Goal: Task Accomplishment & Management: Use online tool/utility

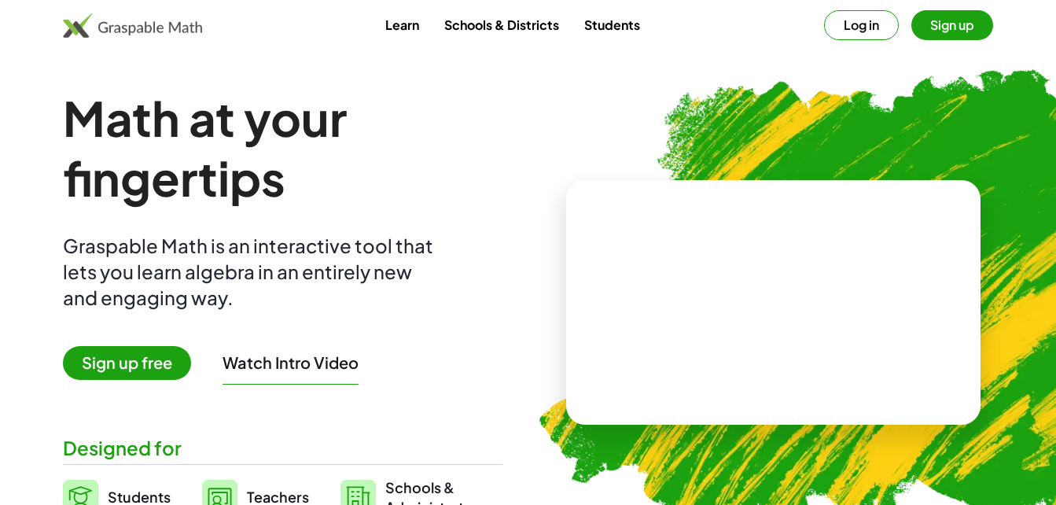
click at [953, 23] on button "Sign up" at bounding box center [953, 25] width 82 height 30
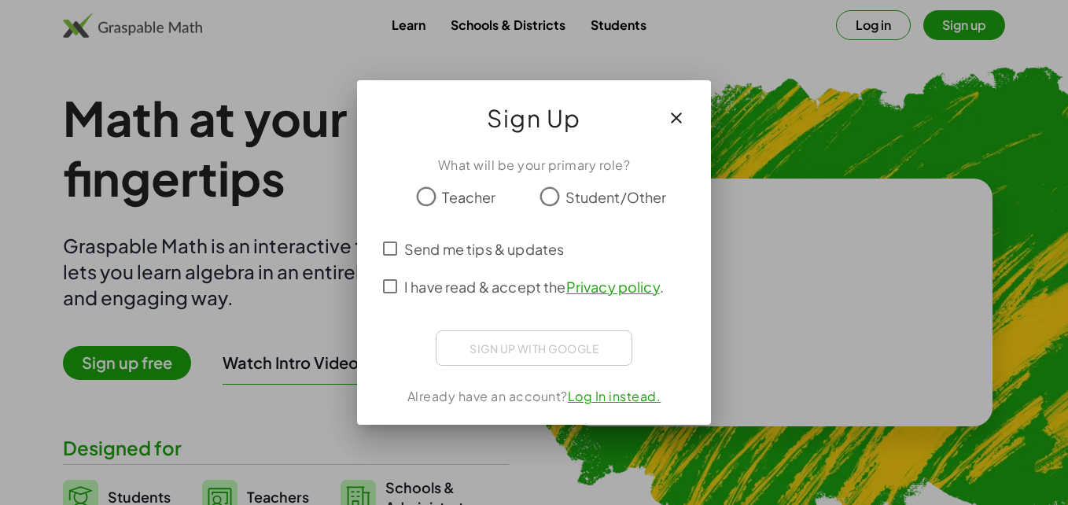
click at [572, 189] on span "Student/Other" at bounding box center [616, 196] width 101 height 21
drag, startPoint x: 429, startPoint y: 245, endPoint x: 414, endPoint y: 286, distance: 43.3
click at [414, 286] on div "Send me tips & updates I have read & accept the Privacy policy ." at bounding box center [534, 268] width 316 height 76
click at [414, 286] on span "I have read & accept the Privacy policy ." at bounding box center [534, 286] width 260 height 21
click at [405, 271] on label "I have read & accept the Privacy policy ." at bounding box center [534, 286] width 260 height 38
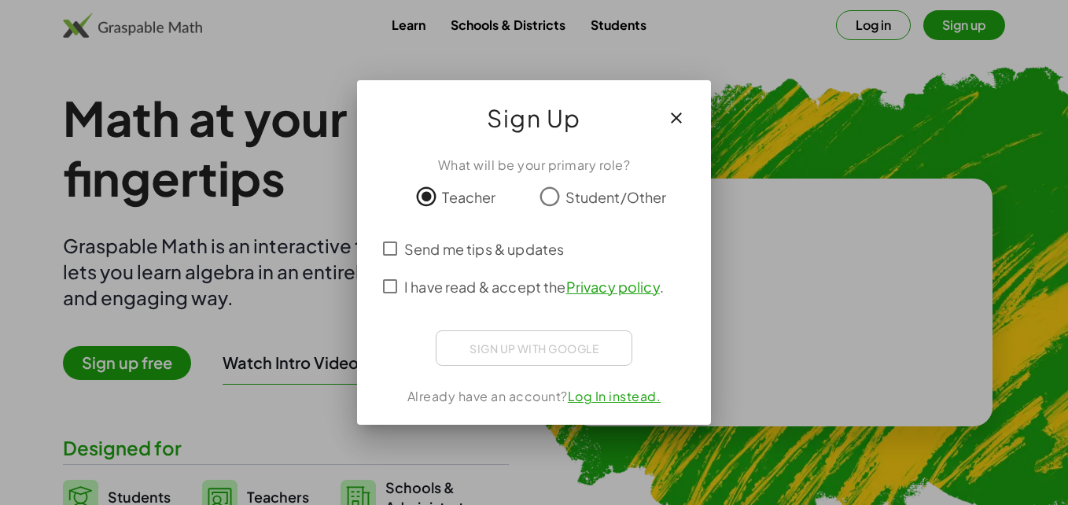
click at [405, 262] on label "Send me tips & updates" at bounding box center [484, 249] width 160 height 38
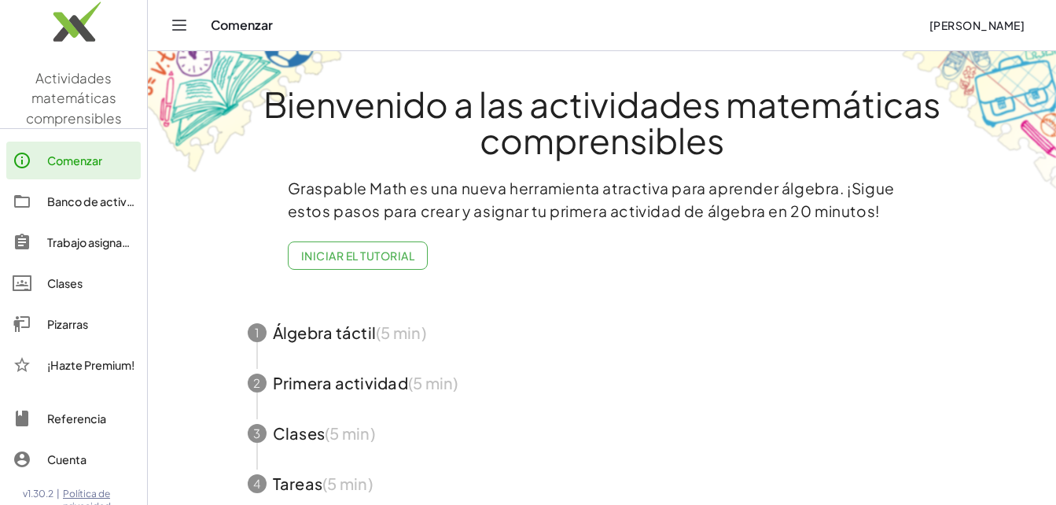
drag, startPoint x: 370, startPoint y: 234, endPoint x: 367, endPoint y: 243, distance: 9.9
click at [367, 243] on div "Graspable Math es una nueva herramienta atractiva para aprender álgebra. ¡Sigue…" at bounding box center [602, 229] width 629 height 105
click at [367, 243] on button "Iniciar el tutorial" at bounding box center [358, 255] width 141 height 28
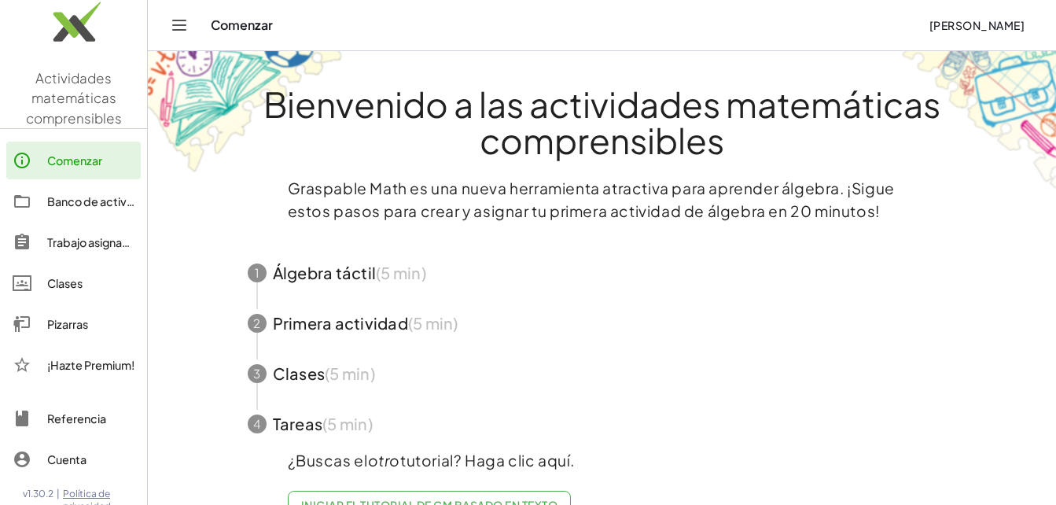
click at [362, 282] on span "button" at bounding box center [602, 273] width 747 height 50
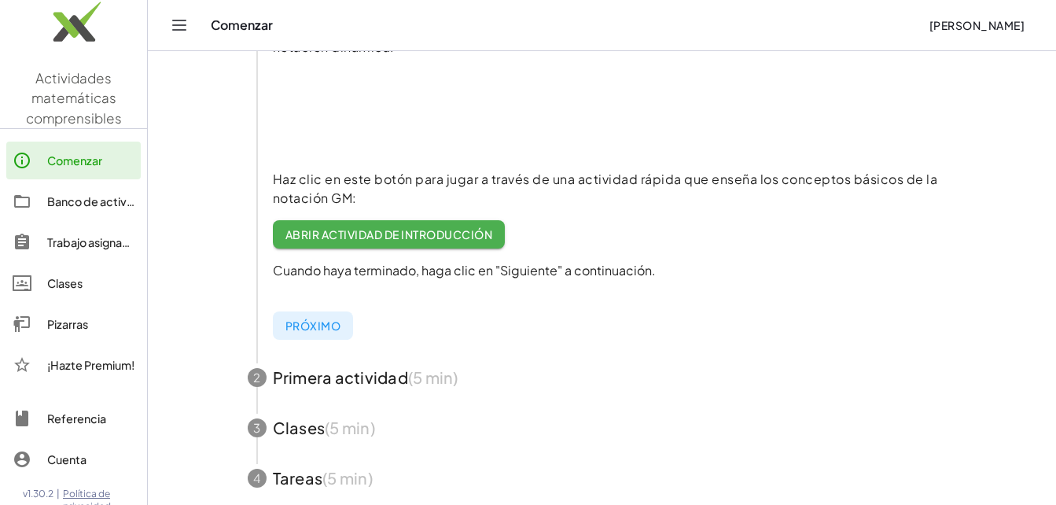
scroll to position [308, 0]
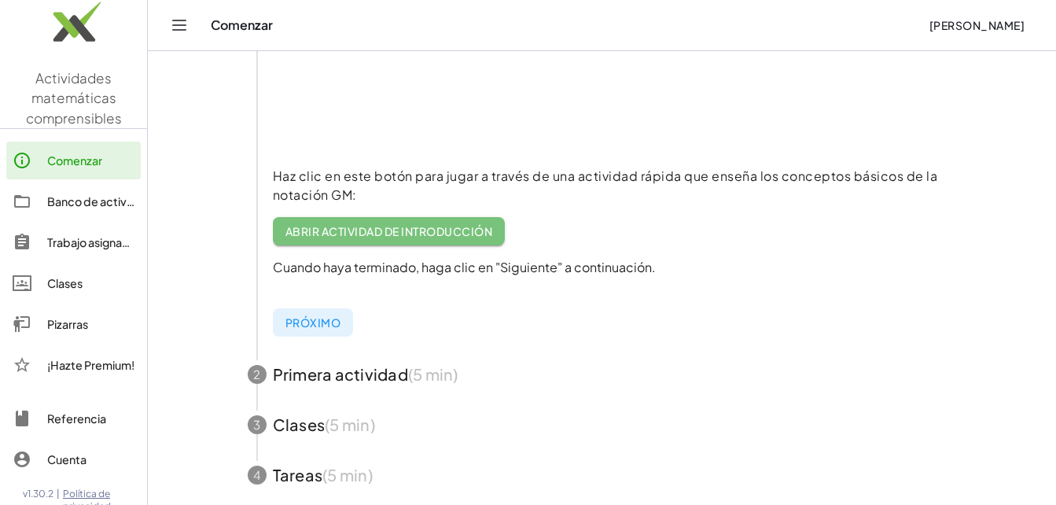
click at [407, 224] on font "Abrir actividad de introducción" at bounding box center [390, 231] width 208 height 14
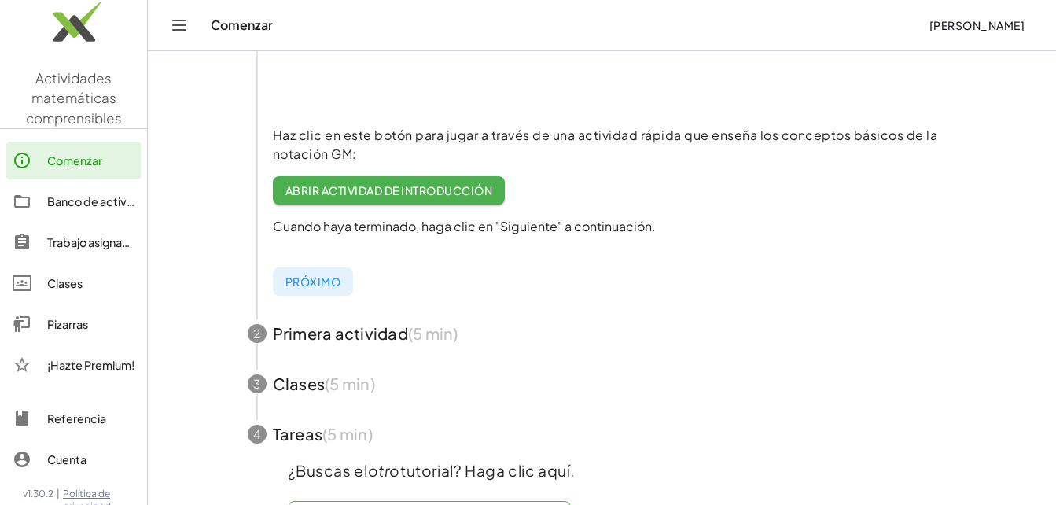
scroll to position [352, 0]
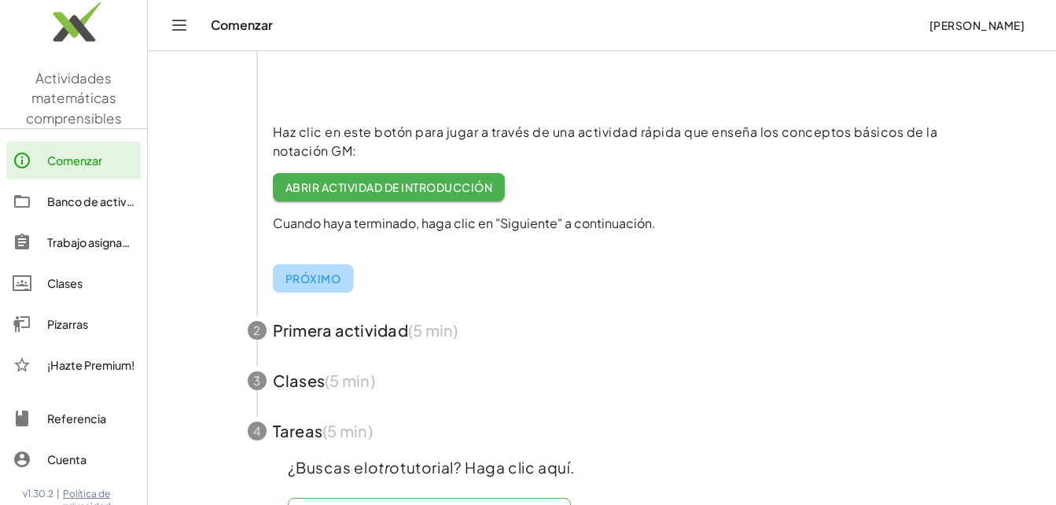
click at [329, 274] on font "Próximo" at bounding box center [314, 278] width 56 height 14
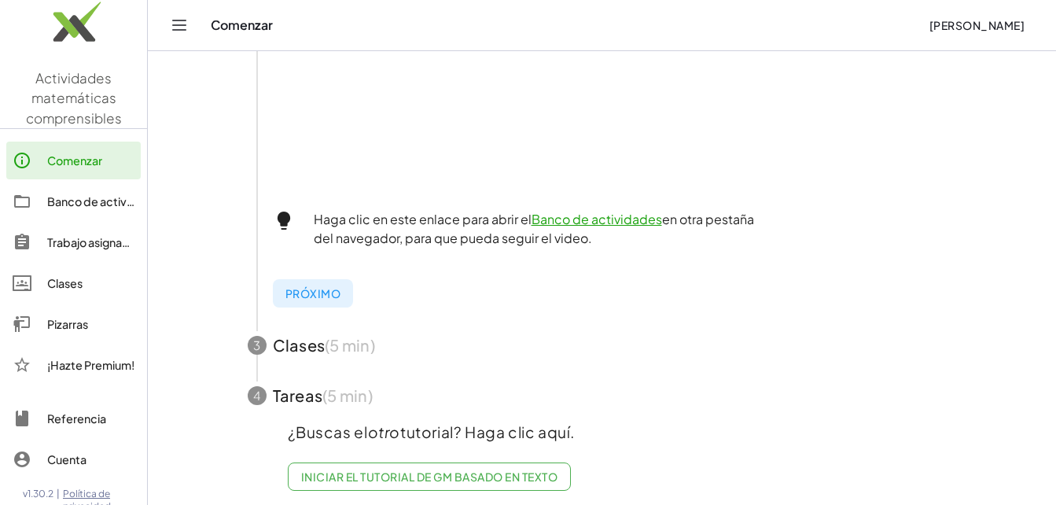
scroll to position [631, 0]
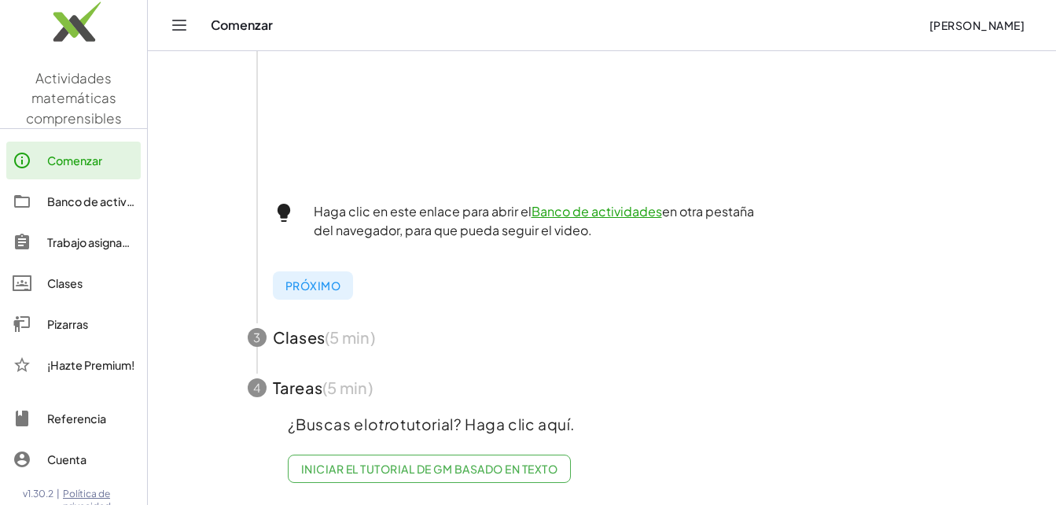
click at [309, 319] on span "button" at bounding box center [602, 337] width 747 height 50
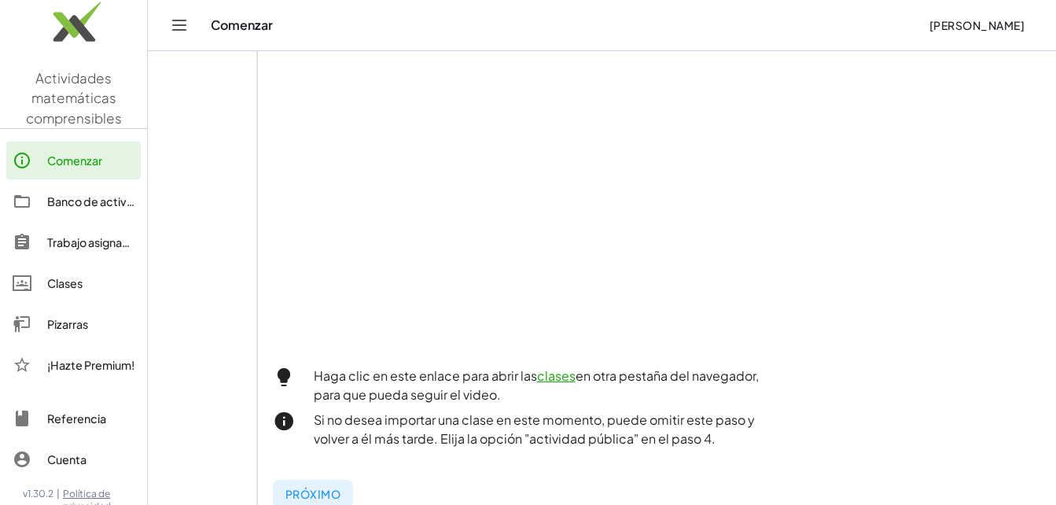
scroll to position [447, 0]
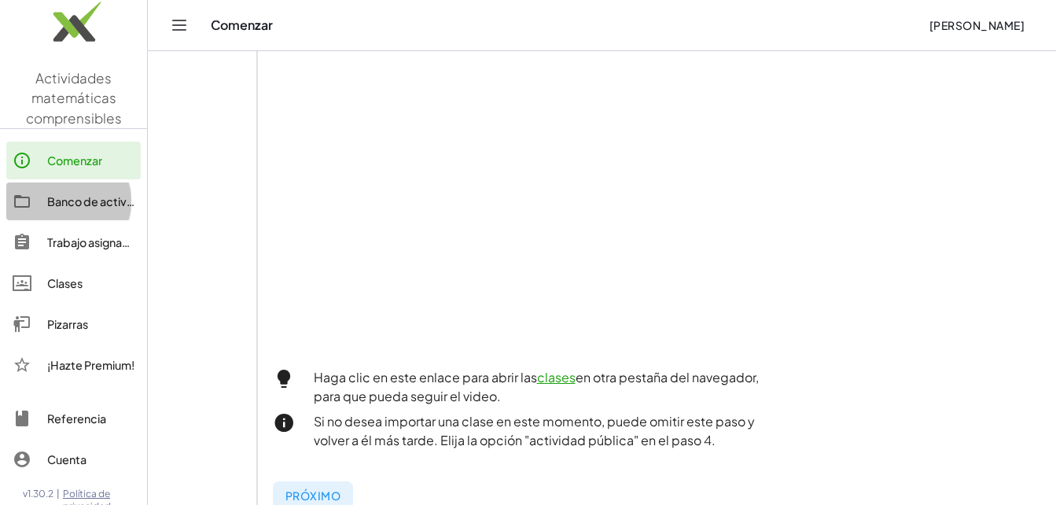
click at [68, 215] on link "Banco de actividades" at bounding box center [73, 201] width 134 height 38
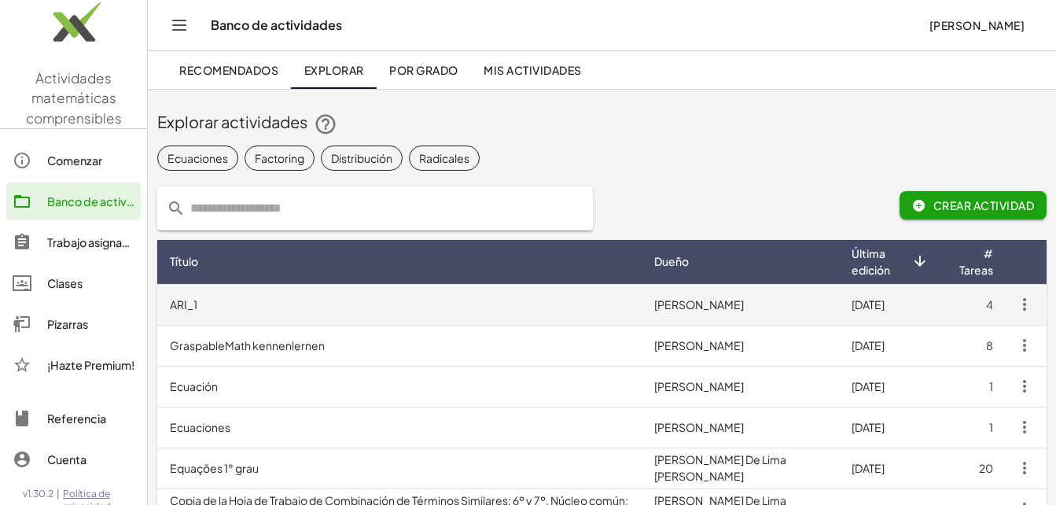
click at [197, 308] on font "ARI_1" at bounding box center [184, 304] width 28 height 14
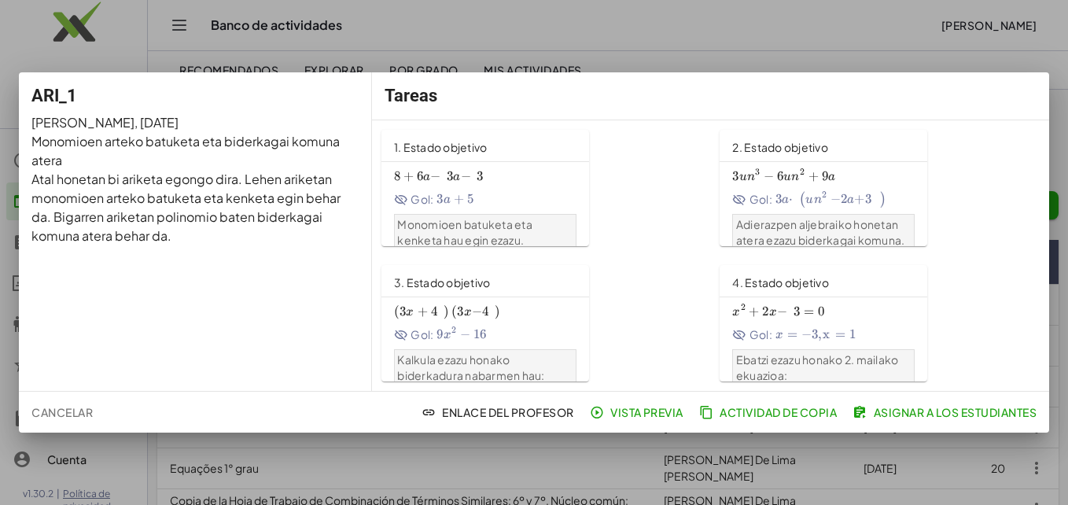
click at [522, 212] on div "8 + 6 un − 3 un − 3 8+6a-3a-3 8 + 6 a − 3 a − 3 Gol: 3 un + 5 3a+5 3 a + 5 Mono…" at bounding box center [485, 211] width 182 height 93
click at [809, 182] on span "+" at bounding box center [814, 176] width 10 height 16
click at [1014, 52] on div at bounding box center [534, 252] width 1068 height 505
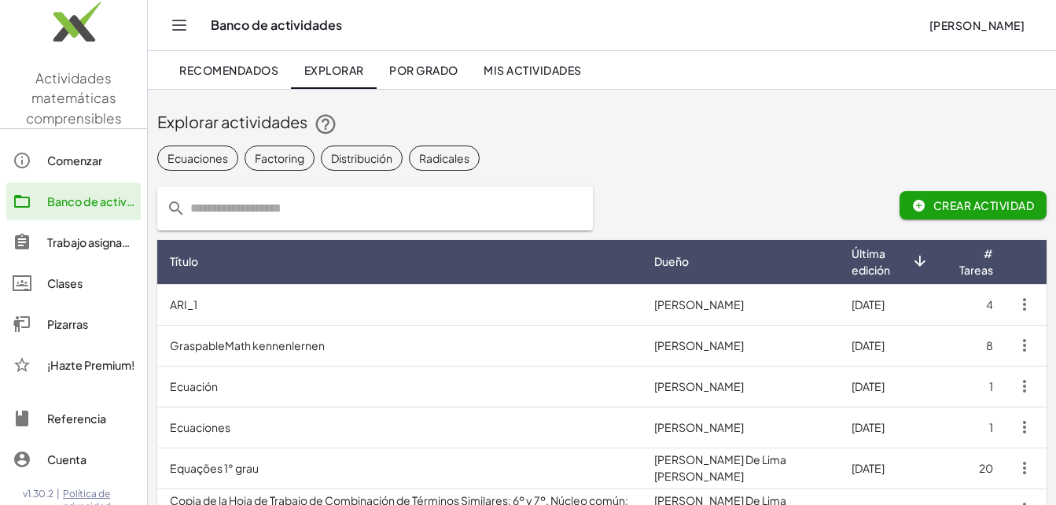
click at [82, 354] on div "¡Hazte Premium!" at bounding box center [73, 365] width 134 height 38
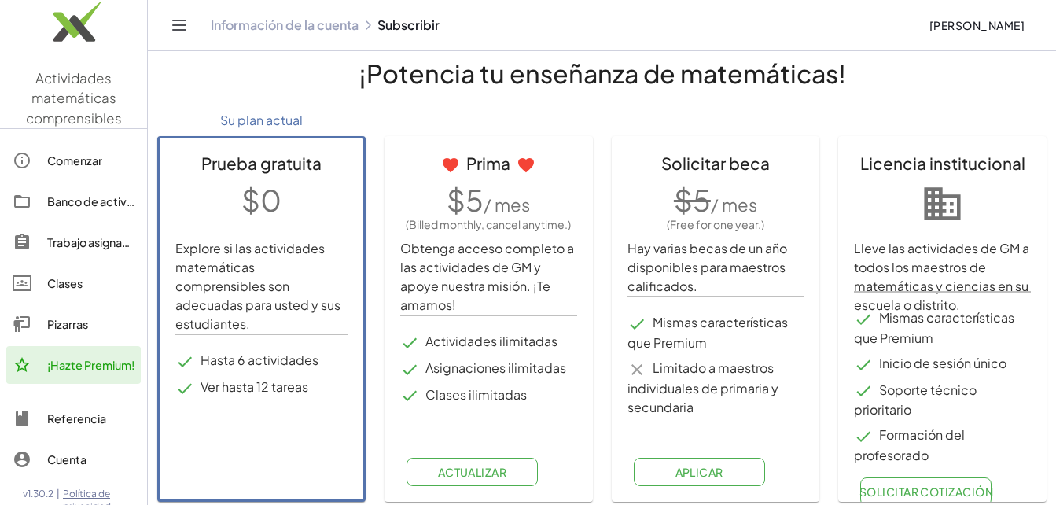
scroll to position [28, 0]
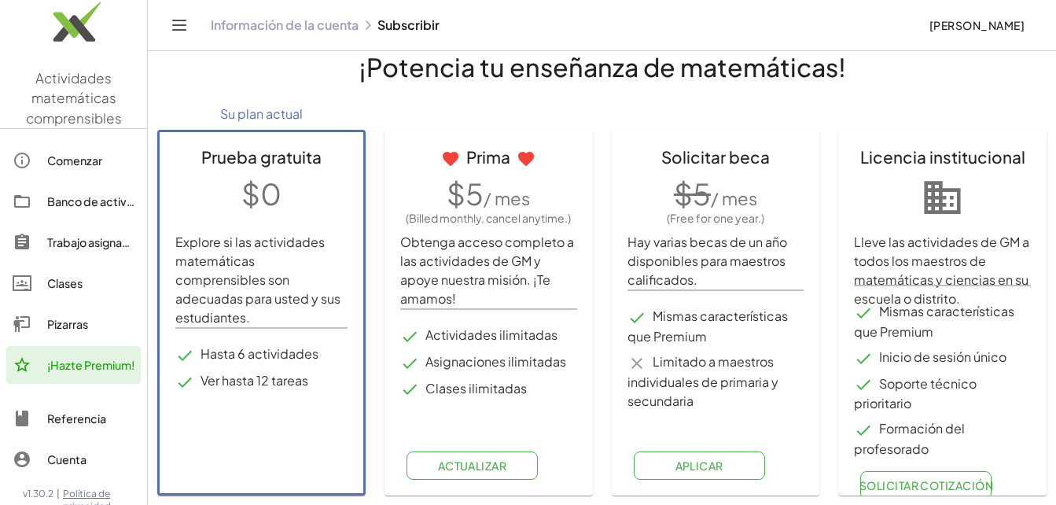
drag, startPoint x: 776, startPoint y: 467, endPoint x: 706, endPoint y: 467, distance: 70.0
click at [706, 467] on div "Aplicar" at bounding box center [716, 470] width 177 height 50
click at [706, 467] on font "Aplicar" at bounding box center [699, 466] width 49 height 14
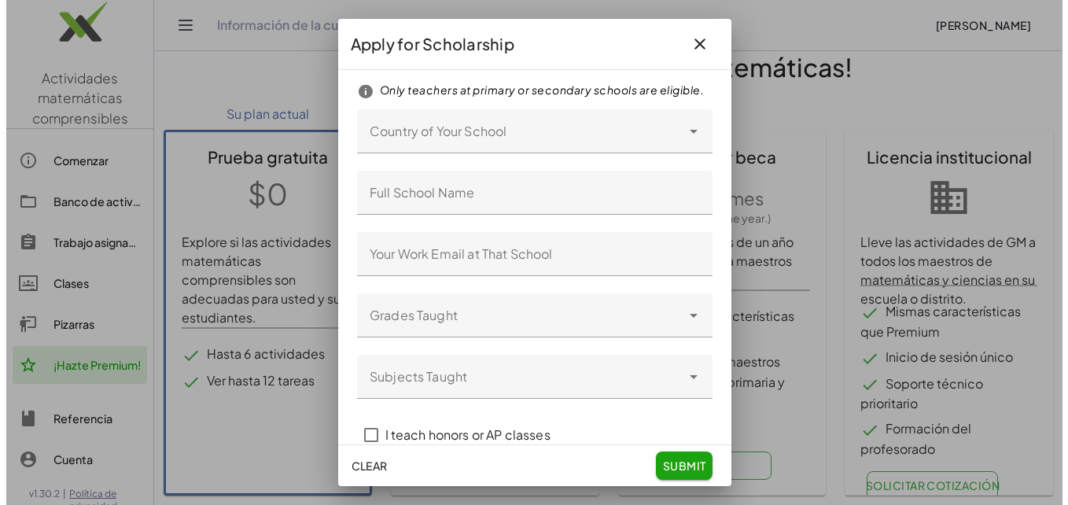
scroll to position [0, 0]
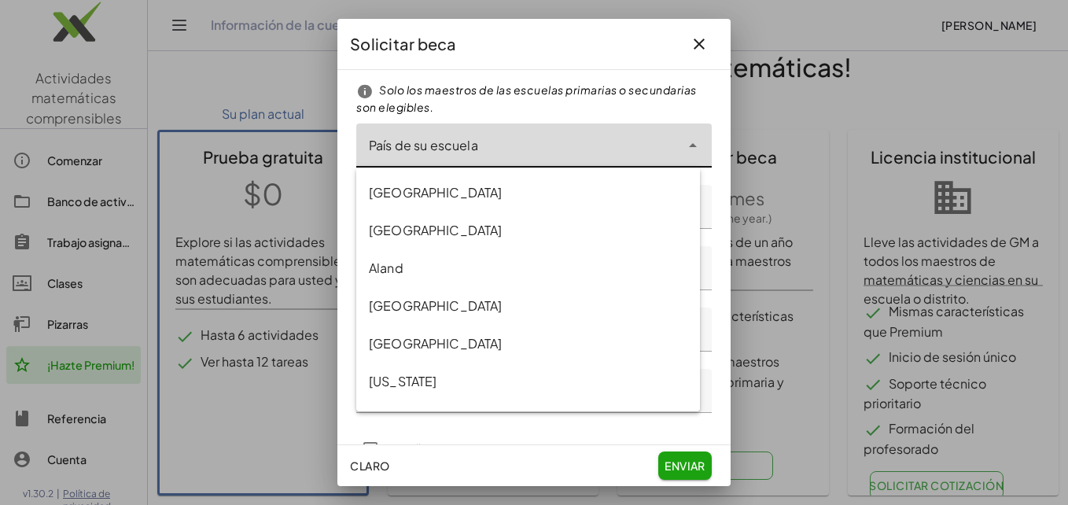
click at [547, 133] on div at bounding box center [518, 145] width 324 height 44
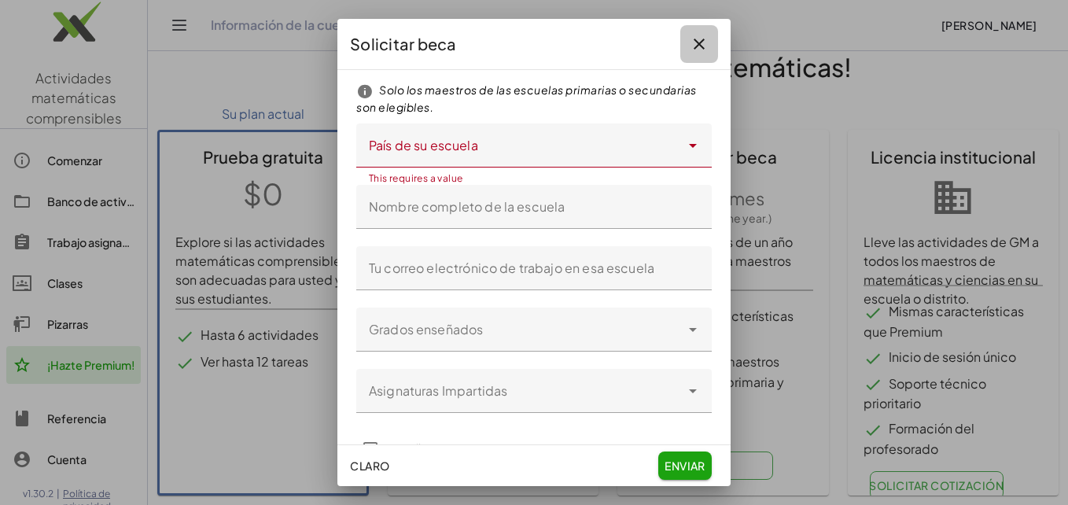
click at [692, 43] on icon "button" at bounding box center [699, 44] width 19 height 19
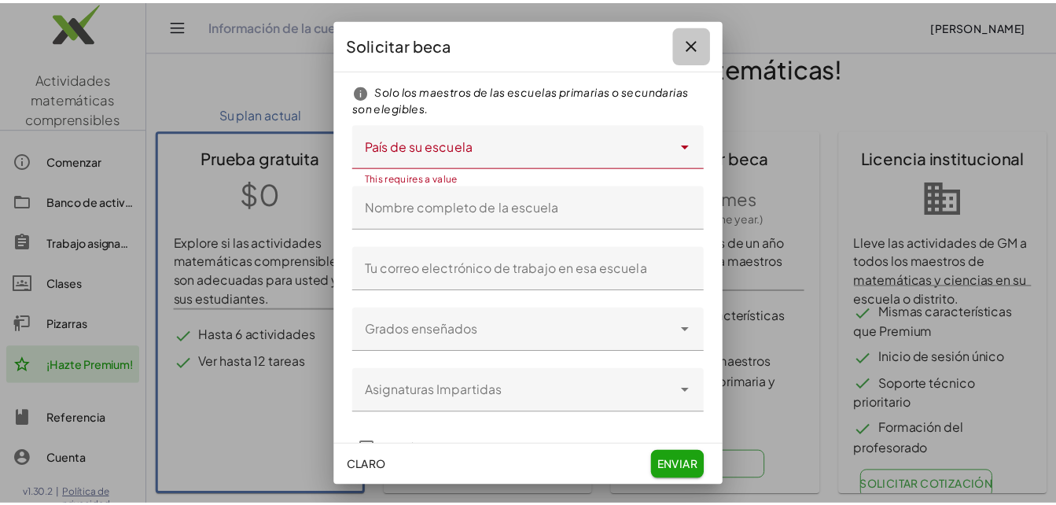
scroll to position [28, 0]
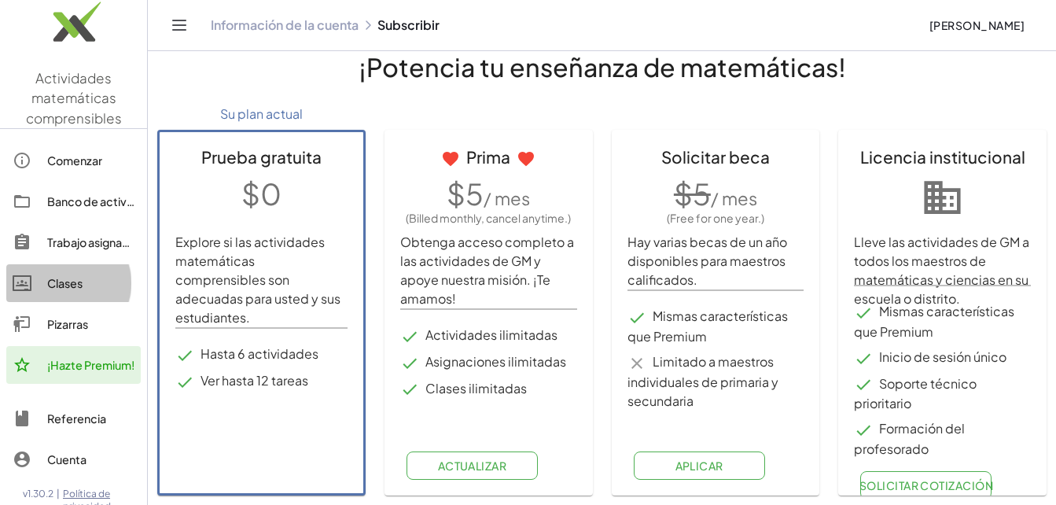
click at [62, 283] on div "Clases" at bounding box center [90, 283] width 87 height 19
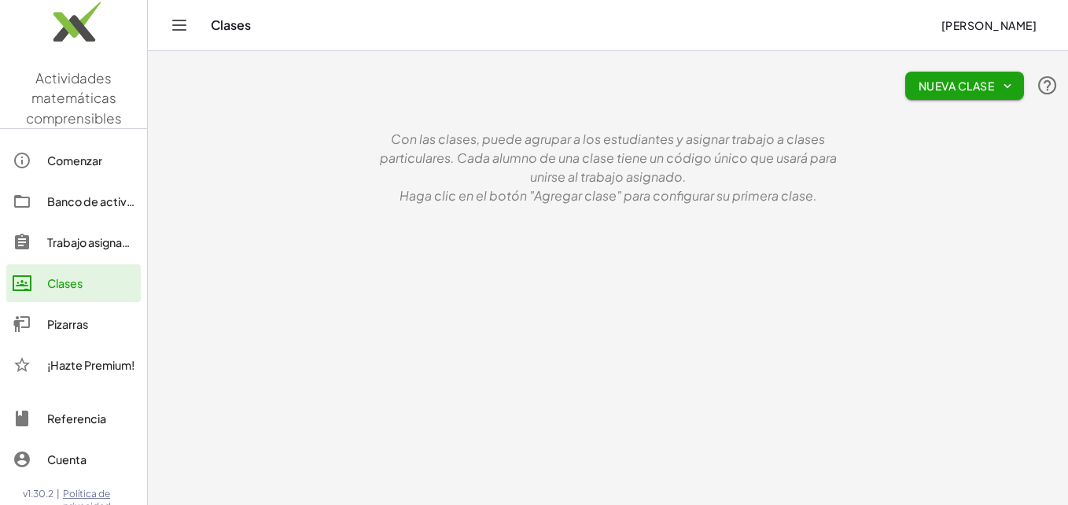
click at [84, 335] on link "Pizarras" at bounding box center [73, 324] width 134 height 38
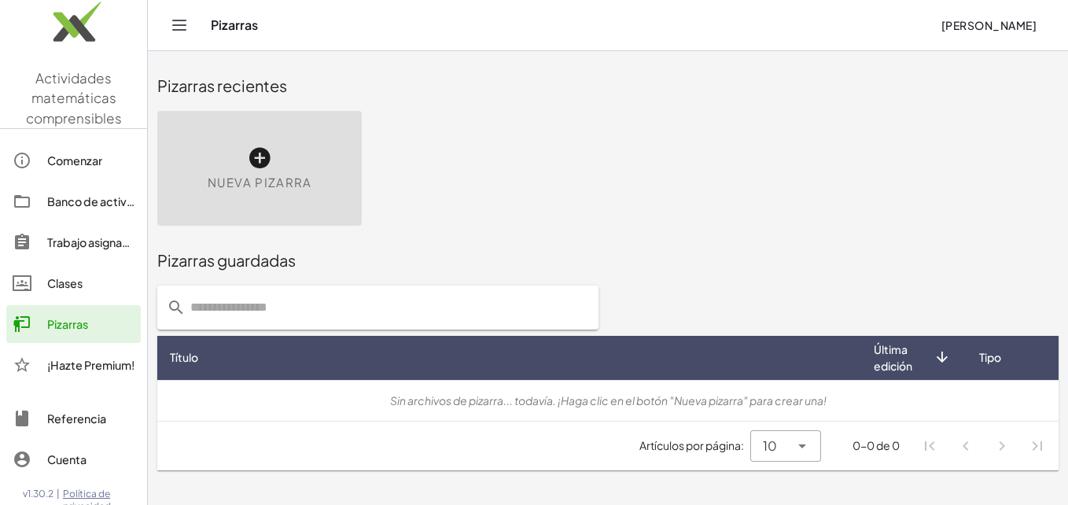
click at [275, 147] on div "Nueva pizarra" at bounding box center [259, 168] width 204 height 115
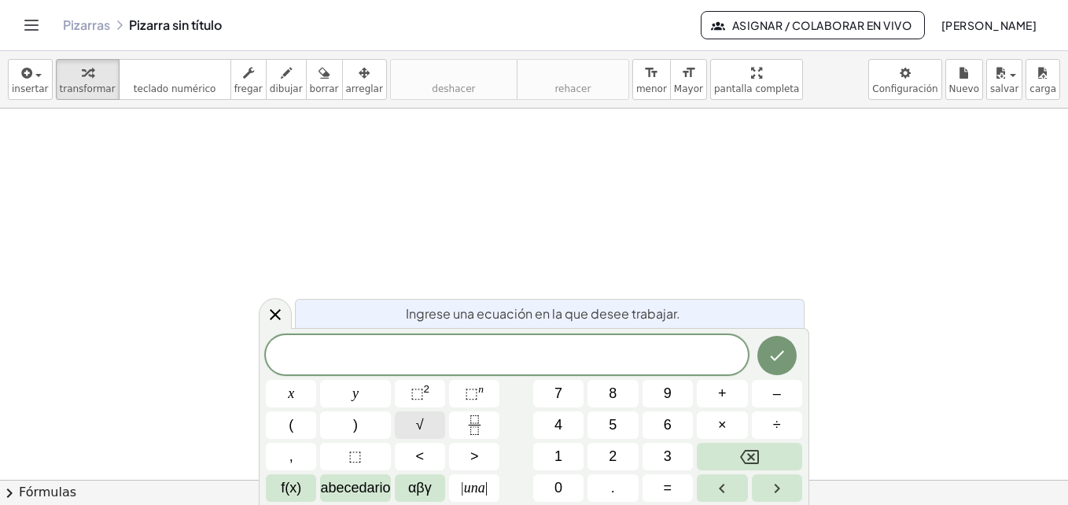
click at [429, 412] on button "√" at bounding box center [420, 425] width 50 height 28
click at [429, 422] on button "√" at bounding box center [420, 425] width 50 height 28
click at [551, 231] on div at bounding box center [534, 480] width 1068 height 742
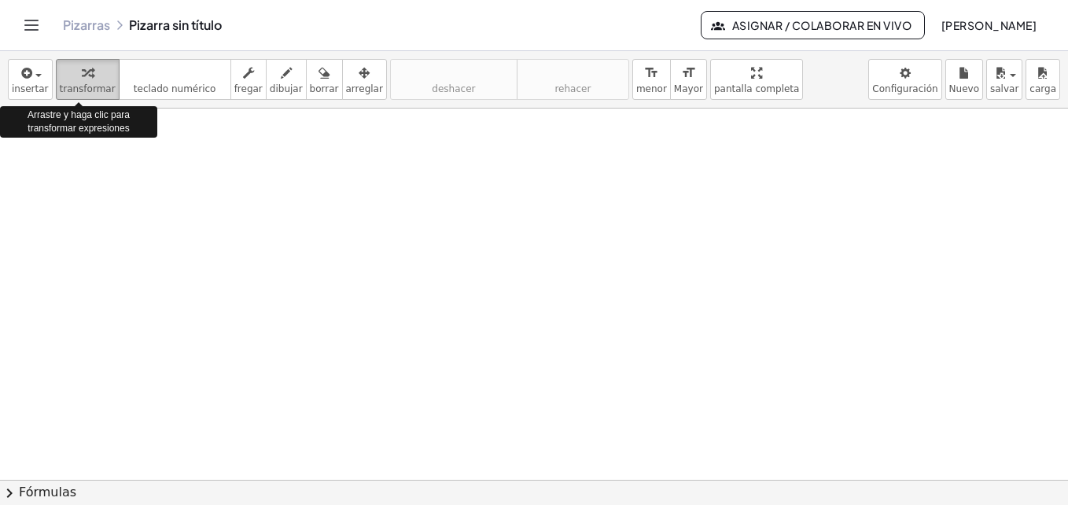
click at [74, 91] on span "transformar" at bounding box center [88, 88] width 56 height 11
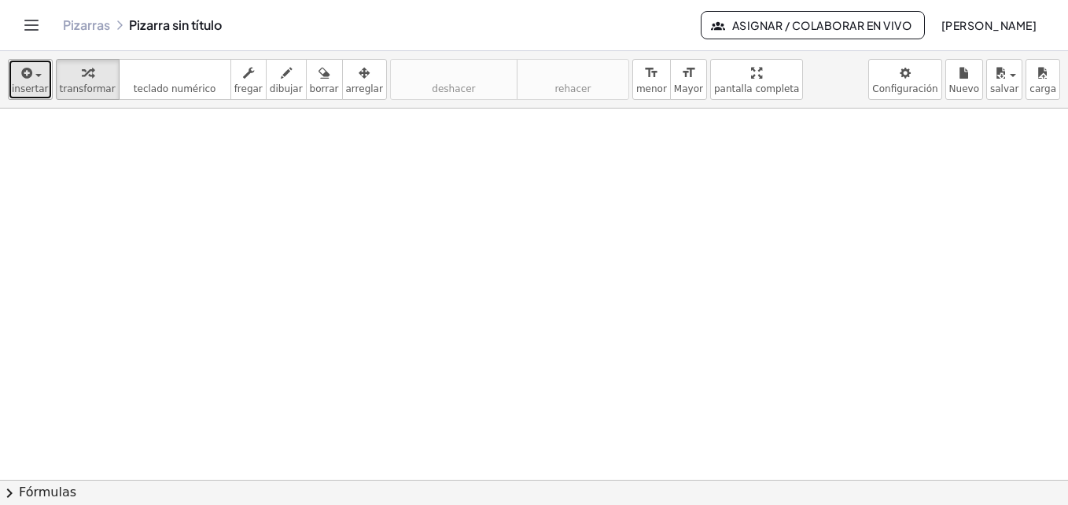
click at [20, 69] on icon "button" at bounding box center [26, 73] width 14 height 19
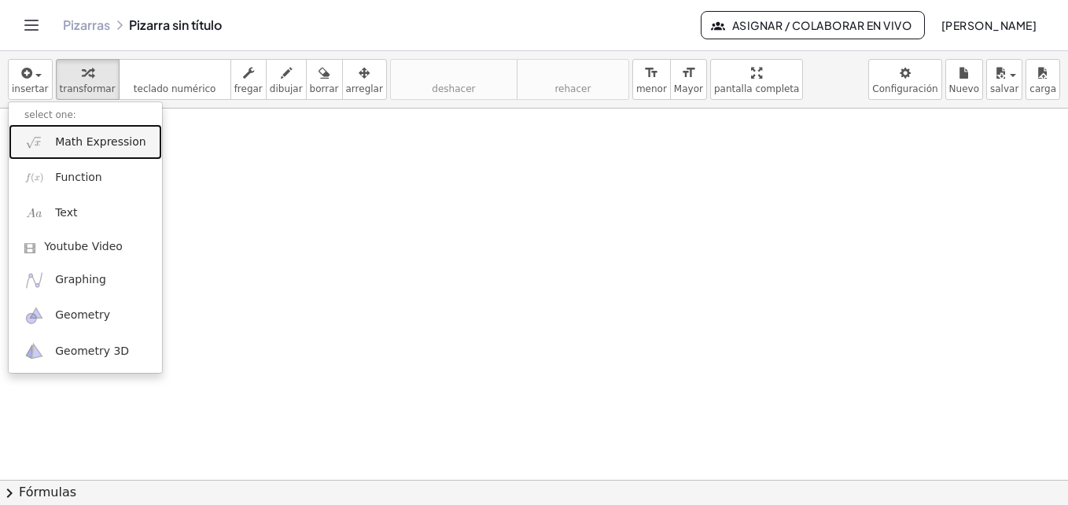
click at [98, 145] on span "Math Expression" at bounding box center [100, 142] width 90 height 16
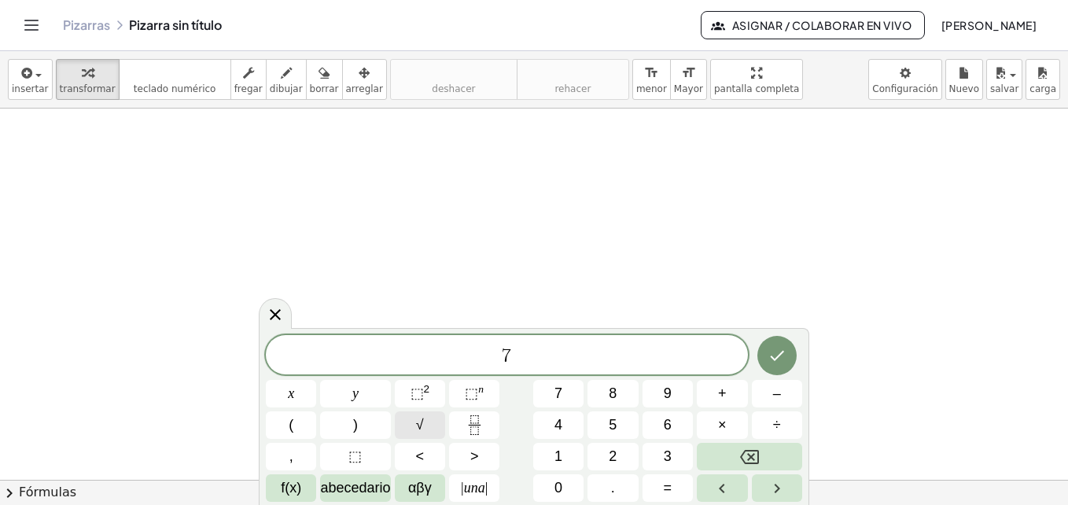
click at [422, 415] on span "√" at bounding box center [420, 424] width 8 height 21
click at [422, 422] on span "√" at bounding box center [420, 424] width 8 height 21
click at [781, 344] on button "Hecho" at bounding box center [776, 354] width 39 height 39
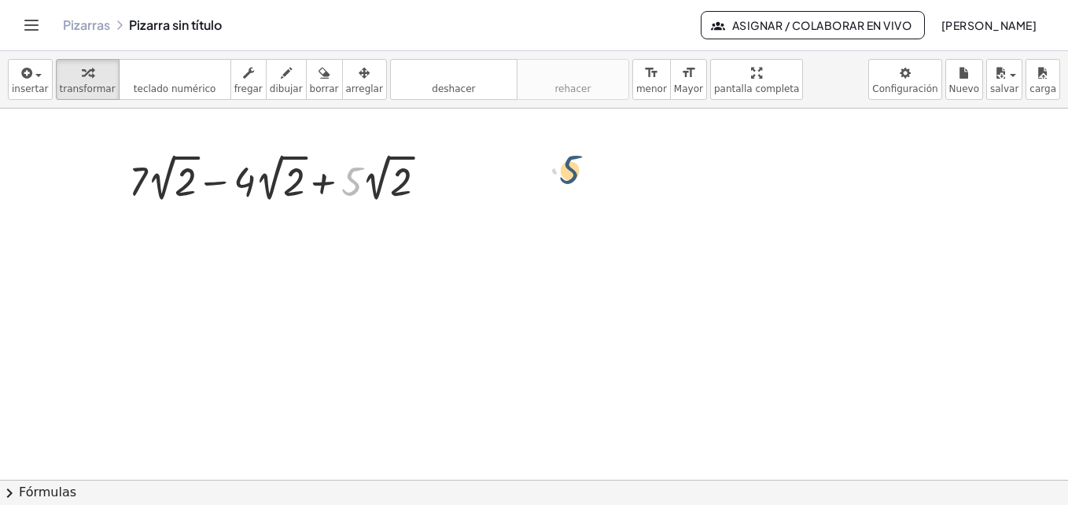
drag, startPoint x: 358, startPoint y: 193, endPoint x: 602, endPoint y: 182, distance: 244.9
click at [602, 182] on div "· 5 + · 7 · 2 √ 2 − · 4 · 2 √ 2 + · 5 · 2 √ 2" at bounding box center [534, 480] width 1068 height 742
drag, startPoint x: 273, startPoint y: 219, endPoint x: 499, endPoint y: 215, distance: 226.6
click at [499, 215] on div "+ · 7 · 2 √ 2 − · 4 · 2 √ 2 + · 5 · 2 √ 2" at bounding box center [534, 480] width 1068 height 742
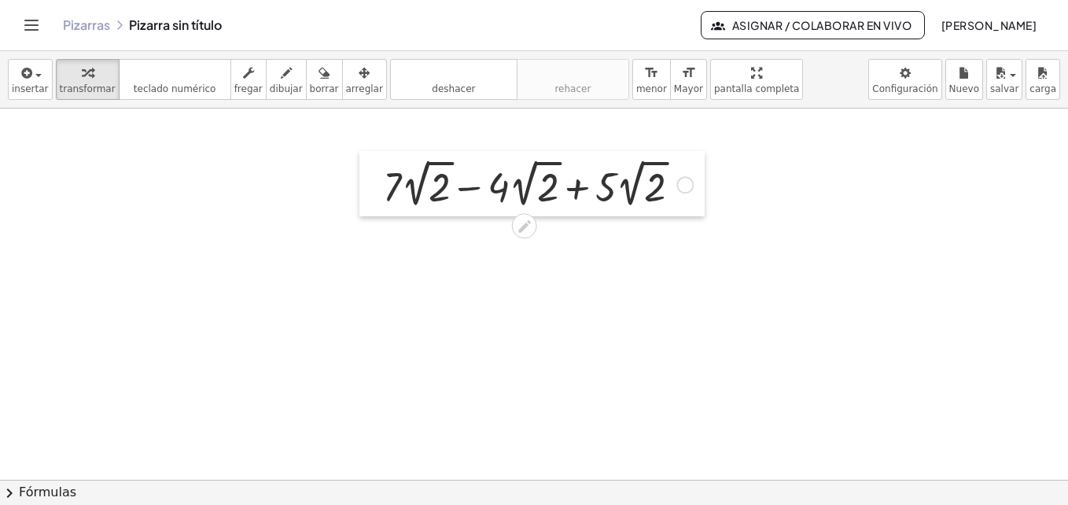
drag, startPoint x: 105, startPoint y: 146, endPoint x: 362, endPoint y: 151, distance: 256.4
click at [362, 151] on div at bounding box center [371, 183] width 24 height 65
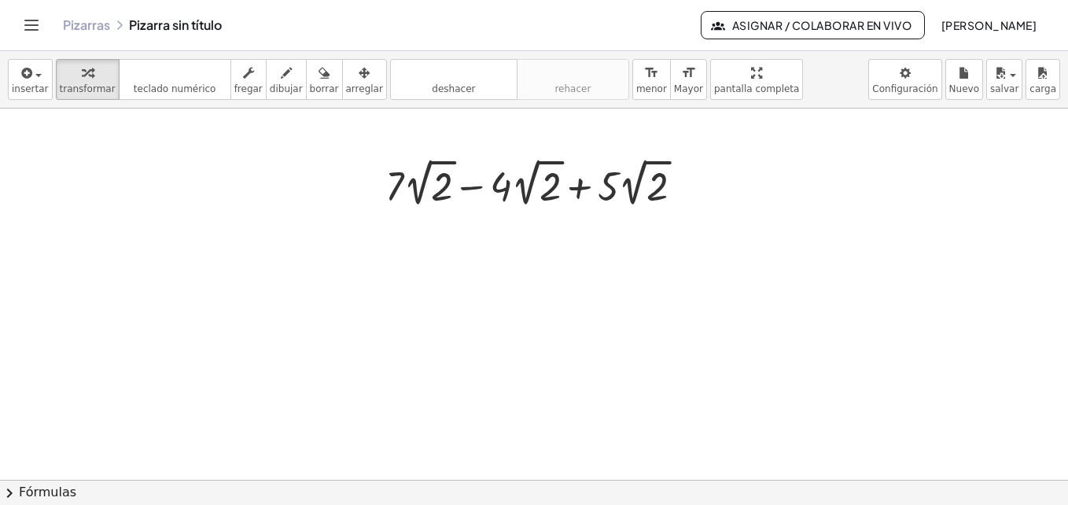
click at [457, 262] on div at bounding box center [534, 480] width 1068 height 742
drag, startPoint x: 538, startPoint y: 231, endPoint x: 530, endPoint y: 227, distance: 8.8
click at [530, 227] on div at bounding box center [533, 223] width 13 height 29
click at [530, 227] on icon at bounding box center [526, 225] width 17 height 17
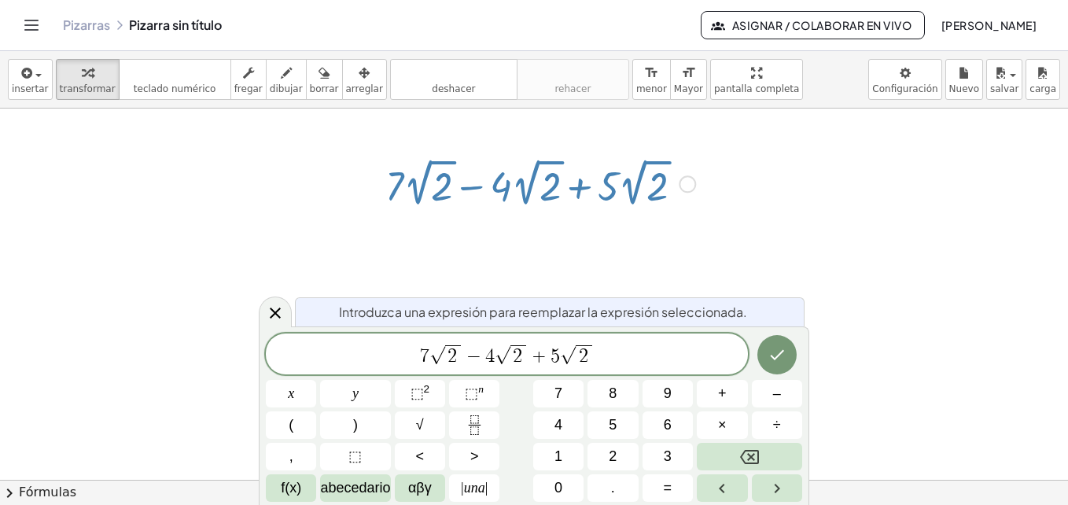
click at [533, 313] on font "Introduzca una expresión para reemplazar la expresión seleccionada." at bounding box center [543, 312] width 408 height 17
click at [264, 317] on div at bounding box center [275, 312] width 33 height 31
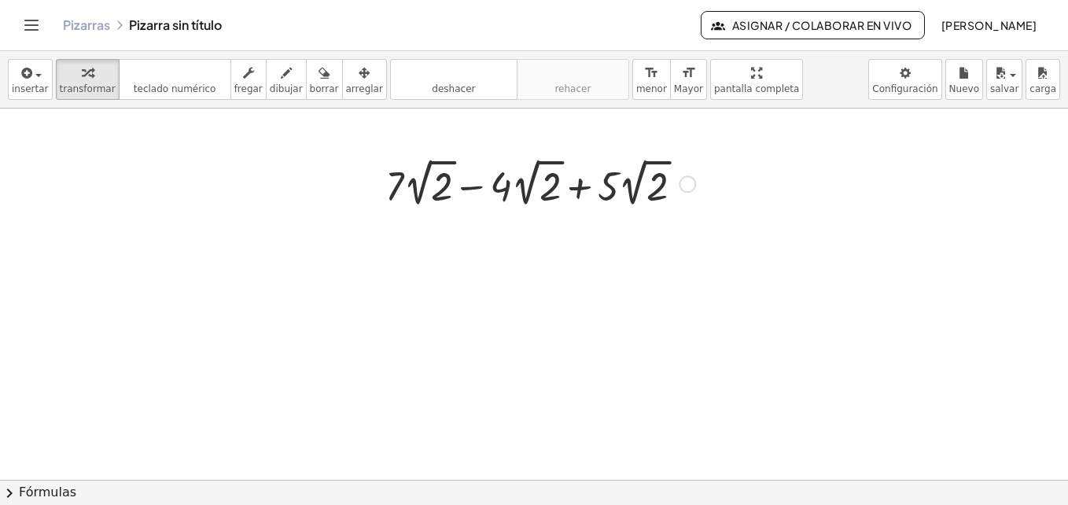
click at [591, 176] on div at bounding box center [541, 182] width 326 height 57
click at [684, 182] on div at bounding box center [687, 183] width 17 height 17
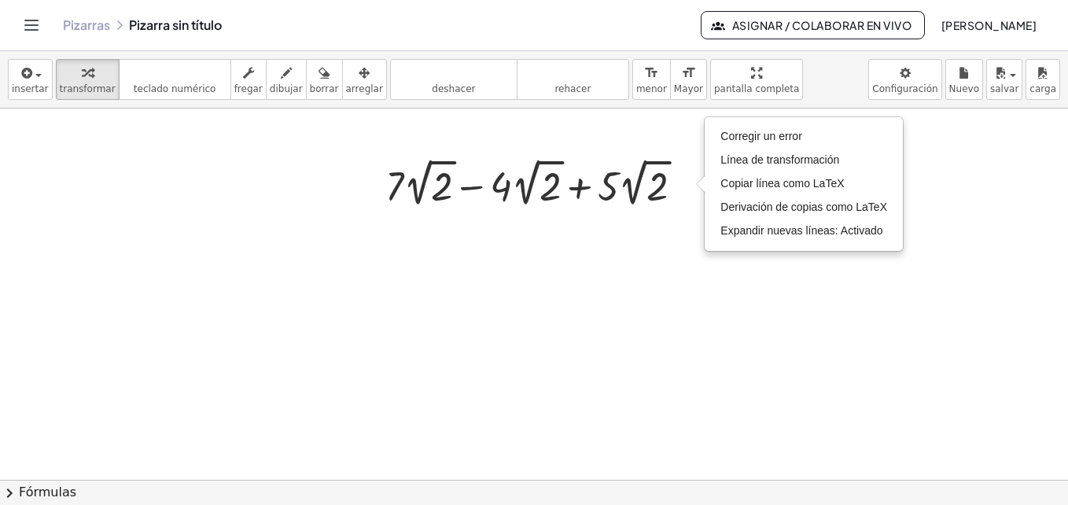
click at [506, 236] on div at bounding box center [534, 480] width 1068 height 742
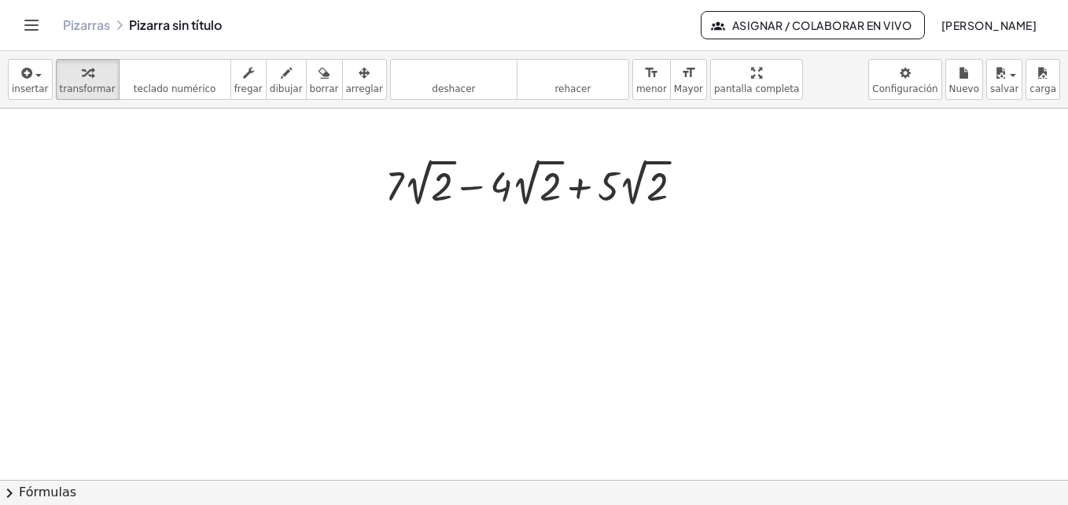
click at [519, 224] on div at bounding box center [534, 480] width 1068 height 742
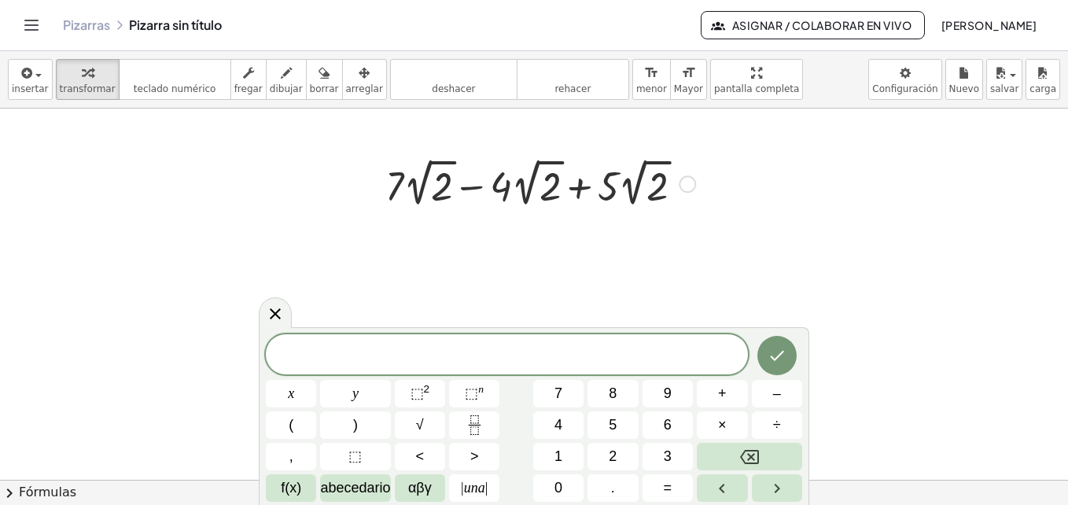
click at [528, 215] on div "+ · 7 · 2 √ 2 − · 4 · 2 √ 2 + · 5 · 2 √ 2 Fix a mistake Transform line Copy lin…" at bounding box center [534, 182] width 345 height 65
click at [532, 190] on div at bounding box center [541, 182] width 326 height 57
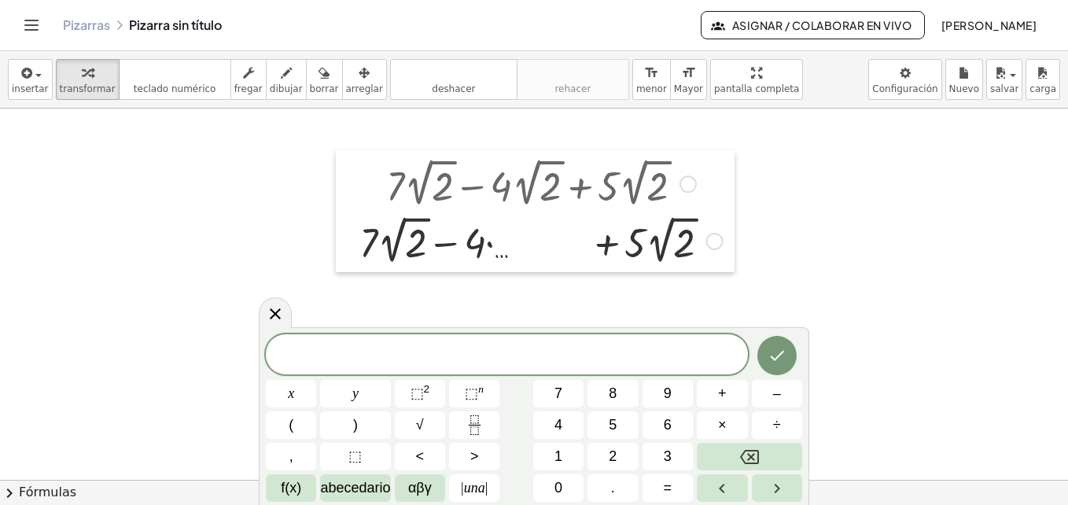
click at [356, 239] on div at bounding box center [348, 211] width 24 height 122
click at [370, 244] on div at bounding box center [541, 240] width 379 height 57
click at [267, 301] on div at bounding box center [275, 312] width 33 height 31
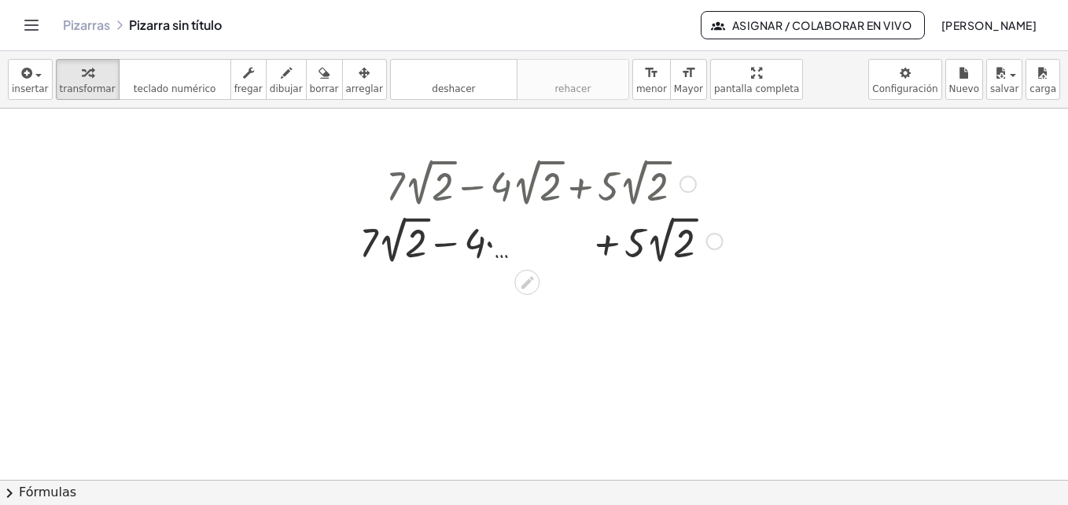
click at [525, 197] on div at bounding box center [541, 182] width 379 height 57
click at [502, 232] on div at bounding box center [541, 240] width 379 height 57
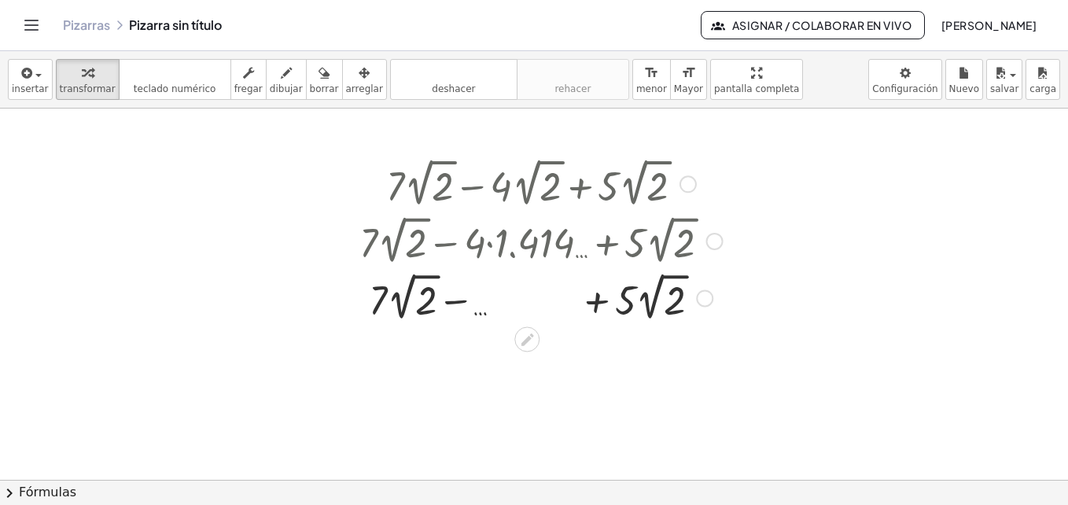
click at [390, 238] on div at bounding box center [541, 240] width 379 height 57
click at [370, 245] on div at bounding box center [541, 240] width 379 height 57
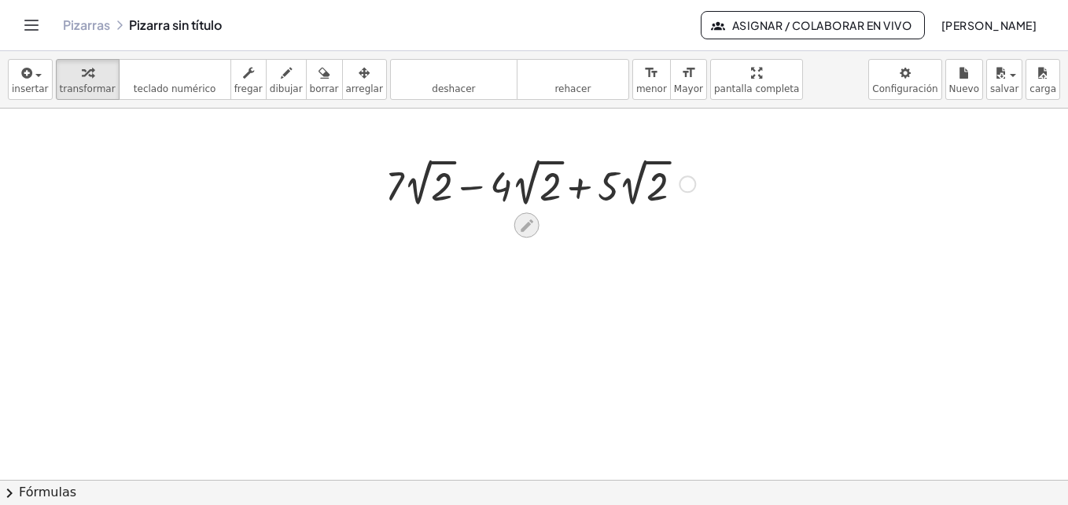
click at [518, 221] on icon at bounding box center [526, 225] width 17 height 17
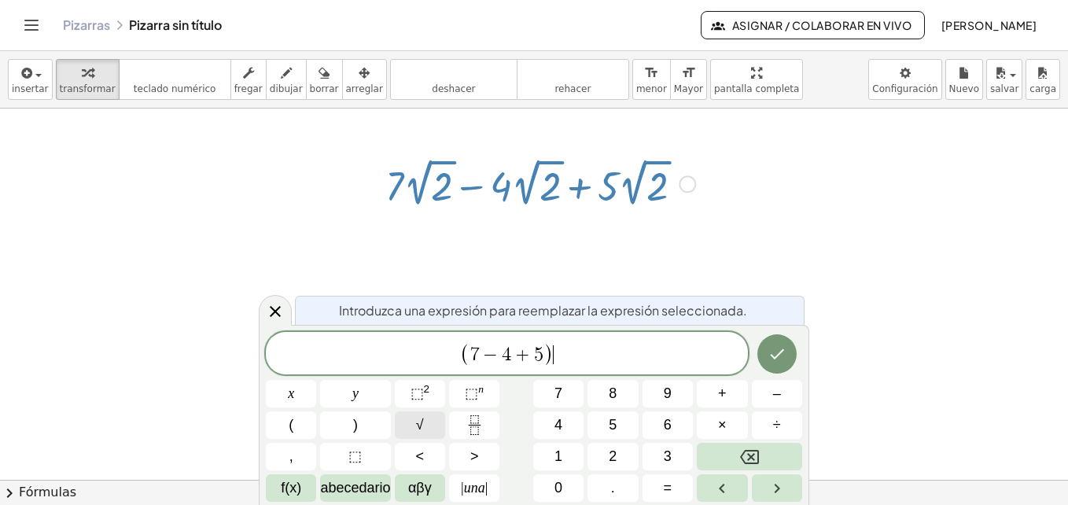
click at [429, 435] on button "√" at bounding box center [420, 425] width 50 height 28
click at [772, 356] on icon "Hecho" at bounding box center [777, 353] width 14 height 10
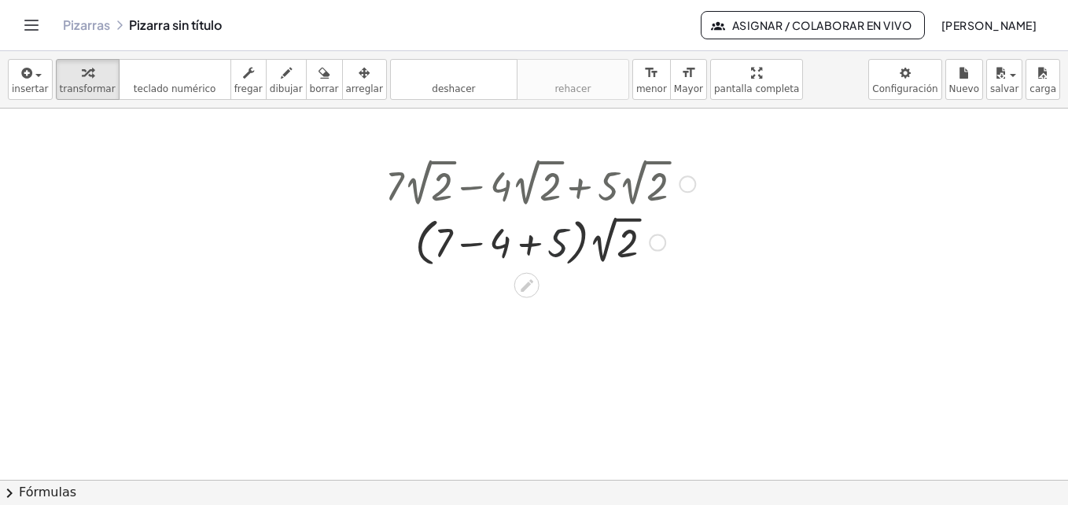
click at [567, 252] on div at bounding box center [541, 242] width 326 height 60
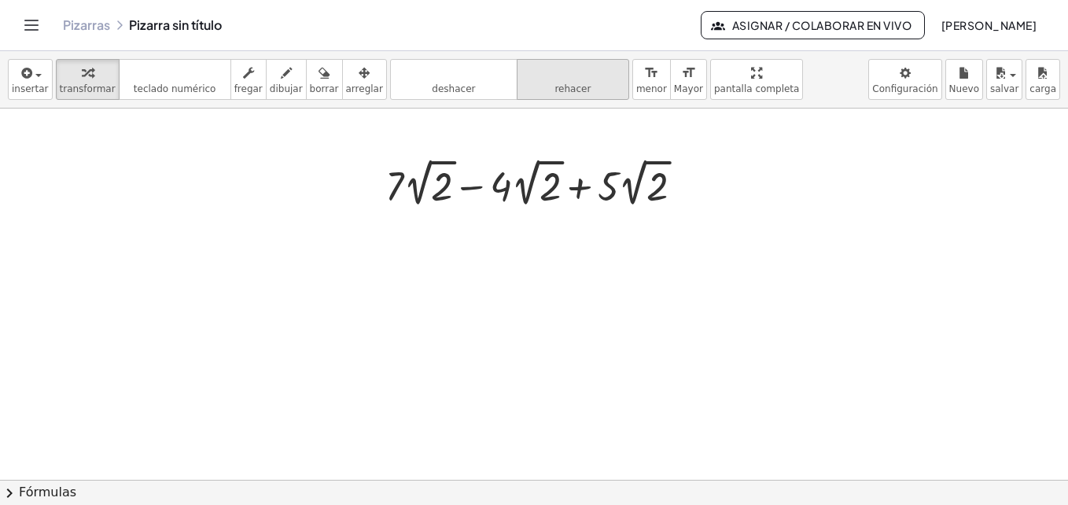
click at [554, 83] on span "rehacer" at bounding box center [572, 88] width 36 height 11
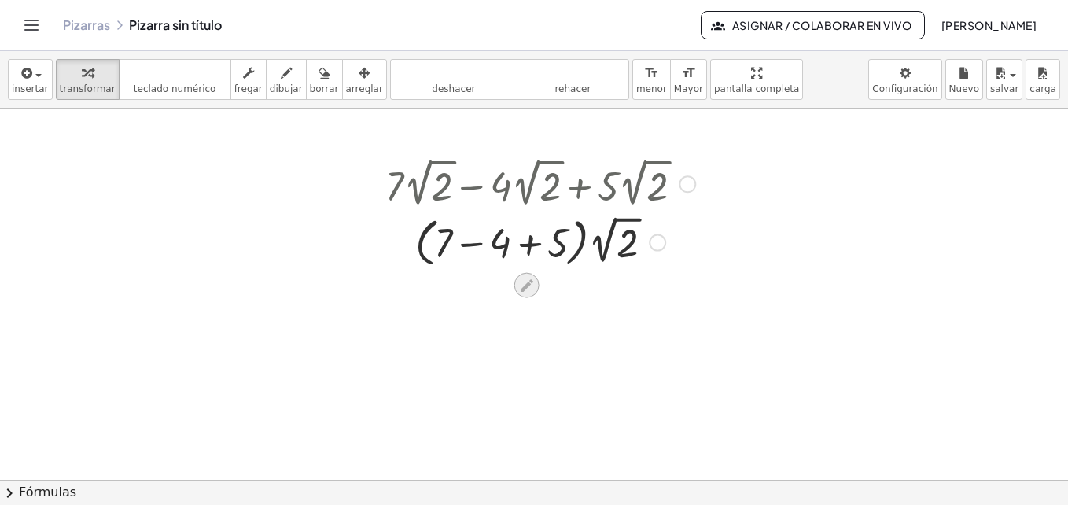
click at [527, 280] on icon at bounding box center [526, 285] width 17 height 17
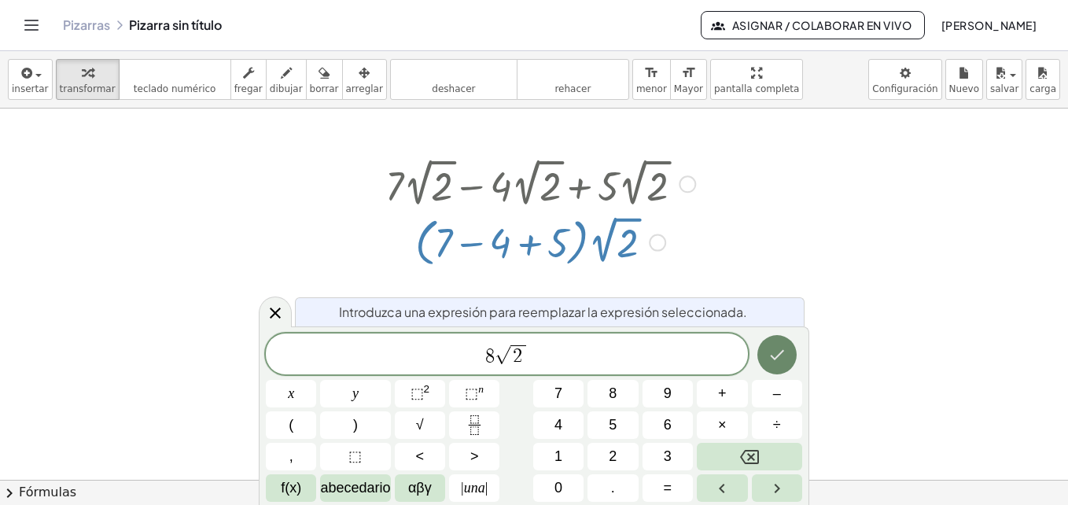
click at [784, 361] on icon "Hecho" at bounding box center [777, 354] width 19 height 19
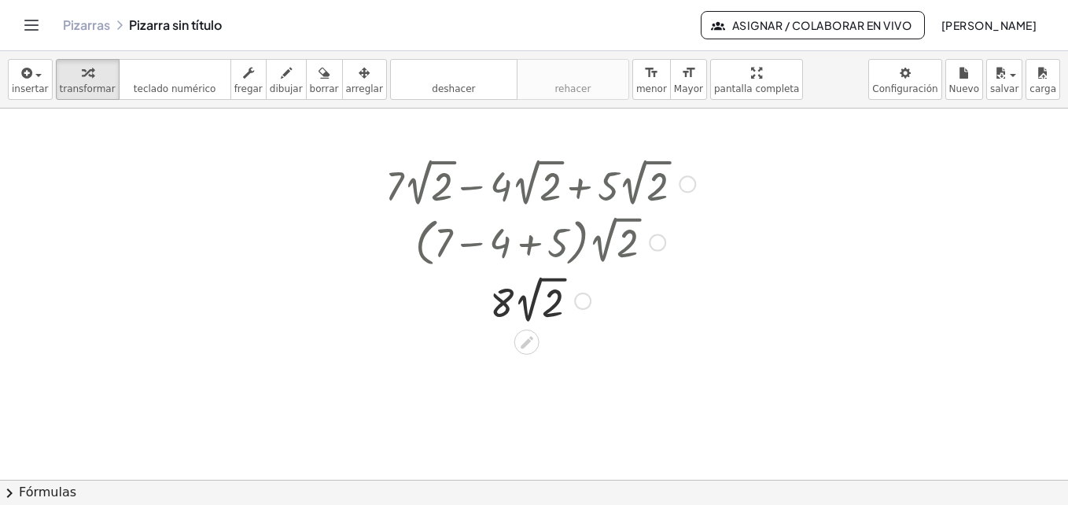
click at [737, 312] on div at bounding box center [534, 480] width 1068 height 742
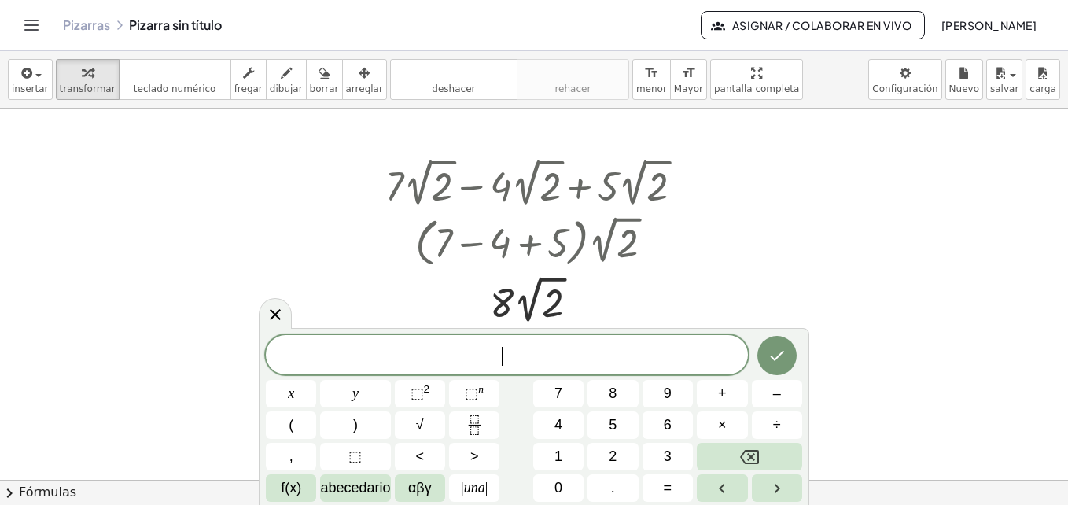
click at [765, 325] on div at bounding box center [534, 480] width 1068 height 742
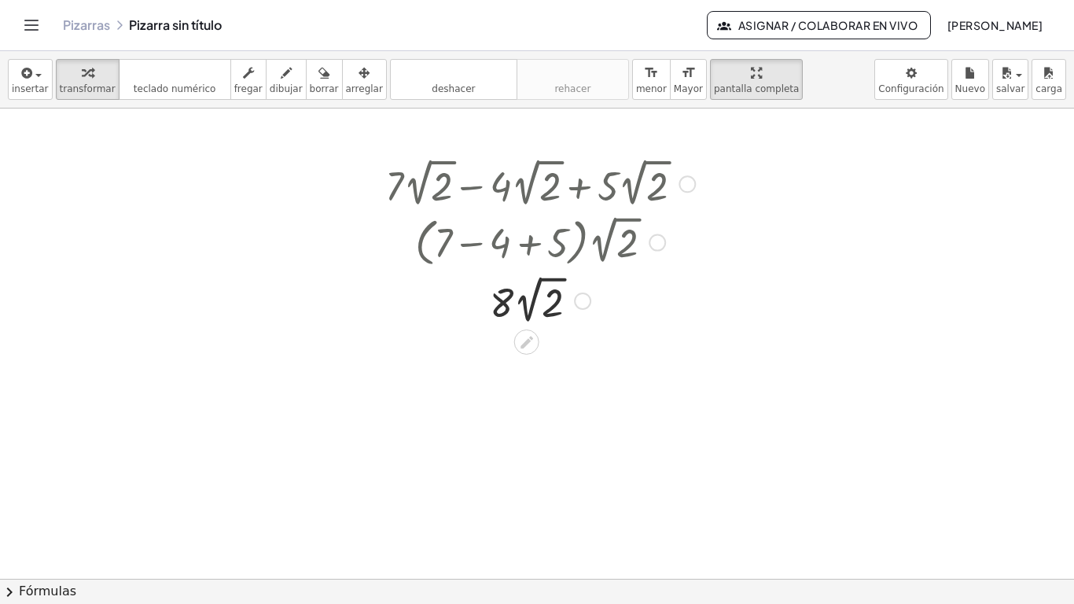
drag, startPoint x: 680, startPoint y: 94, endPoint x: 683, endPoint y: 152, distance: 58.3
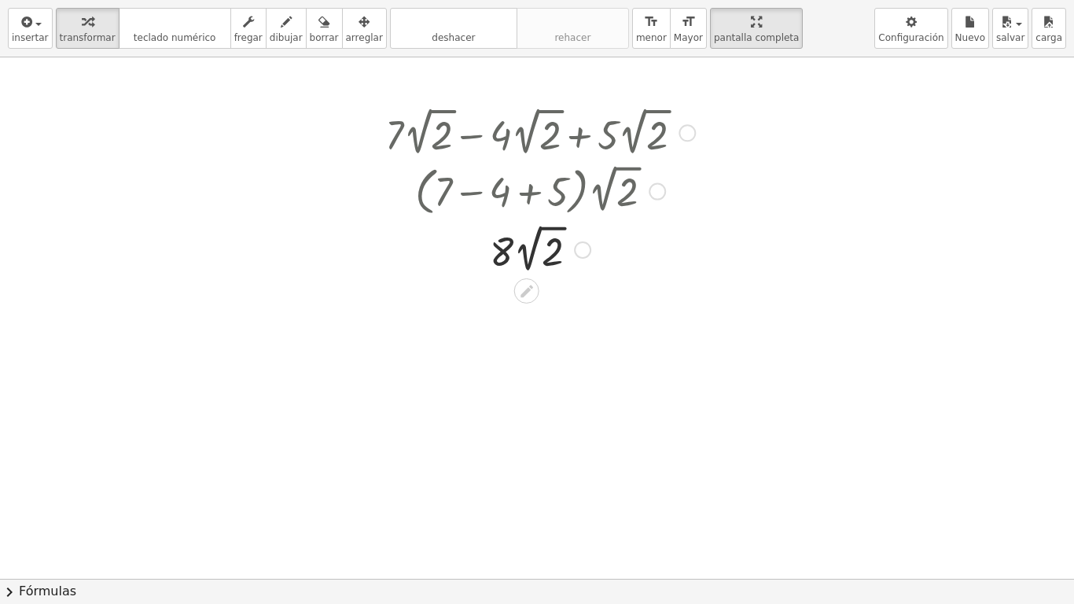
click at [683, 152] on div "insertar select one: Math Expression Function Text Youtube Video Graphing Geome…" at bounding box center [537, 302] width 1074 height 604
click at [62, 30] on div "button" at bounding box center [88, 21] width 56 height 19
click at [150, 30] on icon "teclado" at bounding box center [175, 22] width 105 height 19
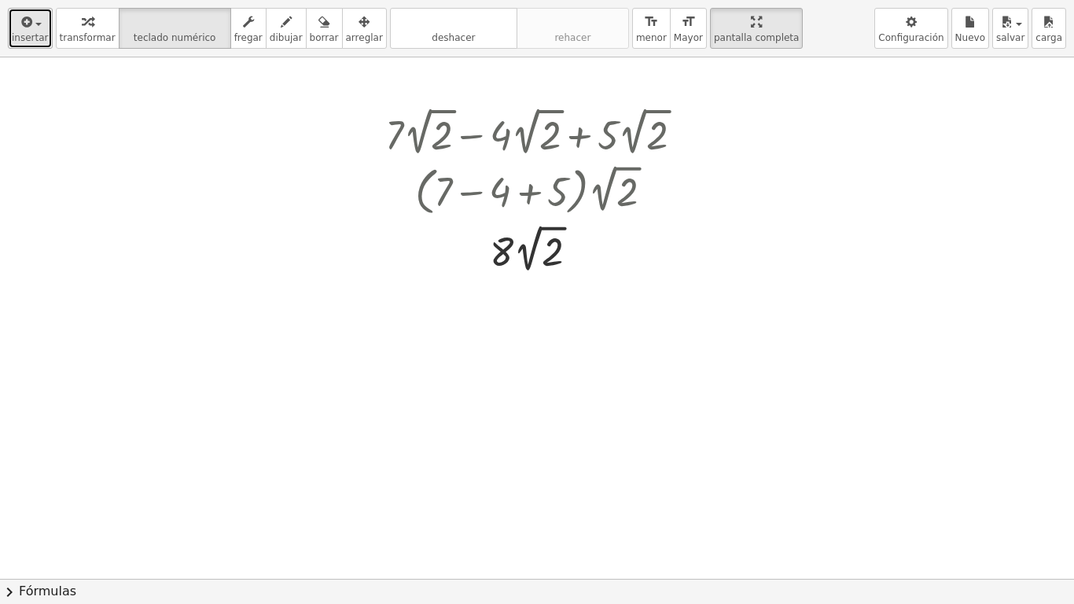
click at [39, 34] on span "insertar" at bounding box center [30, 37] width 37 height 11
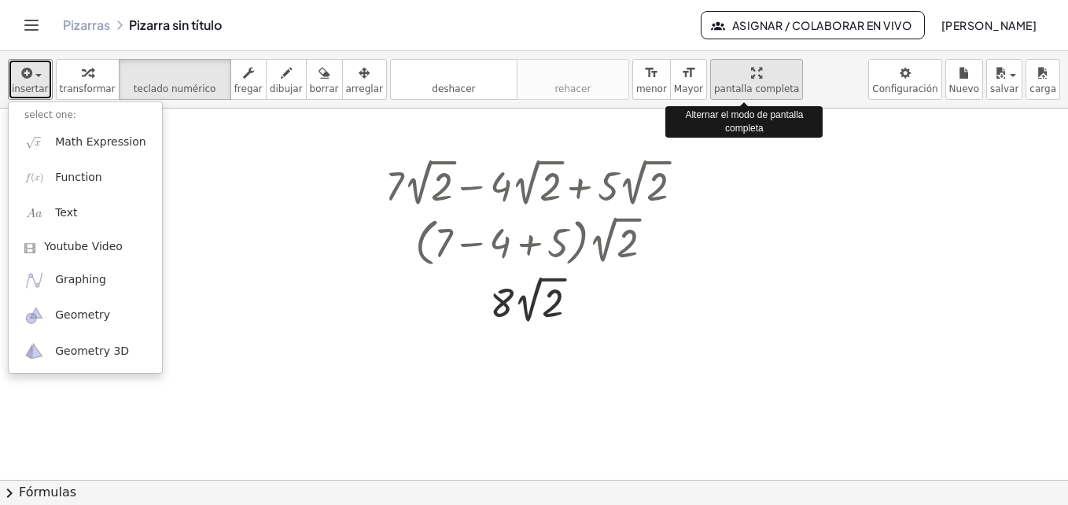
click at [750, 89] on span "pantalla completa" at bounding box center [757, 88] width 86 height 11
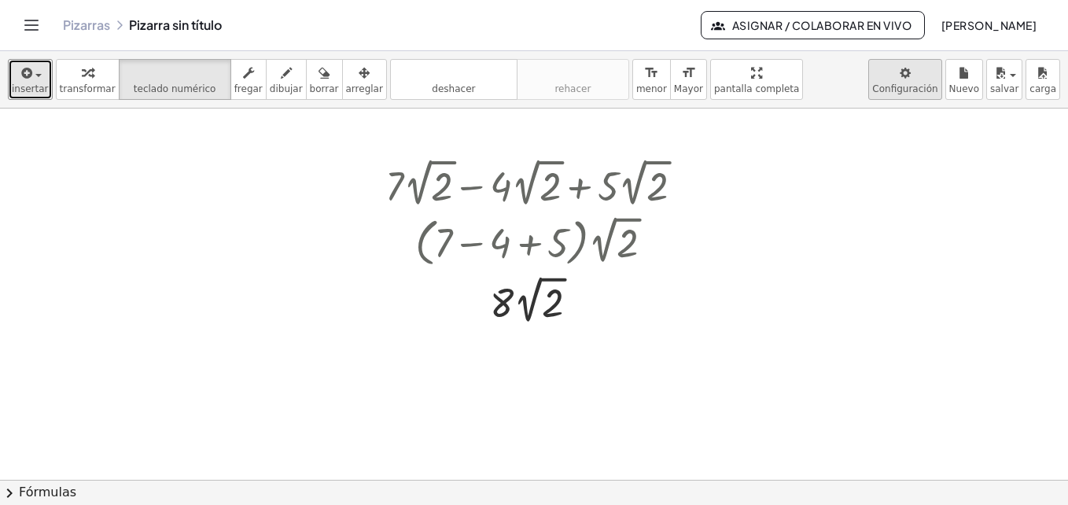
click at [919, 73] on body "Actividades matemáticas comprensibles Comenzar Banco de actividades Trabajo asi…" at bounding box center [534, 252] width 1068 height 505
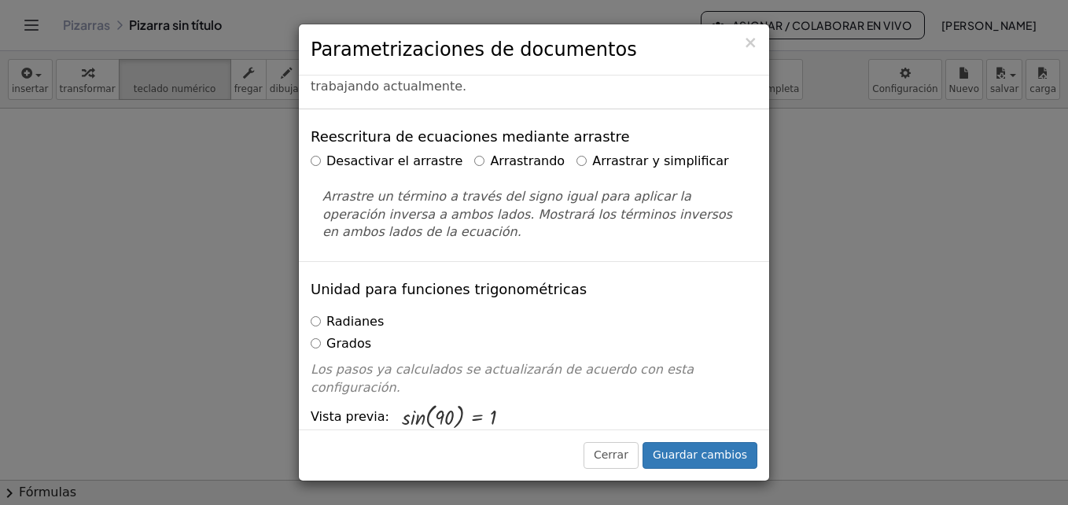
scroll to position [20, 0]
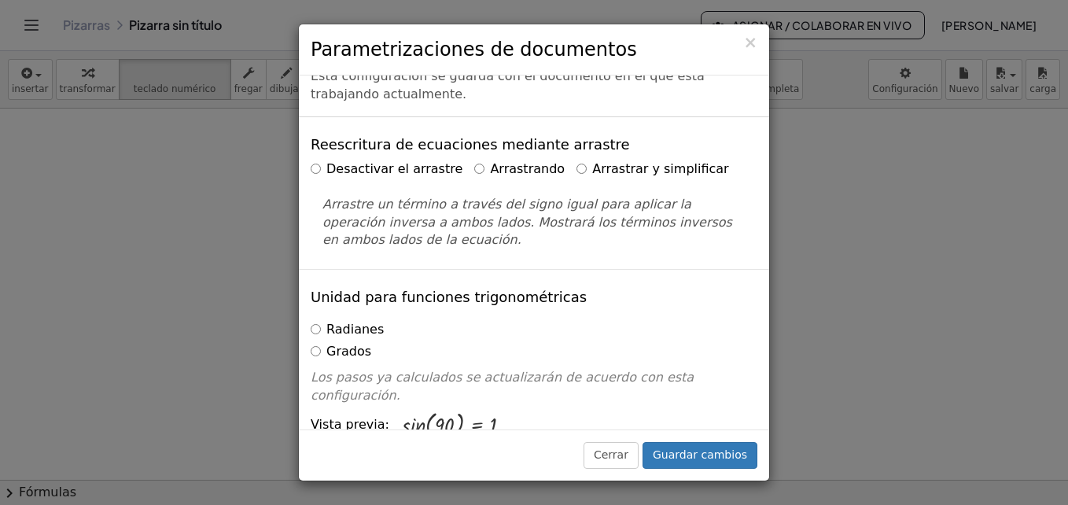
click at [603, 176] on font "Arrastrar y simplificar" at bounding box center [660, 168] width 137 height 15
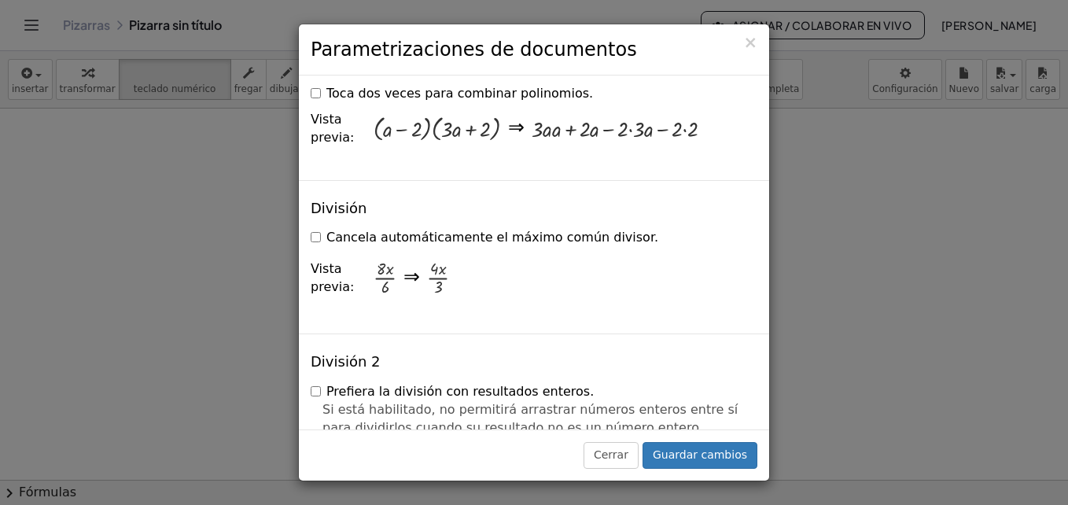
scroll to position [1636, 0]
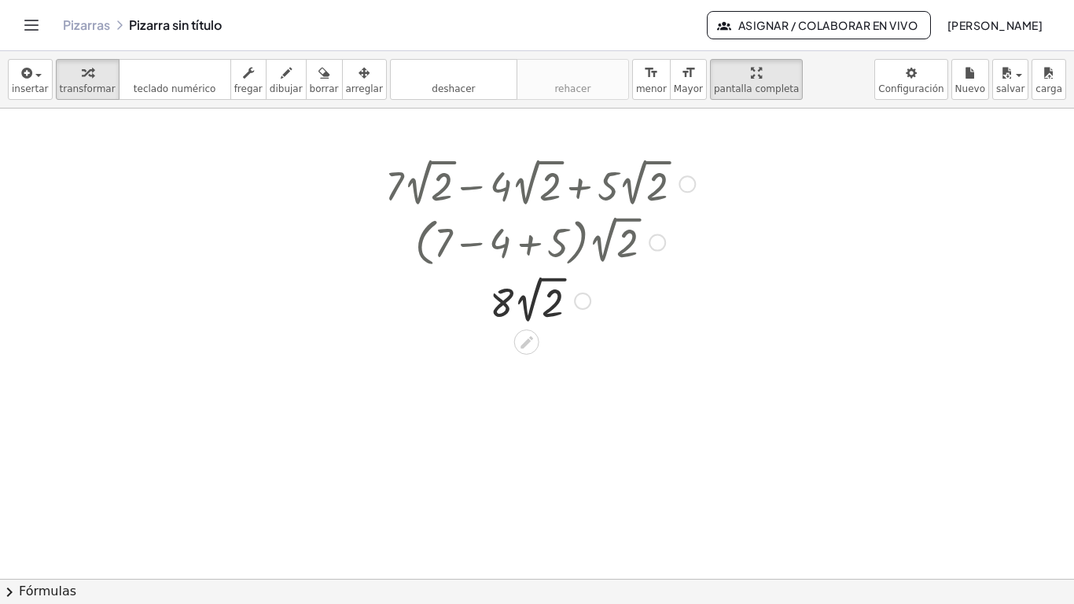
drag, startPoint x: 698, startPoint y: 68, endPoint x: 702, endPoint y: 127, distance: 58.3
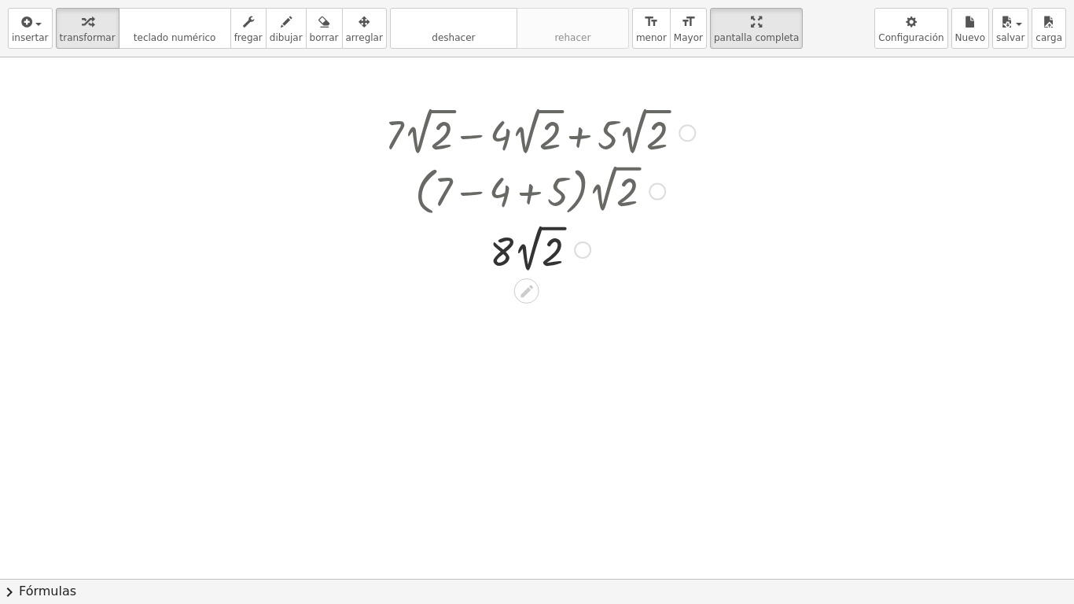
click at [702, 127] on div "insertar select one: Math Expression Function Text Youtube Video Graphing Geome…" at bounding box center [537, 302] width 1074 height 604
click at [541, 293] on div at bounding box center [537, 578] width 1074 height 1043
click at [514, 109] on div at bounding box center [541, 131] width 326 height 57
click at [694, 129] on div at bounding box center [687, 132] width 17 height 17
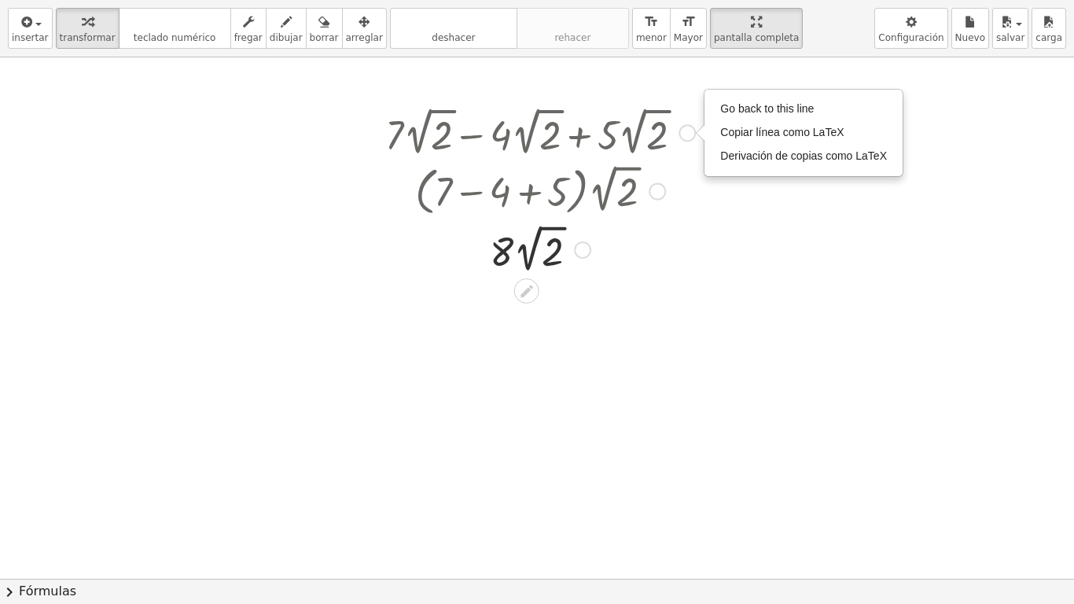
click at [692, 131] on div "Go back to this line Copy line as LaTeX Copy derivation as LaTeX" at bounding box center [687, 132] width 17 height 17
click at [1015, 32] on span "salvar" at bounding box center [1011, 37] width 28 height 11
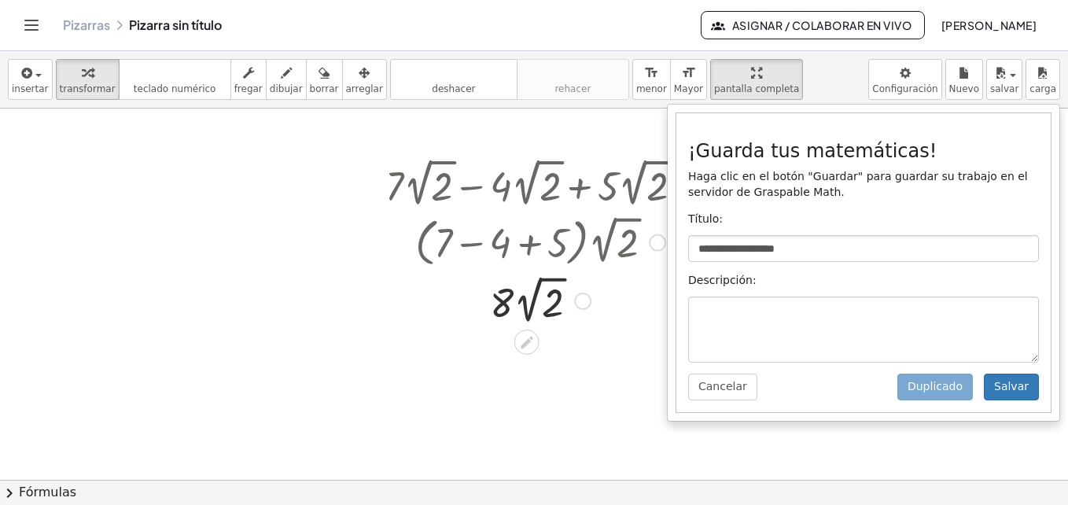
click at [621, 256] on div at bounding box center [541, 242] width 326 height 60
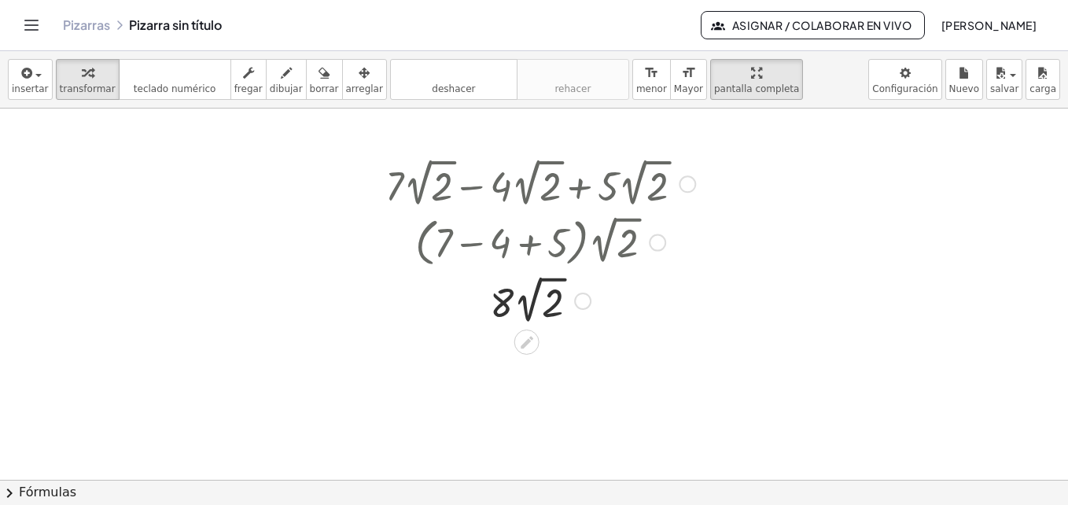
click at [683, 285] on div at bounding box center [541, 299] width 326 height 57
click at [494, 349] on div at bounding box center [541, 354] width 326 height 53
click at [595, 403] on div at bounding box center [599, 408] width 17 height 17
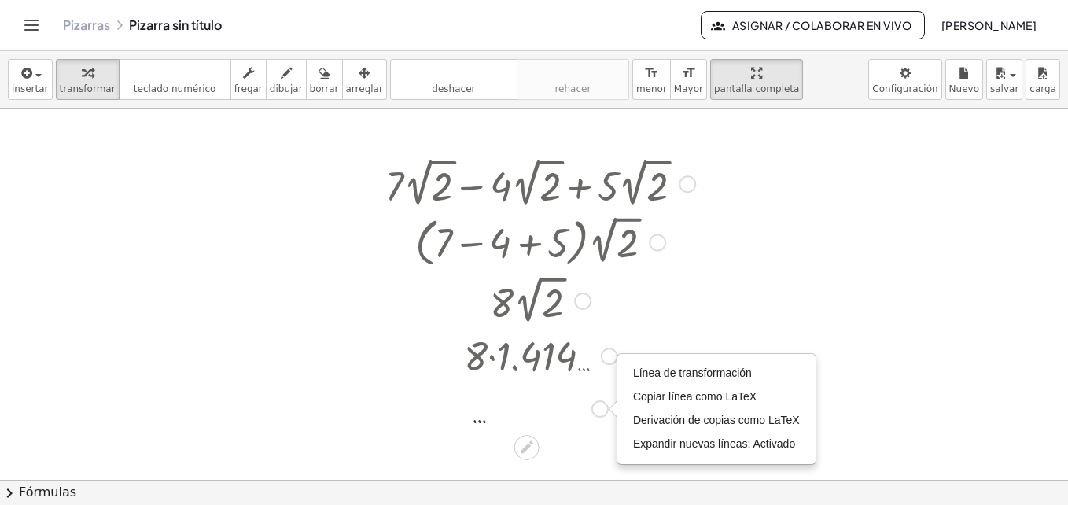
click at [601, 410] on div "Transform line Copy line as LaTeX Copy derivation as LaTeX Expand new lines: On" at bounding box center [599, 408] width 17 height 17
click at [529, 455] on icon at bounding box center [526, 447] width 17 height 17
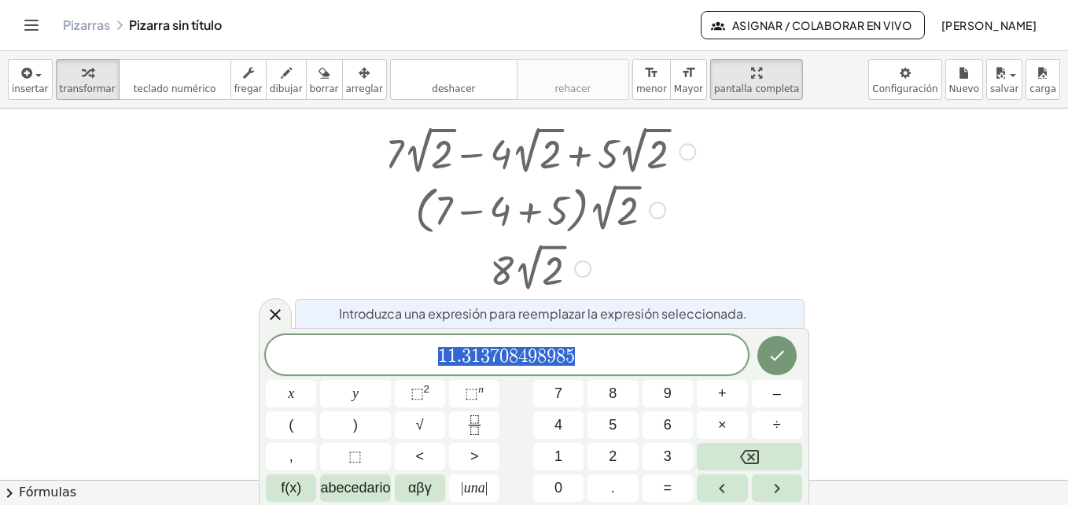
scroll to position [34, 0]
click at [768, 346] on icon "Hecho" at bounding box center [777, 355] width 19 height 19
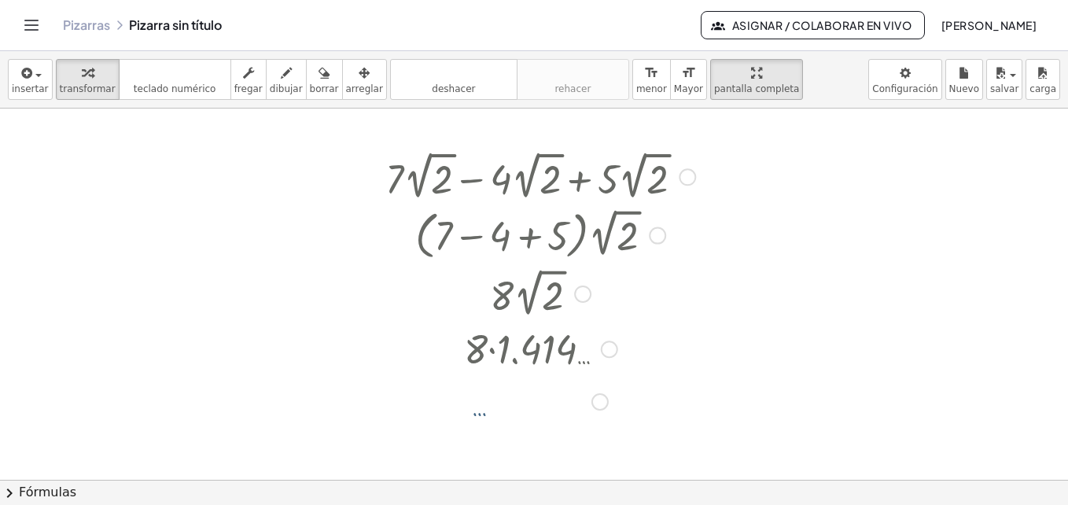
scroll to position [0, 0]
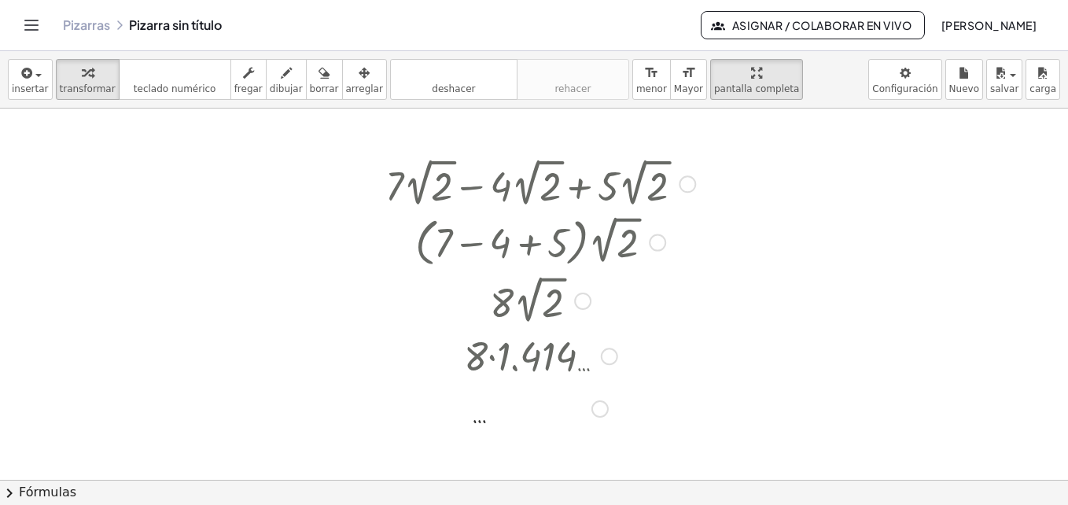
click at [526, 363] on div at bounding box center [541, 354] width 326 height 53
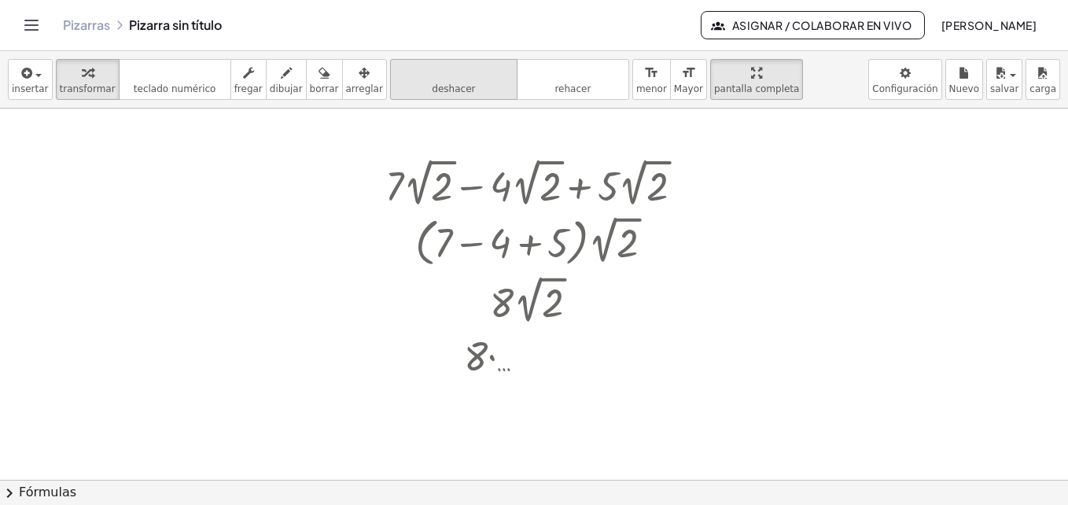
drag, startPoint x: 526, startPoint y: 363, endPoint x: 466, endPoint y: 95, distance: 274.0
click at [466, 95] on button "deshacer deshacer" at bounding box center [453, 79] width 127 height 41
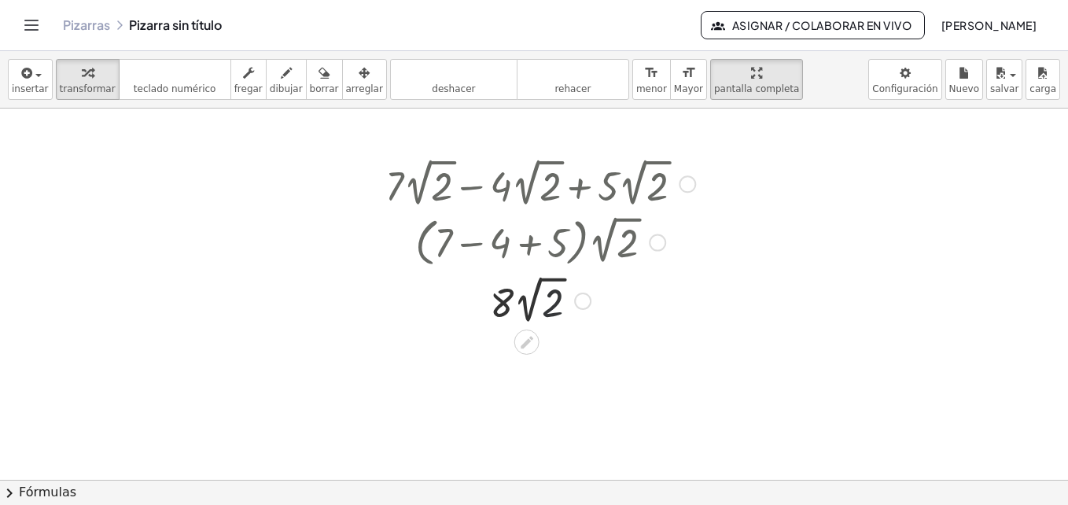
click at [545, 308] on div at bounding box center [541, 299] width 326 height 57
click at [450, 102] on div "**********" at bounding box center [534, 79] width 1068 height 57
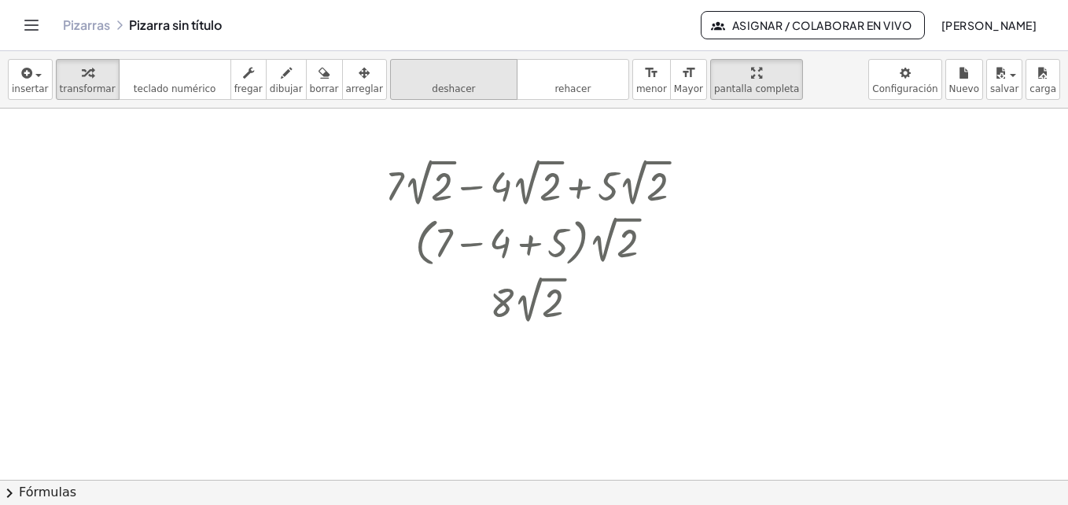
click at [446, 95] on button "deshacer deshacer" at bounding box center [453, 79] width 127 height 41
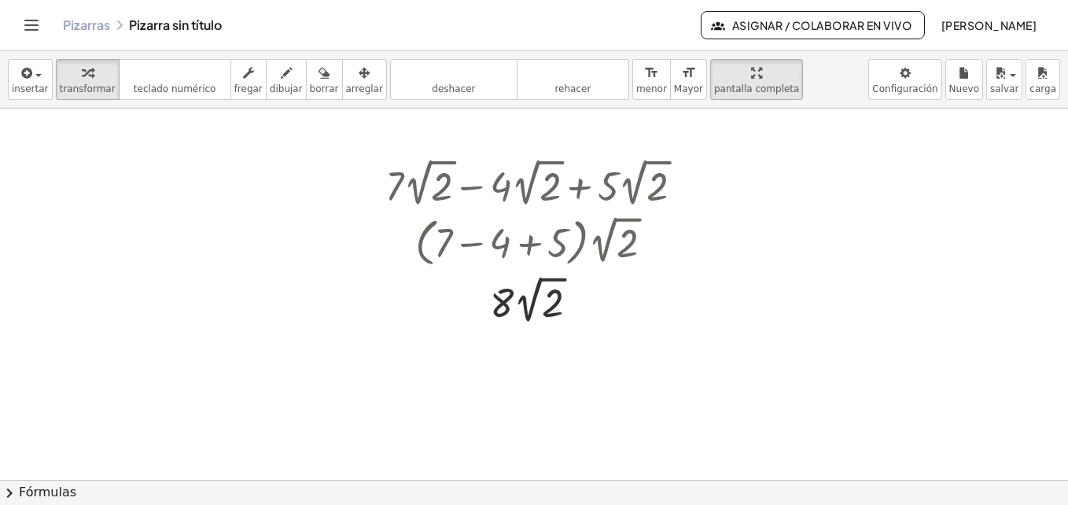
click at [304, 131] on div at bounding box center [534, 480] width 1068 height 742
click at [238, 88] on span "fregar" at bounding box center [248, 88] width 28 height 11
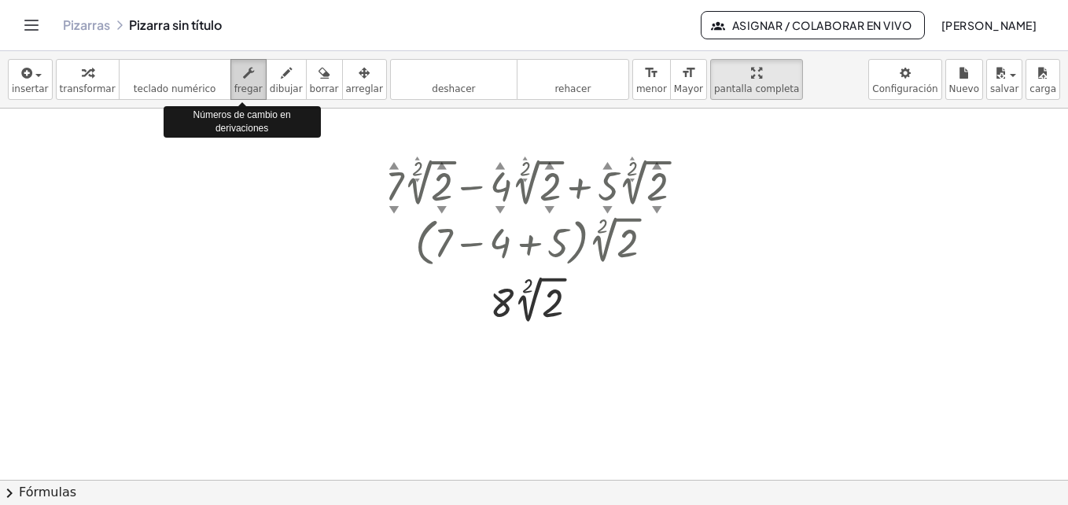
click at [238, 88] on span "fregar" at bounding box center [248, 88] width 28 height 11
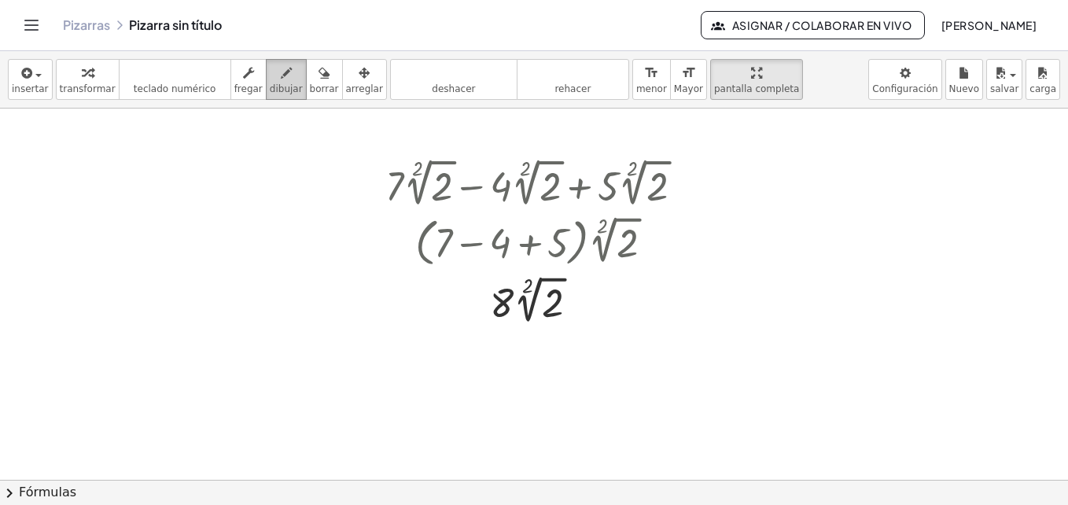
click at [281, 79] on icon "button" at bounding box center [286, 73] width 11 height 19
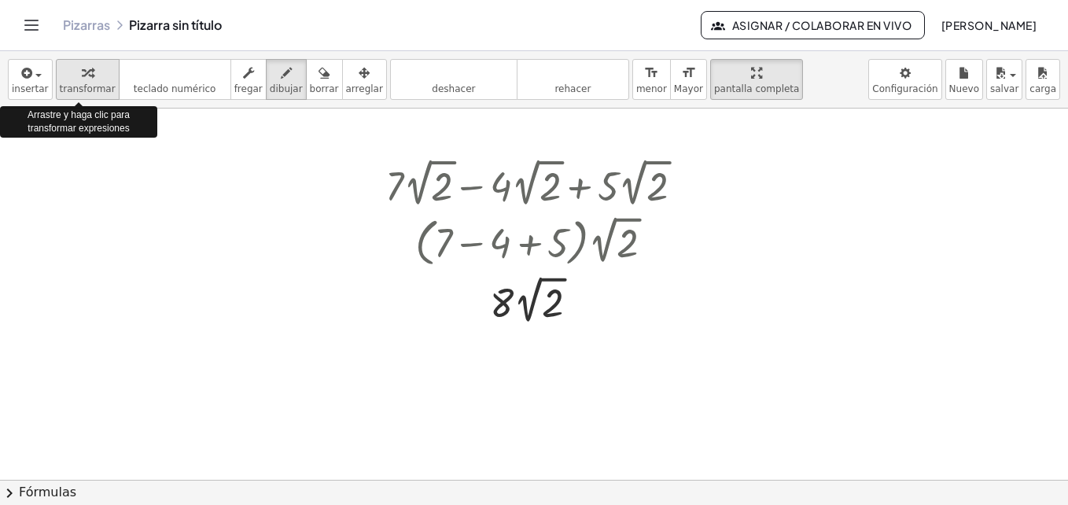
click at [67, 89] on span "transformar" at bounding box center [88, 88] width 56 height 11
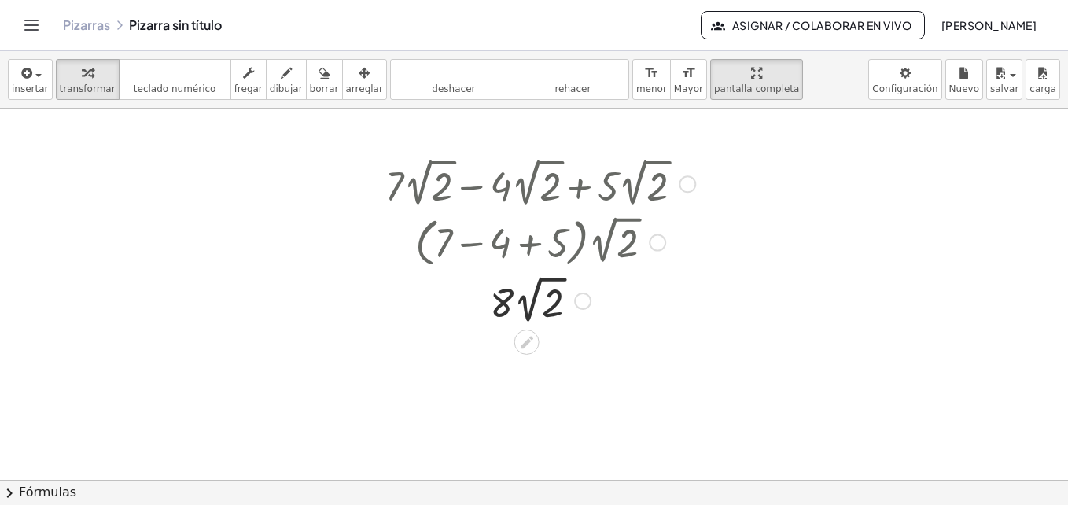
click at [698, 191] on div at bounding box center [541, 182] width 326 height 57
click at [527, 184] on div "+ · 7 · 2 √ 2 − · 4 · 2 √ 2 + · 5 · 2 √ 2 Go back to this line Copy line as LaT…" at bounding box center [527, 184] width 0 height 0
click at [694, 187] on div "Go back to this line Copy line as LaTeX Copy derivation as LaTeX" at bounding box center [687, 183] width 17 height 17
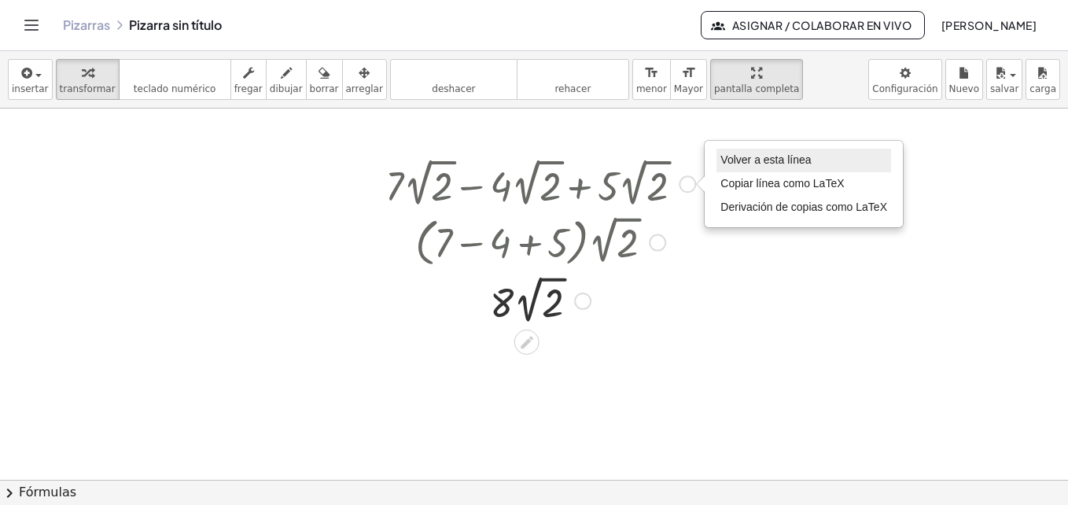
click at [717, 165] on li "Volver a esta línea" at bounding box center [804, 161] width 175 height 24
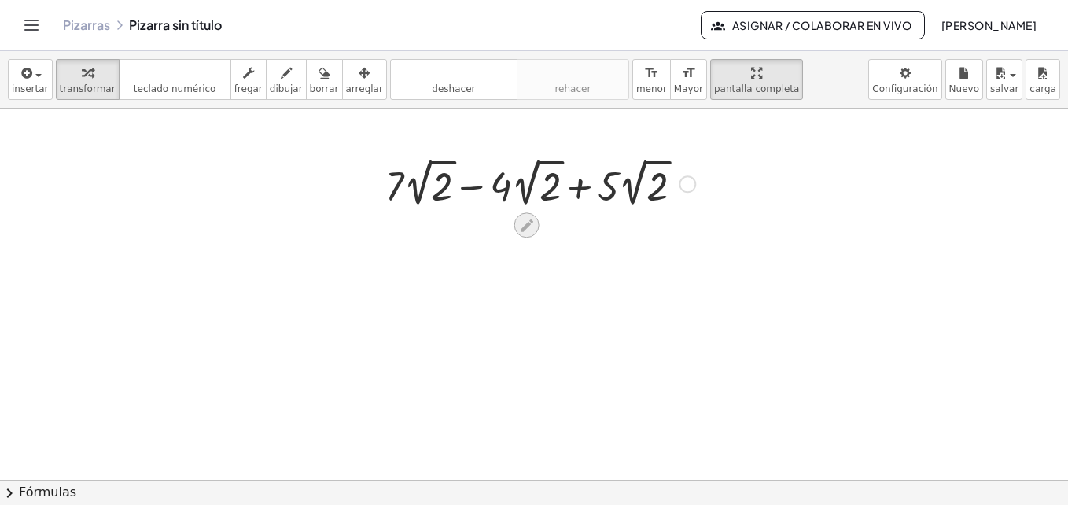
click at [518, 218] on icon at bounding box center [526, 225] width 17 height 17
click at [610, 184] on div at bounding box center [541, 182] width 326 height 57
click at [518, 193] on div at bounding box center [541, 182] width 326 height 57
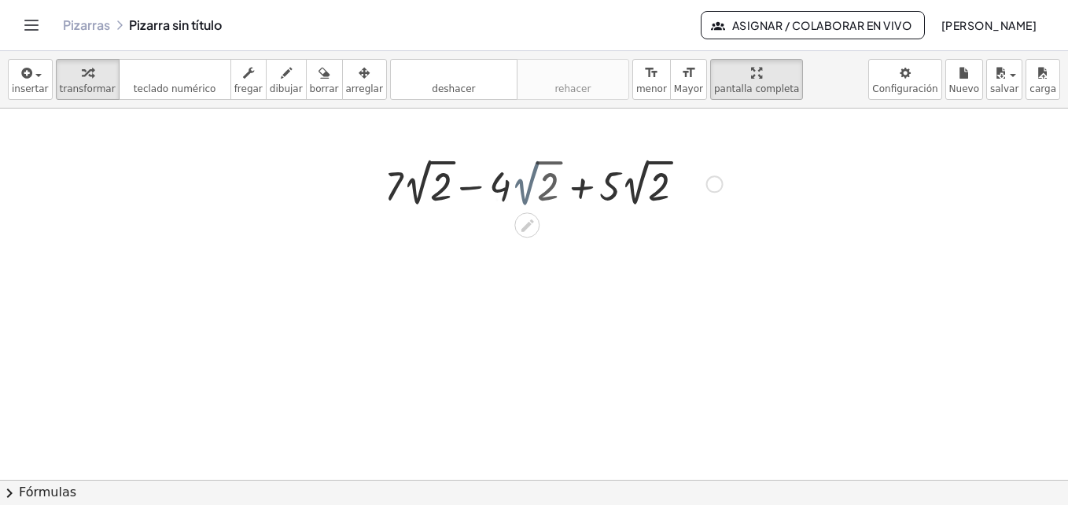
click at [518, 193] on div at bounding box center [541, 182] width 379 height 57
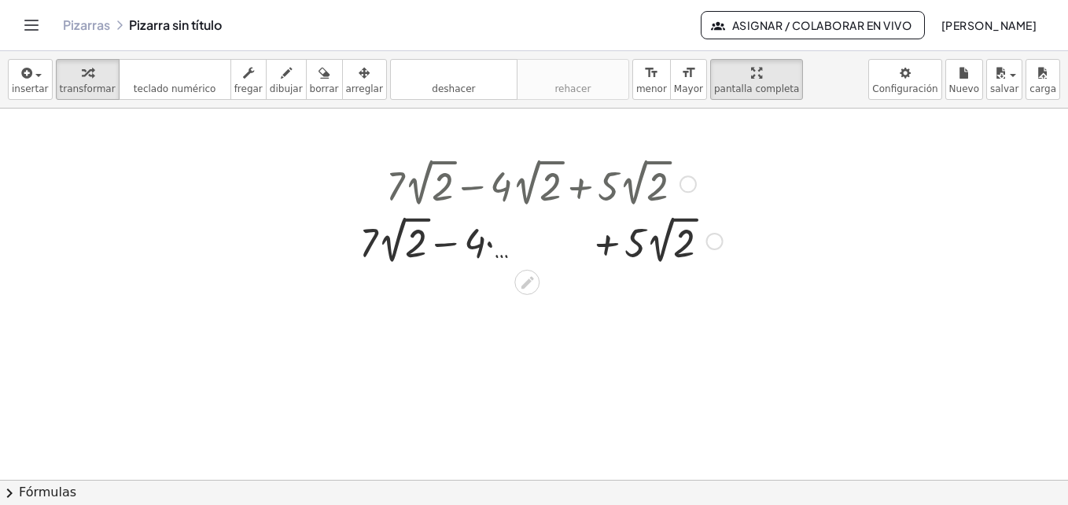
click at [683, 188] on div at bounding box center [688, 183] width 17 height 17
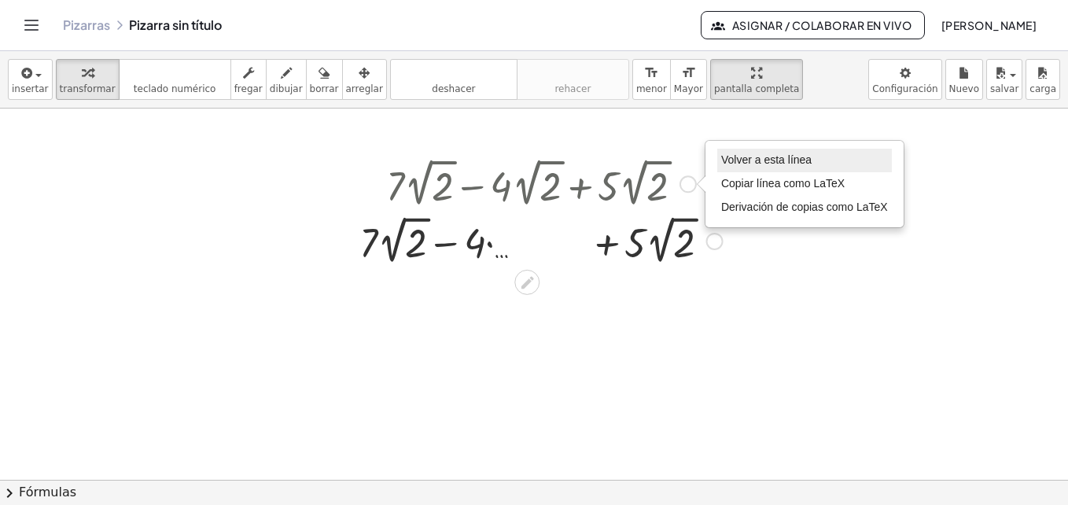
click at [743, 151] on li "Volver a esta línea" at bounding box center [804, 161] width 175 height 24
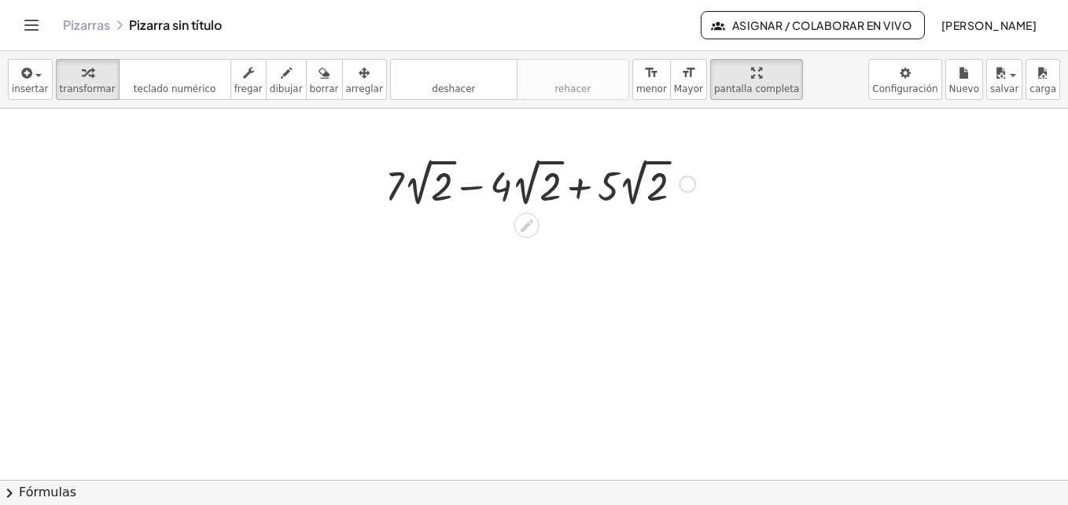
click at [535, 230] on icon at bounding box center [526, 225] width 17 height 17
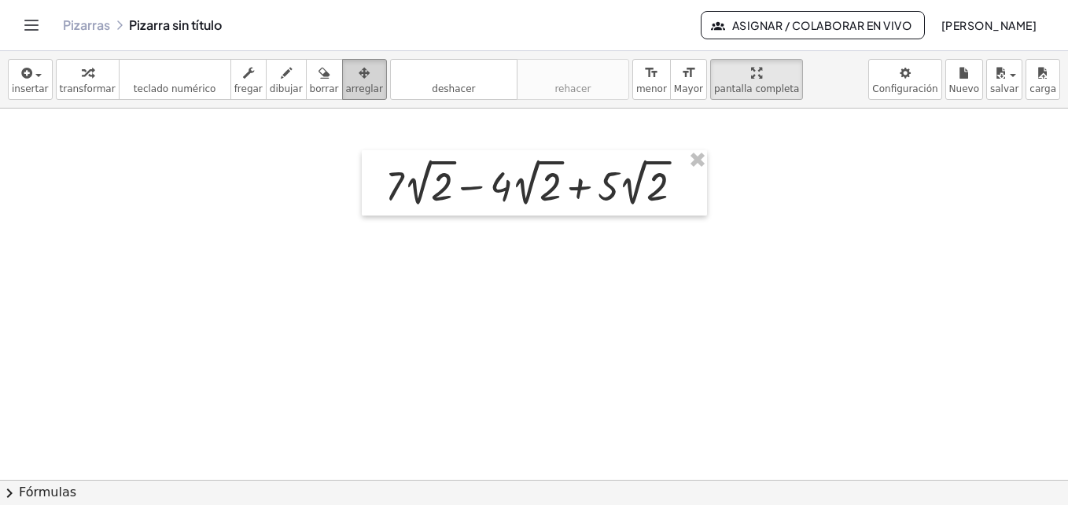
click at [359, 67] on icon "button" at bounding box center [364, 73] width 11 height 19
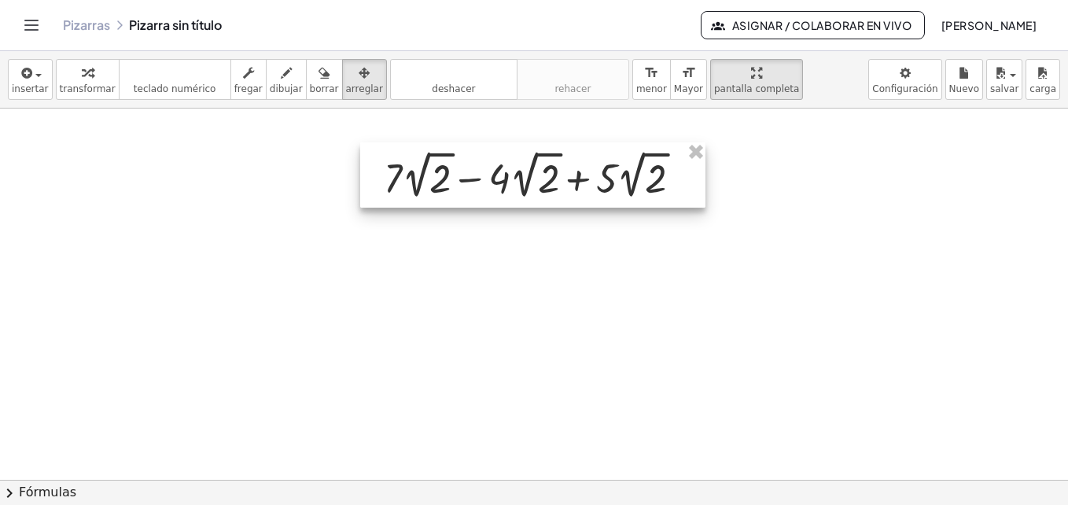
drag, startPoint x: 582, startPoint y: 187, endPoint x: 580, endPoint y: 179, distance: 8.0
click at [580, 179] on div at bounding box center [532, 174] width 345 height 65
click at [568, 230] on div at bounding box center [534, 480] width 1068 height 742
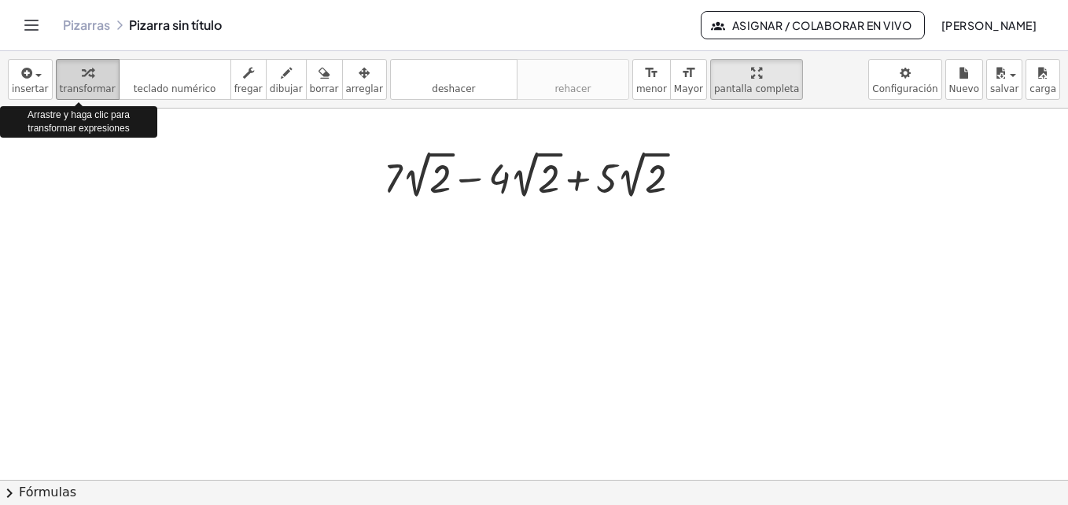
click at [82, 76] on icon "button" at bounding box center [87, 73] width 11 height 19
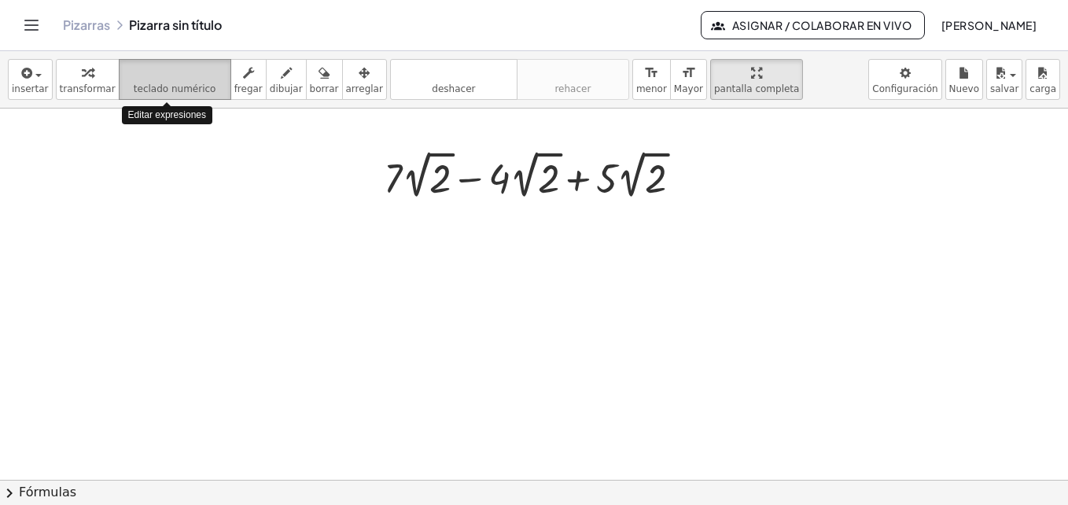
click at [209, 81] on icon "teclado" at bounding box center [175, 73] width 105 height 19
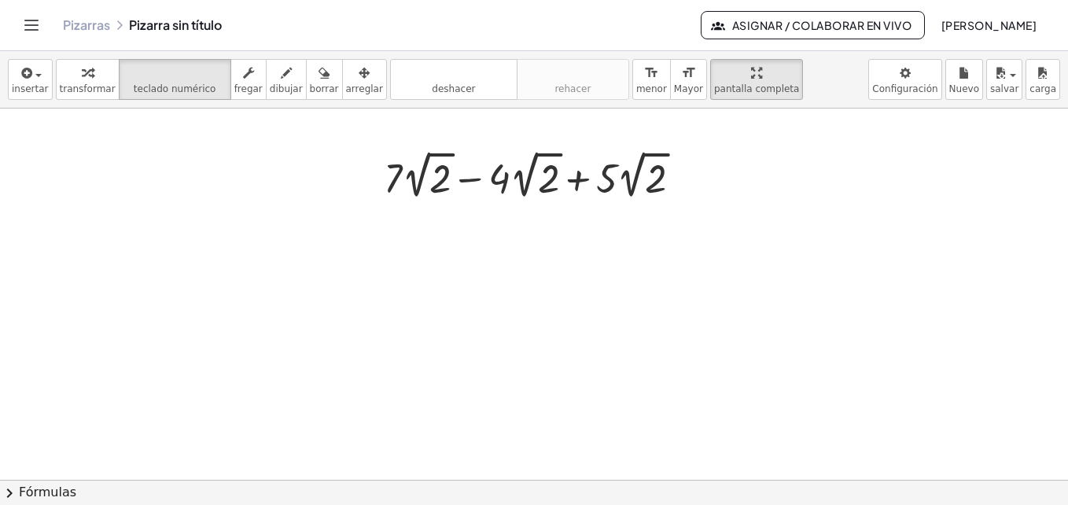
click at [514, 186] on div at bounding box center [539, 174] width 326 height 57
click at [686, 178] on div "Go back to this line Copy line as LaTeX Copy derivation as LaTeX" at bounding box center [685, 176] width 17 height 17
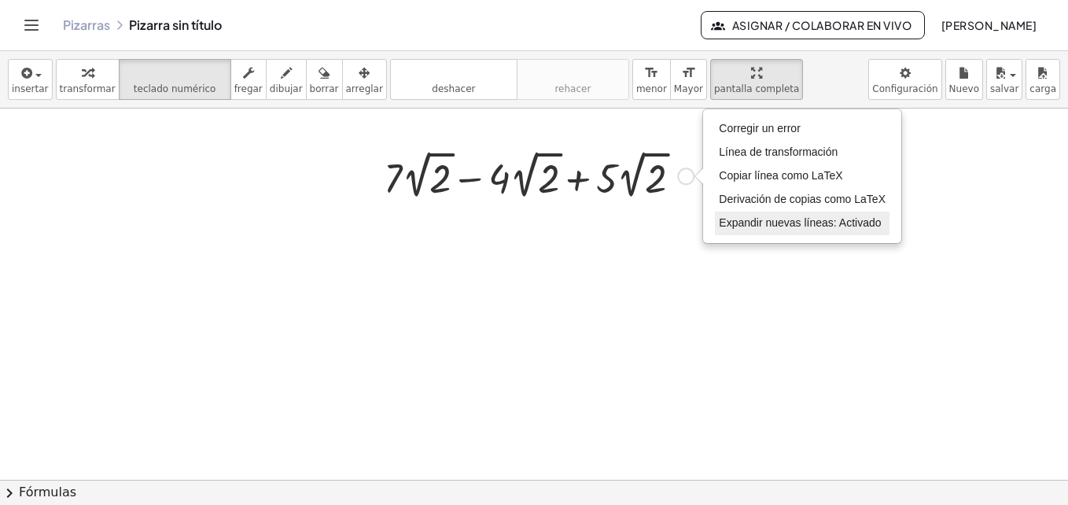
click at [740, 221] on span "Expandir nuevas líneas: Activado" at bounding box center [800, 222] width 162 height 13
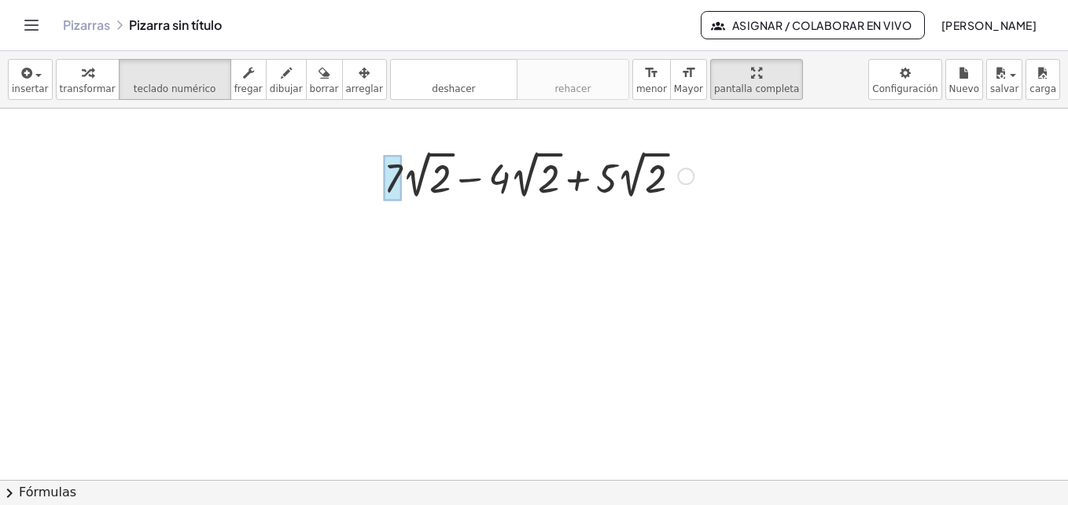
click at [397, 187] on div at bounding box center [393, 179] width 18 height 46
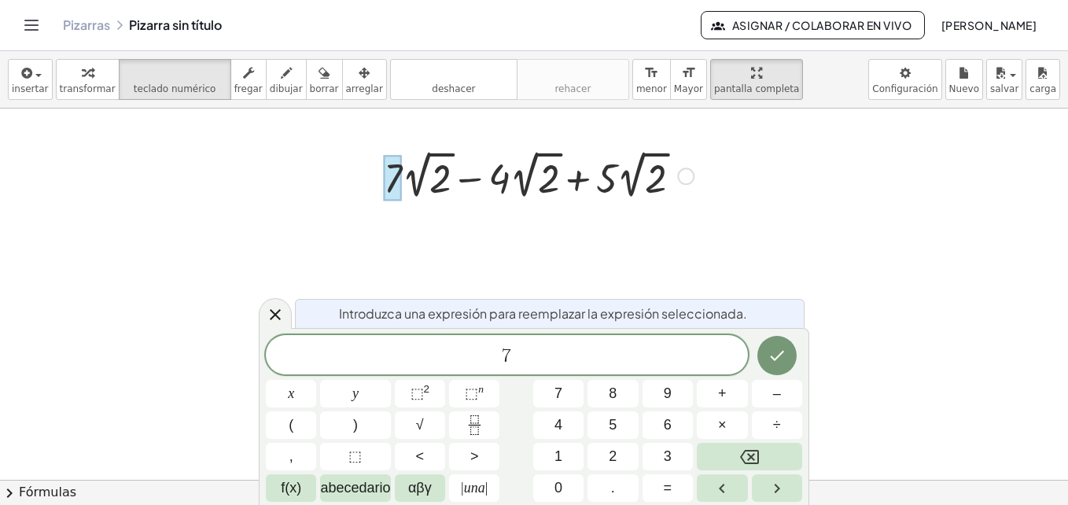
click at [397, 187] on div at bounding box center [393, 179] width 18 height 46
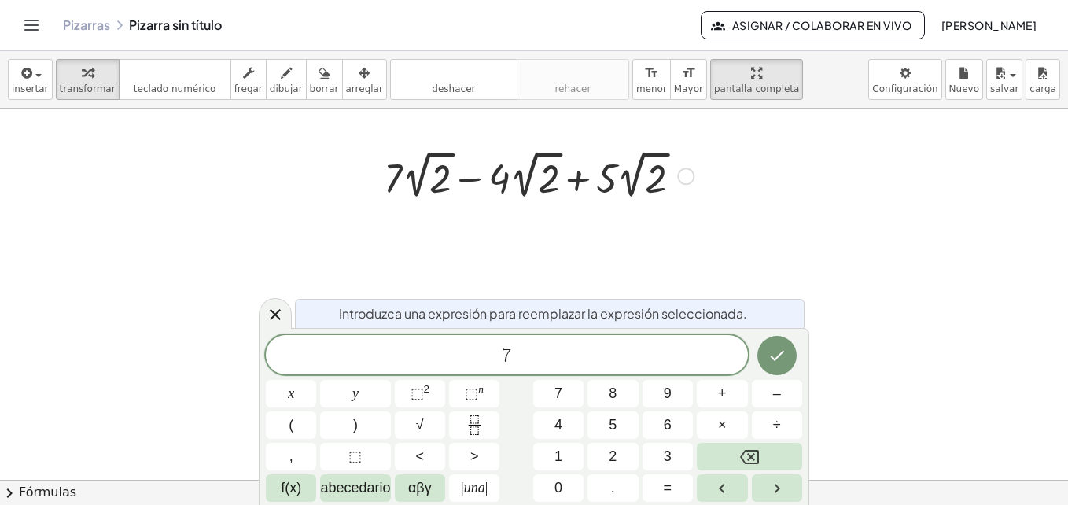
drag, startPoint x: 356, startPoint y: 169, endPoint x: 462, endPoint y: 198, distance: 109.3
click at [462, 198] on div "+ · 7 · 2 √ 2 − · 4 · 2 √ 2 + · 5 · 2 √ 2 Fix a mistake Transform line Copy lin…" at bounding box center [534, 480] width 1068 height 742
drag, startPoint x: 419, startPoint y: 186, endPoint x: 522, endPoint y: 186, distance: 103.0
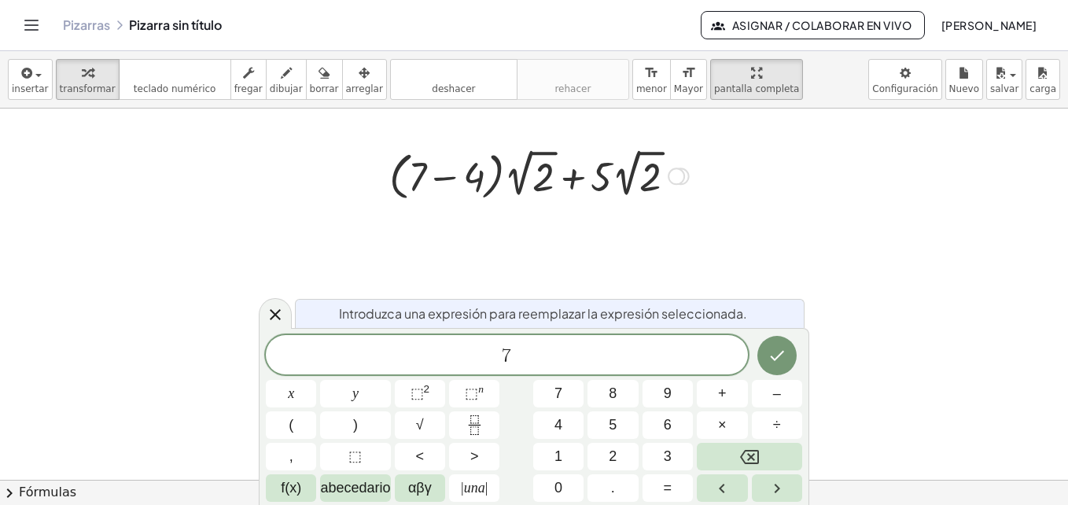
drag, startPoint x: 457, startPoint y: 182, endPoint x: 585, endPoint y: 173, distance: 128.5
click at [585, 173] on div at bounding box center [539, 175] width 326 height 60
drag, startPoint x: 521, startPoint y: 178, endPoint x: 630, endPoint y: 175, distance: 108.6
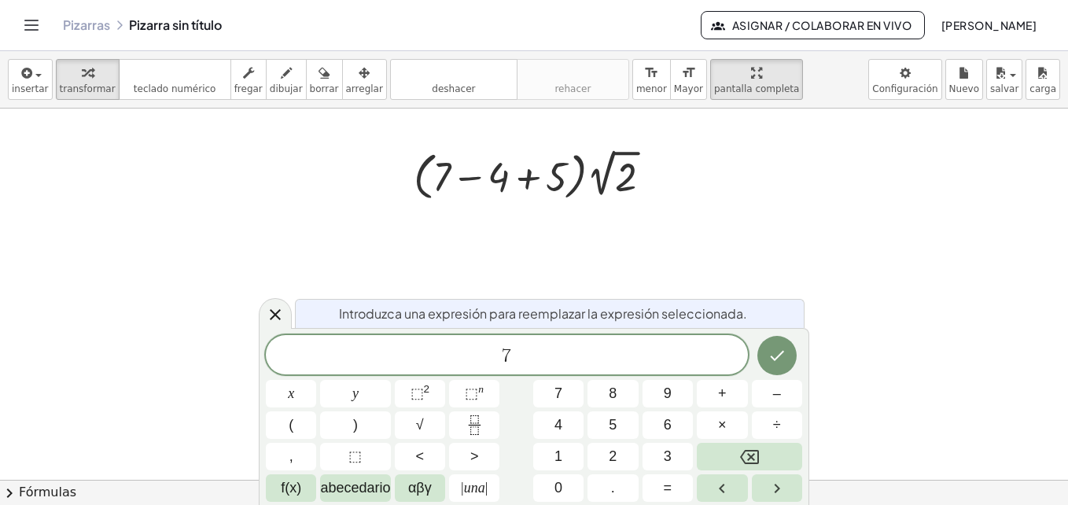
click at [394, 227] on div at bounding box center [534, 480] width 1068 height 742
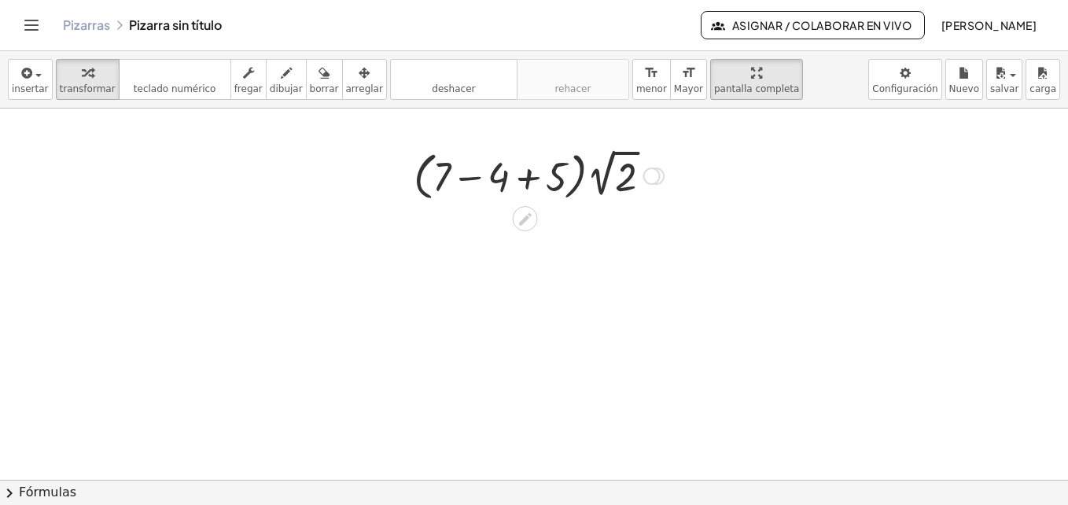
click at [652, 171] on div at bounding box center [651, 176] width 17 height 17
click at [521, 212] on icon at bounding box center [525, 219] width 17 height 17
click at [539, 175] on div at bounding box center [539, 175] width 266 height 60
click at [539, 175] on div at bounding box center [539, 175] width 200 height 60
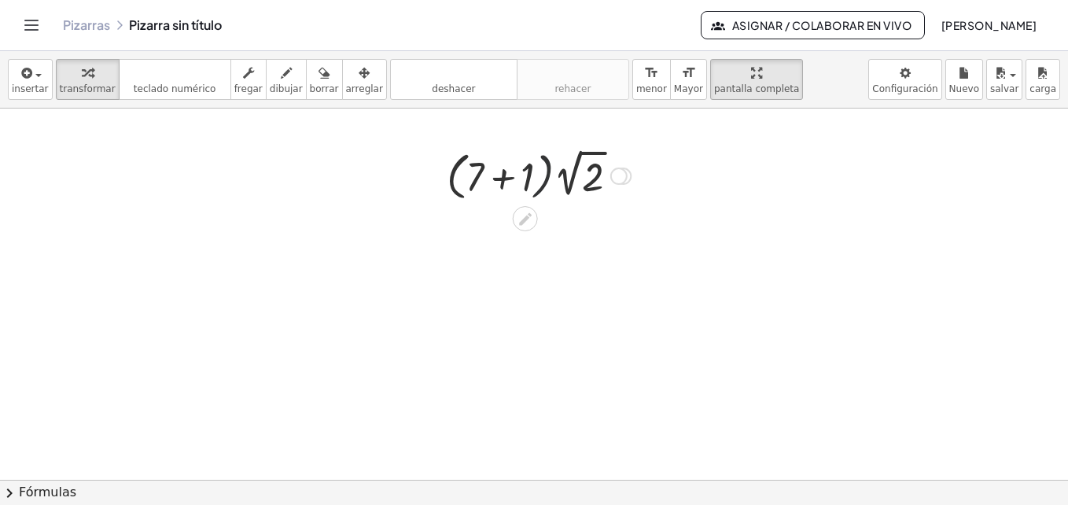
click at [539, 175] on div at bounding box center [539, 175] width 200 height 60
click at [495, 170] on div at bounding box center [539, 175] width 200 height 60
click at [495, 170] on div at bounding box center [539, 174] width 116 height 57
click at [510, 187] on div at bounding box center [539, 174] width 116 height 57
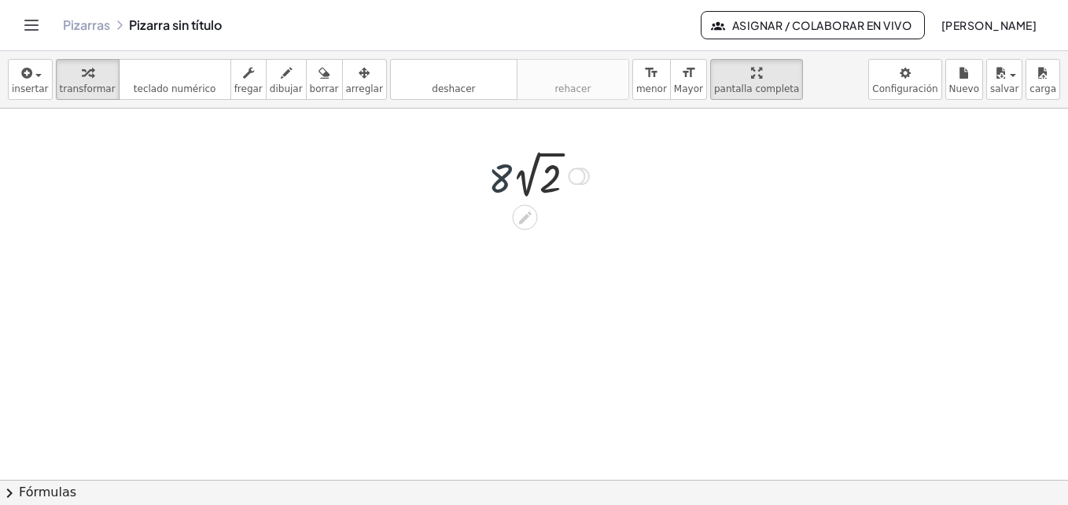
click at [510, 187] on div at bounding box center [539, 174] width 116 height 57
click at [234, 92] on span "fregar" at bounding box center [248, 88] width 28 height 11
click at [310, 83] on span "borrar" at bounding box center [324, 88] width 29 height 11
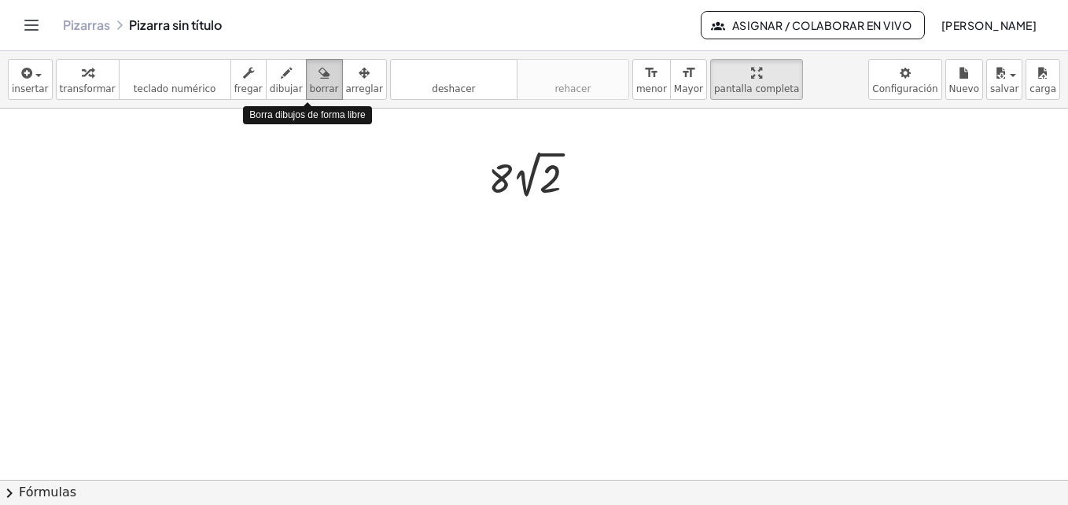
click at [310, 83] on span "borrar" at bounding box center [324, 88] width 29 height 11
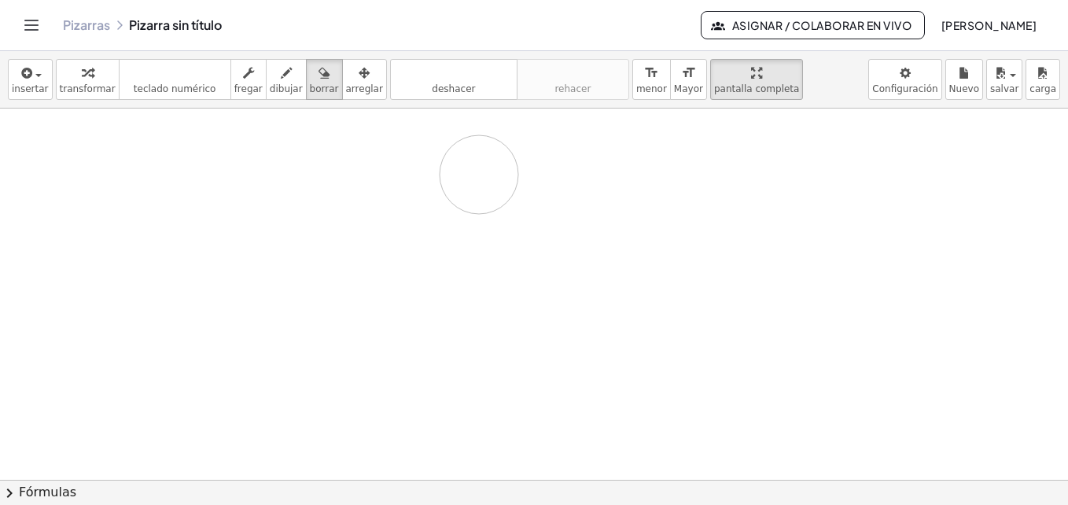
drag, startPoint x: 602, startPoint y: 187, endPoint x: 477, endPoint y: 175, distance: 124.9
click at [477, 175] on div at bounding box center [534, 480] width 1068 height 742
drag, startPoint x: 477, startPoint y: 175, endPoint x: 517, endPoint y: 196, distance: 44.7
click at [517, 196] on div at bounding box center [534, 480] width 1068 height 742
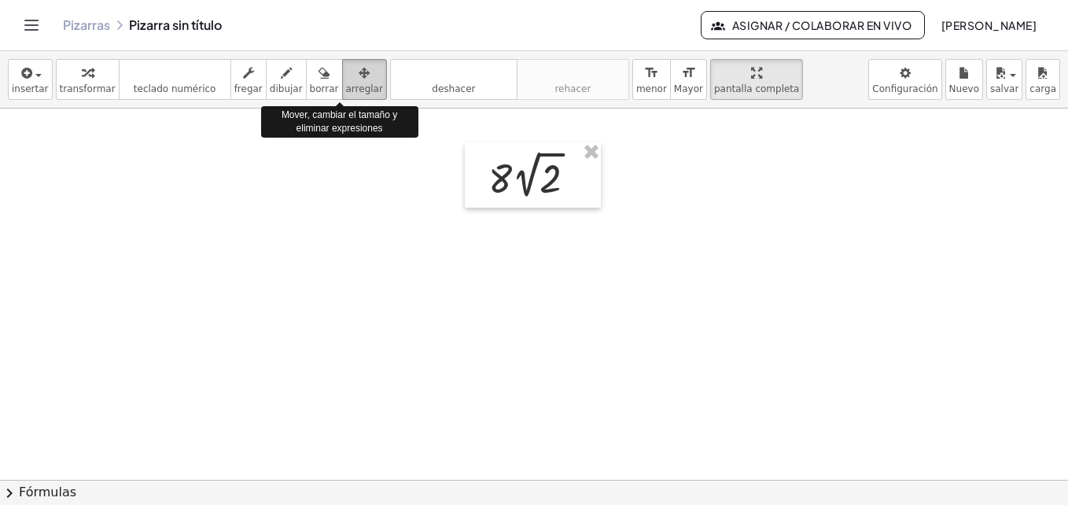
click at [346, 94] on span "arreglar" at bounding box center [364, 88] width 37 height 11
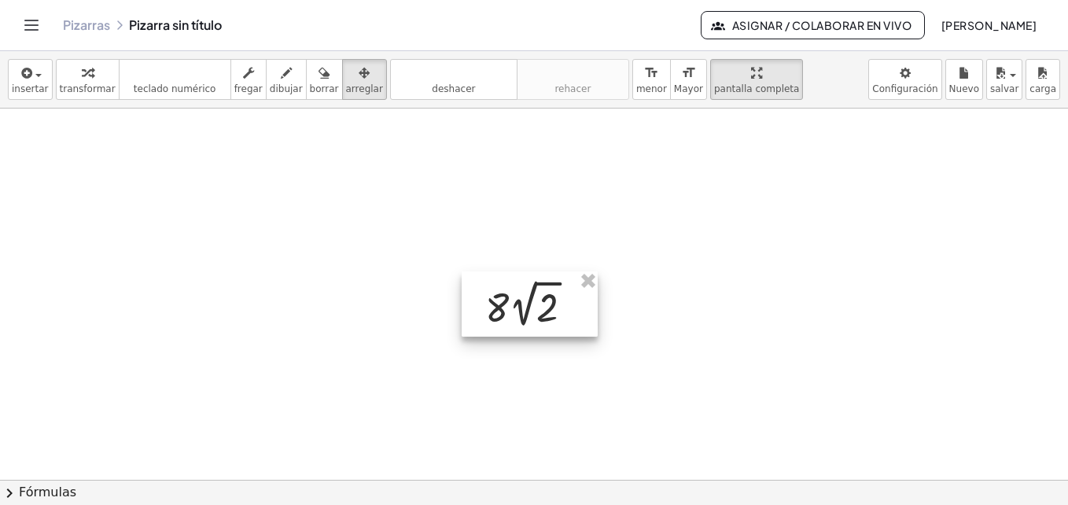
drag, startPoint x: 578, startPoint y: 160, endPoint x: 575, endPoint y: 289, distance: 129.0
click at [575, 289] on div at bounding box center [530, 303] width 136 height 65
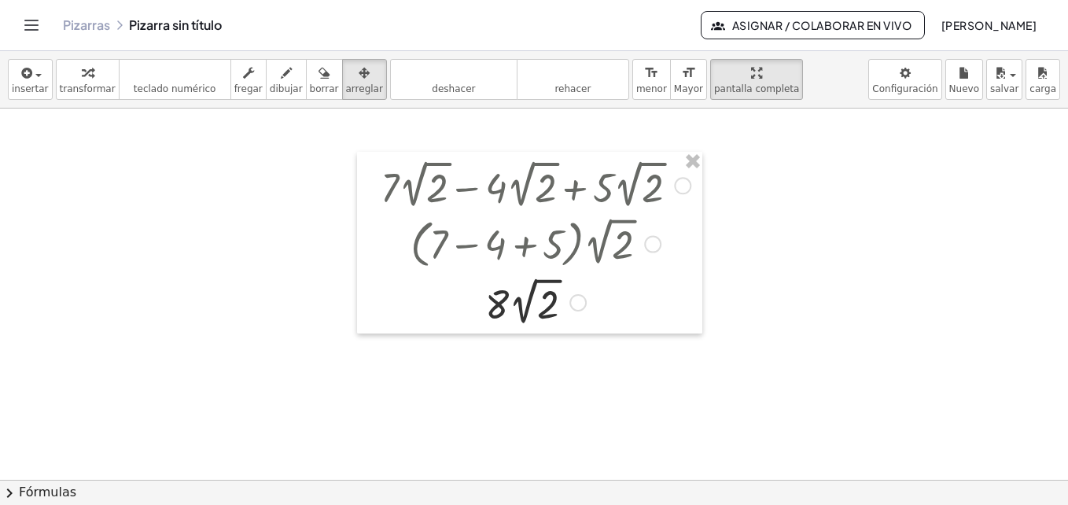
click at [719, 268] on div at bounding box center [534, 480] width 1068 height 742
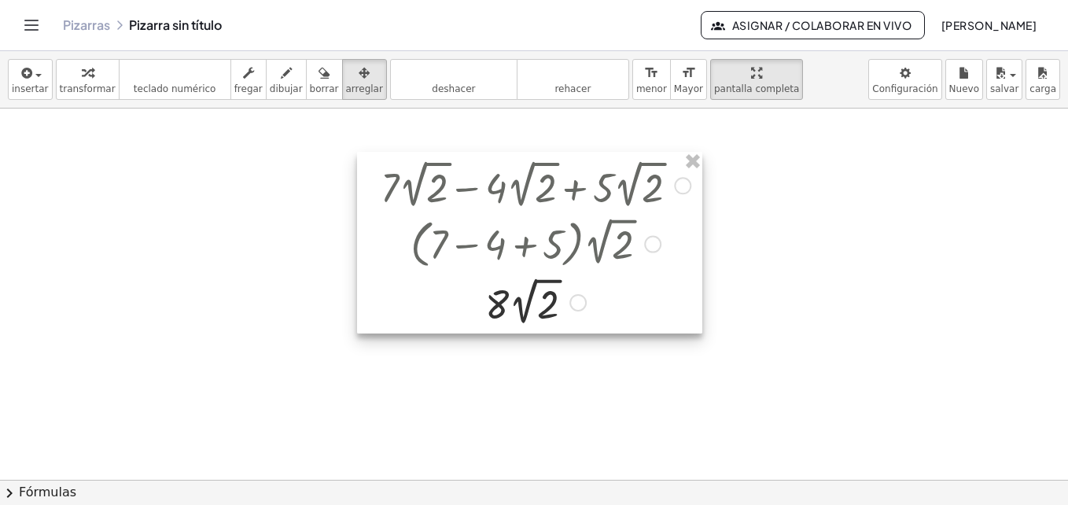
click at [424, 179] on div at bounding box center [529, 243] width 345 height 182
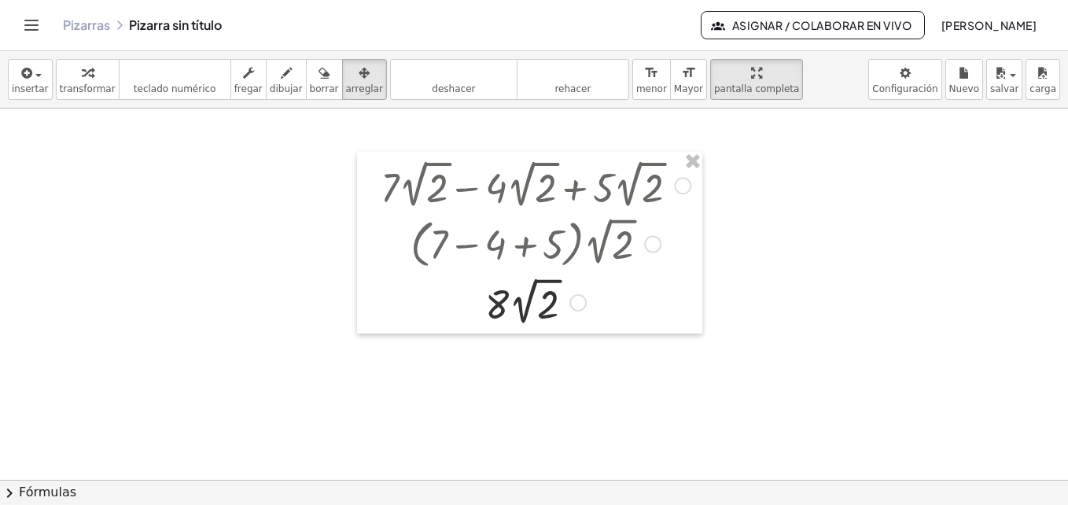
click at [326, 171] on div at bounding box center [534, 480] width 1068 height 742
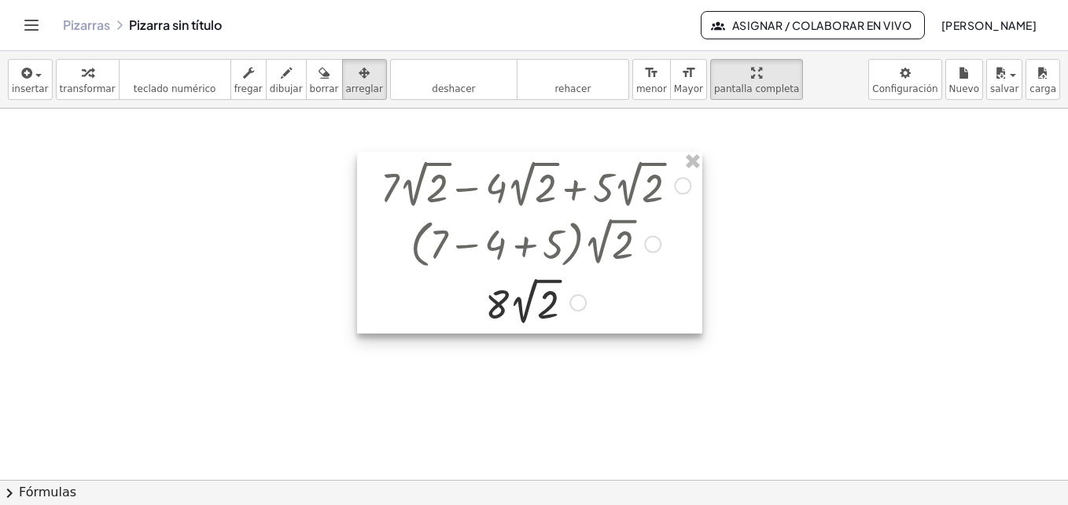
click at [361, 155] on div at bounding box center [529, 243] width 345 height 182
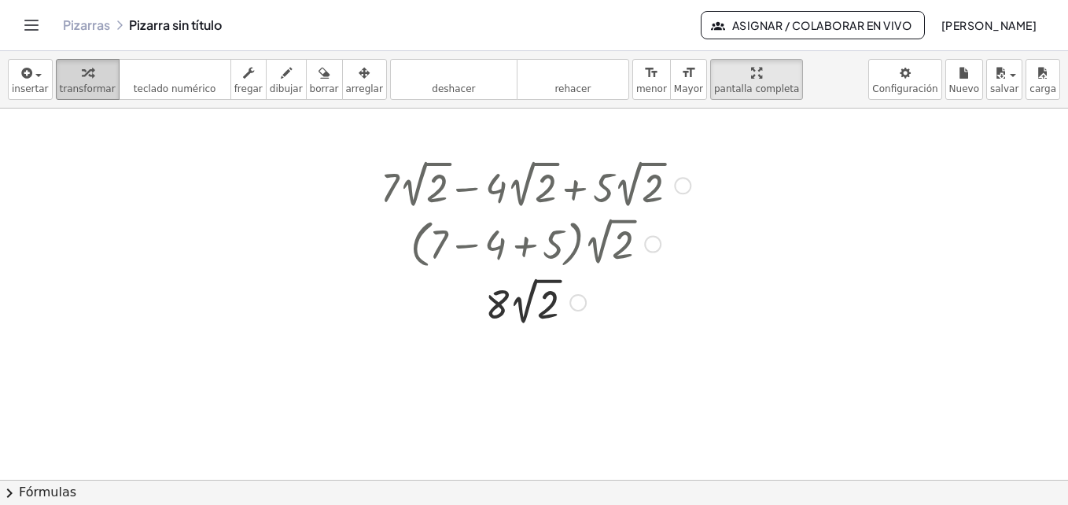
click at [96, 70] on div "button" at bounding box center [88, 72] width 56 height 19
click at [673, 183] on div at bounding box center [536, 184] width 326 height 57
click at [687, 189] on div at bounding box center [682, 185] width 17 height 17
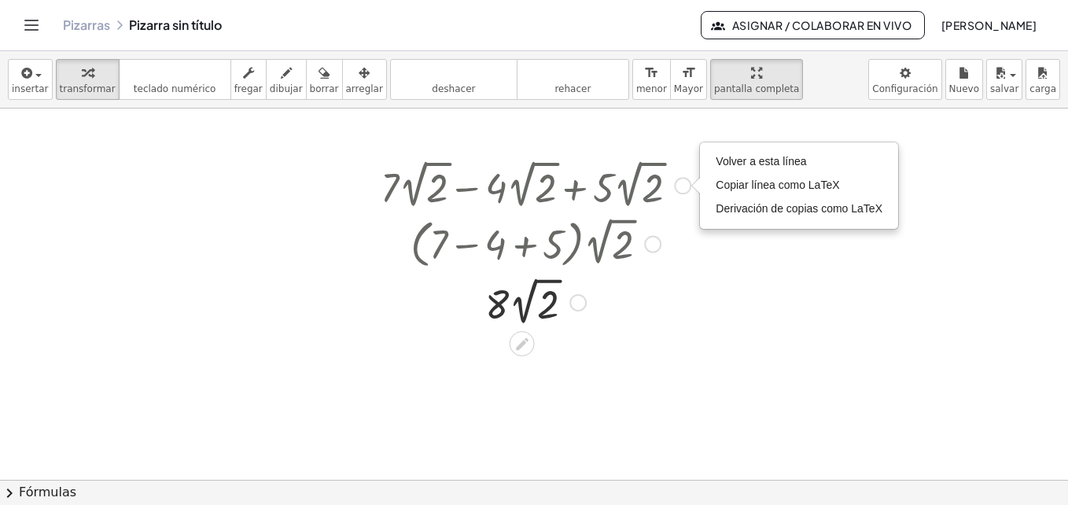
click at [656, 243] on div at bounding box center [652, 244] width 17 height 17
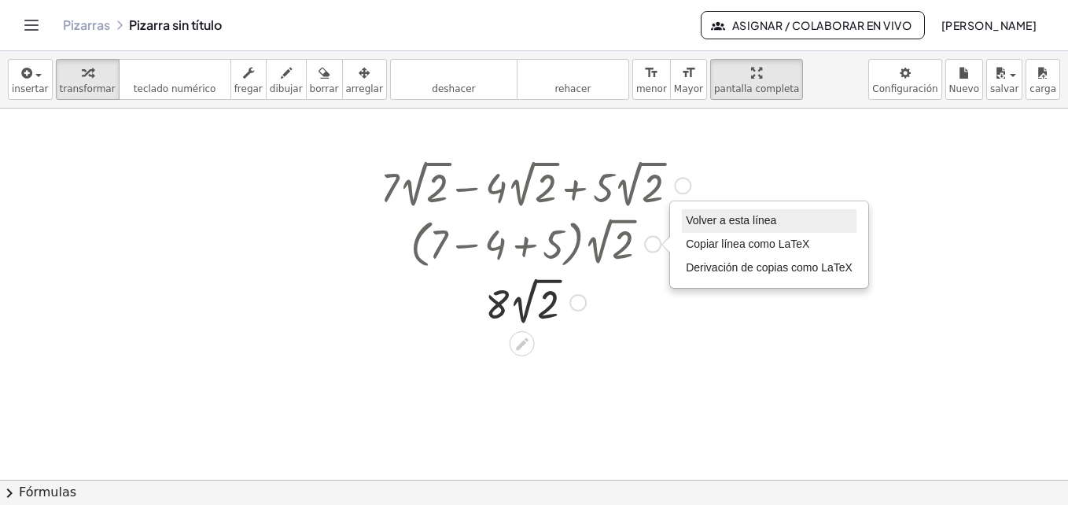
click at [712, 219] on span "Volver a esta línea" at bounding box center [731, 220] width 90 height 13
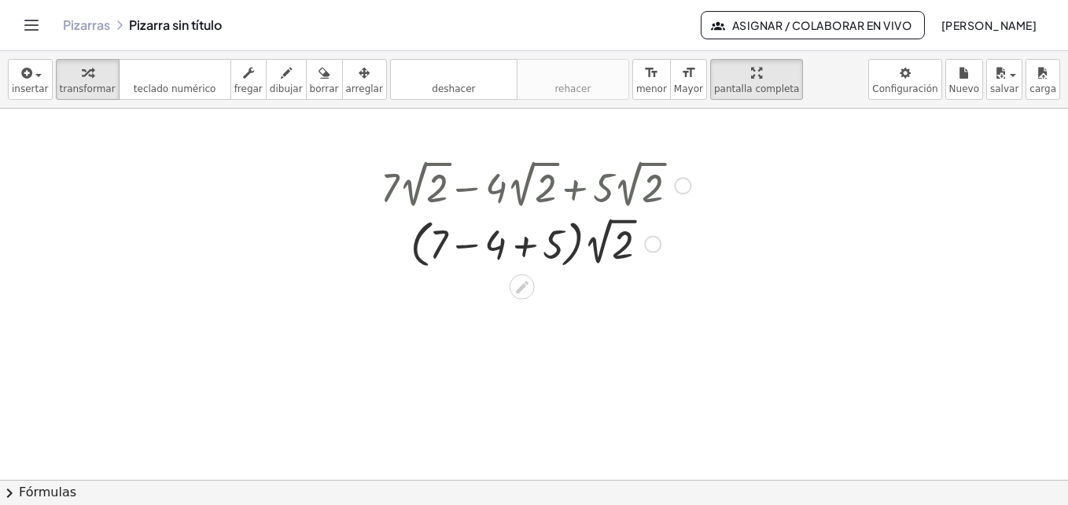
click at [506, 302] on div at bounding box center [534, 480] width 1068 height 742
click at [520, 286] on icon at bounding box center [522, 286] width 17 height 17
click at [521, 271] on div at bounding box center [536, 243] width 326 height 60
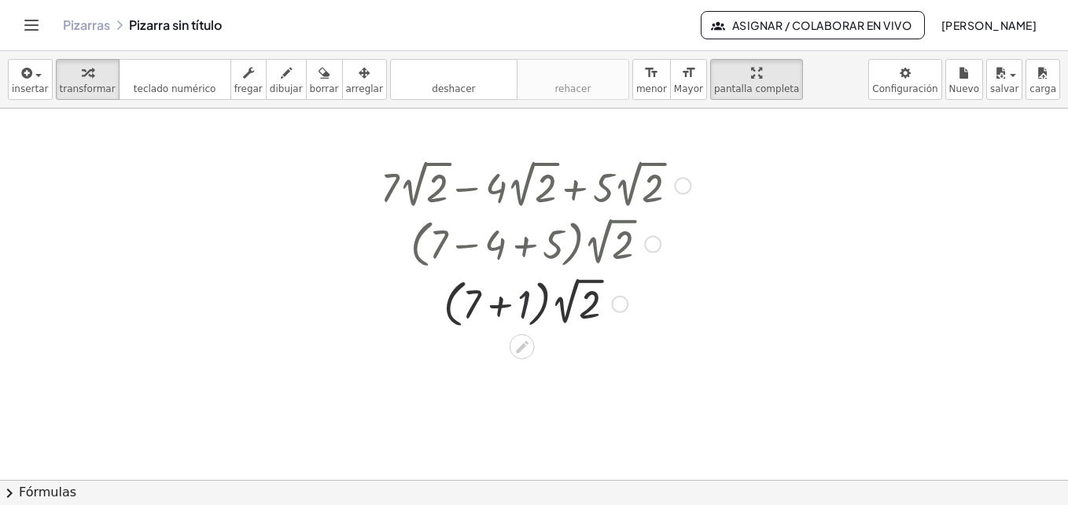
click at [521, 294] on div at bounding box center [536, 303] width 326 height 60
click at [575, 300] on div at bounding box center [574, 304] width 17 height 17
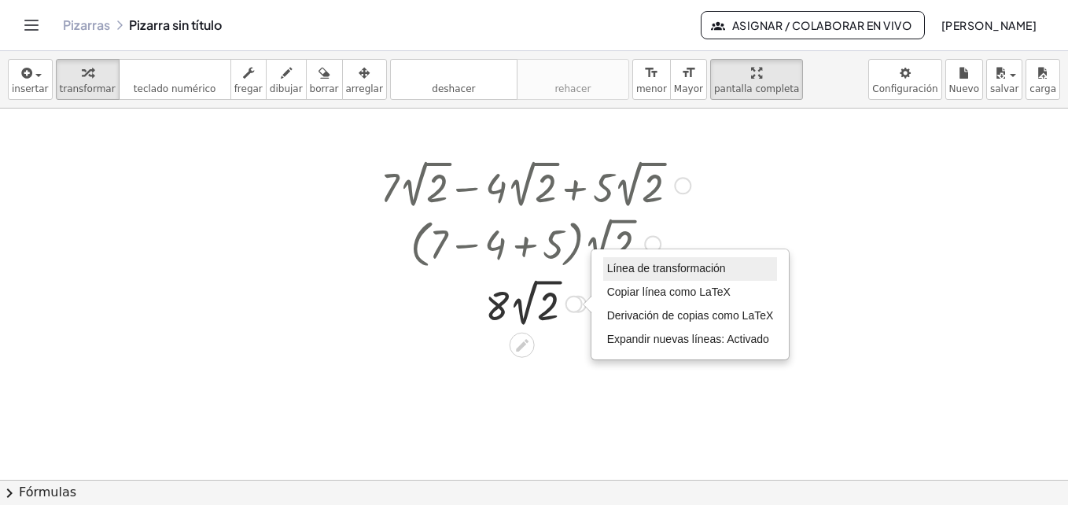
click at [634, 268] on span "Línea de transformación" at bounding box center [666, 268] width 119 height 13
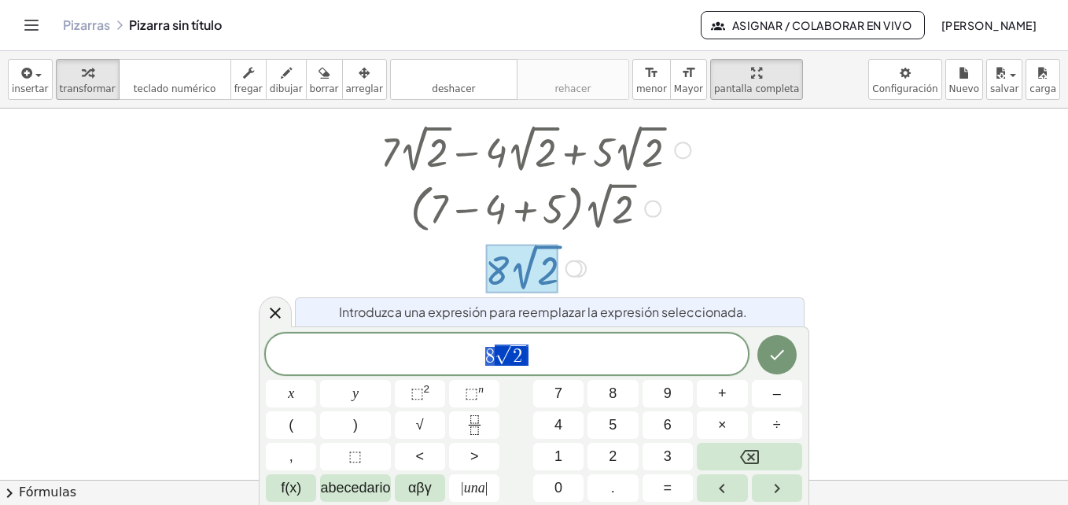
scroll to position [35, 0]
click at [779, 354] on icon "Hecho" at bounding box center [777, 355] width 14 height 10
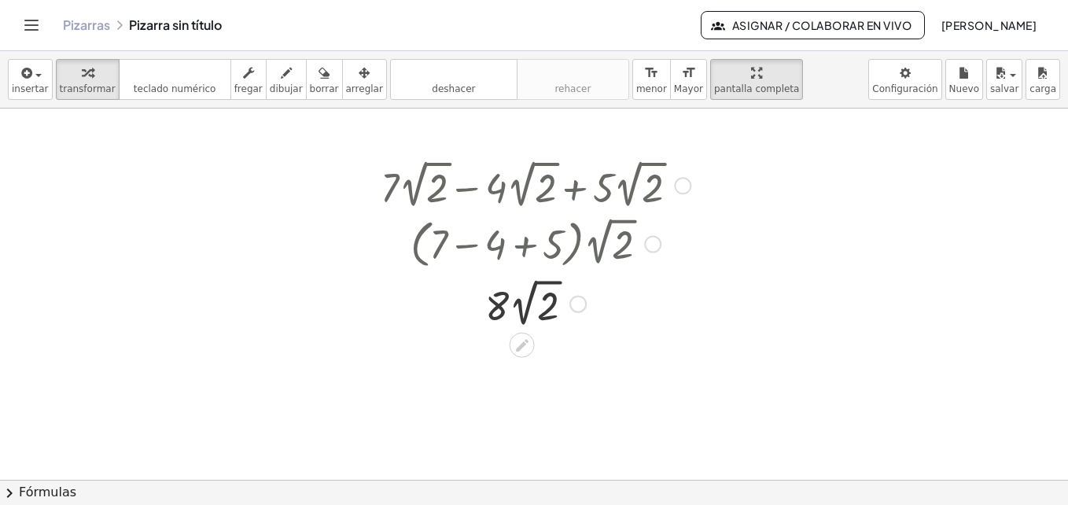
scroll to position [0, 0]
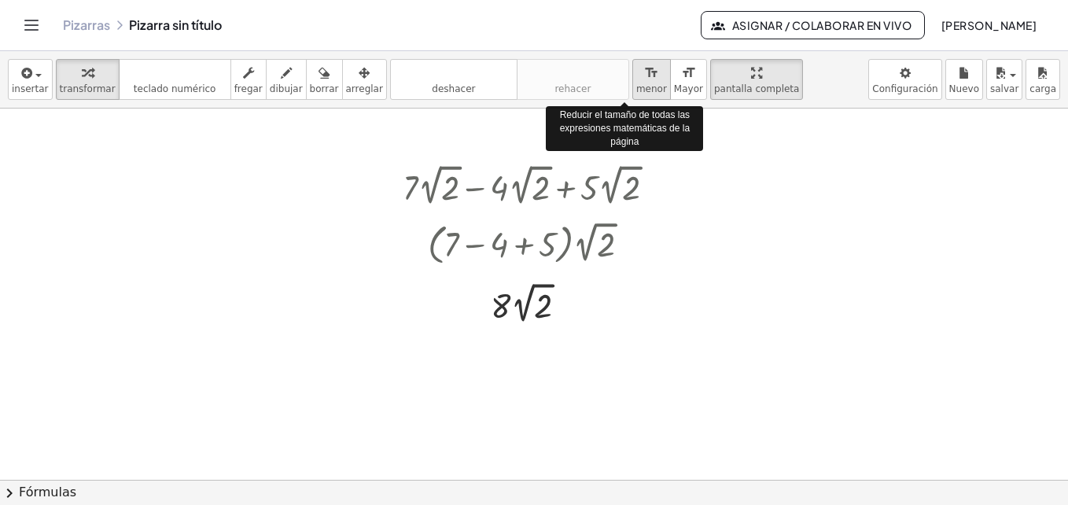
click at [637, 86] on span "menor" at bounding box center [651, 88] width 31 height 11
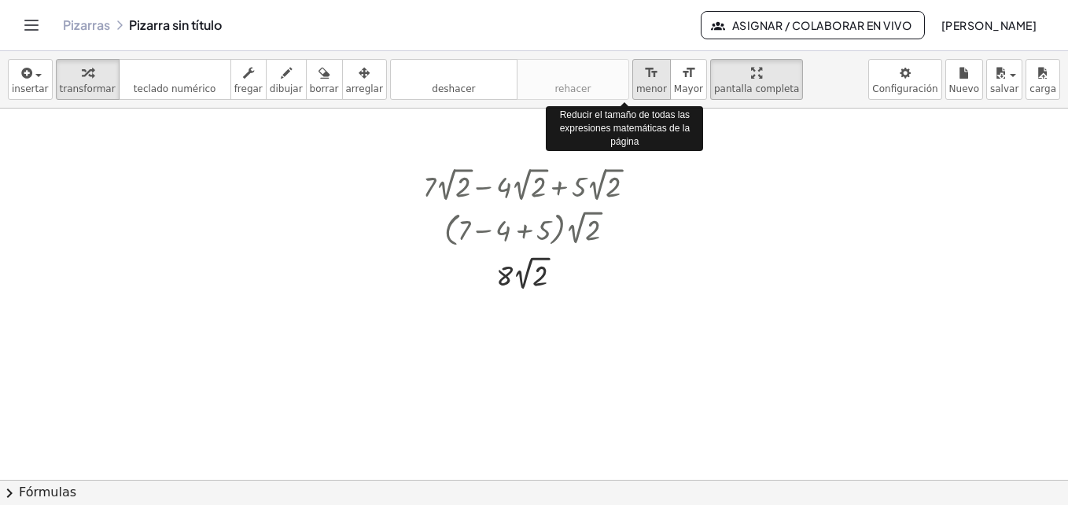
click at [637, 86] on span "menor" at bounding box center [651, 88] width 31 height 11
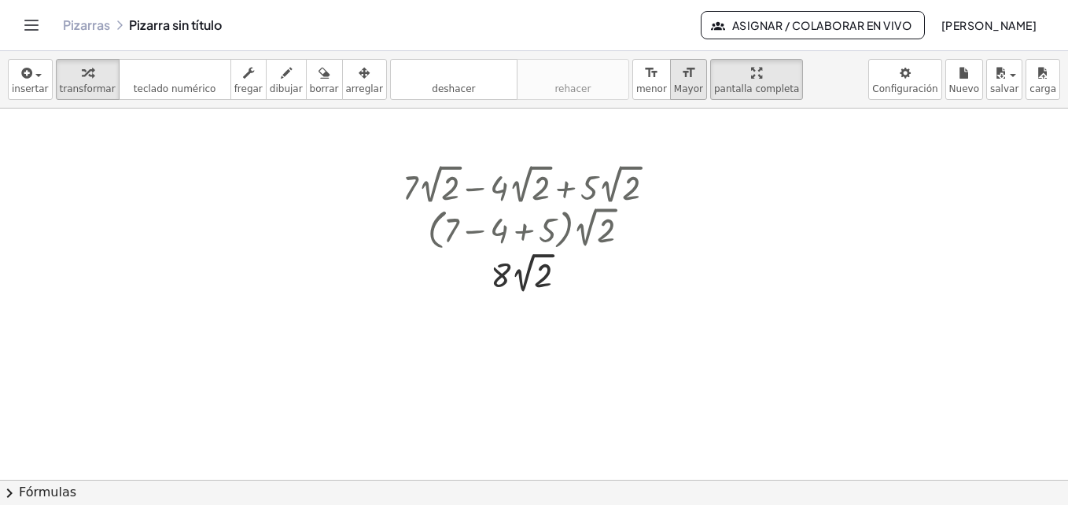
click at [670, 82] on button "format_size Mayor" at bounding box center [688, 79] width 37 height 41
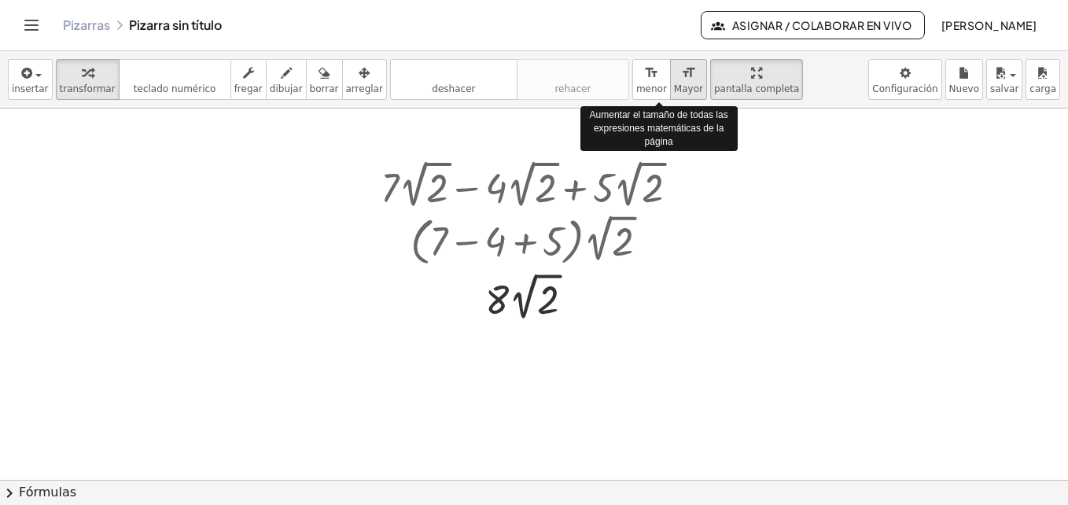
click at [670, 82] on button "format_size Mayor" at bounding box center [688, 79] width 37 height 41
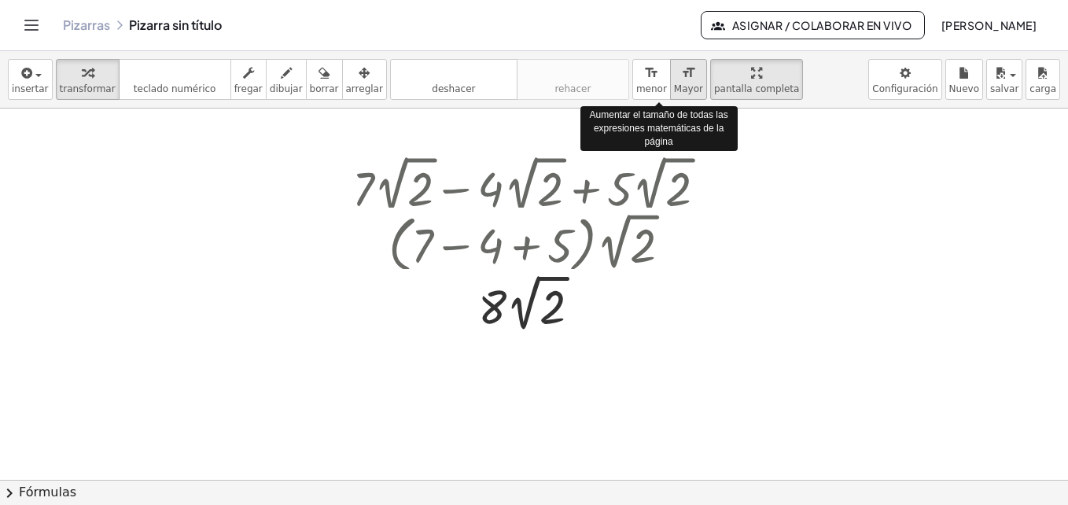
click at [670, 82] on button "format_size Mayor" at bounding box center [688, 79] width 37 height 41
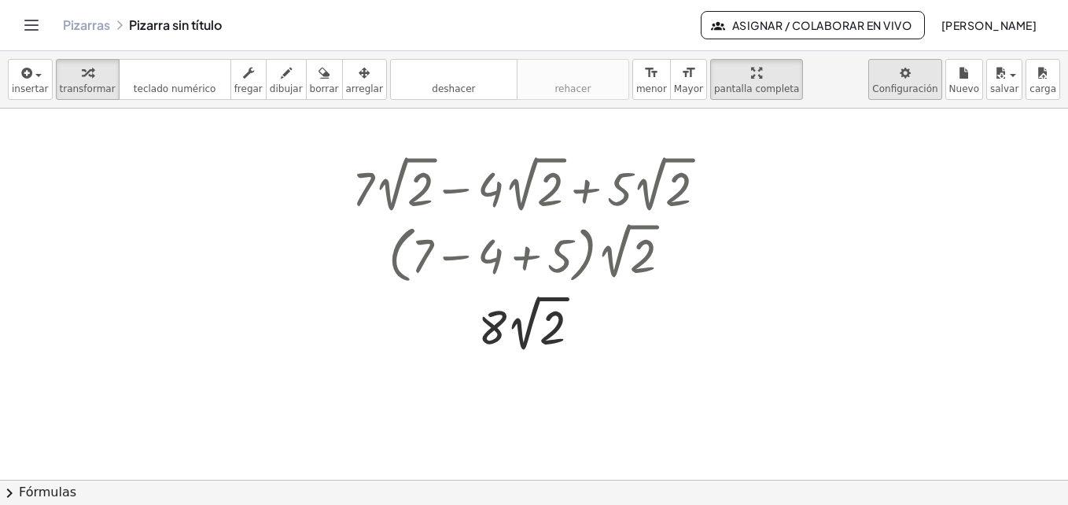
click at [897, 70] on body "**********" at bounding box center [534, 252] width 1068 height 505
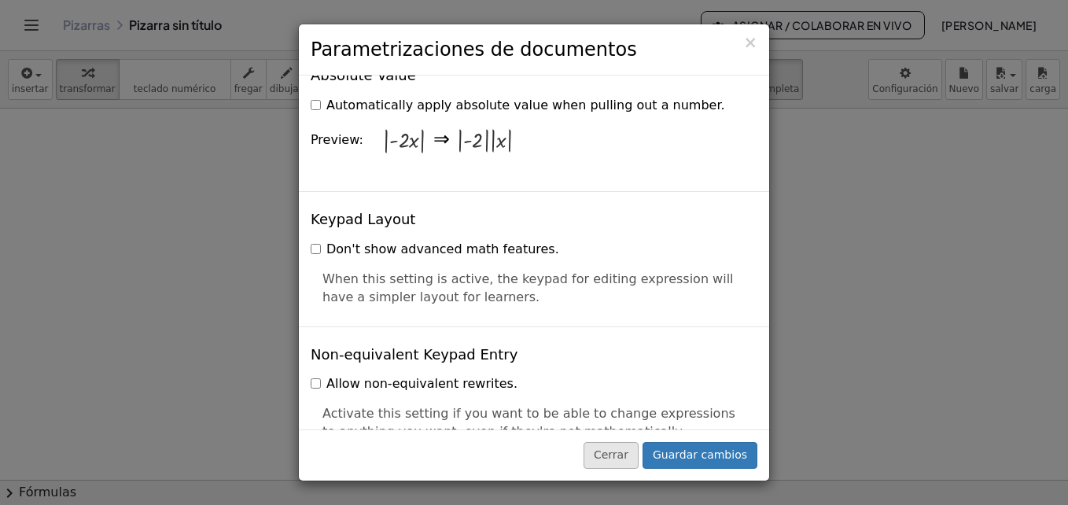
scroll to position [3212, 0]
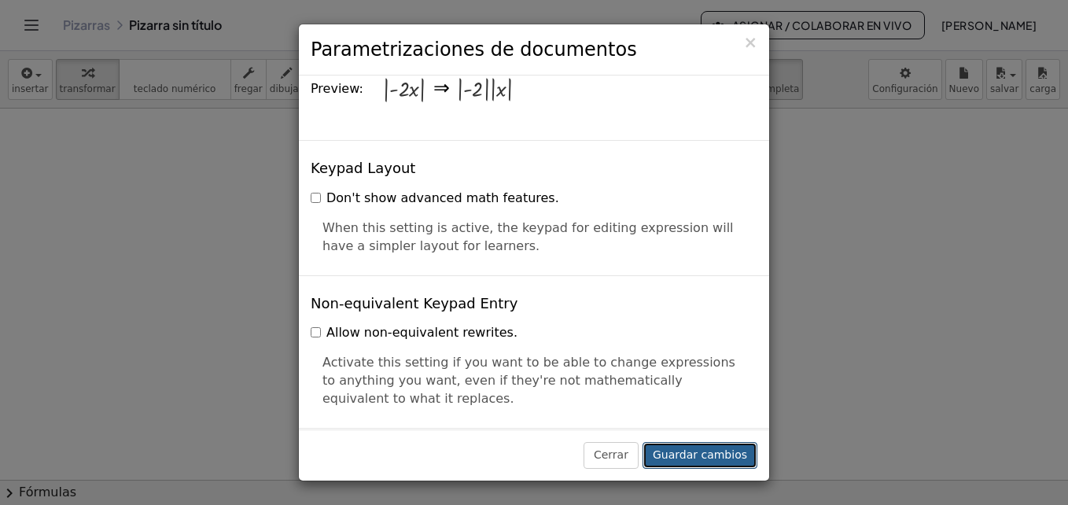
click at [679, 444] on button "Guardar cambios" at bounding box center [700, 455] width 115 height 27
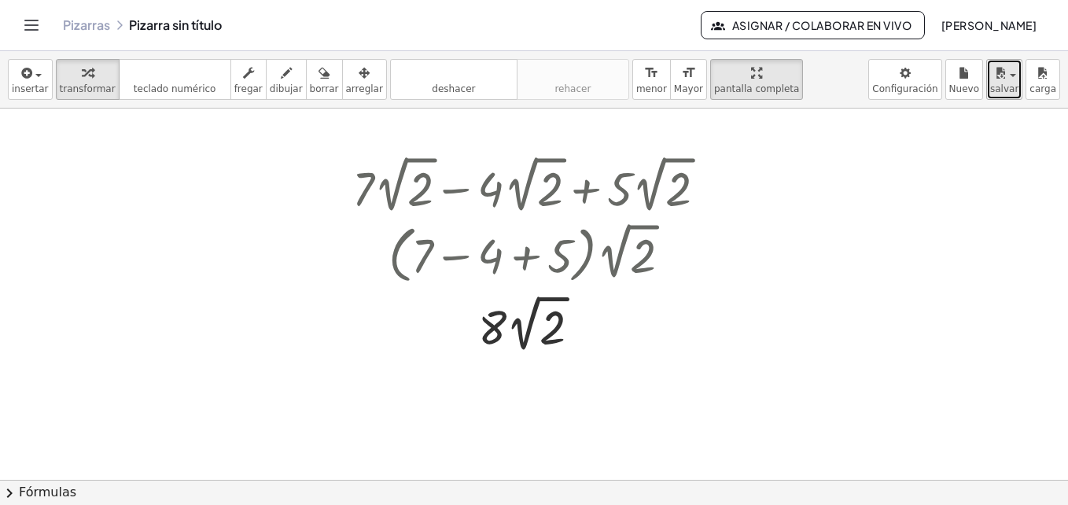
click at [999, 76] on icon "button" at bounding box center [1000, 73] width 14 height 19
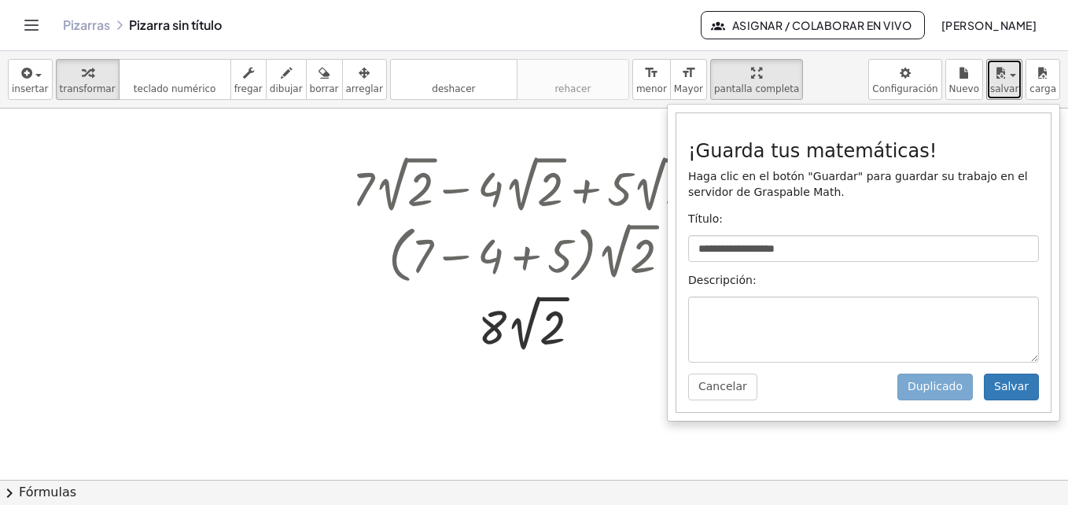
click at [580, 385] on div at bounding box center [534, 480] width 1068 height 742
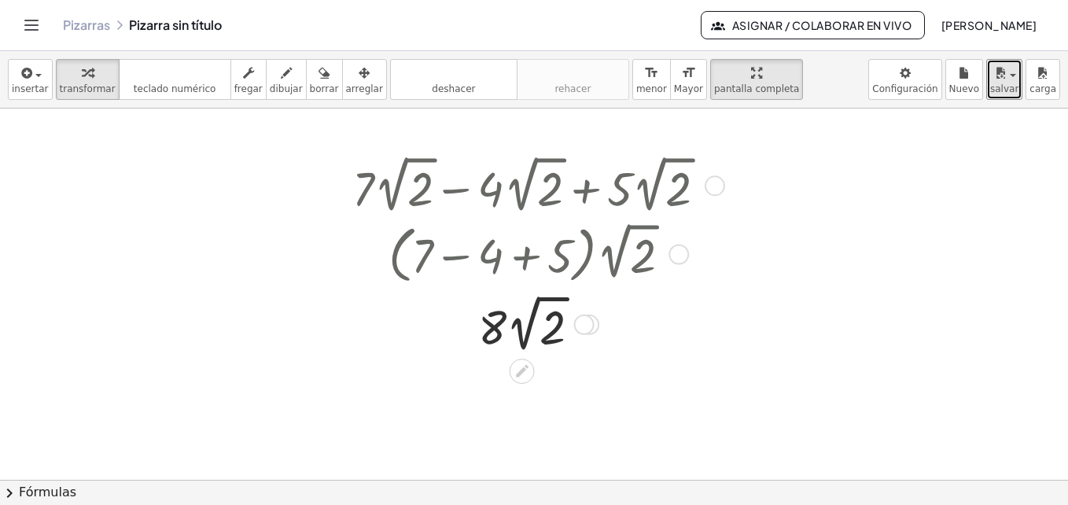
click at [589, 315] on div at bounding box center [589, 325] width 20 height 20
click at [552, 340] on div at bounding box center [535, 322] width 382 height 67
click at [552, 340] on div at bounding box center [535, 323] width 382 height 63
click at [509, 305] on div at bounding box center [535, 322] width 319 height 67
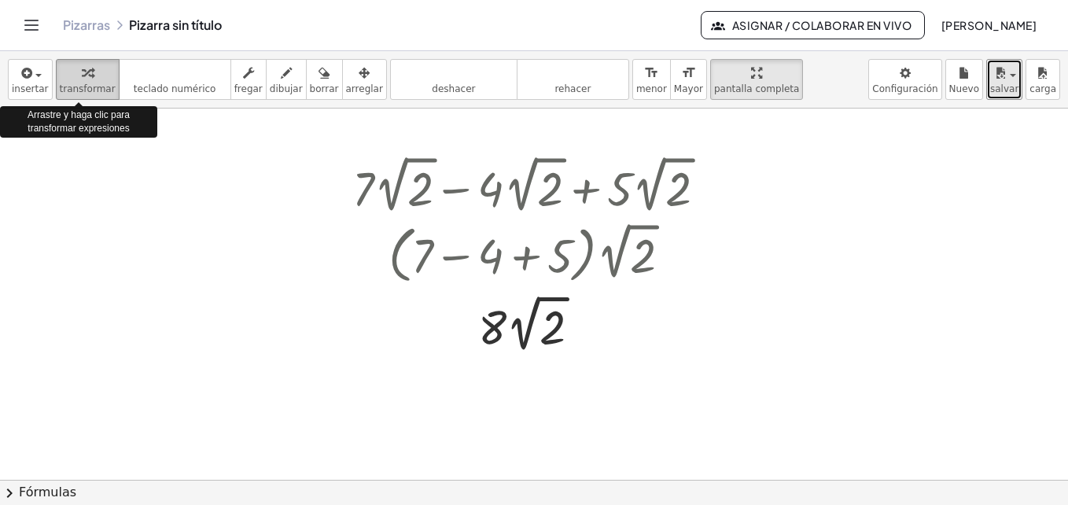
click at [56, 79] on button "transformar" at bounding box center [88, 79] width 64 height 41
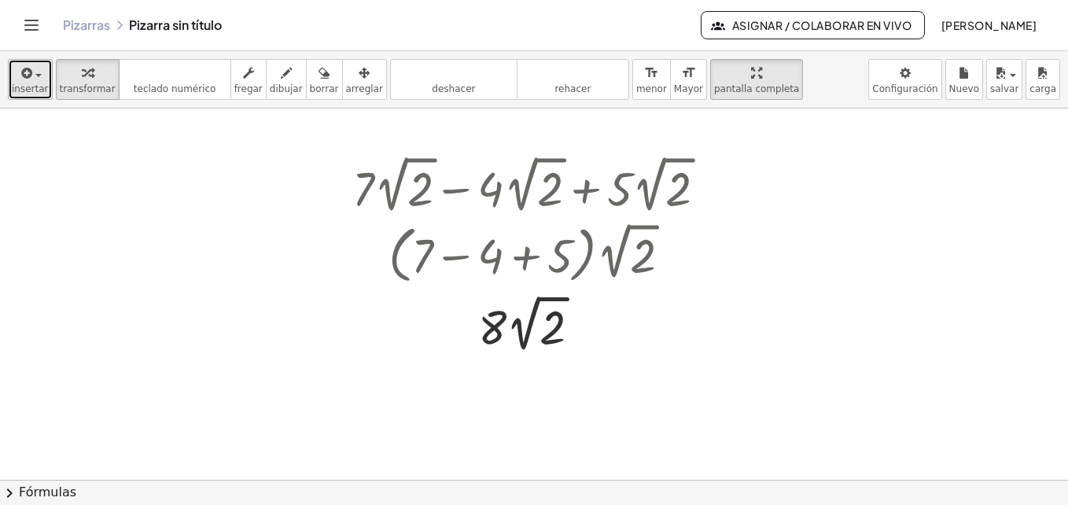
click at [35, 79] on div "button" at bounding box center [30, 72] width 37 height 19
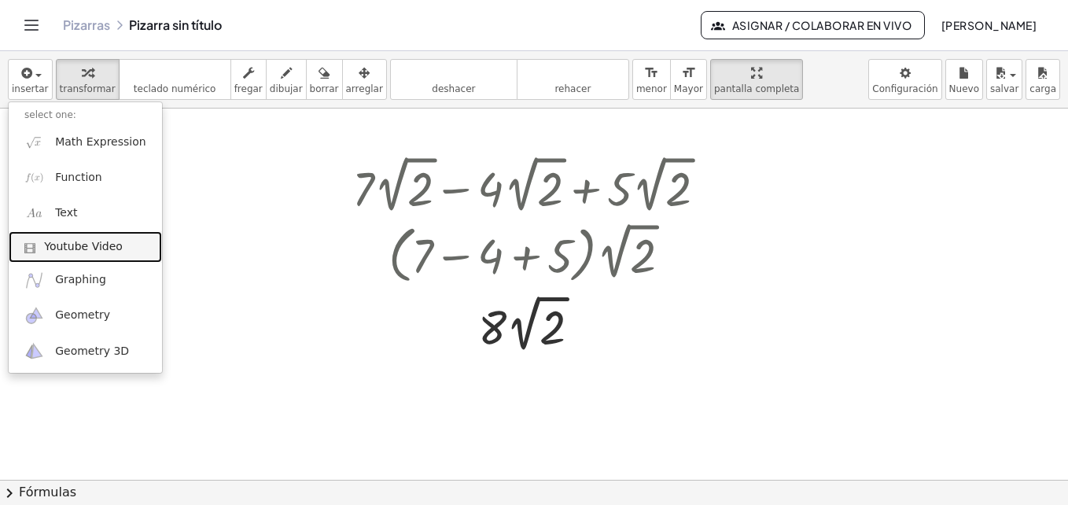
click at [107, 240] on span "Youtube Video" at bounding box center [83, 247] width 79 height 16
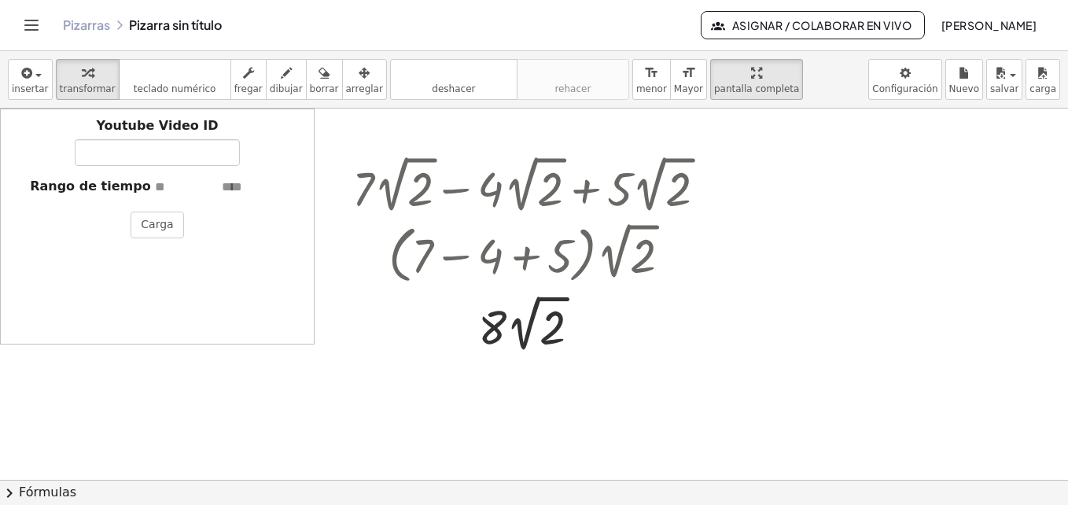
click at [310, 245] on div "Youtube Video ID Rango de tiempo Carga" at bounding box center [157, 227] width 315 height 236
click at [394, 243] on div at bounding box center [535, 253] width 382 height 70
click at [252, 182] on input "text" at bounding box center [253, 188] width 63 height 18
click at [347, 198] on div at bounding box center [341, 254] width 24 height 214
drag, startPoint x: 0, startPoint y: 108, endPoint x: 11, endPoint y: 90, distance: 20.5
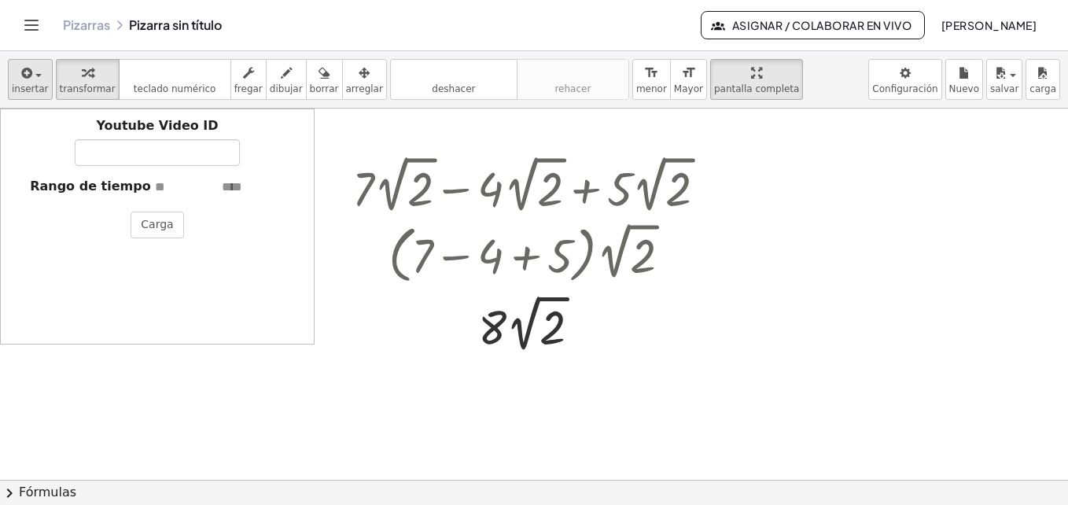
click at [11, 90] on div "**********" at bounding box center [534, 79] width 1068 height 57
click at [11, 90] on button "insertar" at bounding box center [30, 79] width 45 height 41
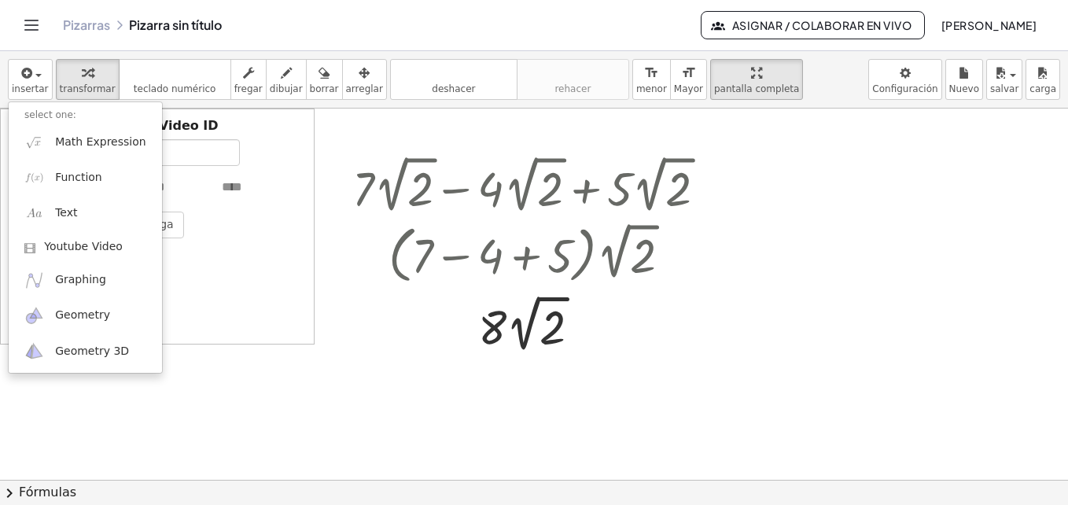
click at [44, 120] on li "select one:" at bounding box center [85, 115] width 153 height 18
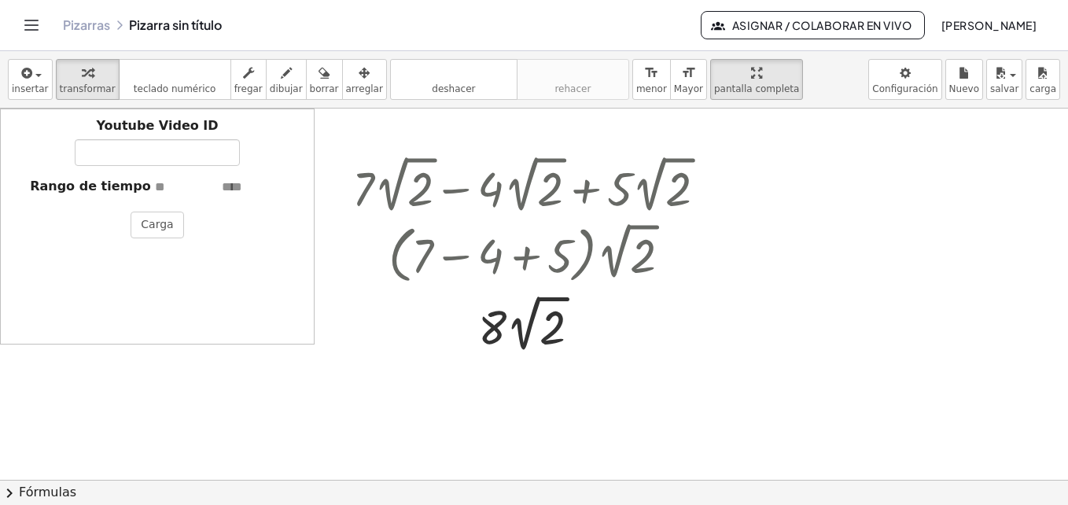
click at [53, 138] on div "Youtube Video ID" at bounding box center [157, 141] width 297 height 49
drag, startPoint x: 2, startPoint y: 37, endPoint x: 57, endPoint y: 109, distance: 89.8
click at [57, 109] on div "**********" at bounding box center [534, 252] width 1068 height 505
click at [57, 109] on div "Youtube Video ID Rango de tiempo Carga" at bounding box center [157, 227] width 315 height 236
click at [46, 92] on button "insertar" at bounding box center [30, 79] width 45 height 41
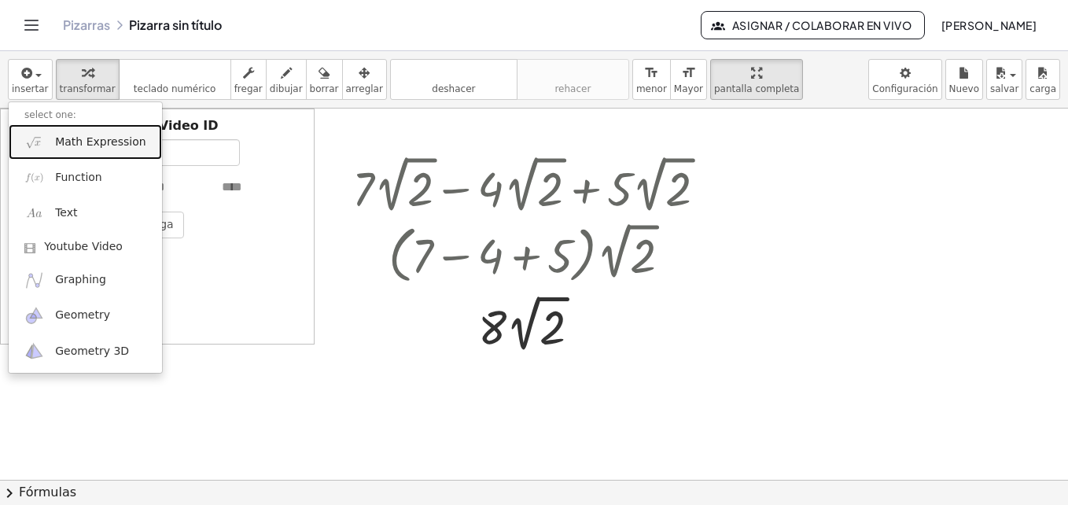
click at [76, 138] on span "Math Expression" at bounding box center [100, 142] width 90 height 16
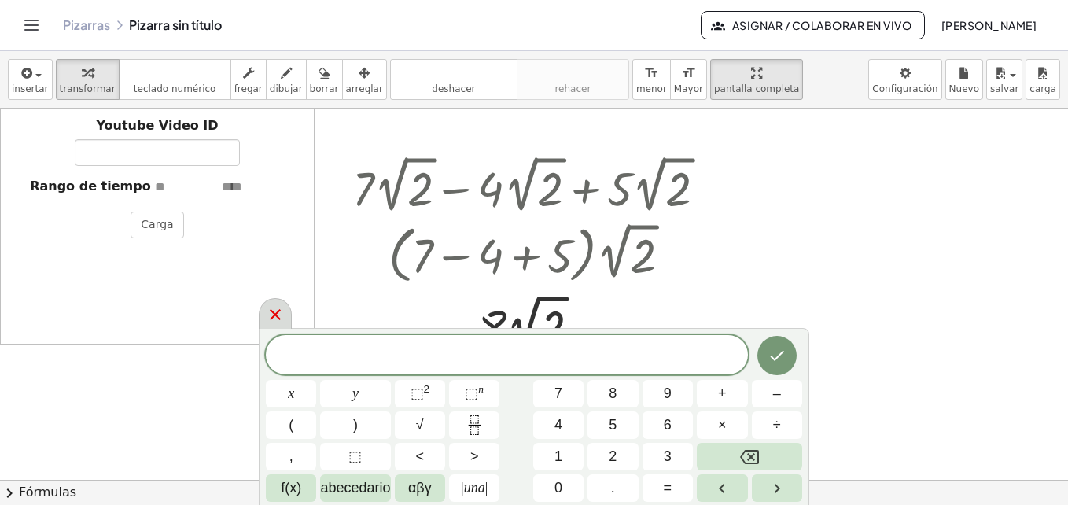
click at [274, 319] on icon at bounding box center [275, 314] width 19 height 19
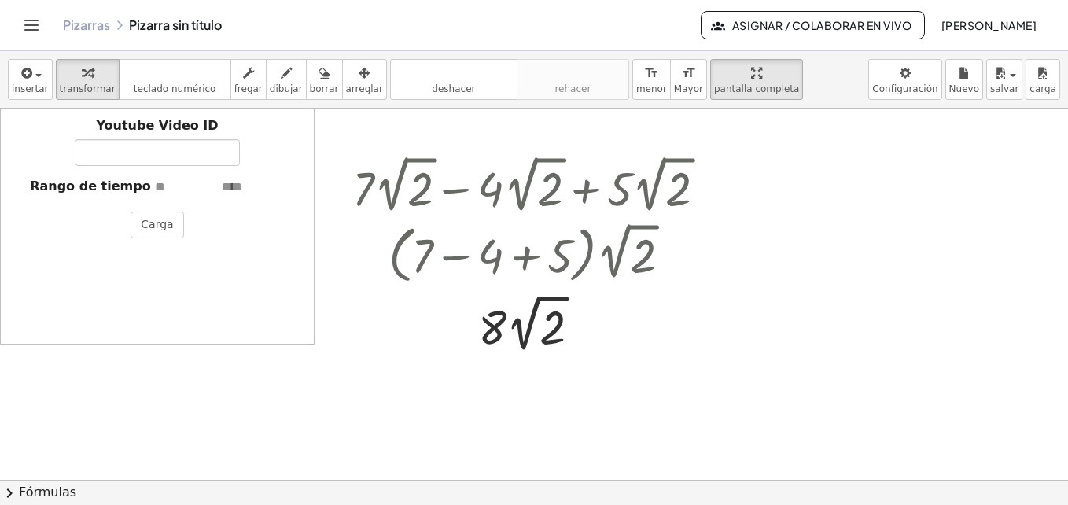
click at [87, 288] on div "Youtube Video ID Rango de tiempo Carga" at bounding box center [157, 227] width 315 height 236
click at [146, 216] on button "Carga" at bounding box center [157, 225] width 53 height 27
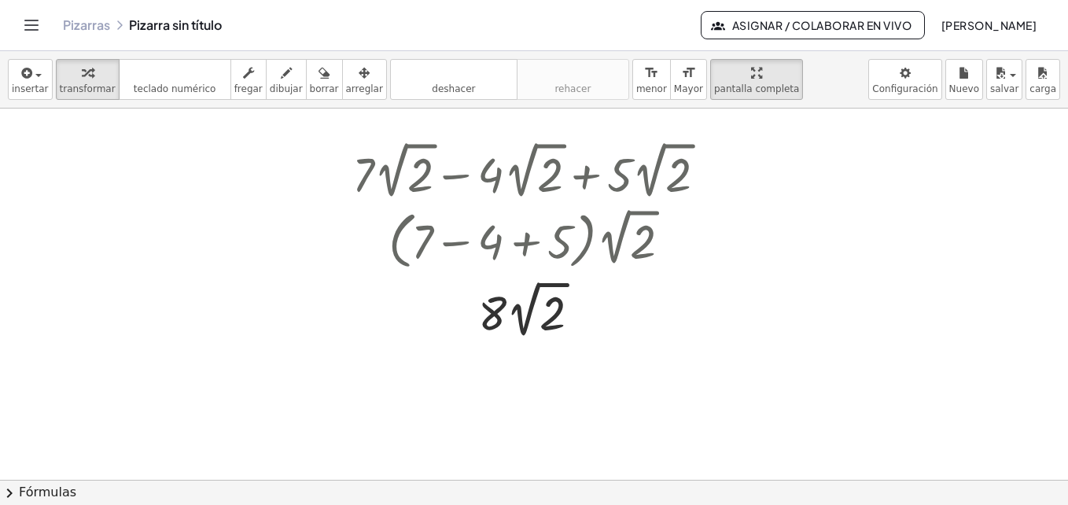
scroll to position [0, 0]
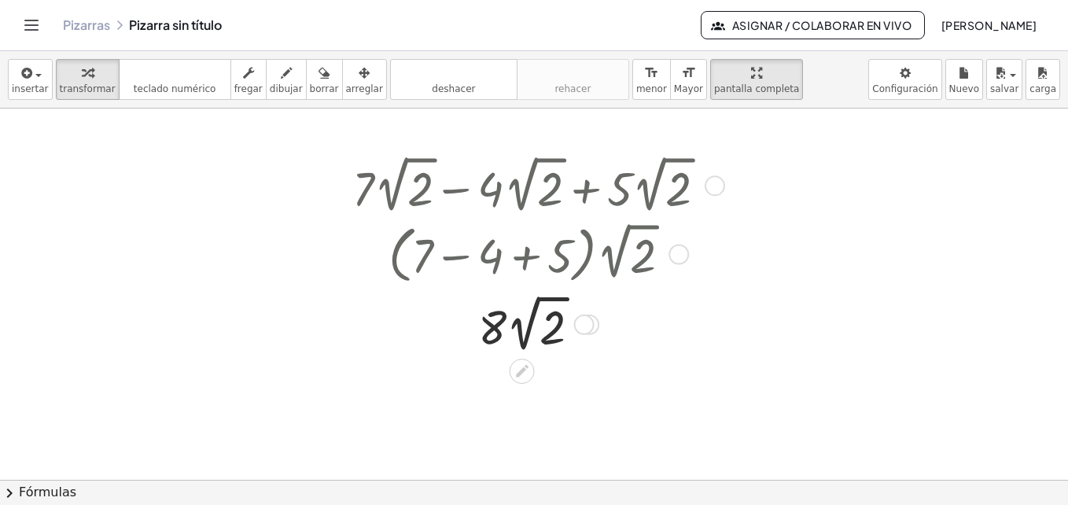
click at [529, 186] on div at bounding box center [535, 184] width 382 height 67
drag, startPoint x: 683, startPoint y: 234, endPoint x: 683, endPoint y: 245, distance: 11.0
click at [522, 255] on div "· ( + 7 − 4 + 5 ) · 2 √ 2" at bounding box center [522, 255] width 0 height 0
click at [683, 245] on div at bounding box center [679, 255] width 20 height 20
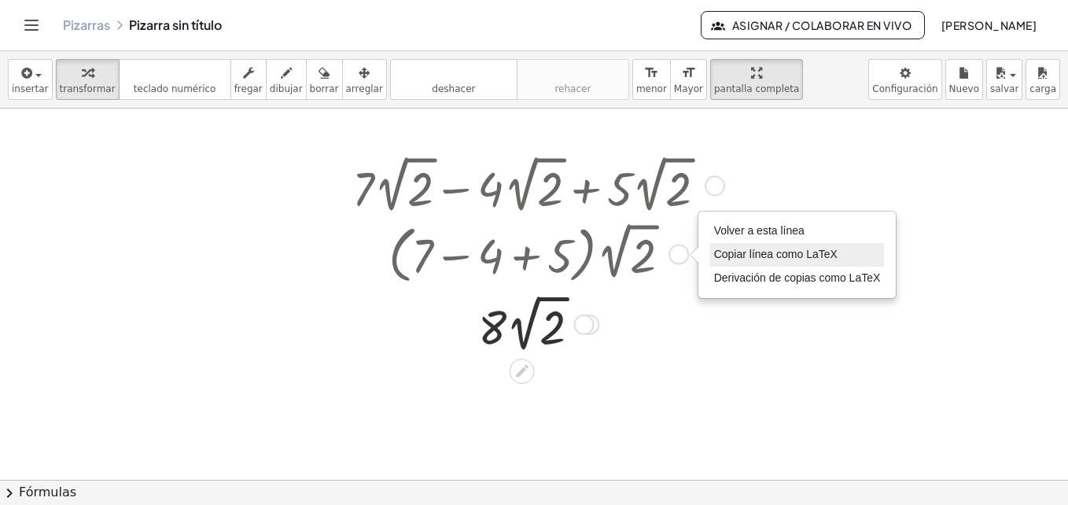
click at [731, 263] on li "Copiar línea como LaTeX" at bounding box center [797, 255] width 175 height 24
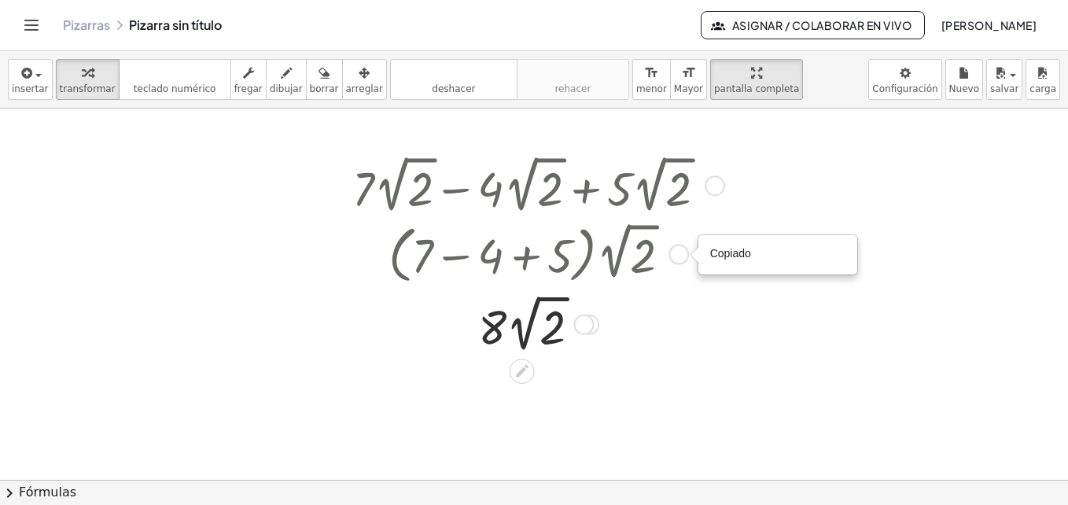
click at [672, 252] on div "Copied done" at bounding box center [679, 255] width 20 height 20
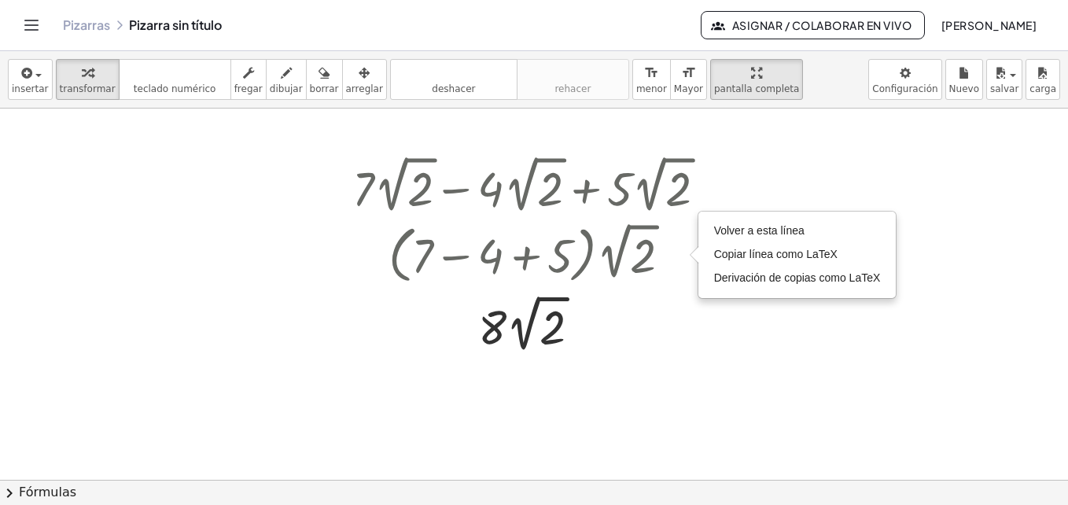
click at [767, 204] on div at bounding box center [534, 480] width 1068 height 742
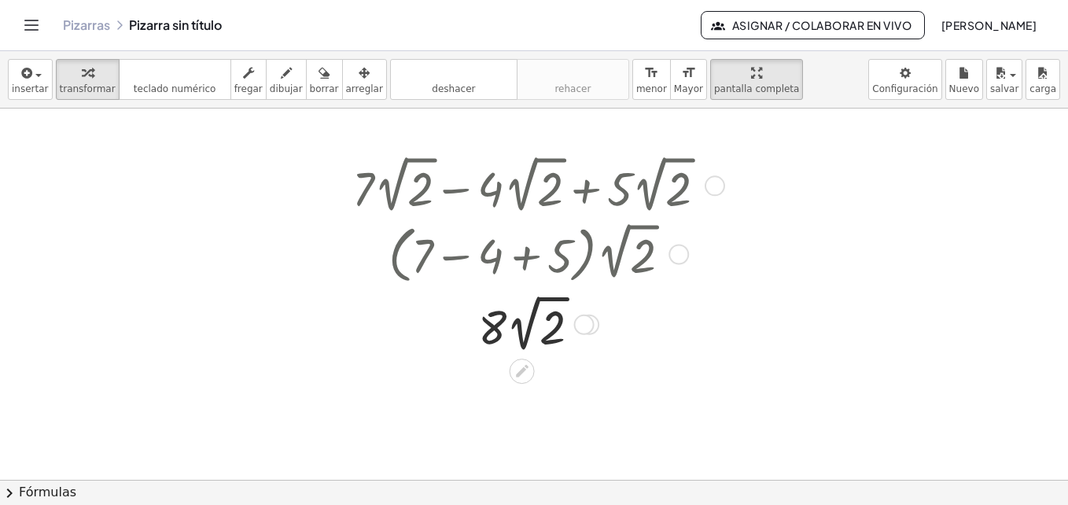
click at [589, 330] on div at bounding box center [584, 325] width 20 height 20
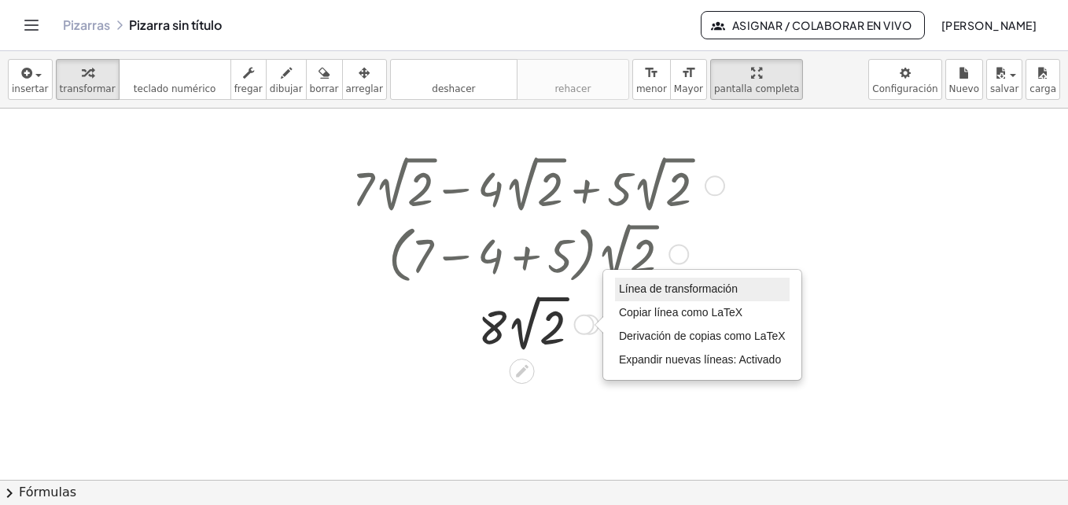
click at [642, 282] on li "Línea de transformación" at bounding box center [702, 290] width 175 height 24
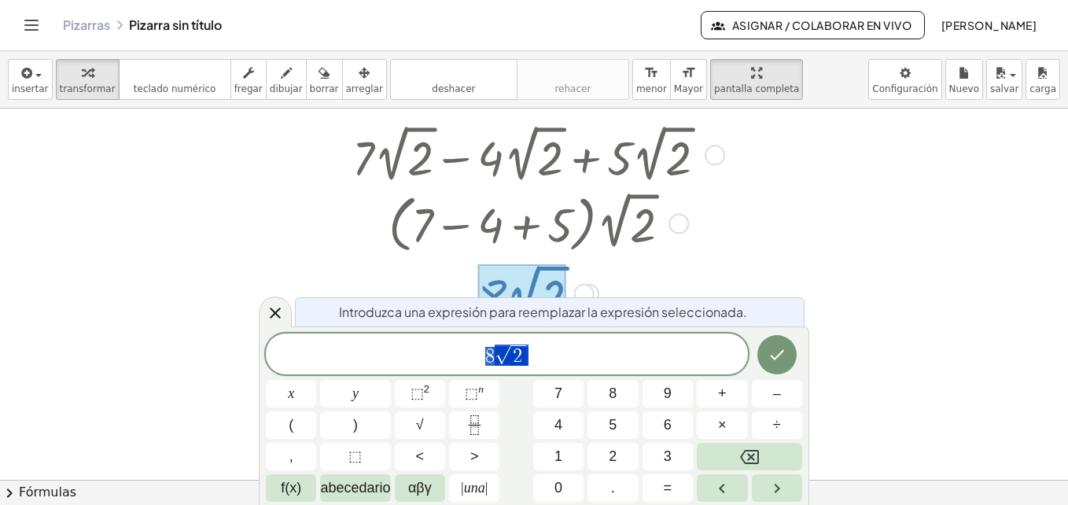
scroll to position [31, 0]
click at [770, 378] on div "x y ⬚ 2 ⬚ n 7 8 9 + – ( ) √ 4 5 6 × ÷ , ⬚ < > 1 2 3 f(x) abecedario αβγ | una |…" at bounding box center [534, 418] width 536 height 168
click at [772, 368] on button "Hecho" at bounding box center [776, 355] width 39 height 39
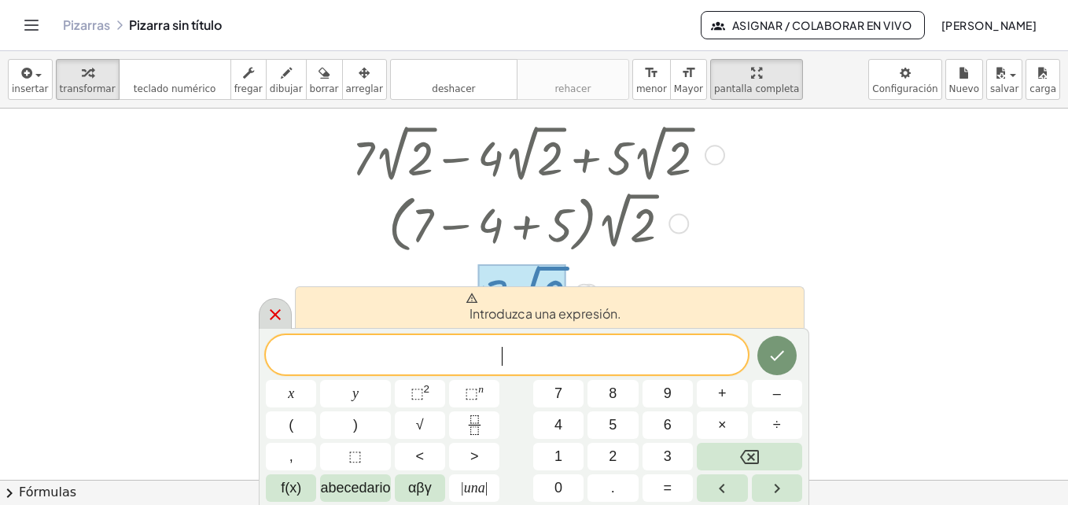
click at [288, 315] on div at bounding box center [275, 313] width 33 height 31
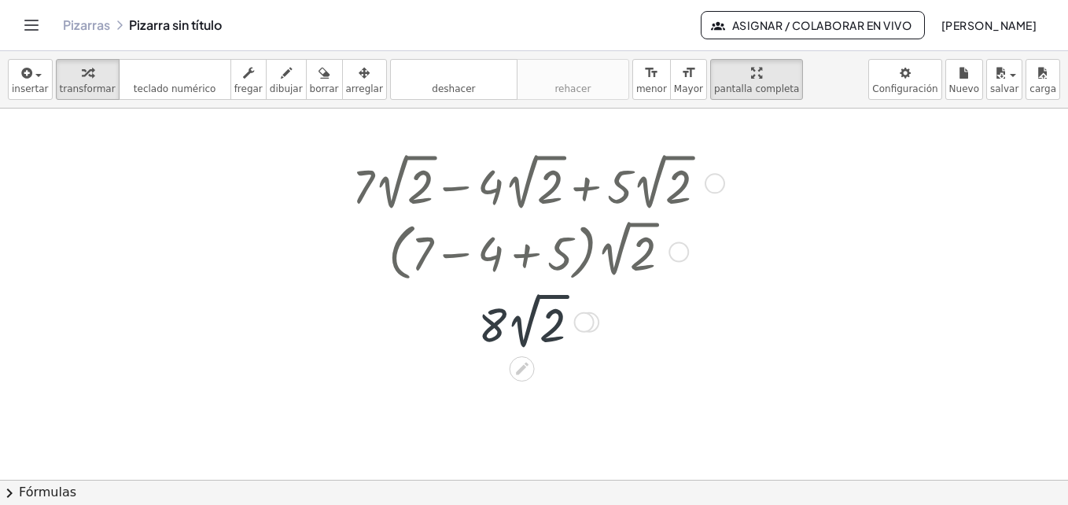
scroll to position [0, 0]
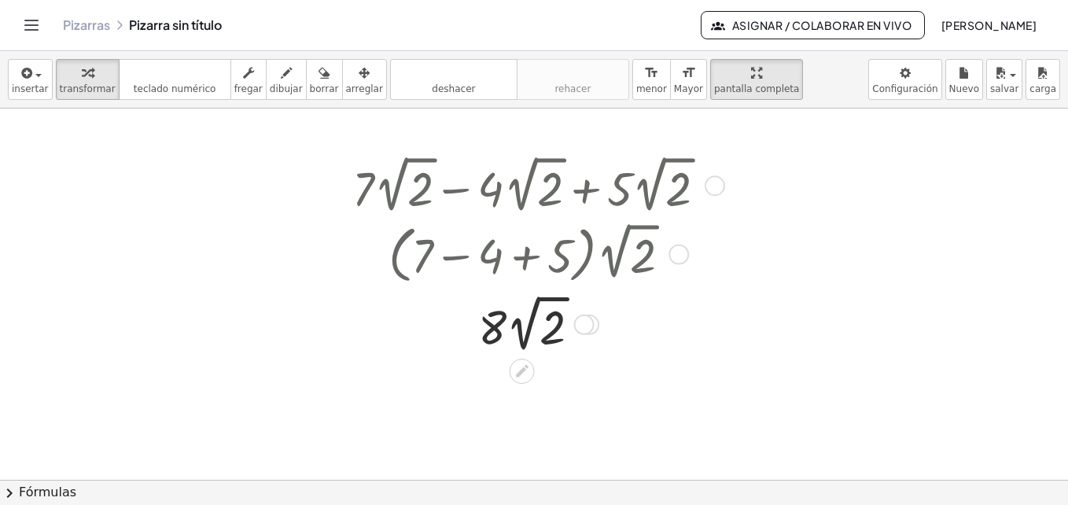
click at [418, 260] on div at bounding box center [535, 253] width 382 height 70
click at [577, 313] on div at bounding box center [535, 322] width 382 height 67
click at [318, 101] on div "**********" at bounding box center [534, 79] width 1068 height 57
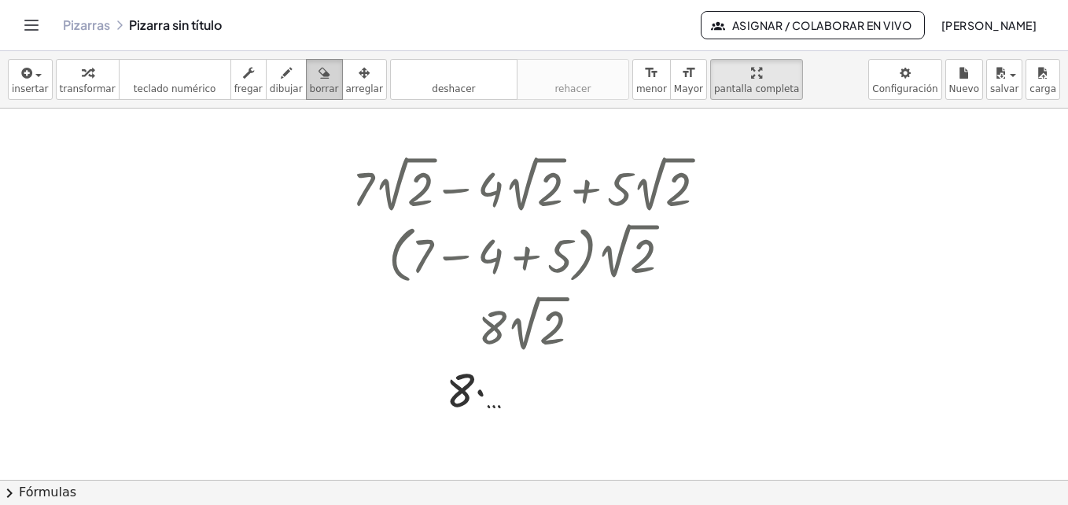
click at [310, 63] on div "button" at bounding box center [324, 72] width 29 height 19
click at [483, 409] on div at bounding box center [534, 480] width 1068 height 742
click at [459, 384] on div at bounding box center [534, 480] width 1068 height 742
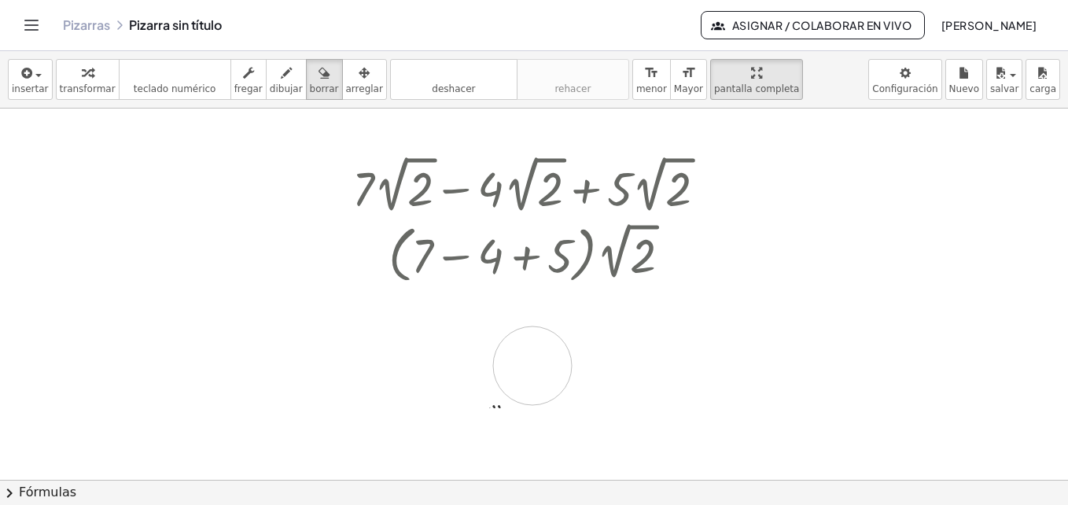
drag, startPoint x: 459, startPoint y: 384, endPoint x: 529, endPoint y: 389, distance: 71.0
click at [529, 389] on div at bounding box center [534, 480] width 1068 height 742
drag, startPoint x: 529, startPoint y: 389, endPoint x: 538, endPoint y: 332, distance: 58.1
click at [538, 332] on div at bounding box center [534, 480] width 1068 height 742
click at [466, 406] on div at bounding box center [534, 480] width 1068 height 742
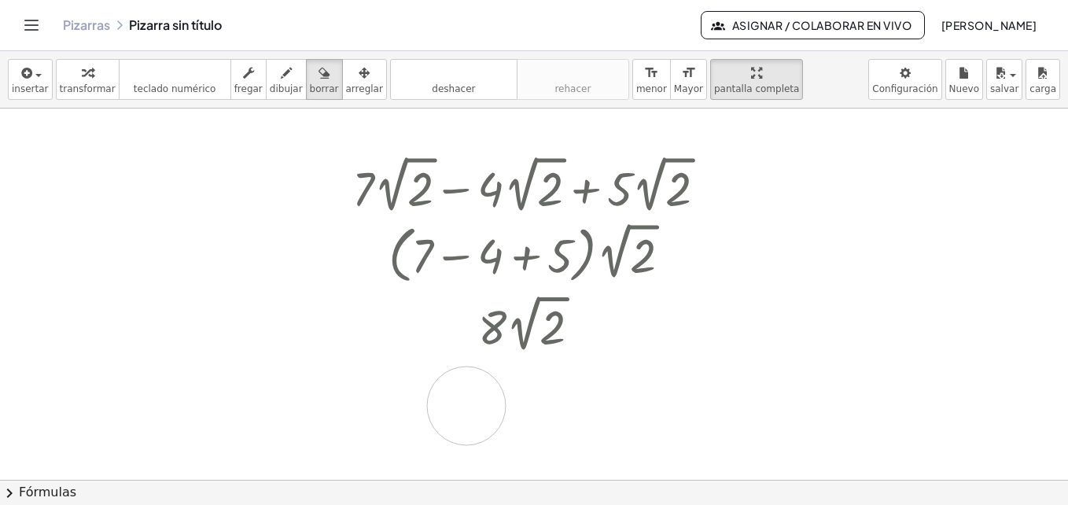
click at [466, 406] on div at bounding box center [534, 480] width 1068 height 742
click at [440, 62] on button "deshacer deshacer" at bounding box center [453, 79] width 127 height 41
click at [280, 75] on div "button" at bounding box center [286, 72] width 33 height 19
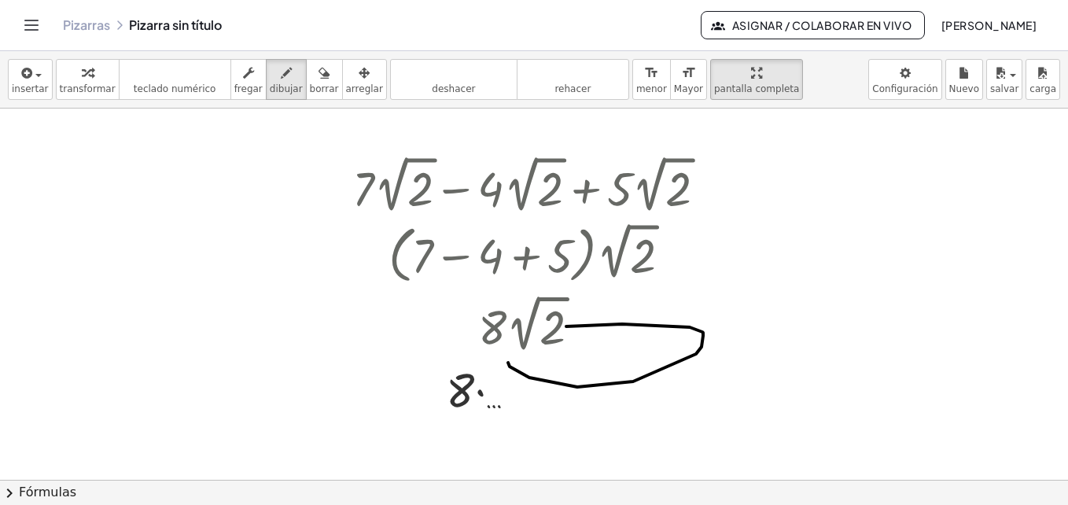
drag, startPoint x: 566, startPoint y: 326, endPoint x: 757, endPoint y: 346, distance: 191.4
click at [757, 346] on div at bounding box center [534, 480] width 1068 height 742
drag, startPoint x: 798, startPoint y: 209, endPoint x: 840, endPoint y: 234, distance: 48.7
click at [840, 234] on div at bounding box center [534, 480] width 1068 height 742
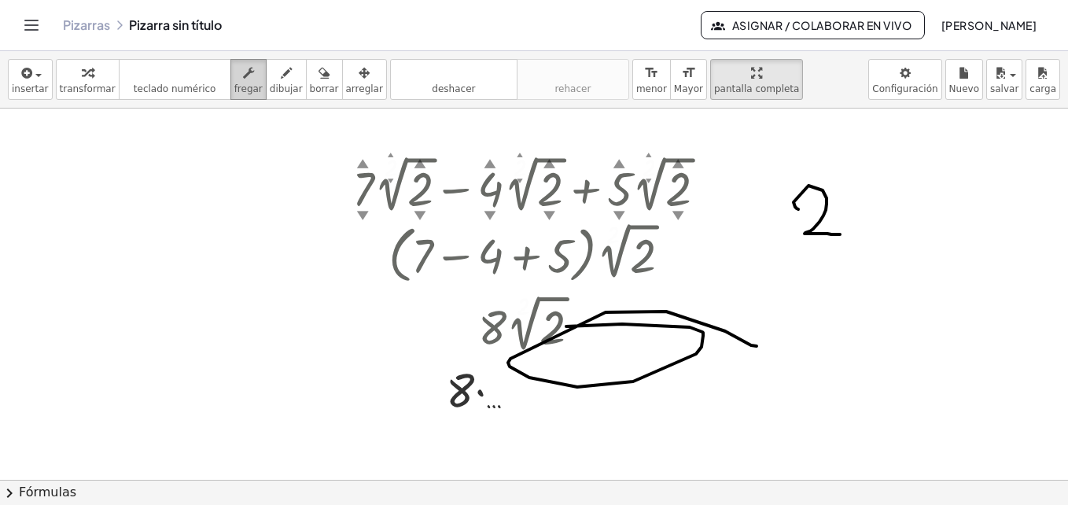
click at [241, 69] on div "button" at bounding box center [248, 72] width 28 height 19
click at [522, 167] on div at bounding box center [535, 184] width 382 height 67
click at [520, 151] on div "▲" at bounding box center [520, 155] width 6 height 9
click at [519, 157] on div "▲" at bounding box center [520, 155] width 6 height 9
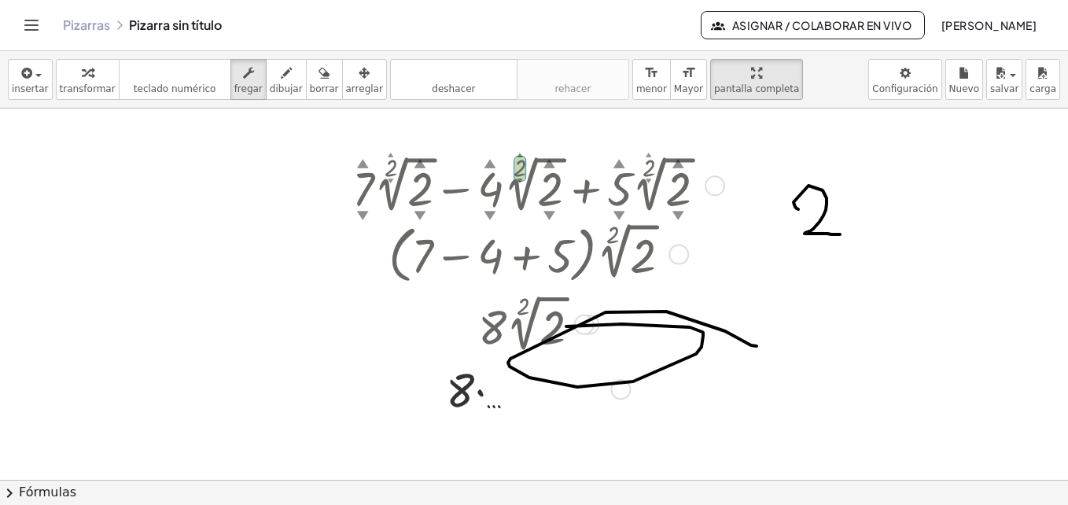
click at [520, 167] on div at bounding box center [535, 184] width 382 height 67
click at [617, 226] on div at bounding box center [535, 253] width 382 height 70
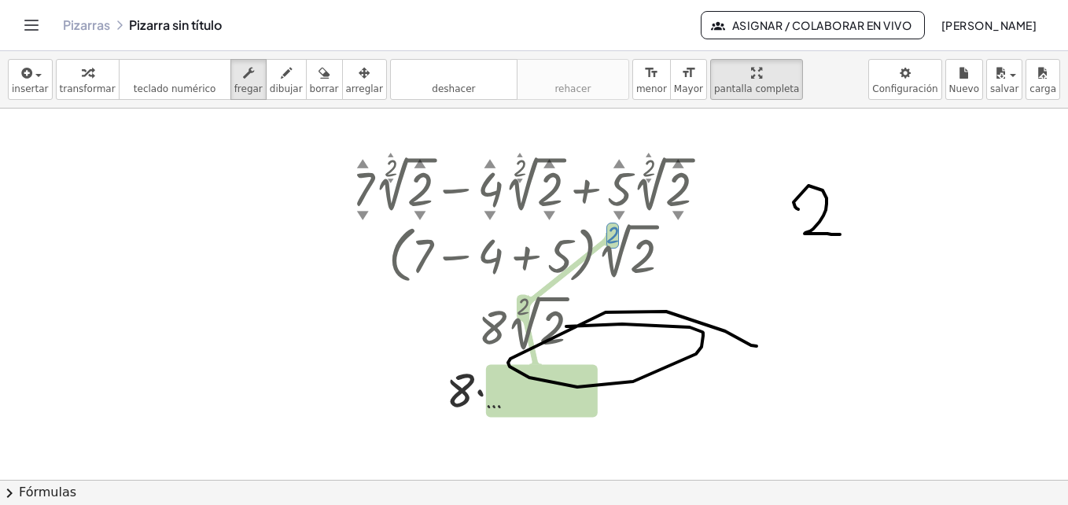
drag, startPoint x: 613, startPoint y: 236, endPoint x: 511, endPoint y: 304, distance: 123.0
click at [522, 186] on div "+ · 7 ▲ ▼ · 2 ▲ ▼ √ 2 ▲ ▼ − · 4 ▲ ▼ · 2 ▲ ▼ √ 2 ▲ ▼ + · 5 ▲ ▼ · 2 ▲ ▼ √ 2 ▲ ▼ G…" at bounding box center [522, 186] width 0 height 0
drag, startPoint x: 534, startPoint y: 374, endPoint x: 533, endPoint y: 417, distance: 42.5
click at [533, 417] on div at bounding box center [535, 388] width 382 height 63
drag, startPoint x: 533, startPoint y: 417, endPoint x: 500, endPoint y: 123, distance: 296.0
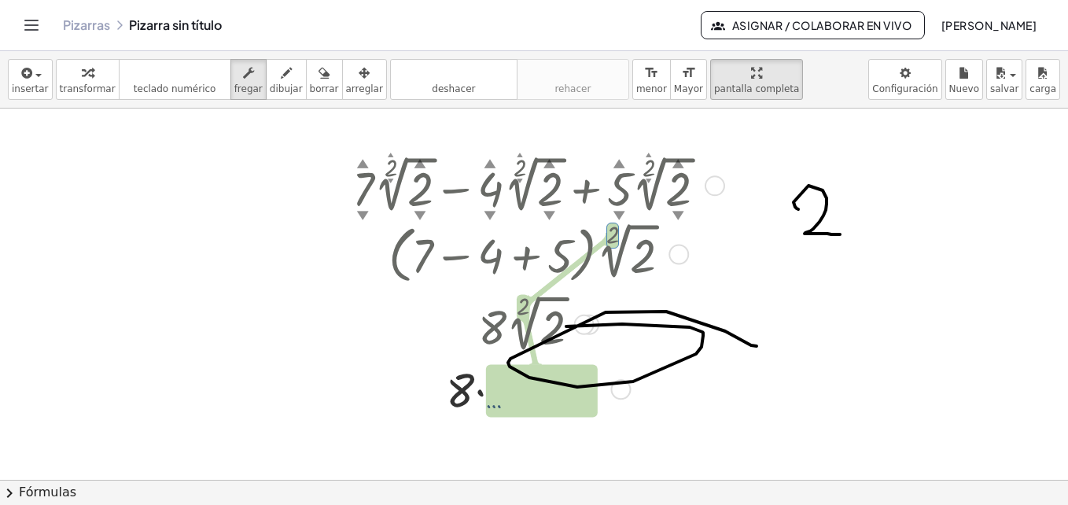
click at [500, 123] on div "+ · 7 ▲ ▼ · 2 ▲ ▼ √ 2 ▲ ▼ − · 4 ▲ ▼ · 2 ▲ ▼ √ 2 ▲ ▼ + · 5 ▲ ▼ · 2 ▲ ▼ √ 2 ▲ ▼ G…" at bounding box center [534, 480] width 1068 height 742
click at [518, 160] on div at bounding box center [535, 184] width 382 height 67
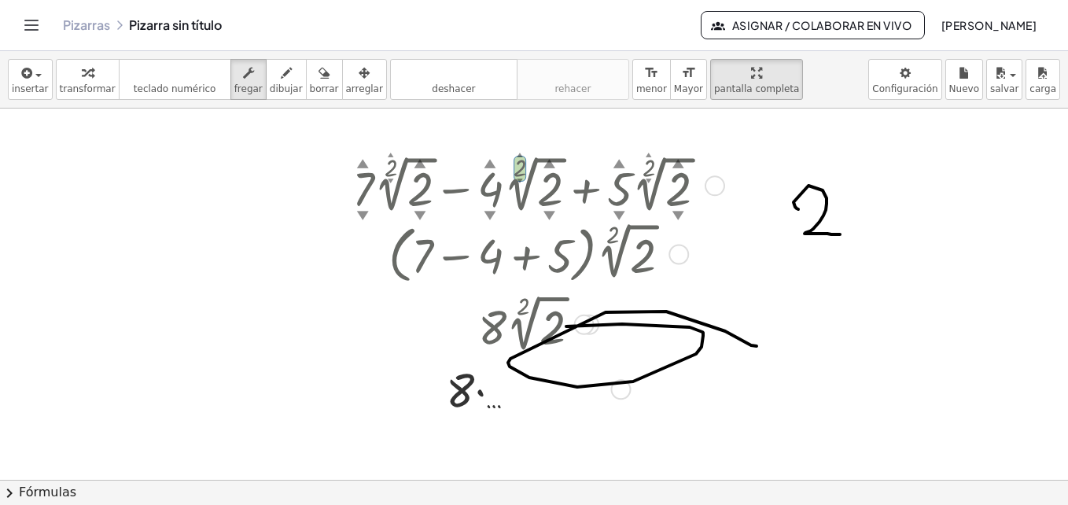
click at [519, 165] on div at bounding box center [535, 184] width 382 height 67
click at [383, 165] on div at bounding box center [535, 184] width 382 height 67
click at [617, 214] on div "▼" at bounding box center [619, 215] width 12 height 17
click at [495, 179] on div at bounding box center [535, 184] width 382 height 67
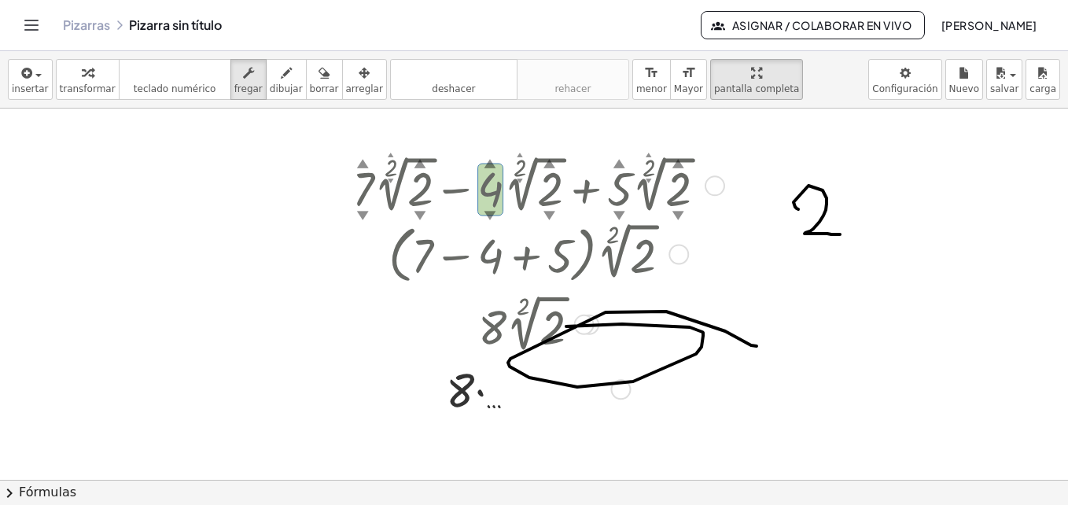
click at [495, 179] on div at bounding box center [535, 184] width 382 height 67
drag, startPoint x: 495, startPoint y: 179, endPoint x: 488, endPoint y: 187, distance: 10.6
click at [488, 187] on div at bounding box center [535, 184] width 382 height 67
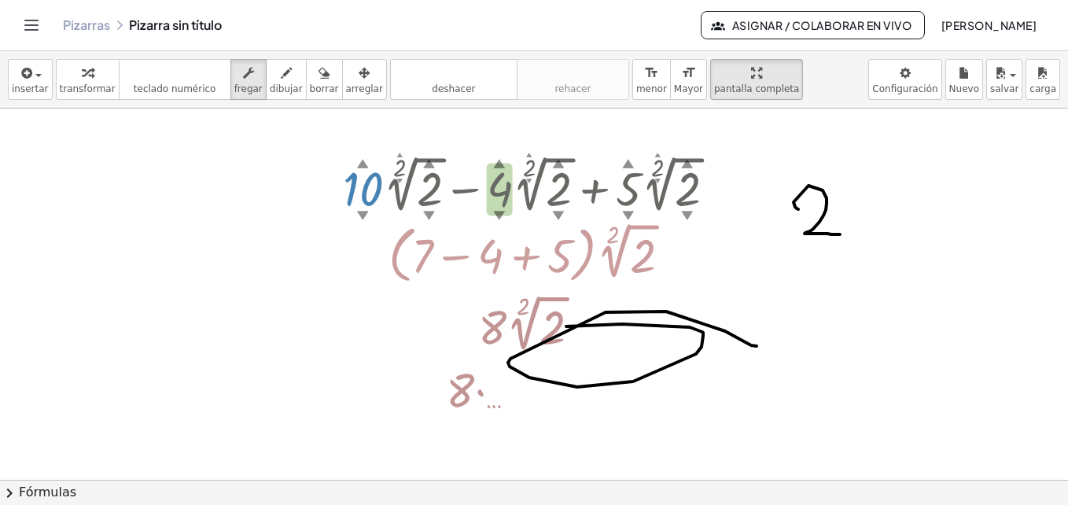
drag, startPoint x: 359, startPoint y: 194, endPoint x: 366, endPoint y: 164, distance: 31.5
click at [522, 186] on div "+ · 10 ▲ ▼ · 2 ▲ ▼ √ 2 ▲ ▼ − · 4 ▲ ▼ · 2 ▲ ▼ √ 2 ▲ ▼ + · 5 ▲ ▼ · 2 ▲ ▼ √ 2 ▲ ▼" at bounding box center [522, 186] width 0 height 0
click at [366, 164] on div "▲" at bounding box center [362, 163] width 12 height 17
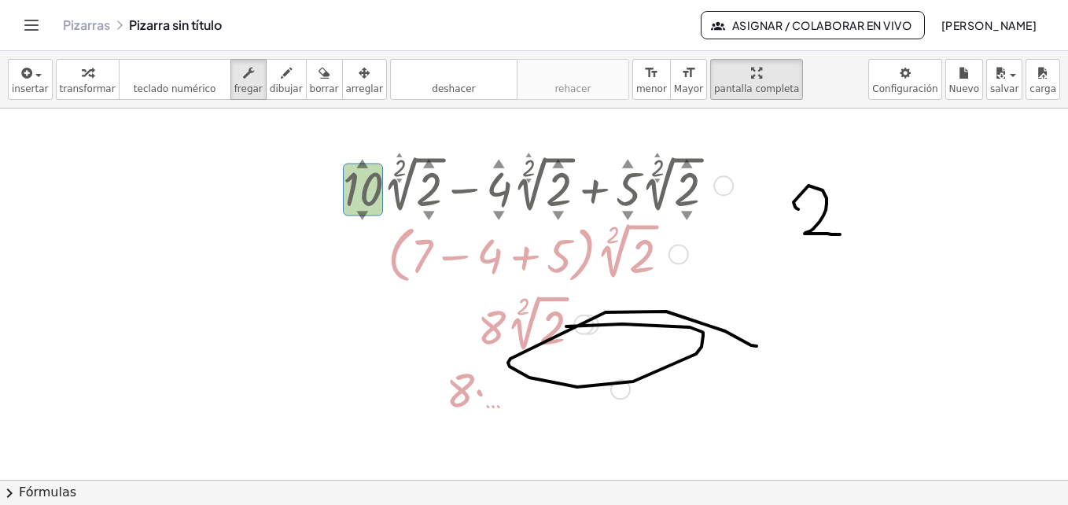
click at [366, 164] on div "▲" at bounding box center [362, 163] width 12 height 17
drag, startPoint x: 366, startPoint y: 164, endPoint x: 364, endPoint y: 181, distance: 17.4
click at [521, 186] on div "+ · 10 ▲ ▼ · 2 ▲ ▼ √ 2 ▲ ▼ − · 4 ▲ ▼ · 2 ▲ ▼ √ 2 ▲ ▼ + · 5 ▲ ▼ · 2 ▲ ▼ √ 2 ▲ ▼" at bounding box center [521, 186] width 0 height 0
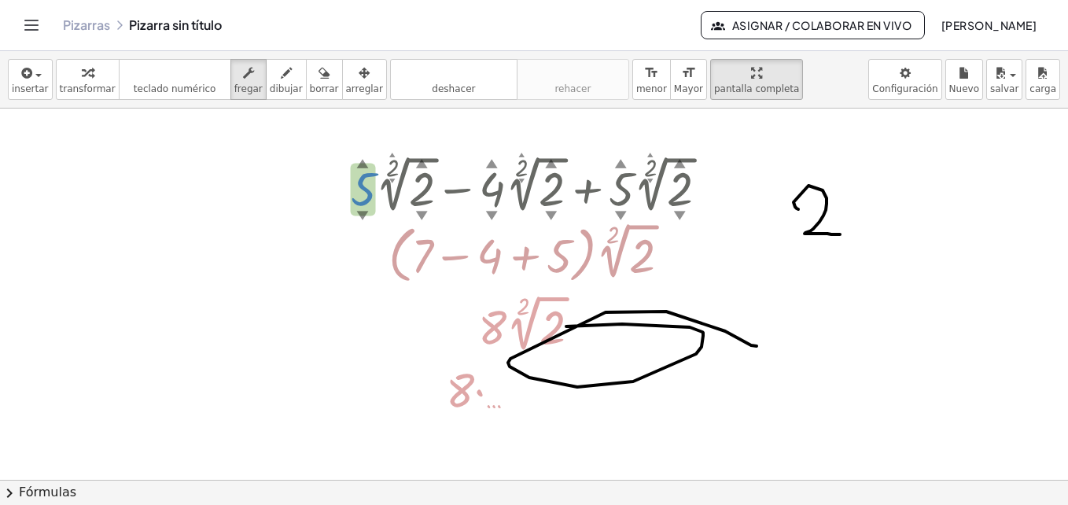
drag, startPoint x: 364, startPoint y: 181, endPoint x: 365, endPoint y: 213, distance: 32.3
click at [521, 186] on div "+ · 5 ▲ ▼ · 2 ▲ ▼ √ 2 ▲ ▼ − · 4 ▲ ▼ · 2 ▲ ▼ √ 2 ▲ ▼ + · 5 ▲ ▼ · 2 ▲ ▼ √ 2 ▲ ▼" at bounding box center [521, 186] width 0 height 0
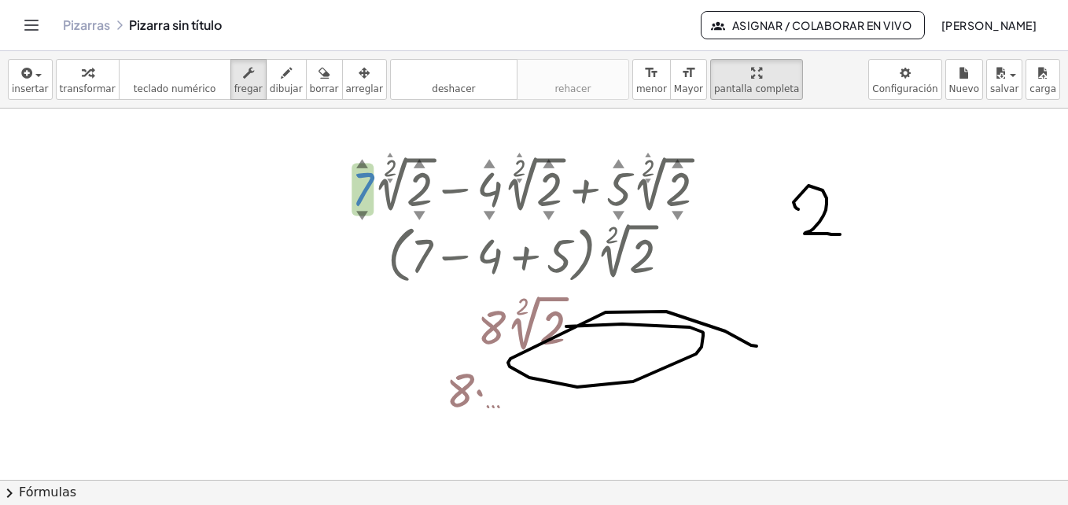
drag, startPoint x: 365, startPoint y: 194, endPoint x: 365, endPoint y: 173, distance: 21.2
click at [365, 173] on div at bounding box center [535, 184] width 386 height 67
drag, startPoint x: 182, startPoint y: 46, endPoint x: 146, endPoint y: 109, distance: 71.5
click at [146, 109] on div "**********" at bounding box center [534, 252] width 1068 height 505
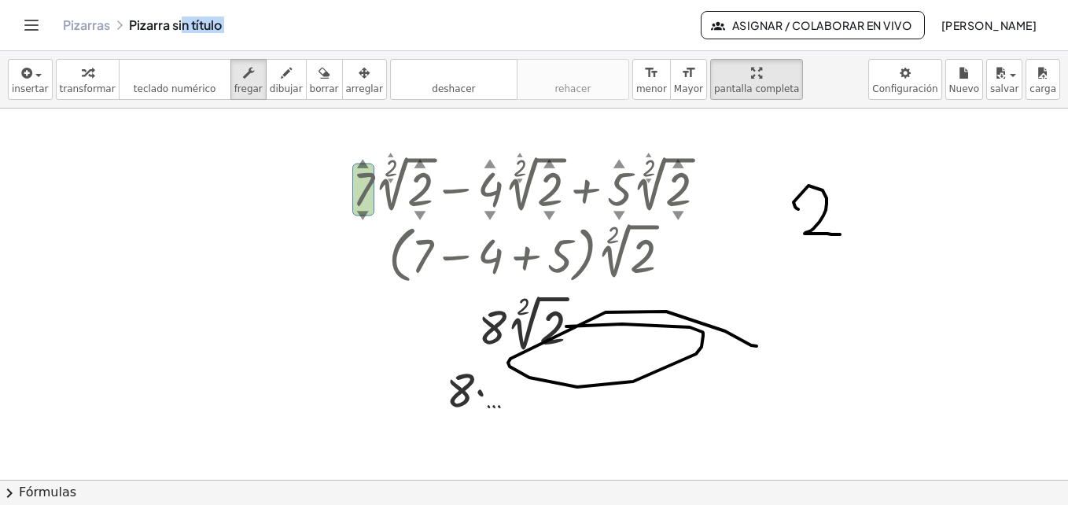
click at [146, 109] on div at bounding box center [157, 227] width 315 height 236
click at [153, 80] on icon "teclado" at bounding box center [175, 73] width 105 height 19
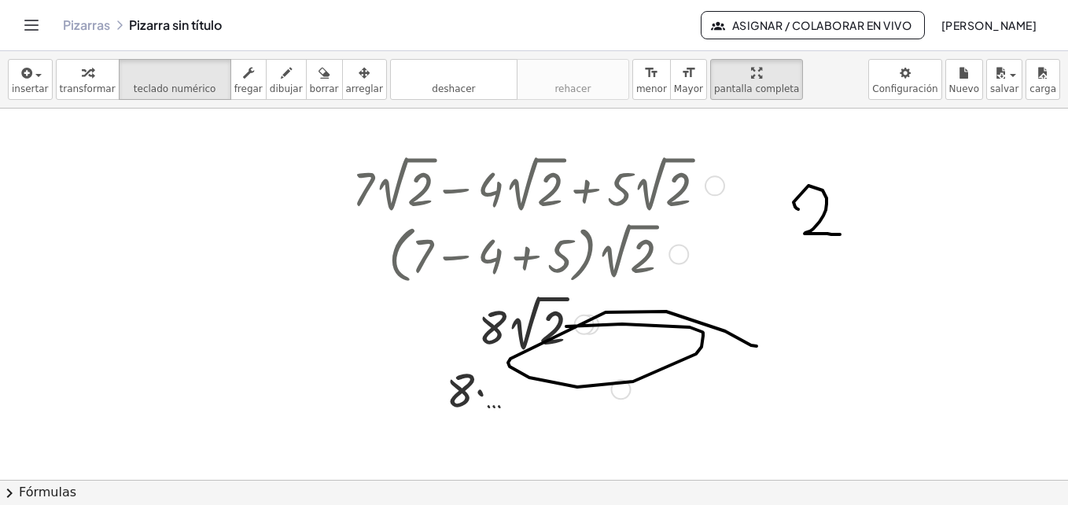
click at [505, 252] on div at bounding box center [535, 253] width 382 height 70
drag, startPoint x: 546, startPoint y: 280, endPoint x: 525, endPoint y: 361, distance: 83.7
click at [522, 186] on div "+ · 7 · 2 √ 2 − · 4 · 2 √ 2 + · 5 · 2 √ 2 Go back to this line Copy line as LaT…" at bounding box center [522, 186] width 0 height 0
click at [525, 361] on div at bounding box center [535, 388] width 382 height 63
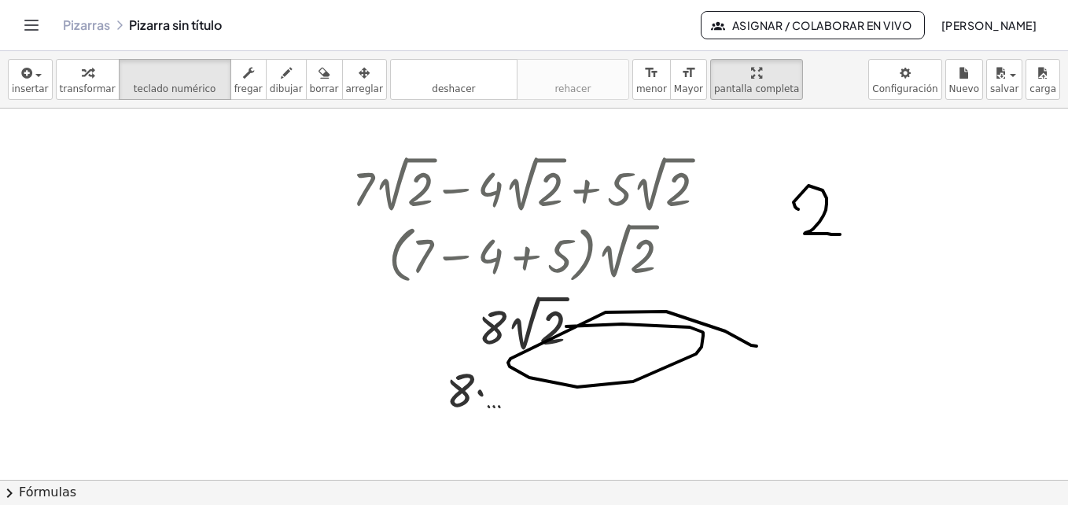
drag, startPoint x: 525, startPoint y: 361, endPoint x: 720, endPoint y: 333, distance: 197.0
click at [720, 333] on div at bounding box center [535, 322] width 382 height 67
click at [750, 287] on div at bounding box center [534, 480] width 1068 height 742
click at [72, 87] on span "transformar" at bounding box center [88, 88] width 56 height 11
click at [396, 243] on div at bounding box center [535, 253] width 382 height 70
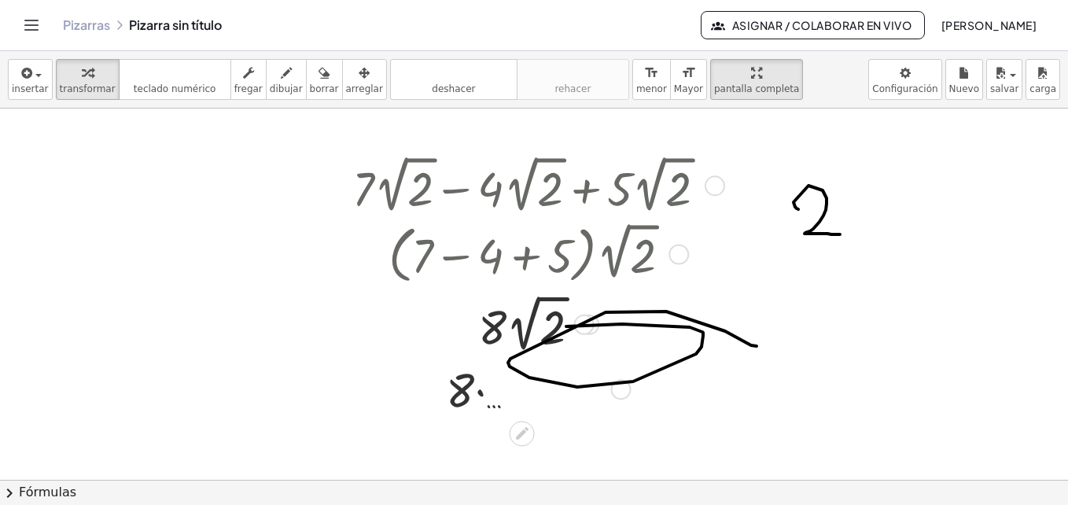
click at [420, 196] on div at bounding box center [535, 184] width 382 height 67
click at [431, 185] on div at bounding box center [535, 184] width 382 height 67
drag, startPoint x: 397, startPoint y: 180, endPoint x: 589, endPoint y: 182, distance: 191.9
click at [589, 182] on div at bounding box center [535, 184] width 382 height 67
click at [711, 186] on div "Go back to this line Copy line as LaTeX Copy derivation as LaTeX" at bounding box center [715, 185] width 20 height 20
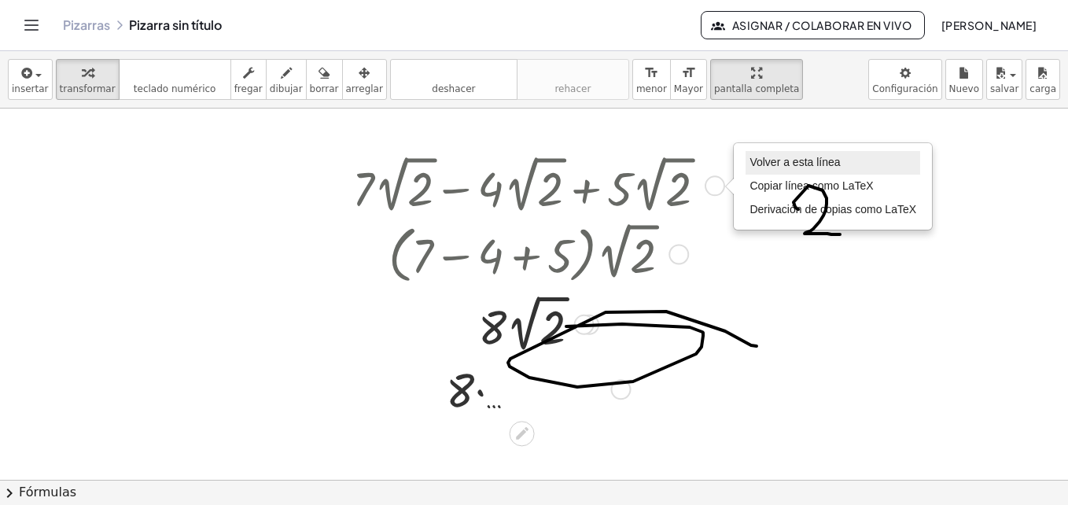
click at [782, 167] on span "Volver a esta línea" at bounding box center [795, 162] width 90 height 13
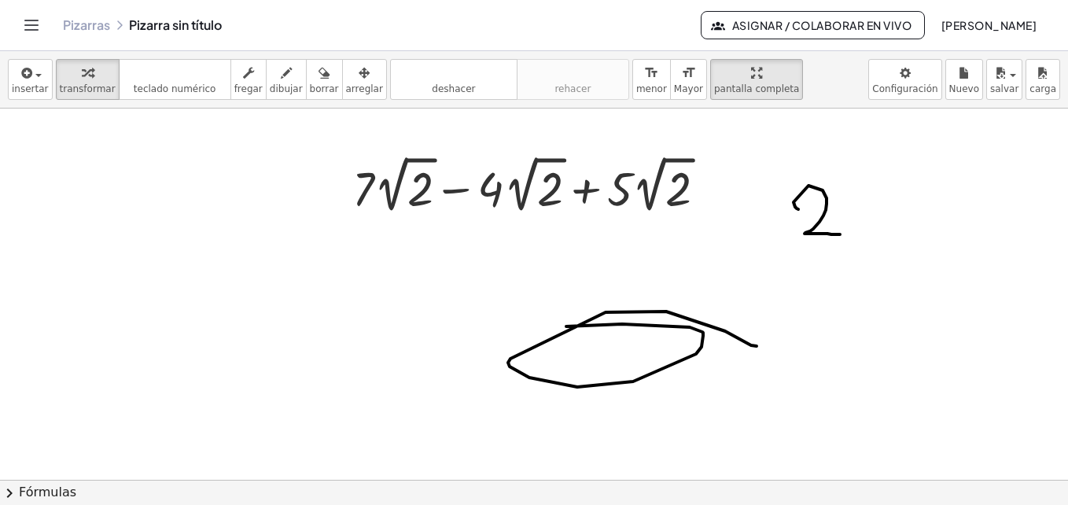
click at [539, 229] on div at bounding box center [534, 480] width 1068 height 742
click at [529, 229] on icon at bounding box center [522, 232] width 17 height 17
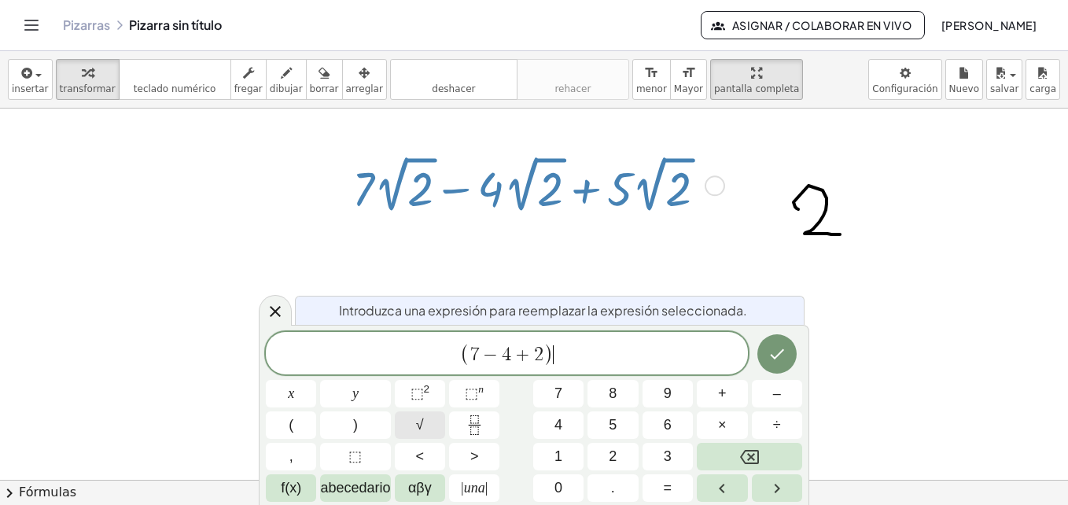
click at [421, 417] on span "√" at bounding box center [420, 424] width 8 height 21
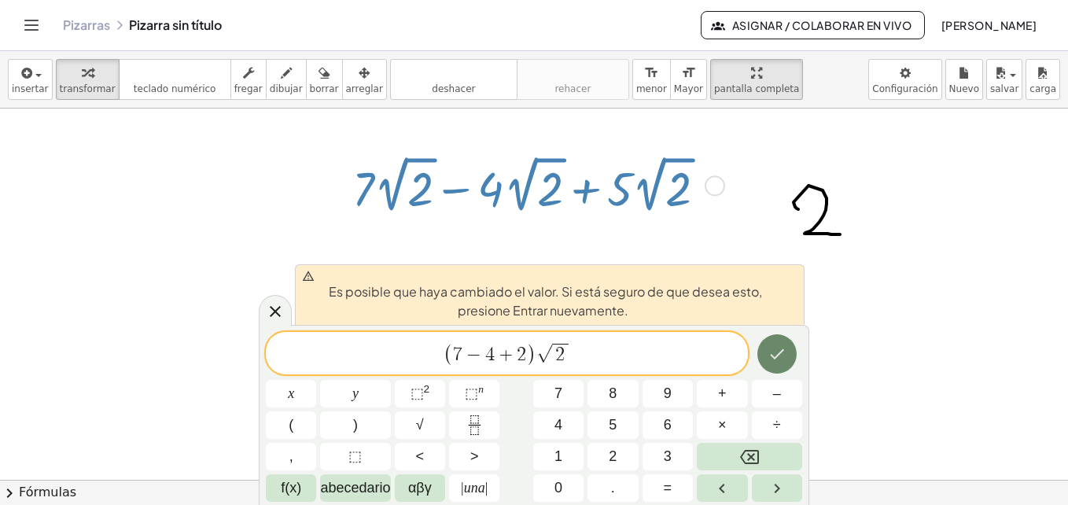
click at [779, 345] on icon "Hecho" at bounding box center [777, 353] width 19 height 19
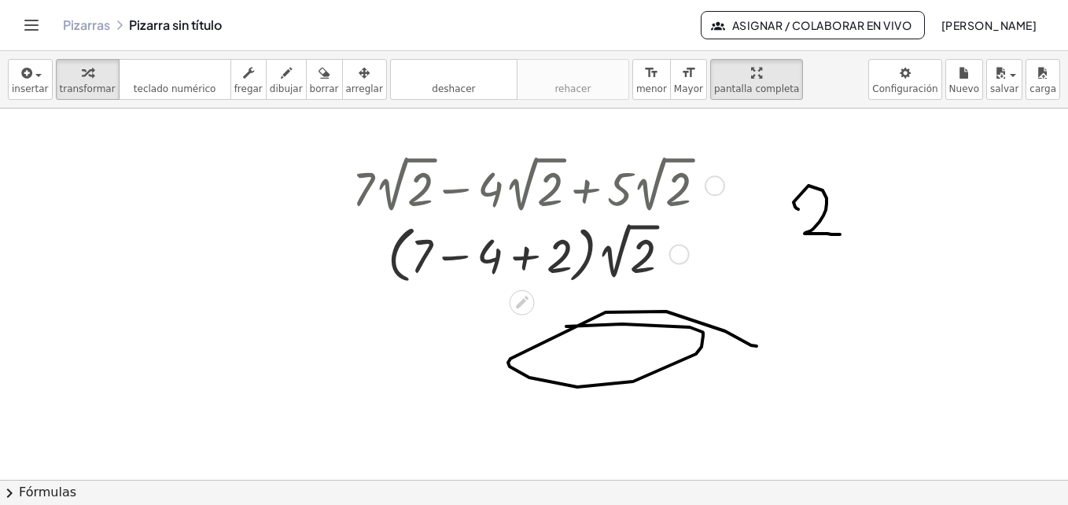
click at [779, 345] on div at bounding box center [534, 480] width 1068 height 742
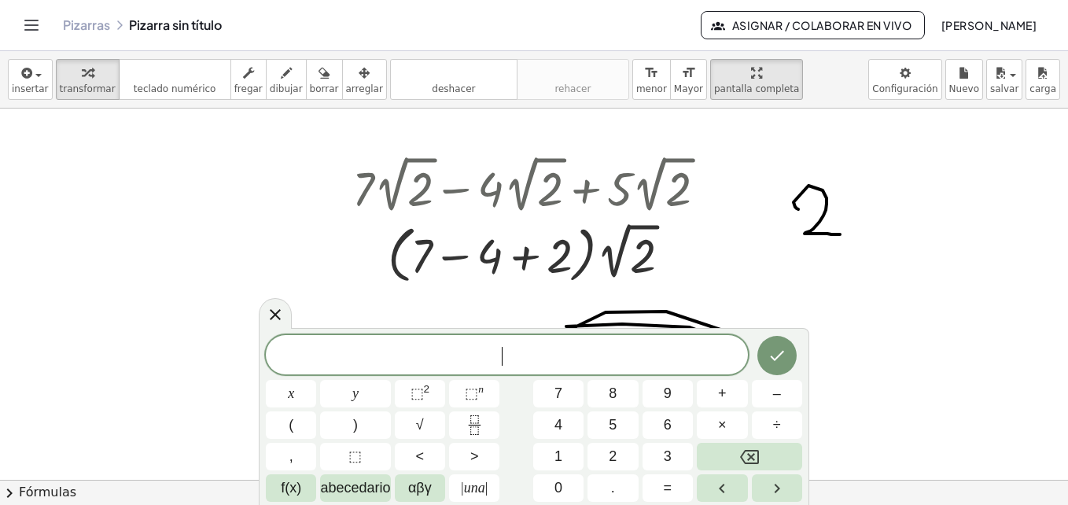
click at [831, 191] on div at bounding box center [534, 480] width 1068 height 742
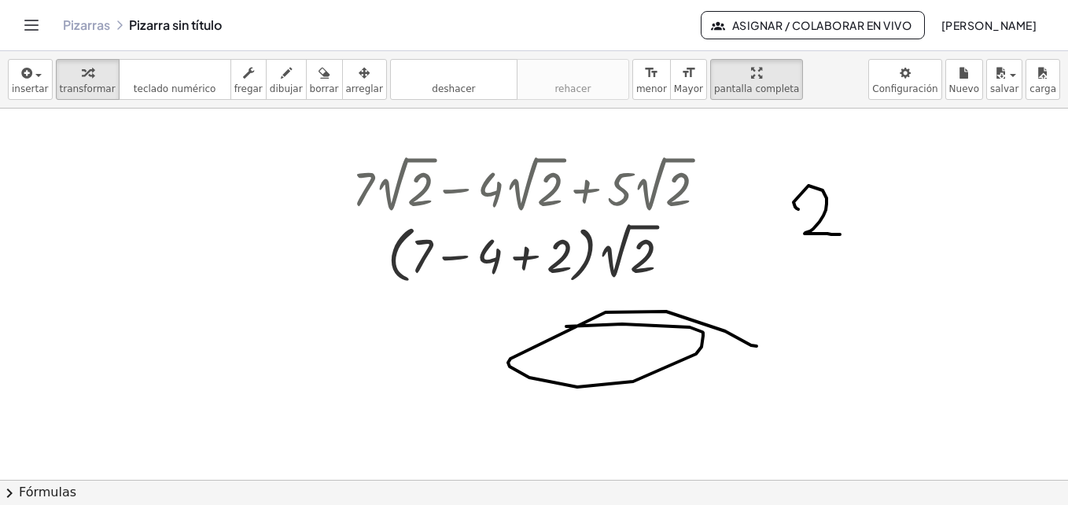
click at [822, 200] on div at bounding box center [534, 480] width 1068 height 742
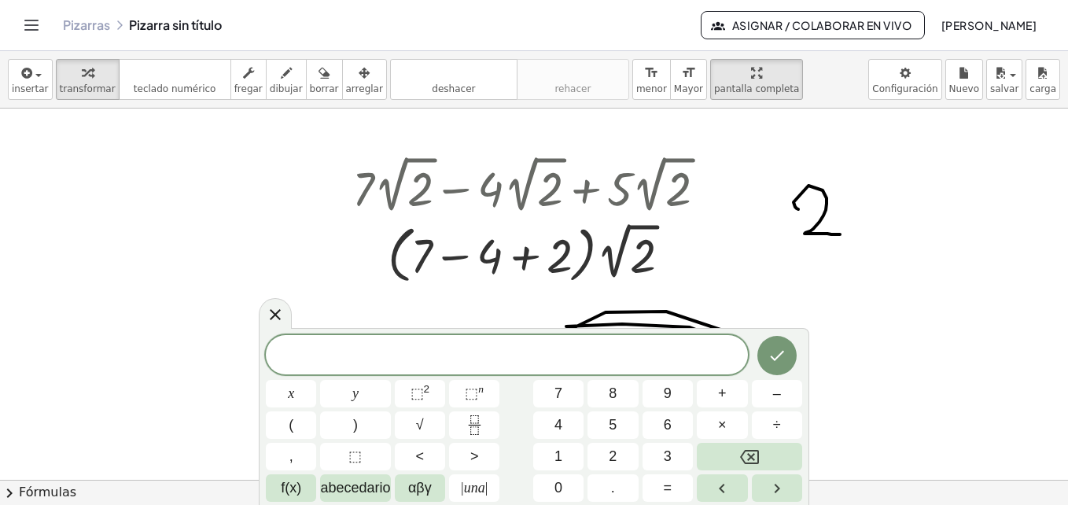
click at [820, 182] on div at bounding box center [534, 480] width 1068 height 742
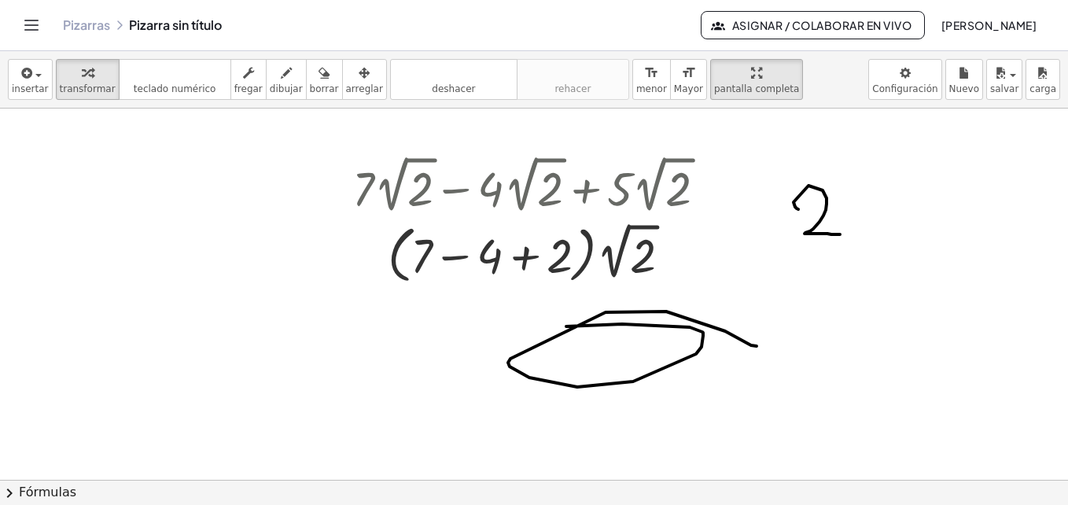
drag, startPoint x: 820, startPoint y: 182, endPoint x: 788, endPoint y: 328, distance: 149.8
click at [788, 328] on div at bounding box center [534, 480] width 1068 height 742
click at [641, 324] on div at bounding box center [534, 480] width 1068 height 742
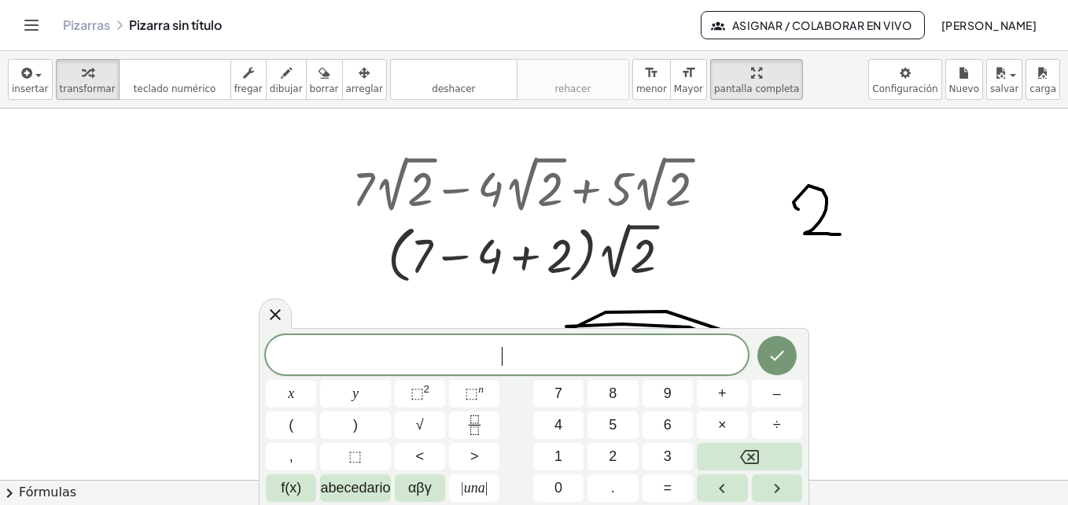
click at [275, 295] on div at bounding box center [157, 227] width 315 height 236
click at [275, 304] on div at bounding box center [275, 312] width 33 height 31
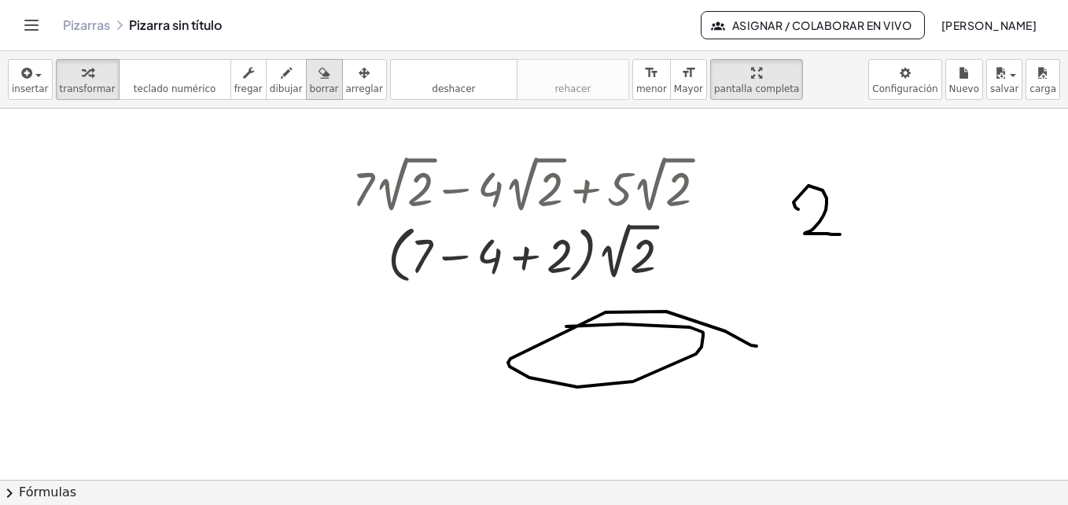
click at [319, 80] on icon "button" at bounding box center [324, 73] width 11 height 19
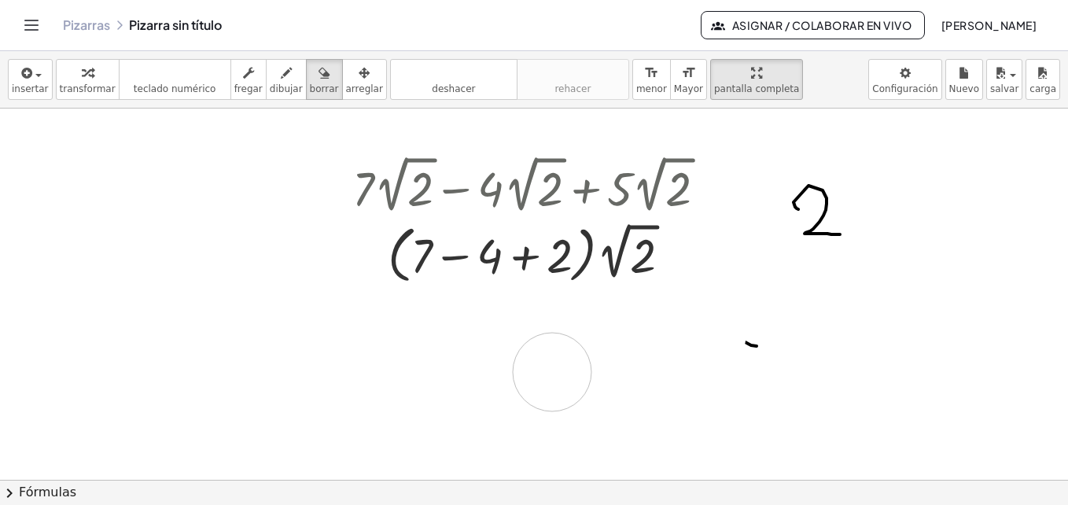
drag, startPoint x: 542, startPoint y: 369, endPoint x: 809, endPoint y: 377, distance: 267.5
click at [809, 377] on div at bounding box center [534, 480] width 1068 height 742
drag, startPoint x: 822, startPoint y: 215, endPoint x: 853, endPoint y: 301, distance: 91.8
click at [853, 301] on div at bounding box center [534, 480] width 1068 height 742
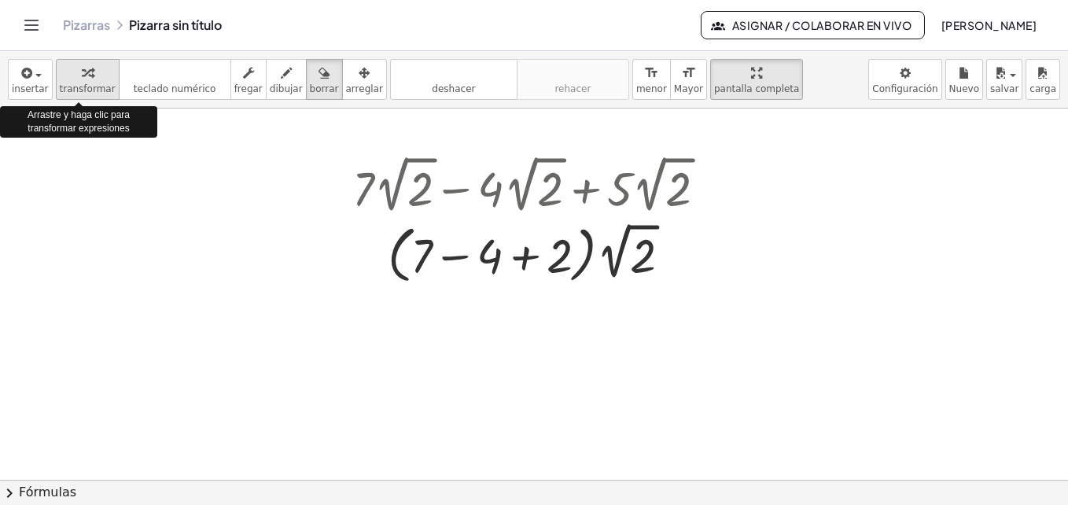
click at [82, 78] on icon "button" at bounding box center [87, 73] width 11 height 19
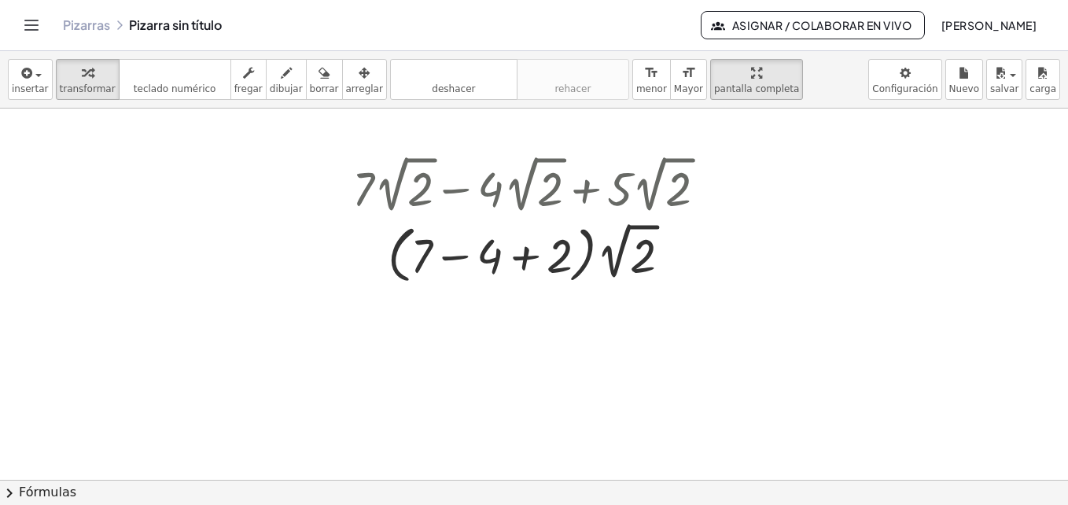
drag, startPoint x: 628, startPoint y: 385, endPoint x: 628, endPoint y: 359, distance: 26.0
click at [628, 359] on div at bounding box center [534, 480] width 1068 height 742
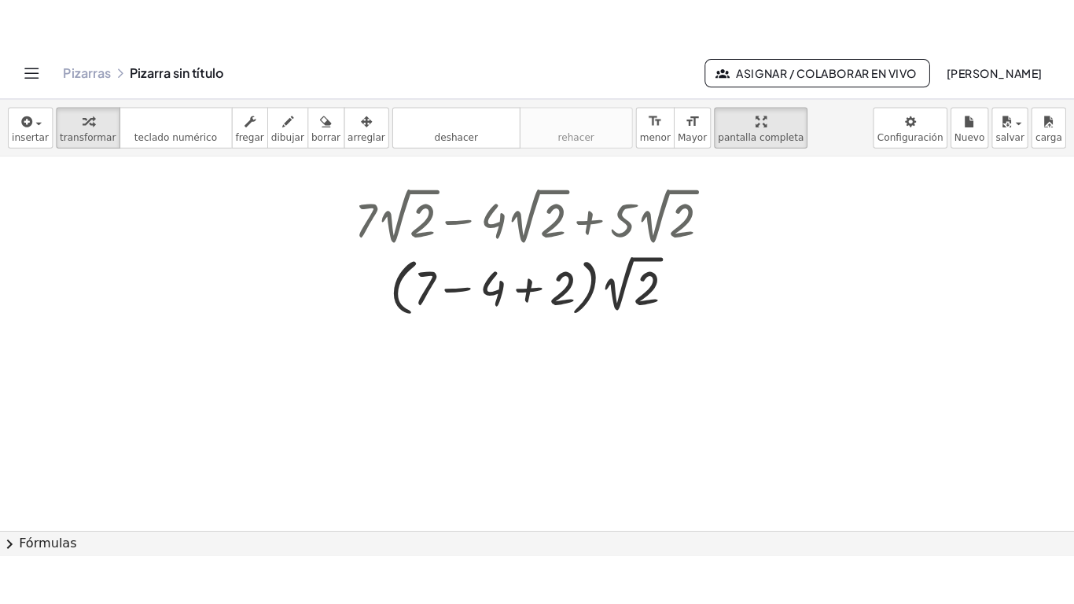
scroll to position [18, 0]
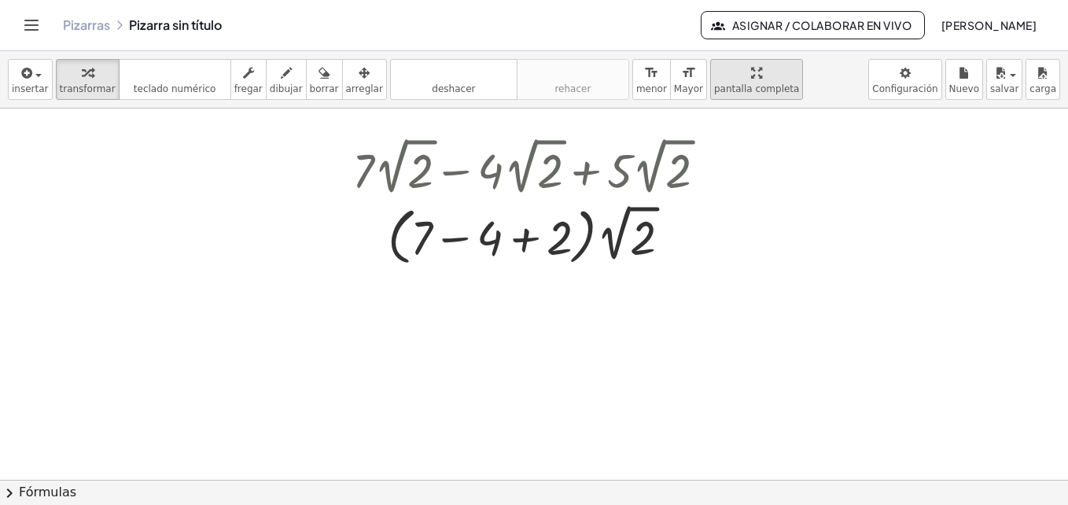
click at [714, 77] on div "button" at bounding box center [757, 72] width 86 height 19
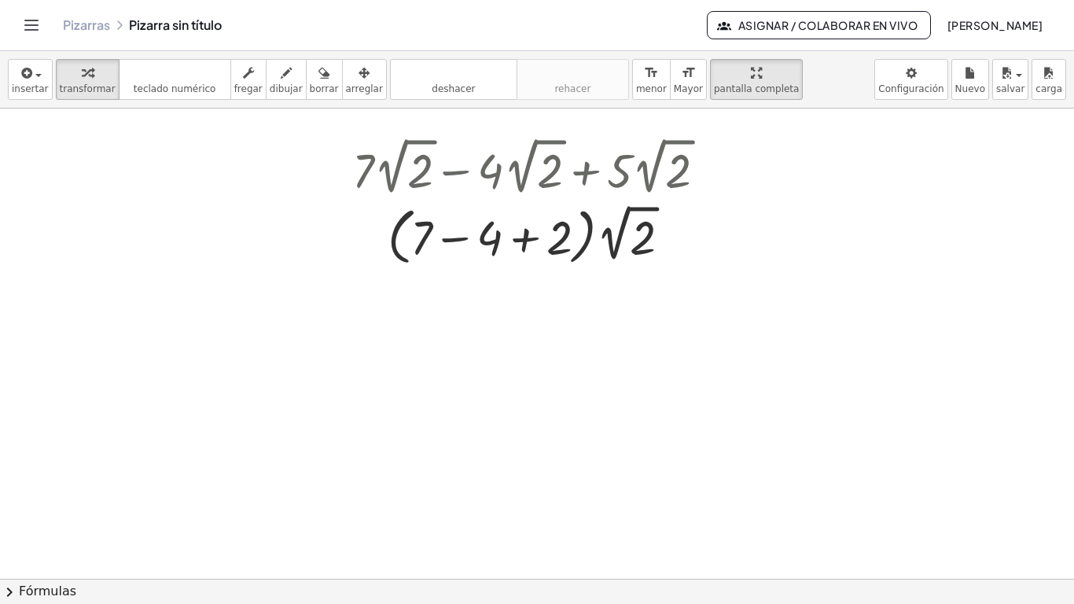
drag, startPoint x: 709, startPoint y: 77, endPoint x: 712, endPoint y: 135, distance: 58.3
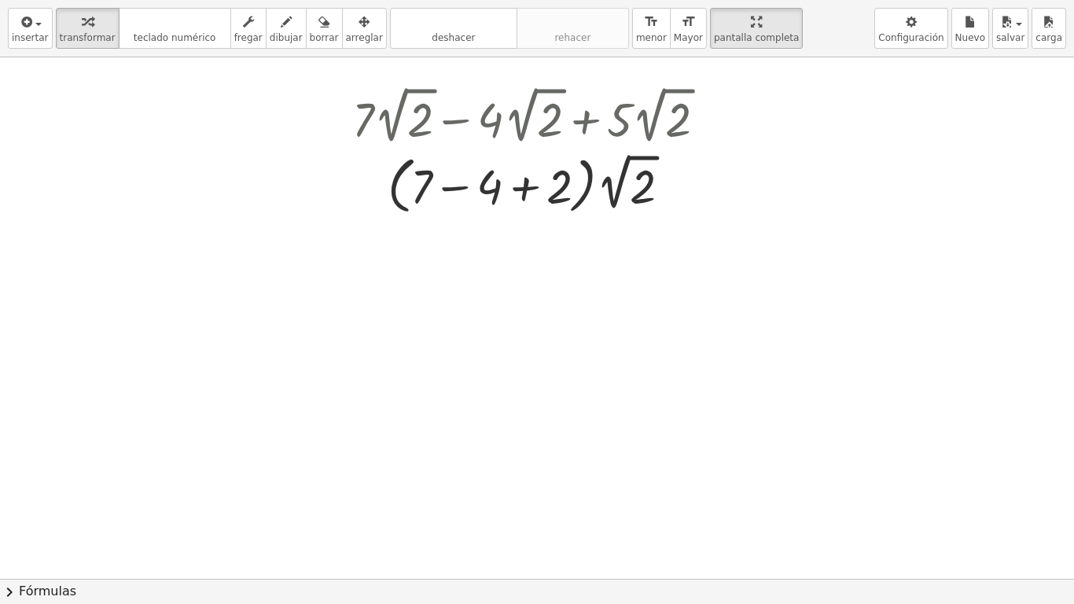
click at [712, 135] on div "**********" at bounding box center [537, 302] width 1074 height 604
click at [522, 217] on div at bounding box center [528, 230] width 13 height 29
click at [524, 229] on icon at bounding box center [522, 233] width 17 height 17
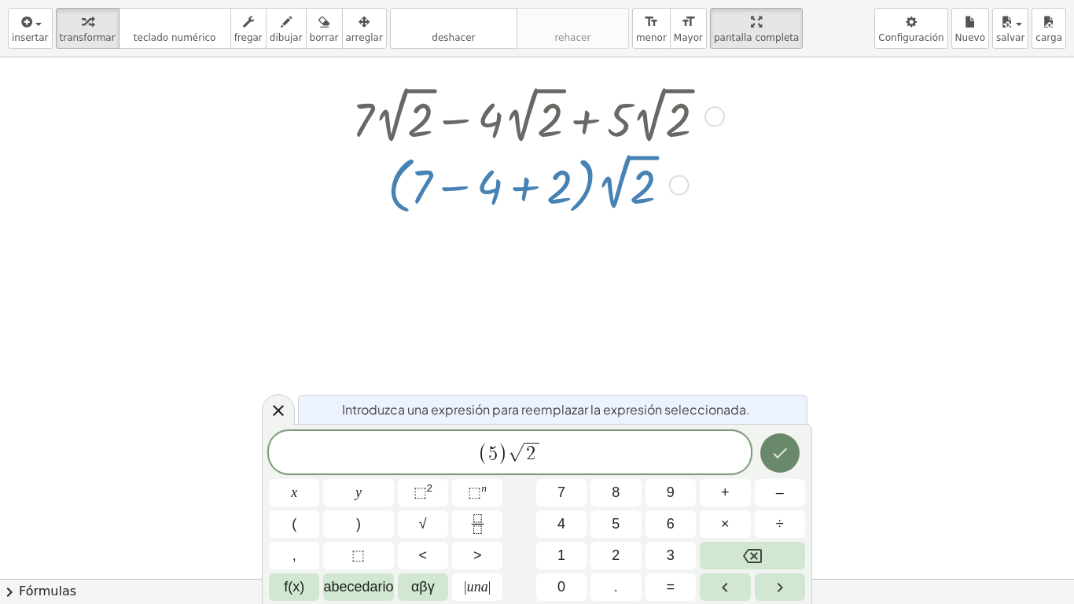
click at [791, 457] on button "Hecho" at bounding box center [780, 452] width 39 height 39
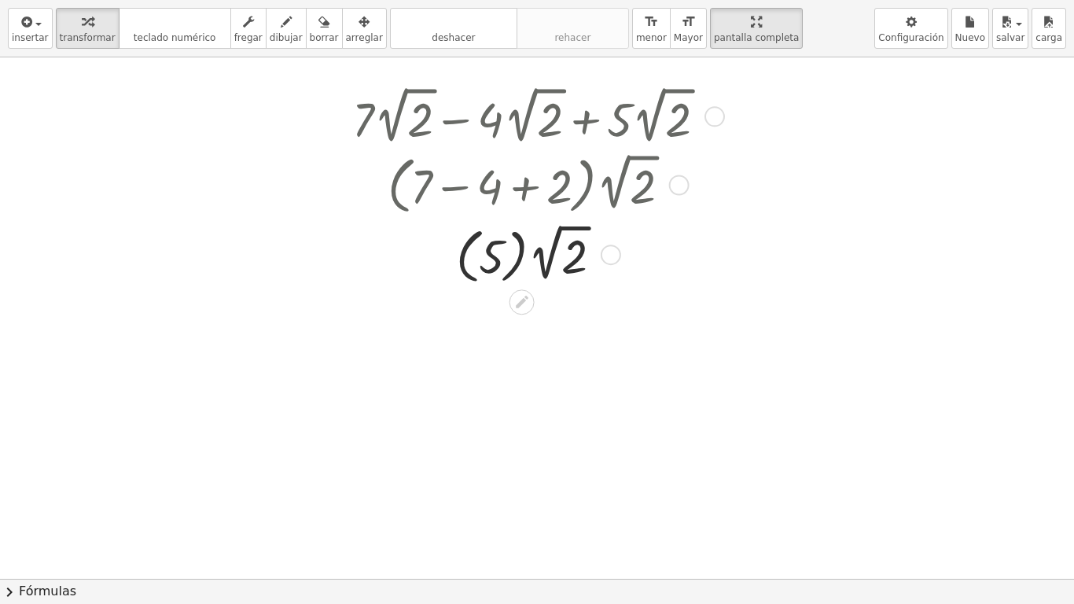
click at [791, 457] on div at bounding box center [537, 560] width 1074 height 1043
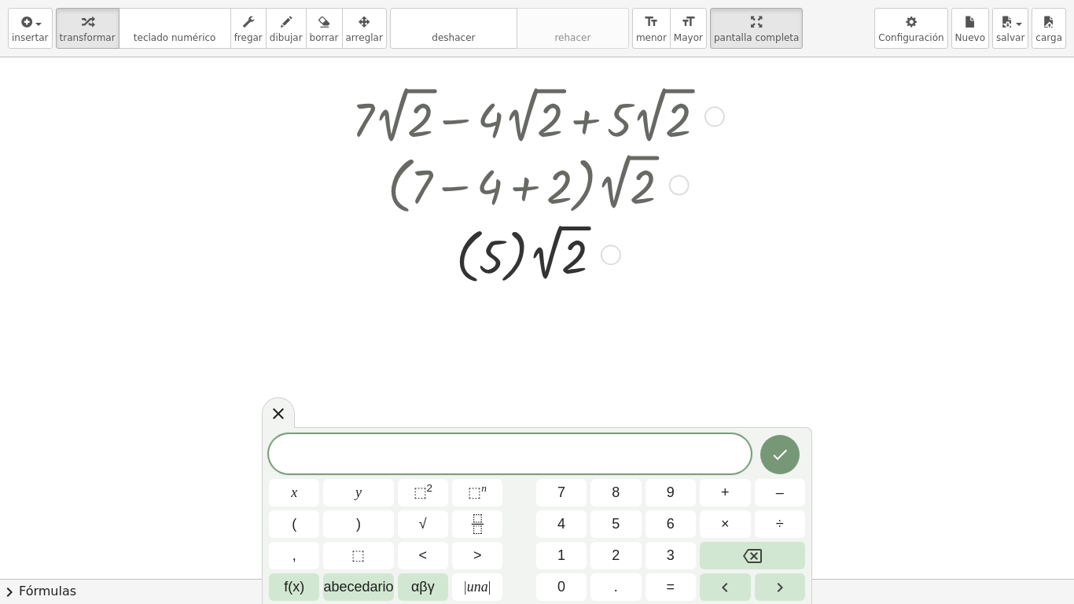
click at [529, 255] on div at bounding box center [535, 253] width 382 height 69
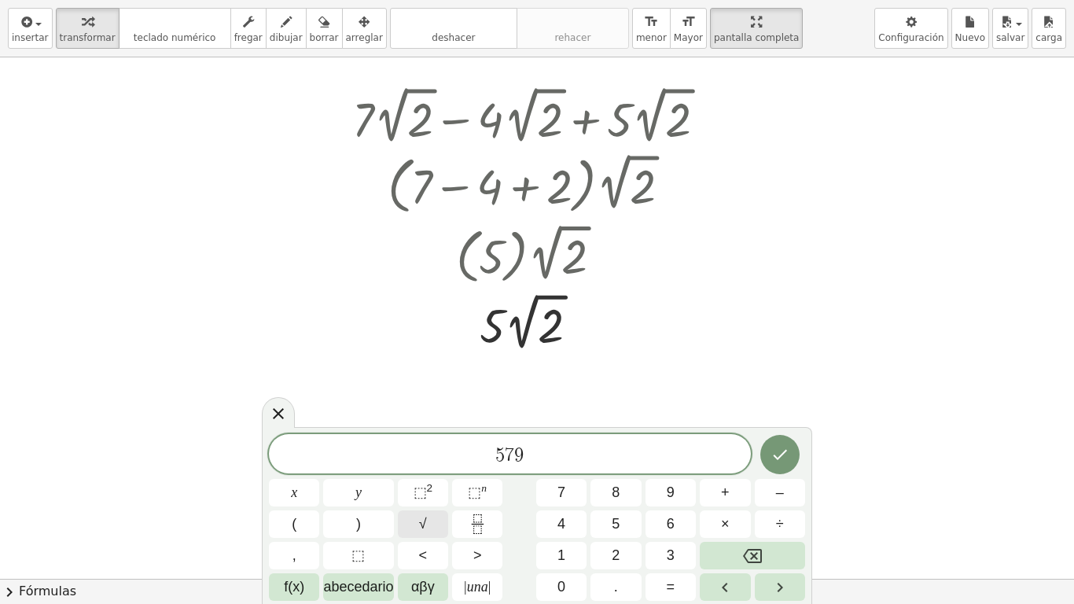
click at [441, 504] on button "√" at bounding box center [423, 524] width 50 height 28
click at [795, 445] on button "Hecho" at bounding box center [780, 453] width 39 height 39
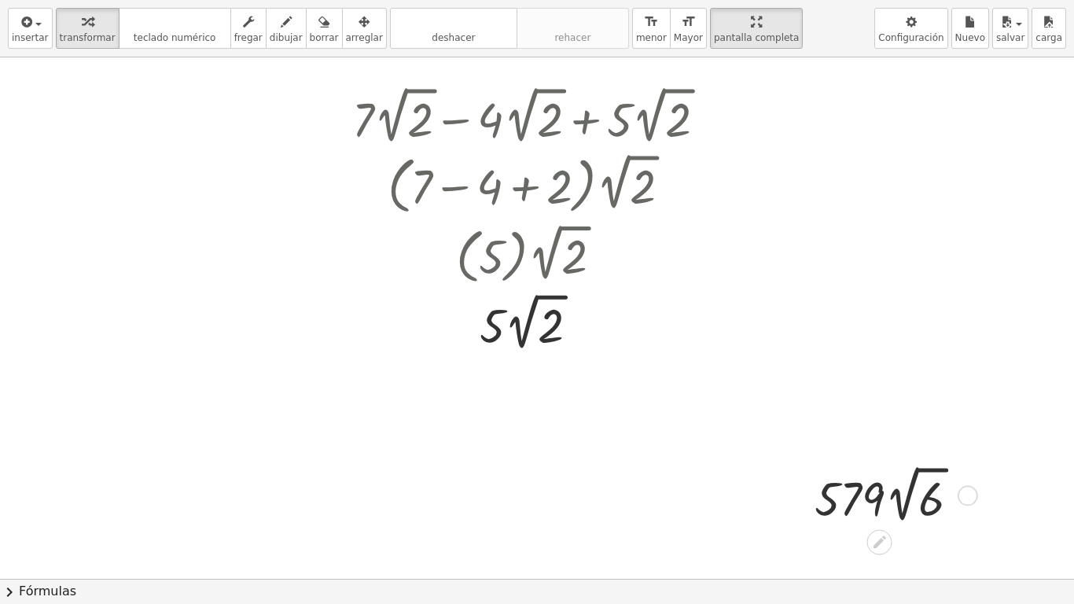
click at [860, 479] on div at bounding box center [893, 494] width 173 height 67
click at [882, 504] on div at bounding box center [880, 541] width 25 height 25
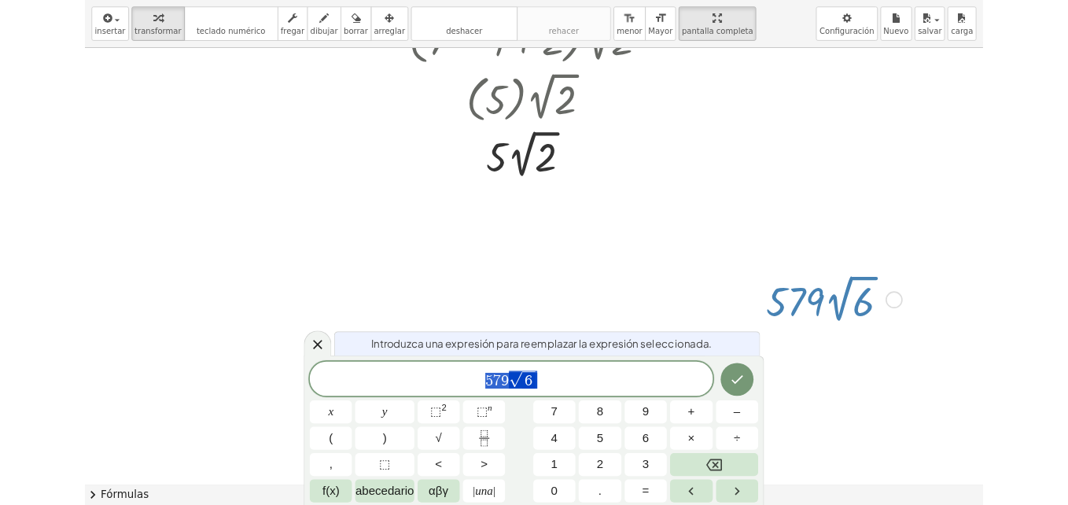
scroll to position [162, 0]
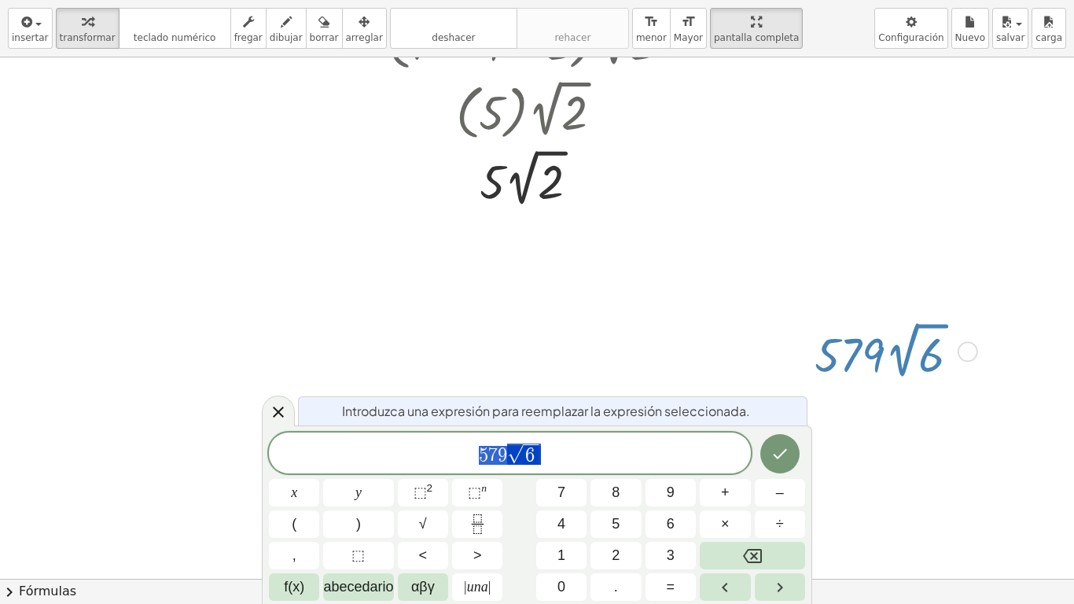
click at [872, 340] on div at bounding box center [893, 350] width 173 height 67
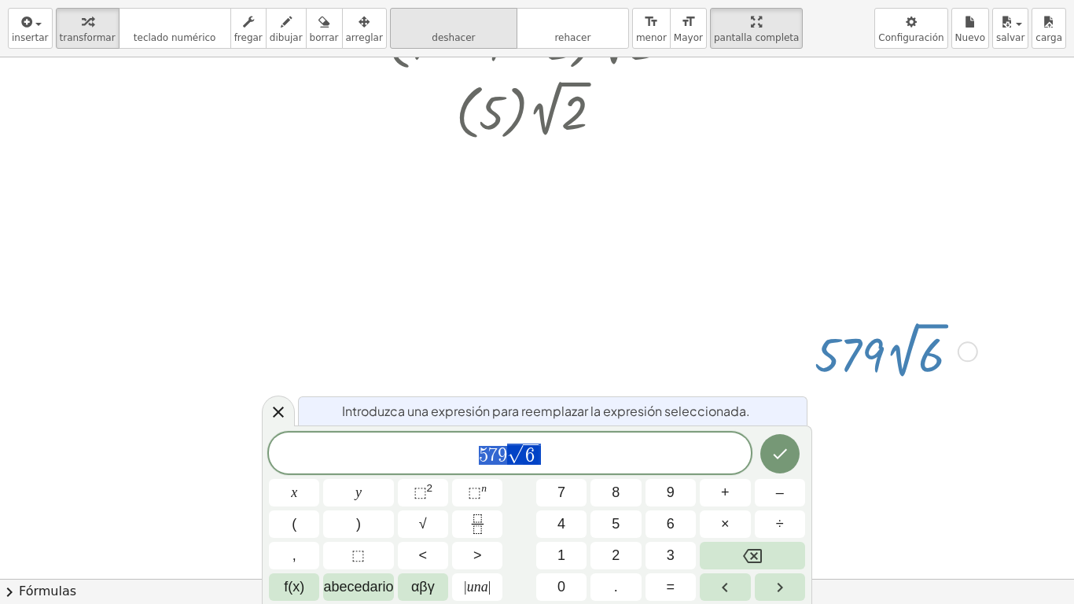
click at [463, 44] on button "deshacer deshacer" at bounding box center [453, 28] width 127 height 41
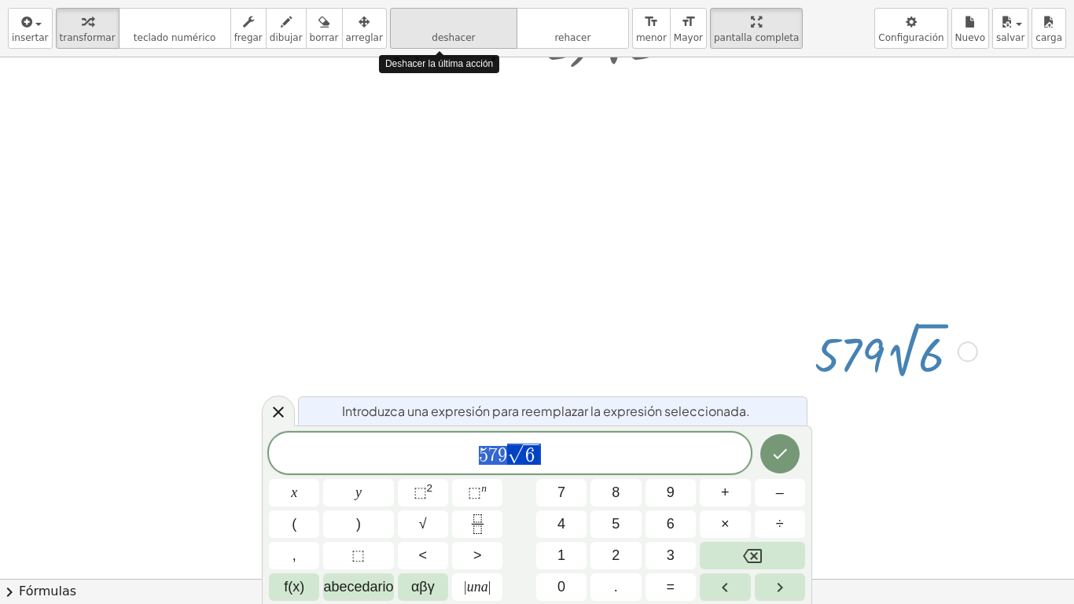
click at [463, 44] on button "deshacer deshacer" at bounding box center [453, 28] width 127 height 41
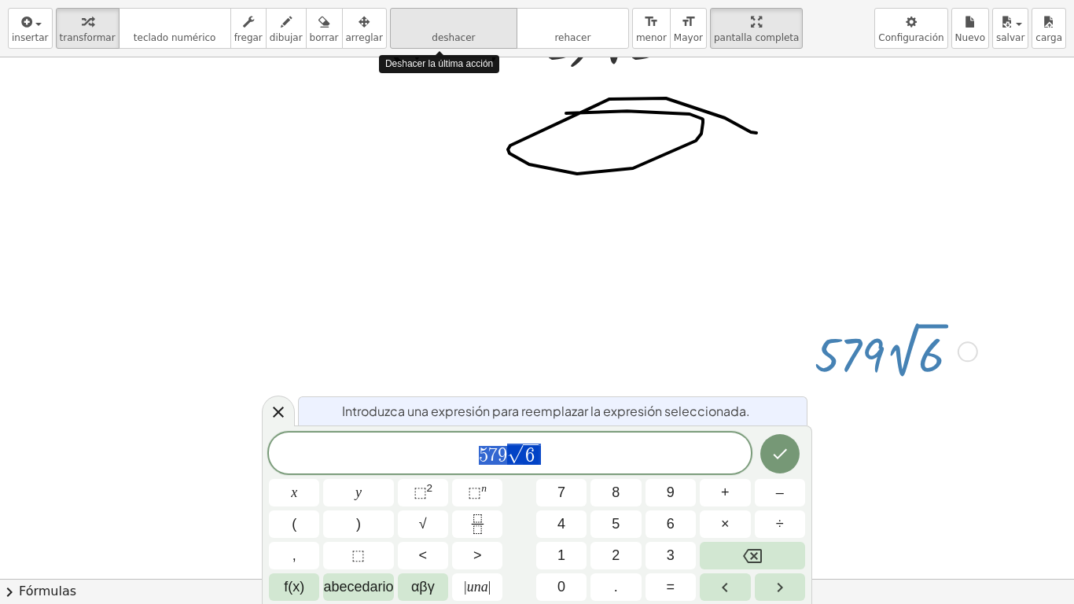
click at [463, 44] on button "deshacer deshacer" at bounding box center [453, 28] width 127 height 41
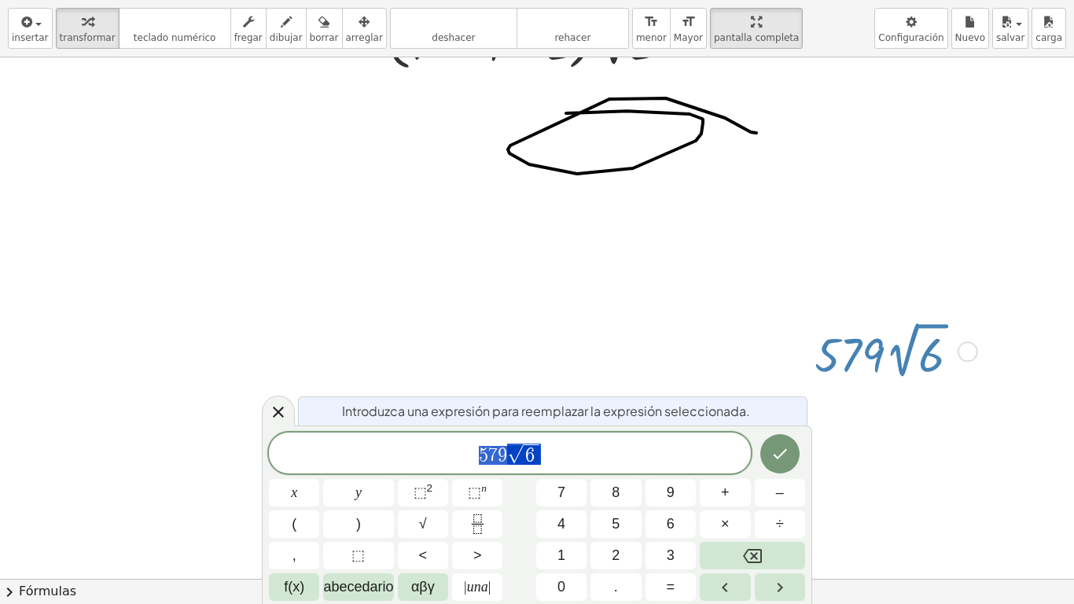
click at [885, 376] on div at bounding box center [893, 350] width 173 height 67
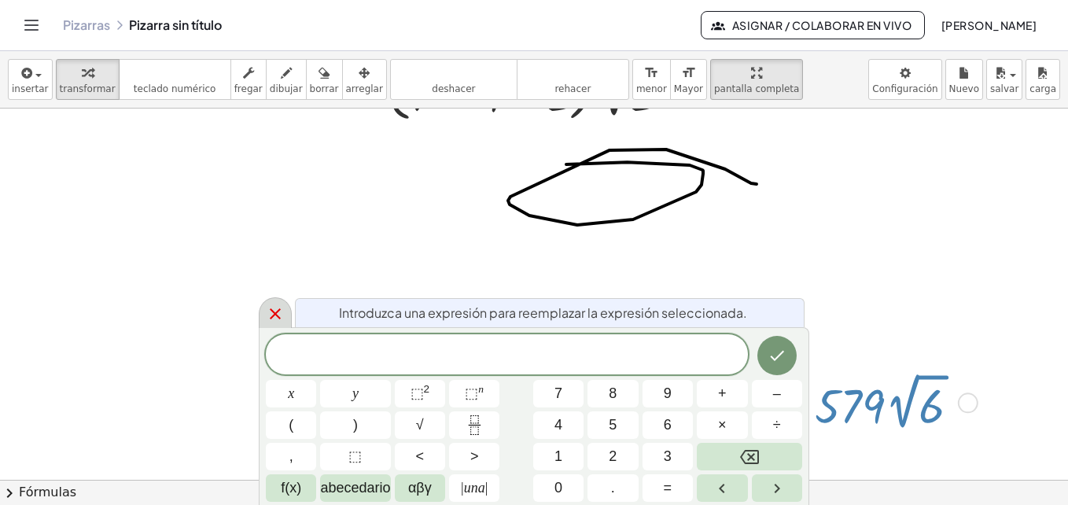
click at [271, 319] on icon at bounding box center [275, 313] width 11 height 11
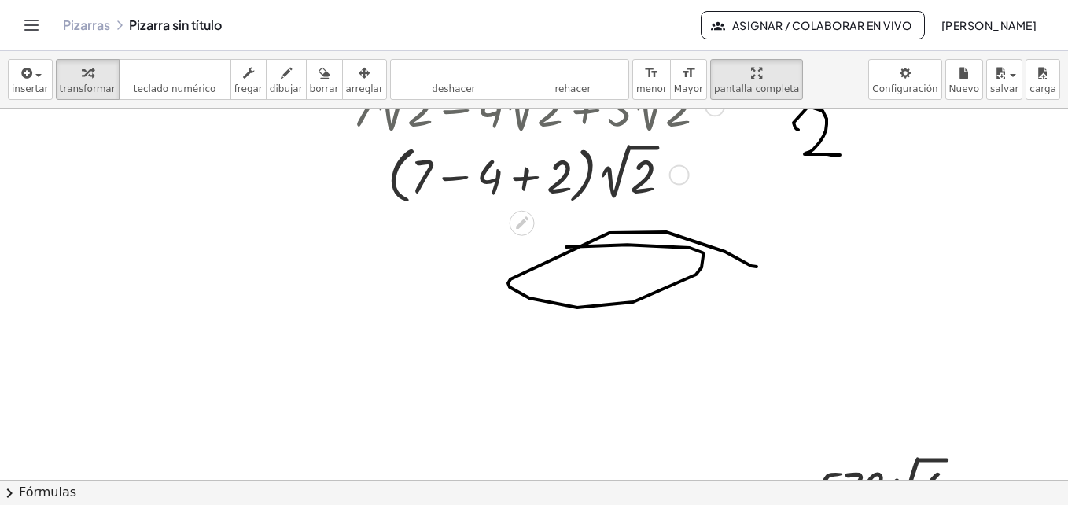
scroll to position [67, 0]
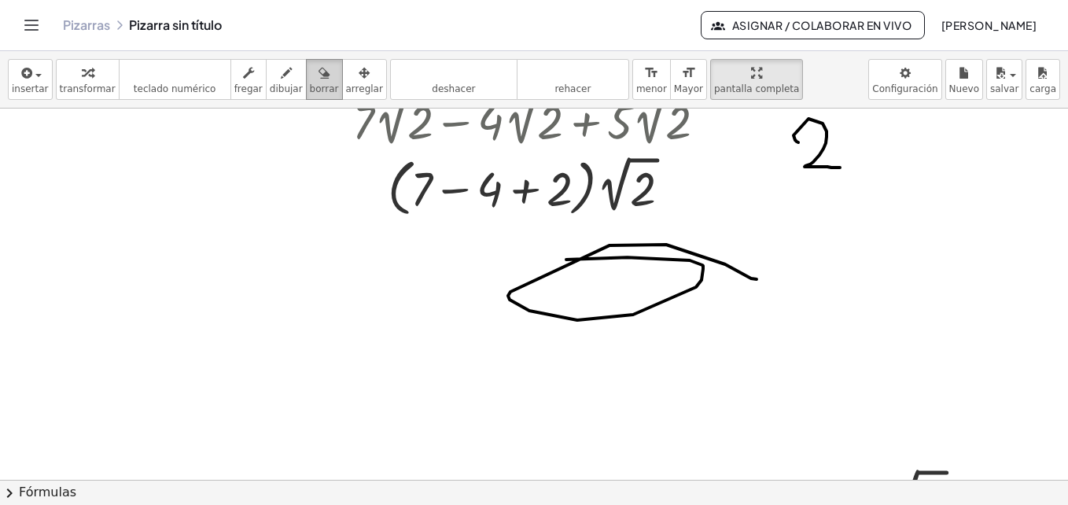
click at [306, 76] on button "borrar" at bounding box center [324, 79] width 37 height 41
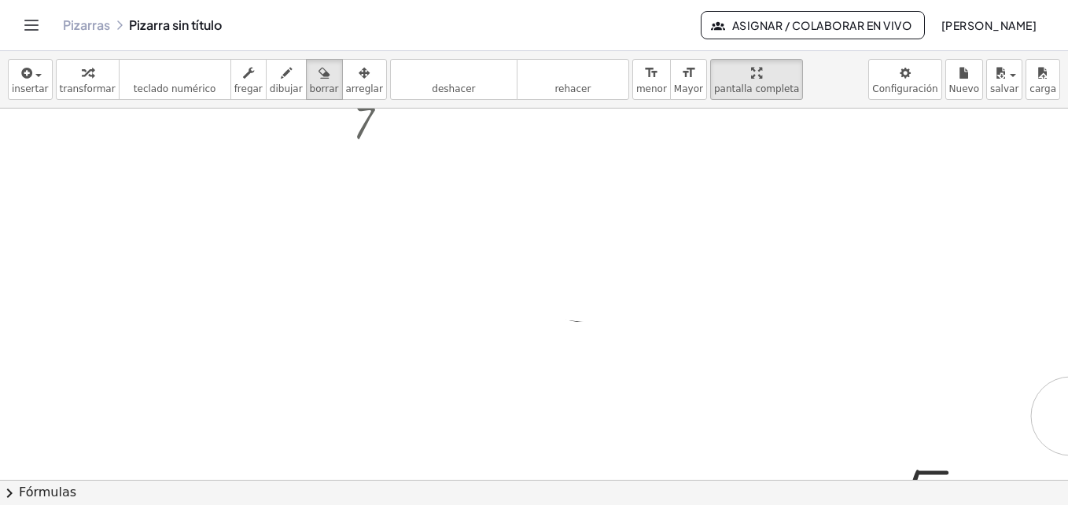
drag, startPoint x: 608, startPoint y: 208, endPoint x: 923, endPoint y: 394, distance: 365.7
click at [923, 394] on div at bounding box center [534, 413] width 1068 height 742
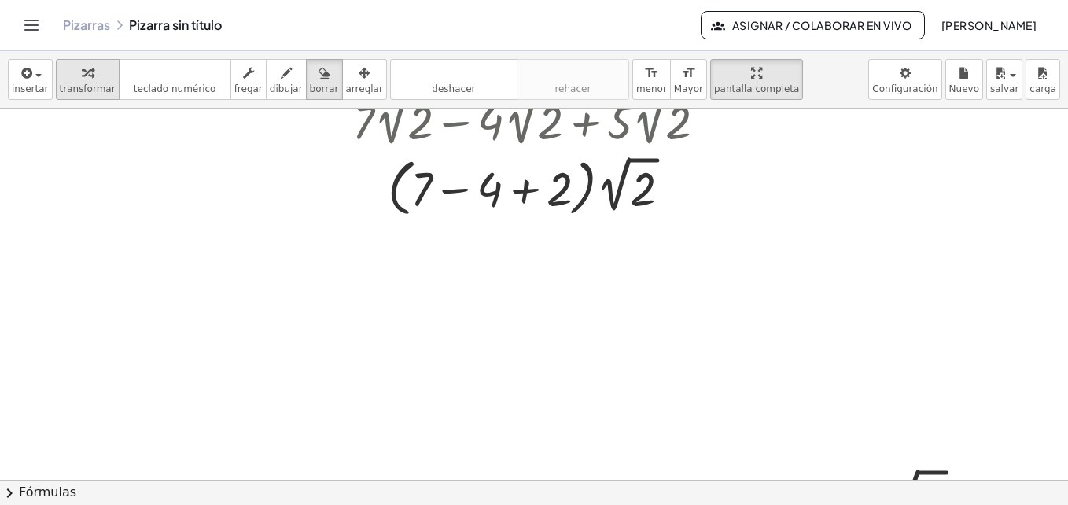
click at [85, 59] on button "transformar" at bounding box center [88, 79] width 64 height 41
click at [192, 57] on div "**********" at bounding box center [534, 79] width 1068 height 57
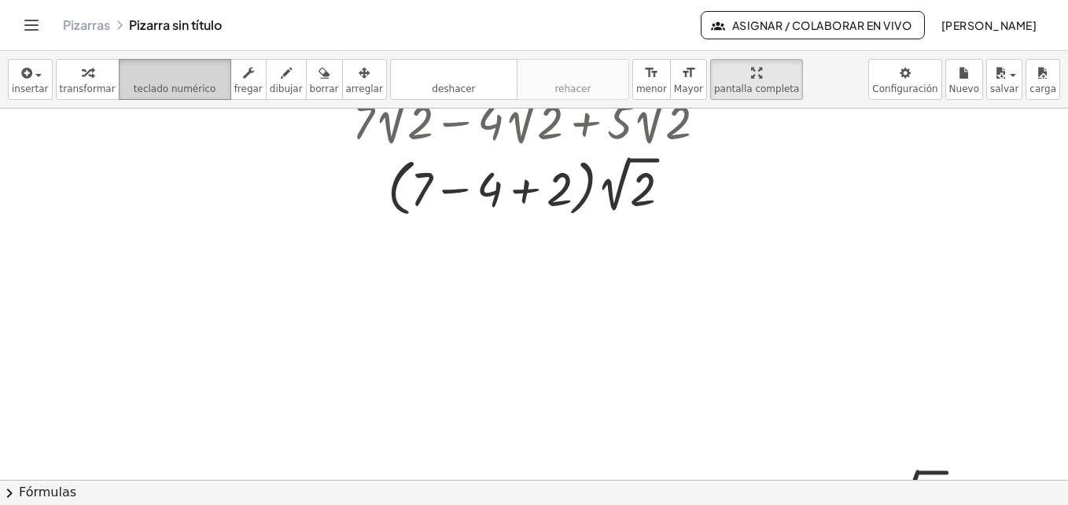
click at [192, 63] on div "teclado" at bounding box center [175, 72] width 105 height 19
click at [459, 160] on div at bounding box center [535, 186] width 519 height 70
click at [670, 201] on div at bounding box center [535, 186] width 519 height 70
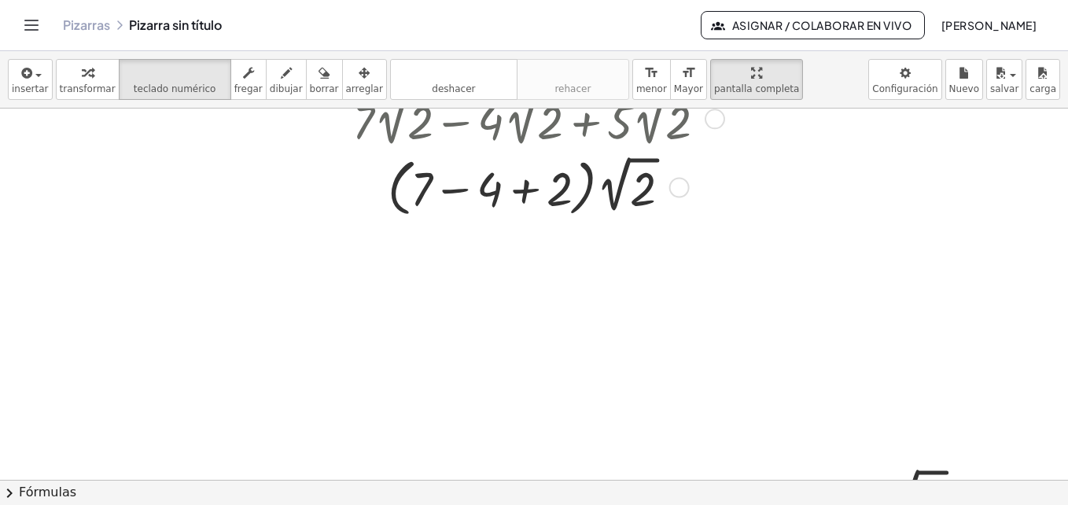
click at [679, 182] on div at bounding box center [679, 188] width 20 height 20
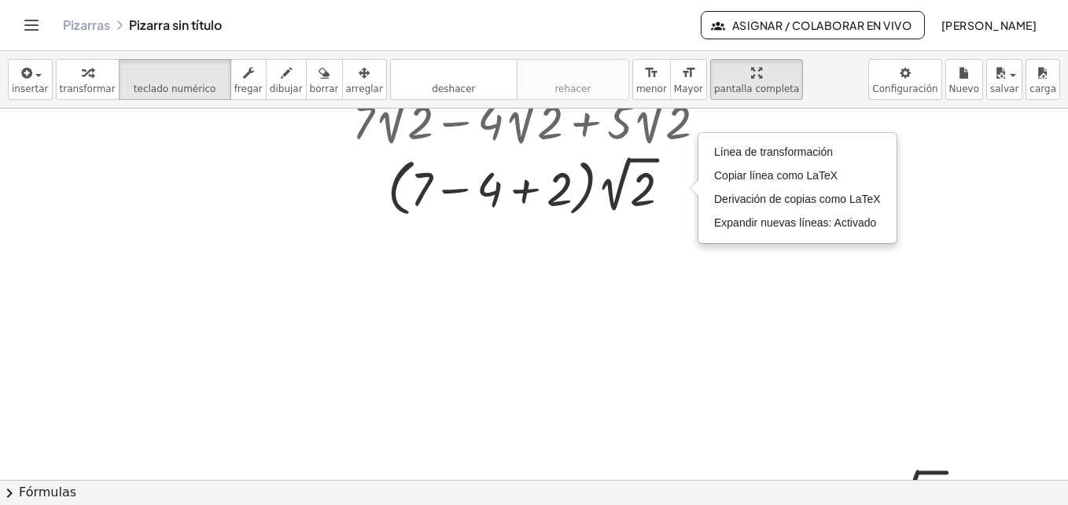
scroll to position [0, 0]
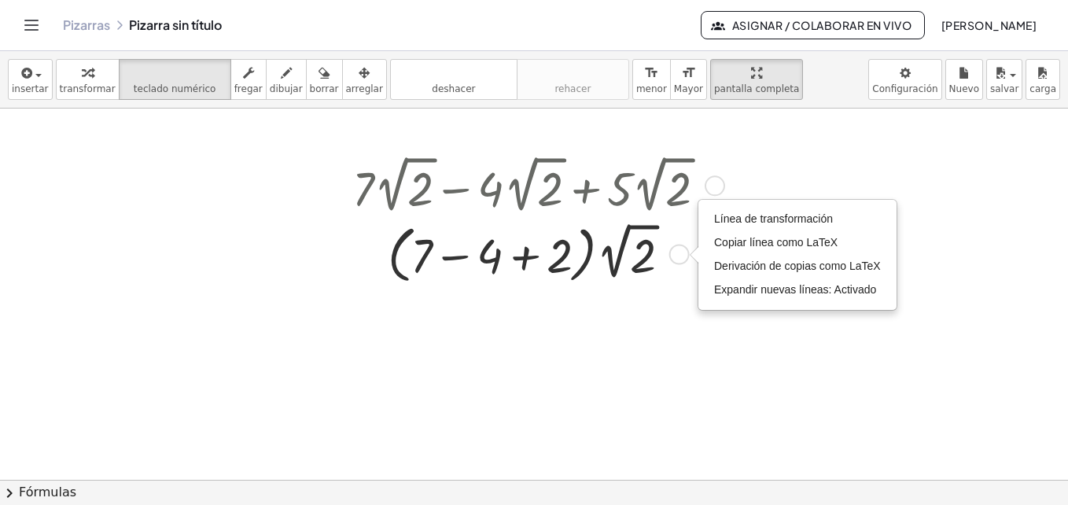
click at [713, 186] on div at bounding box center [715, 185] width 20 height 20
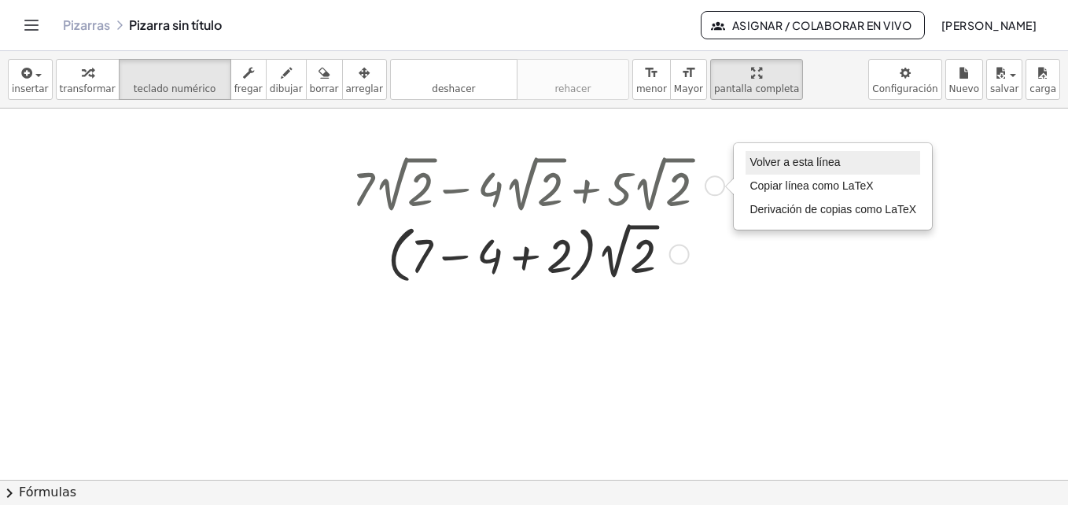
click at [755, 166] on span "Volver a esta línea" at bounding box center [795, 162] width 90 height 13
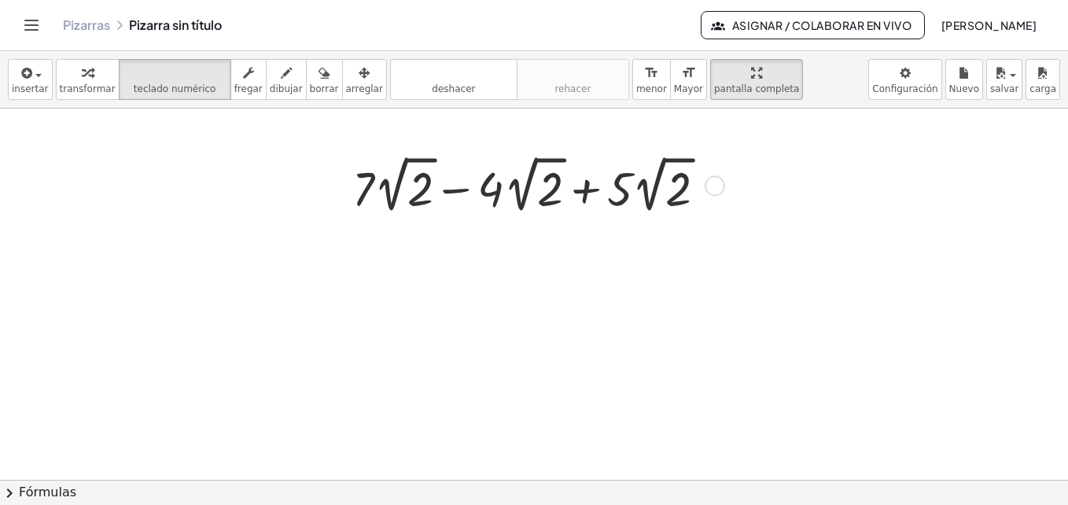
click at [621, 201] on div at bounding box center [535, 184] width 382 height 67
click at [531, 188] on div at bounding box center [535, 184] width 382 height 67
click at [71, 76] on div "button" at bounding box center [88, 72] width 56 height 19
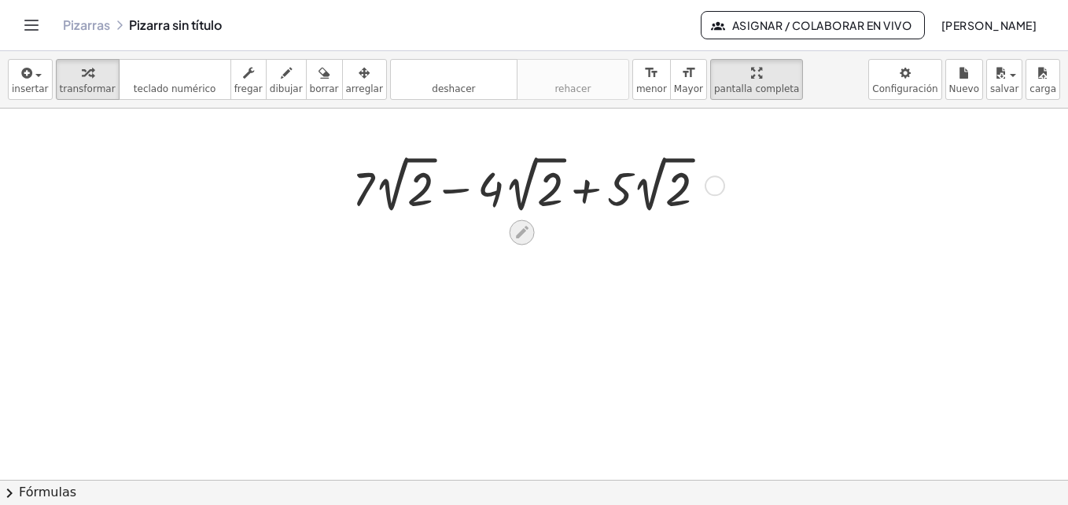
click at [525, 237] on icon at bounding box center [522, 232] width 17 height 17
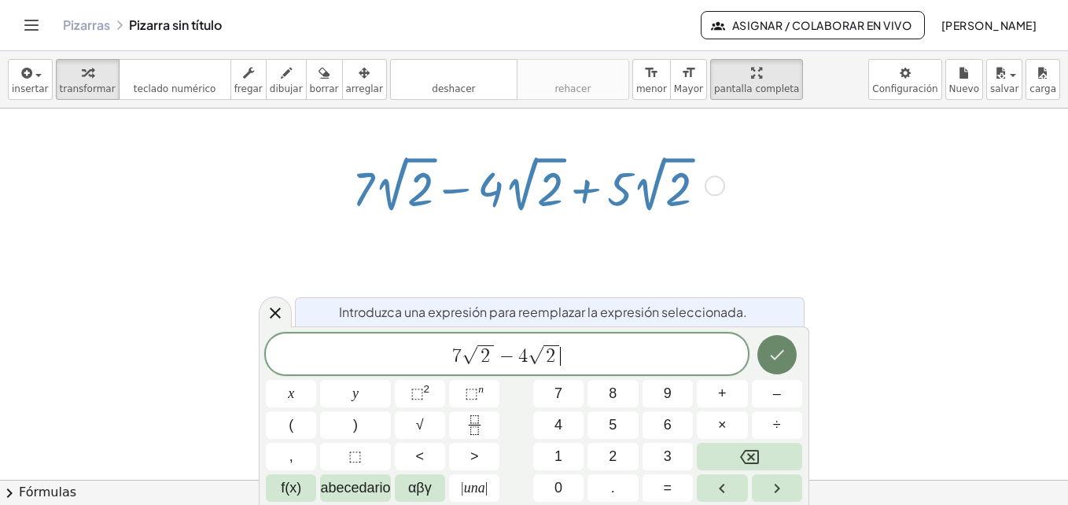
click at [774, 360] on icon "Hecho" at bounding box center [777, 354] width 19 height 19
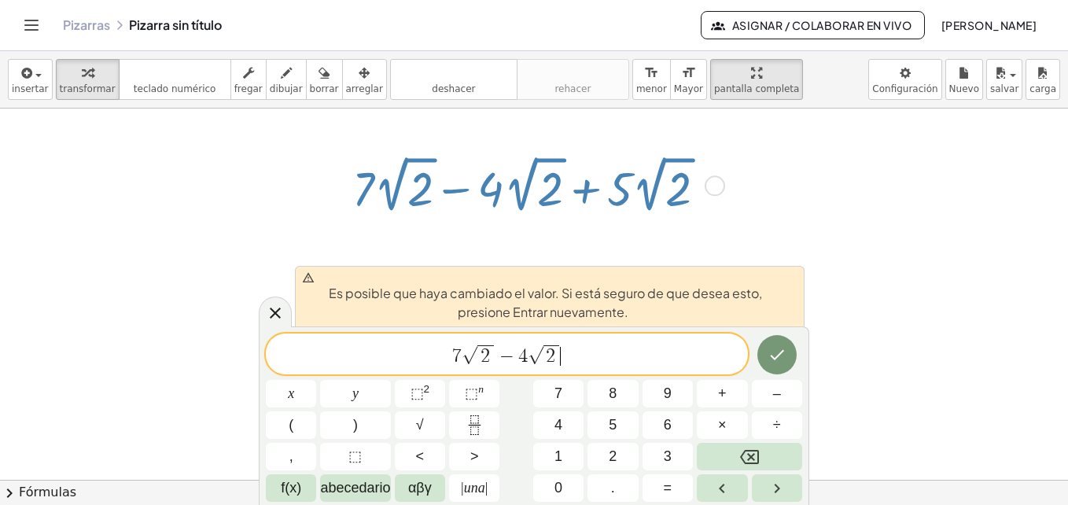
click at [647, 360] on span "7 √ 2 − 4 √ 2 ​" at bounding box center [507, 355] width 482 height 24
click at [764, 353] on button "Hecho" at bounding box center [776, 354] width 39 height 39
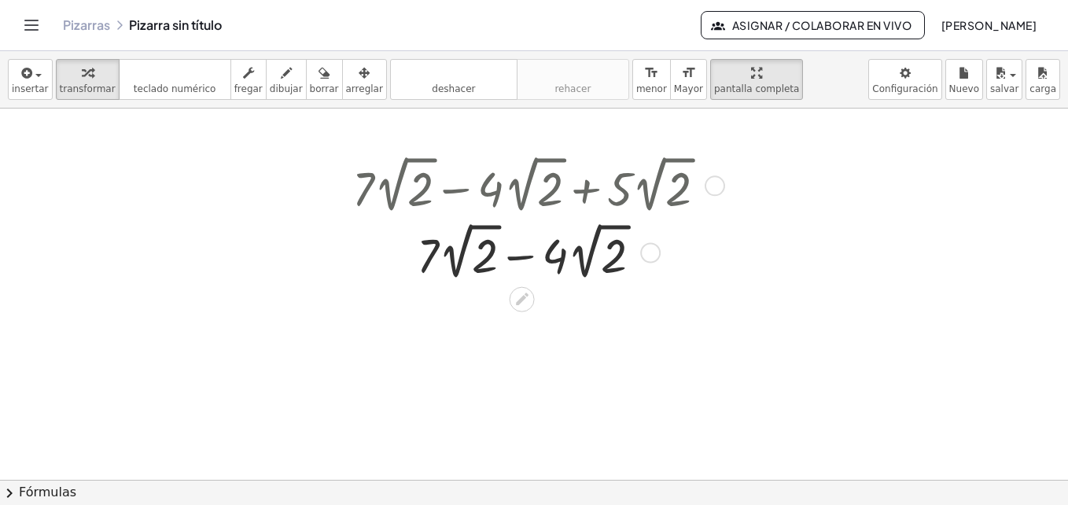
click at [519, 297] on icon at bounding box center [522, 299] width 17 height 17
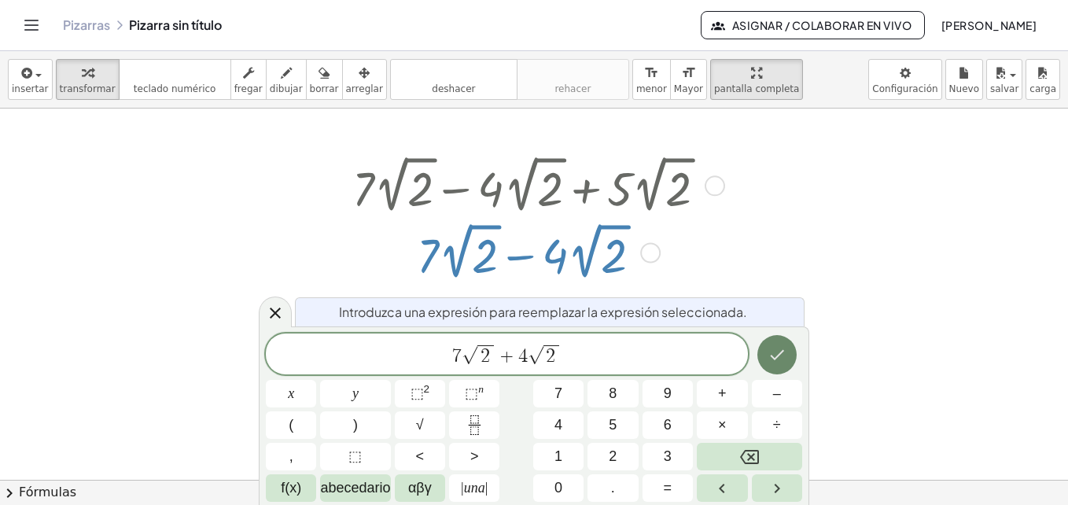
click at [794, 353] on button "Hecho" at bounding box center [776, 354] width 39 height 39
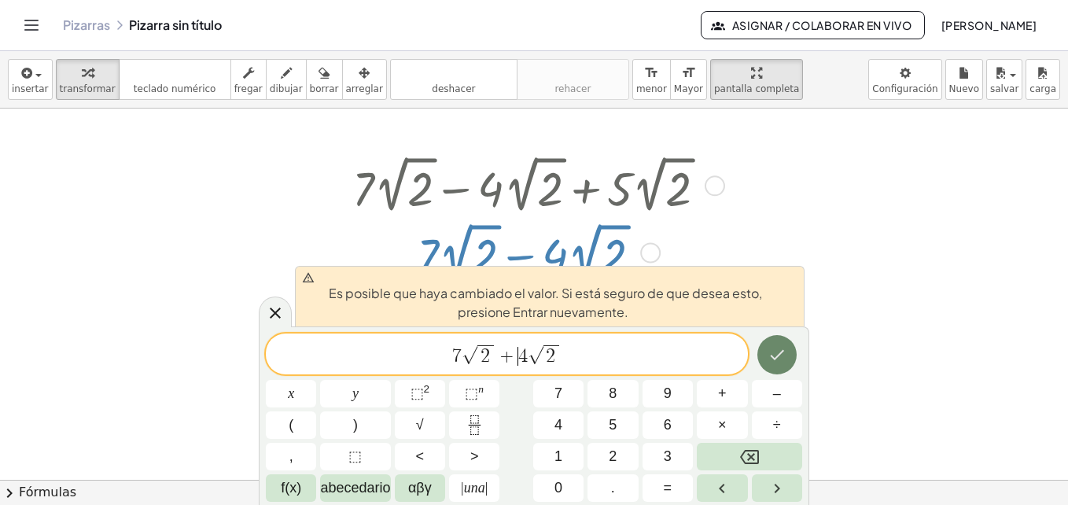
click at [788, 356] on button "Hecho" at bounding box center [776, 354] width 39 height 39
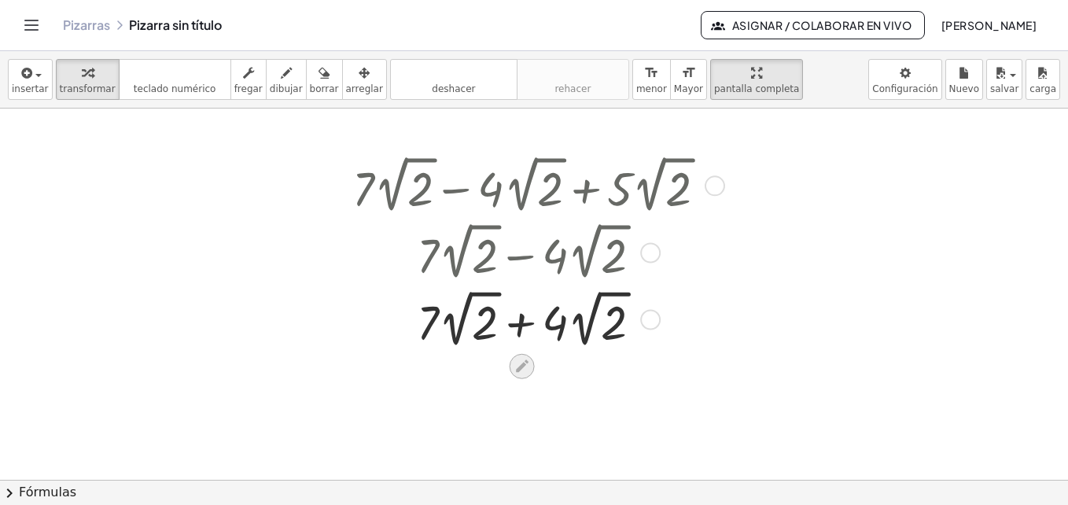
click at [518, 358] on icon at bounding box center [522, 366] width 17 height 17
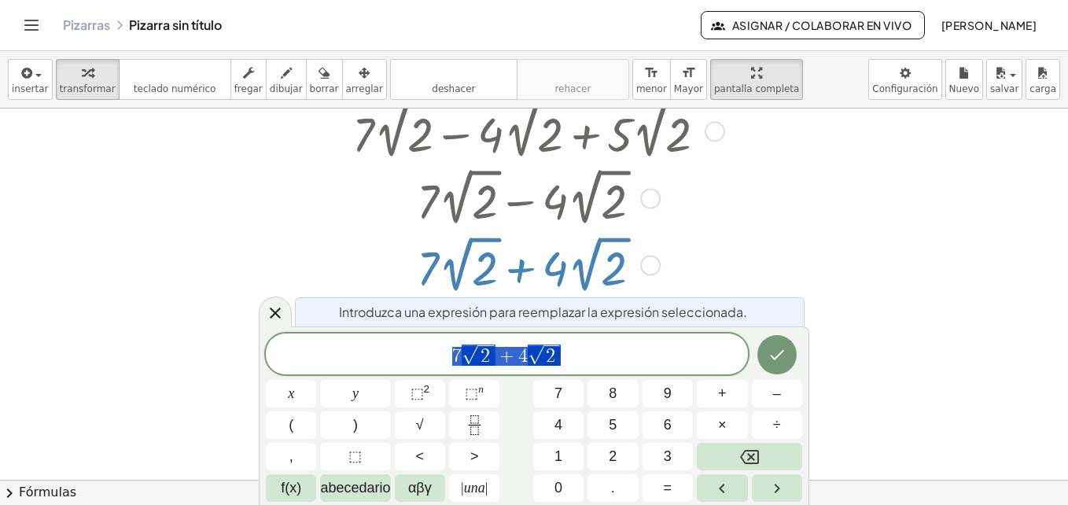
scroll to position [57, 0]
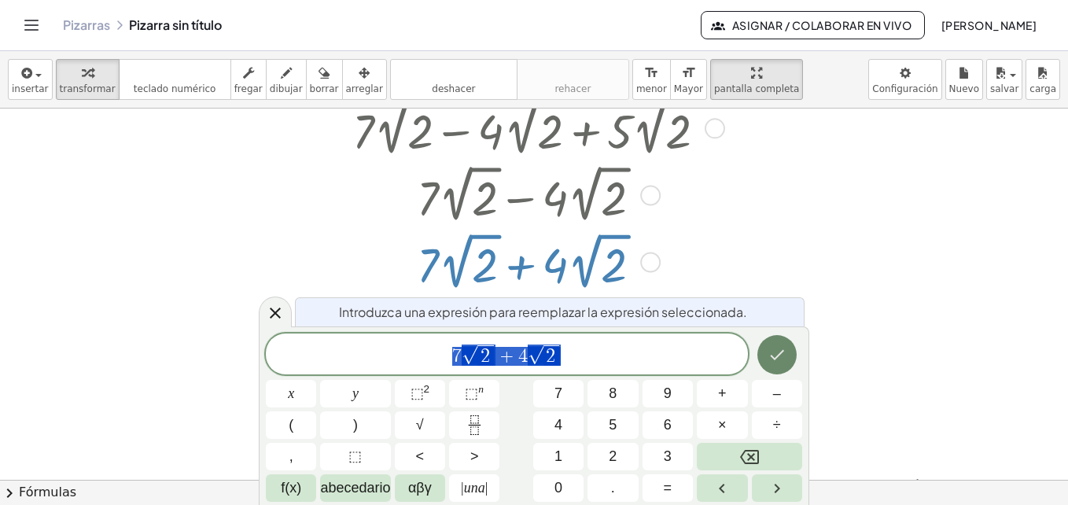
click at [778, 353] on icon "Hecho" at bounding box center [777, 354] width 19 height 19
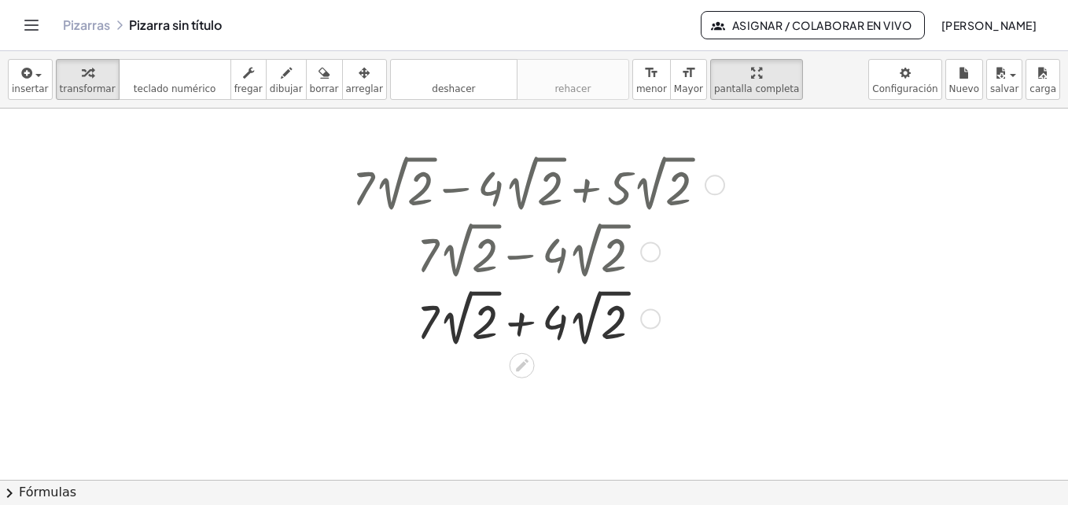
scroll to position [0, 0]
drag, startPoint x: 557, startPoint y: 322, endPoint x: 599, endPoint y: 302, distance: 46.8
click at [599, 302] on div at bounding box center [535, 318] width 382 height 67
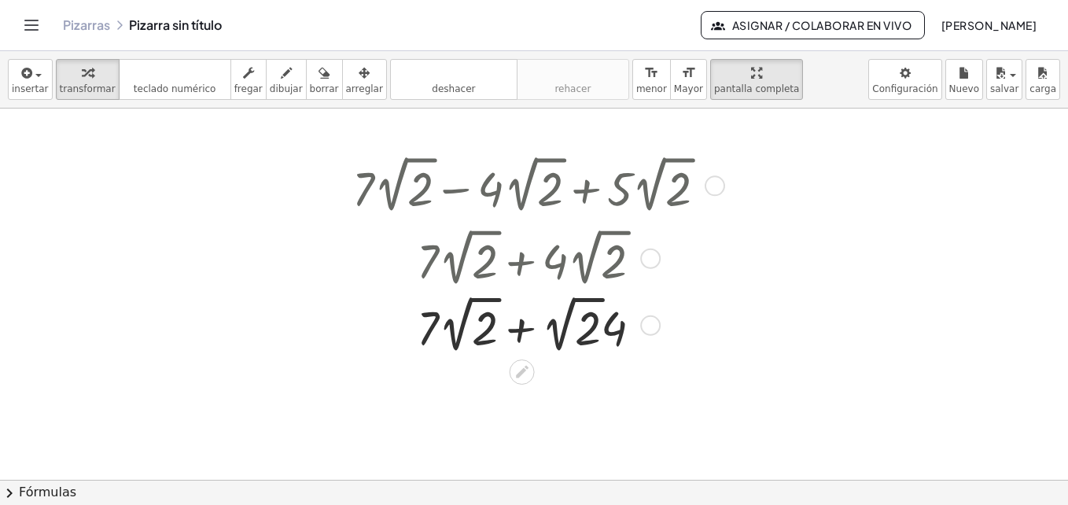
drag, startPoint x: 654, startPoint y: 326, endPoint x: 652, endPoint y: 255, distance: 70.8
click at [652, 255] on div at bounding box center [650, 259] width 20 height 20
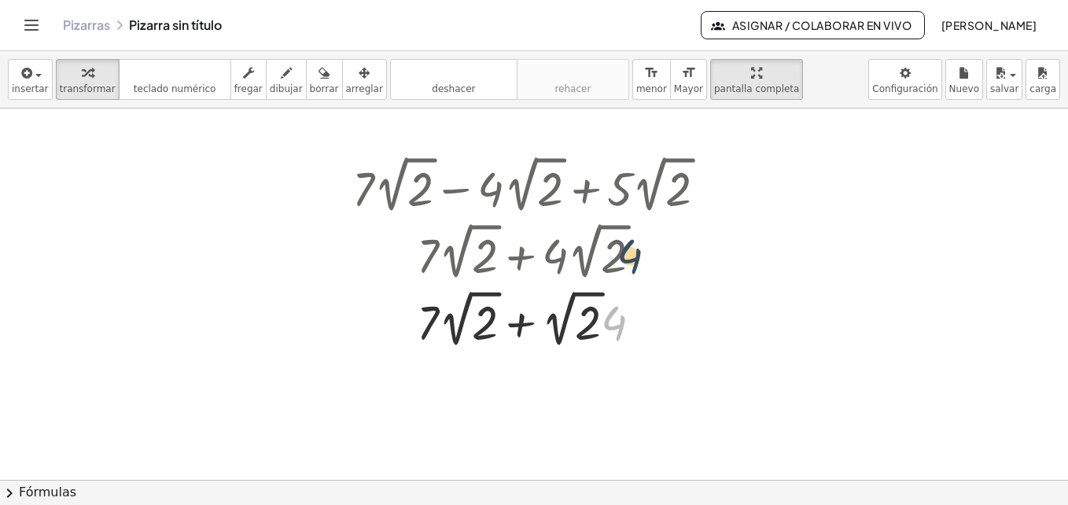
drag, startPoint x: 639, startPoint y: 330, endPoint x: 654, endPoint y: 263, distance: 69.3
click at [522, 186] on div "+ · 7 · 2 √ 2 − · 4 · 2 √ 2 + · 5 · 2 √ 2 + · 7 · 2 √ 2 − · 4 · 2 √ 2 + · 7 · 2…" at bounding box center [522, 186] width 0 height 0
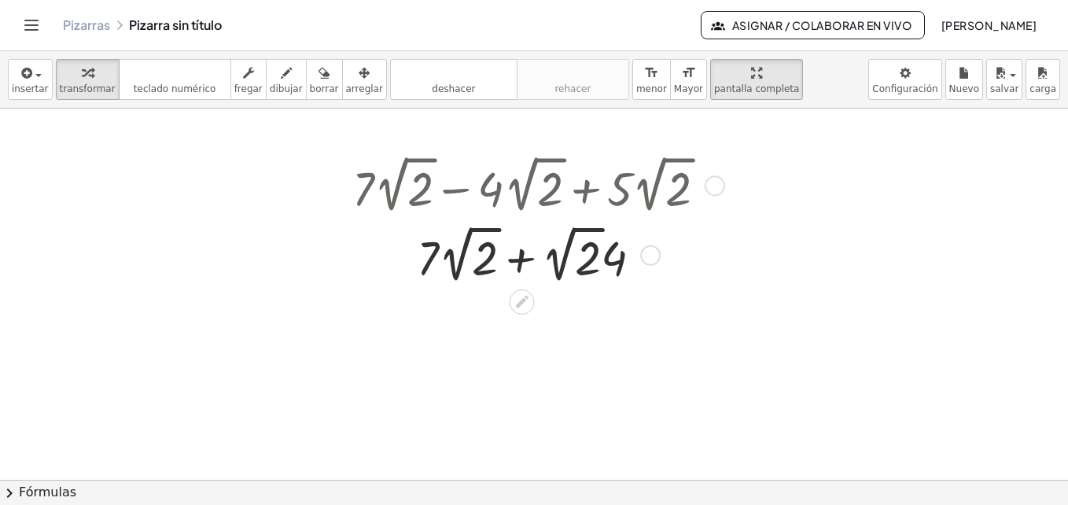
drag, startPoint x: 649, startPoint y: 311, endPoint x: 650, endPoint y: 245, distance: 65.3
click at [650, 245] on div at bounding box center [650, 255] width 20 height 20
click at [650, 185] on div at bounding box center [535, 184] width 382 height 67
click at [93, 80] on div "button" at bounding box center [88, 72] width 56 height 19
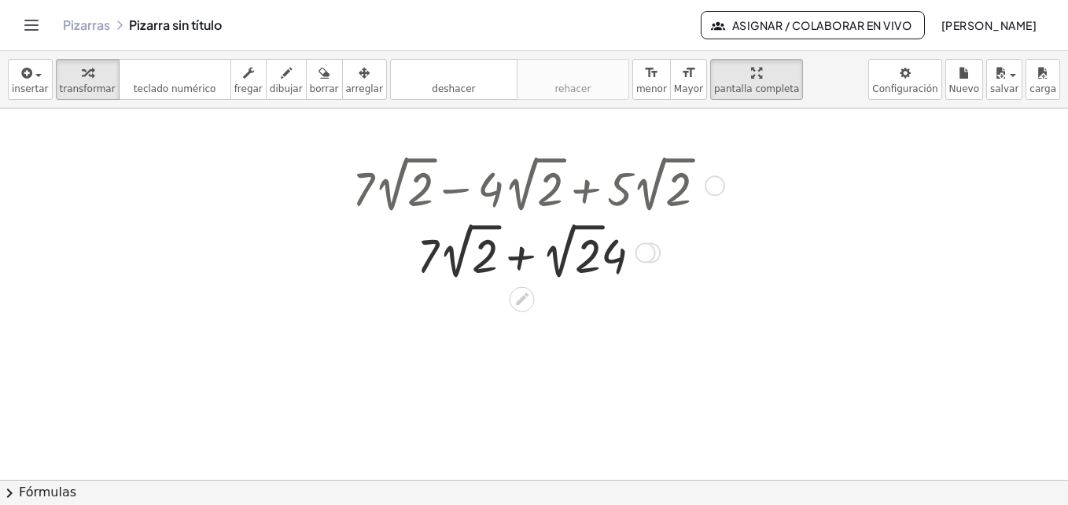
click at [384, 191] on div at bounding box center [535, 184] width 382 height 67
click at [461, 187] on div at bounding box center [535, 184] width 382 height 67
drag, startPoint x: 461, startPoint y: 187, endPoint x: 471, endPoint y: 196, distance: 13.4
click at [471, 196] on div at bounding box center [535, 184] width 382 height 67
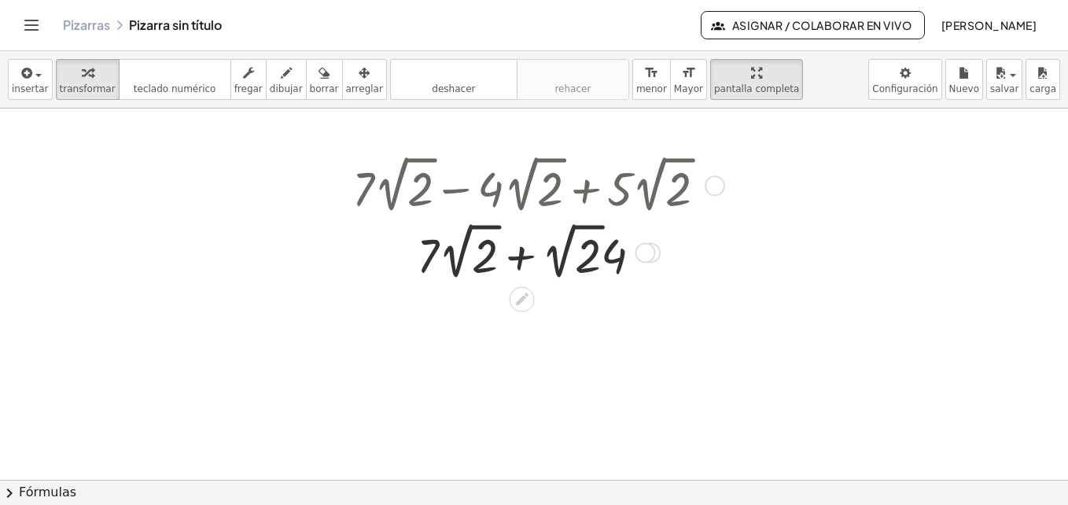
click at [471, 196] on div at bounding box center [535, 184] width 382 height 67
drag, startPoint x: 471, startPoint y: 196, endPoint x: 486, endPoint y: 196, distance: 14.9
click at [486, 196] on div at bounding box center [535, 184] width 382 height 67
click at [626, 183] on div at bounding box center [535, 184] width 382 height 67
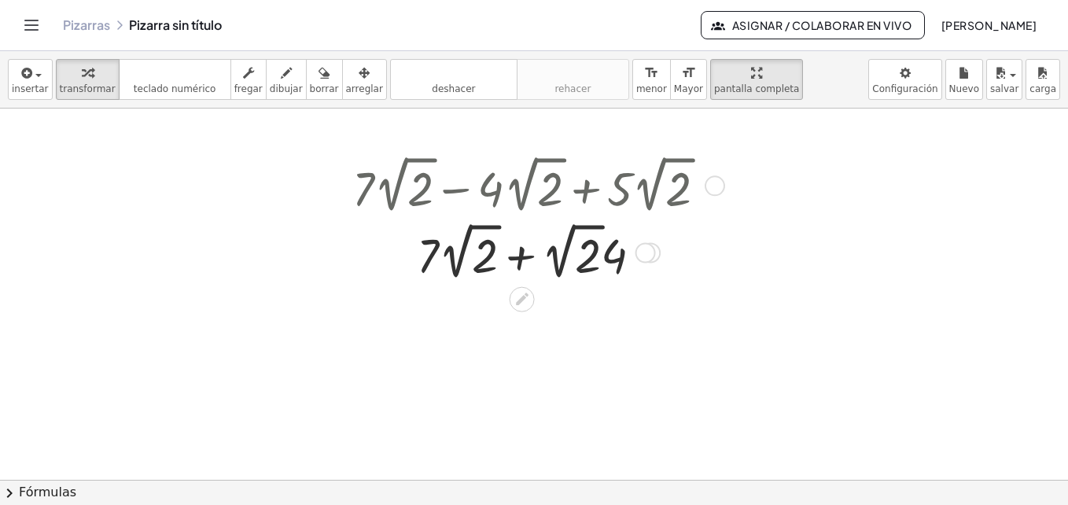
click at [626, 183] on div at bounding box center [535, 184] width 382 height 67
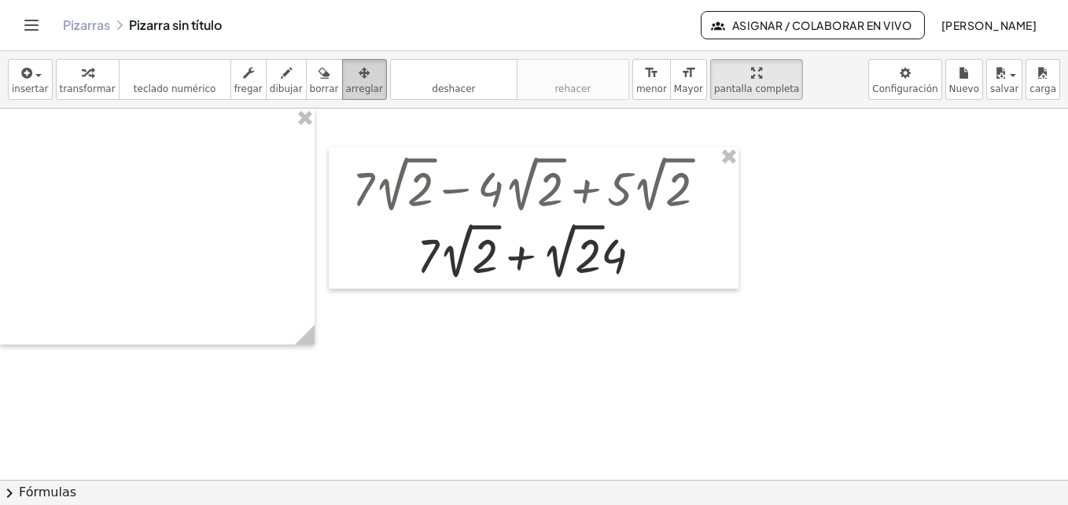
click at [346, 89] on span "arreglar" at bounding box center [364, 88] width 37 height 11
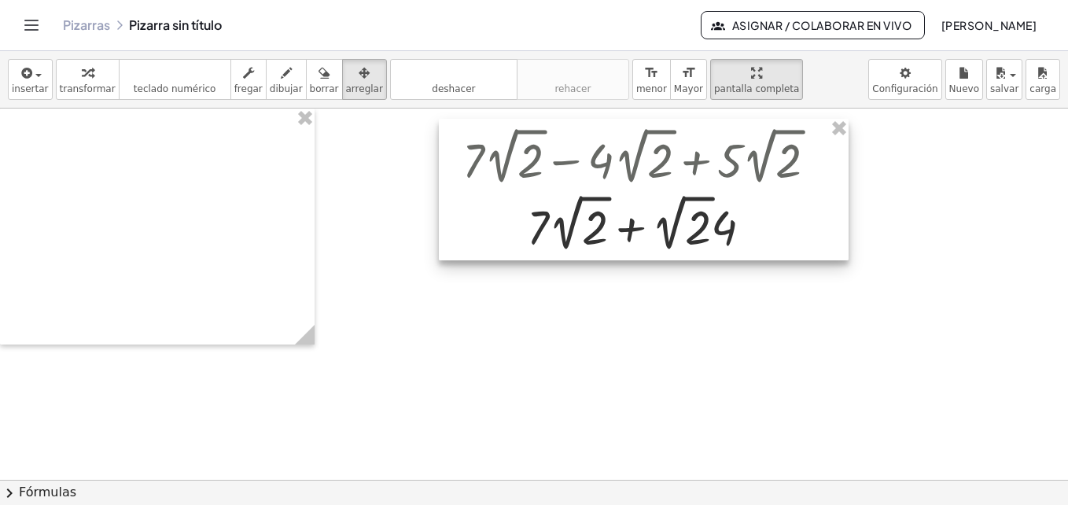
drag, startPoint x: 555, startPoint y: 216, endPoint x: 657, endPoint y: 188, distance: 105.3
click at [657, 188] on div at bounding box center [644, 190] width 410 height 142
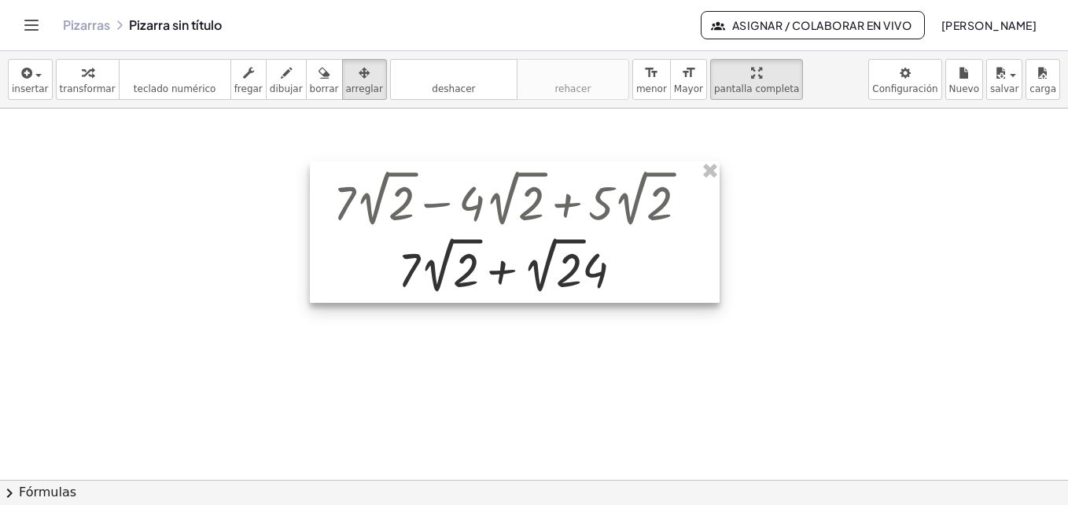
drag, startPoint x: 607, startPoint y: 199, endPoint x: 485, endPoint y: 241, distance: 128.8
click at [485, 241] on div at bounding box center [515, 232] width 410 height 142
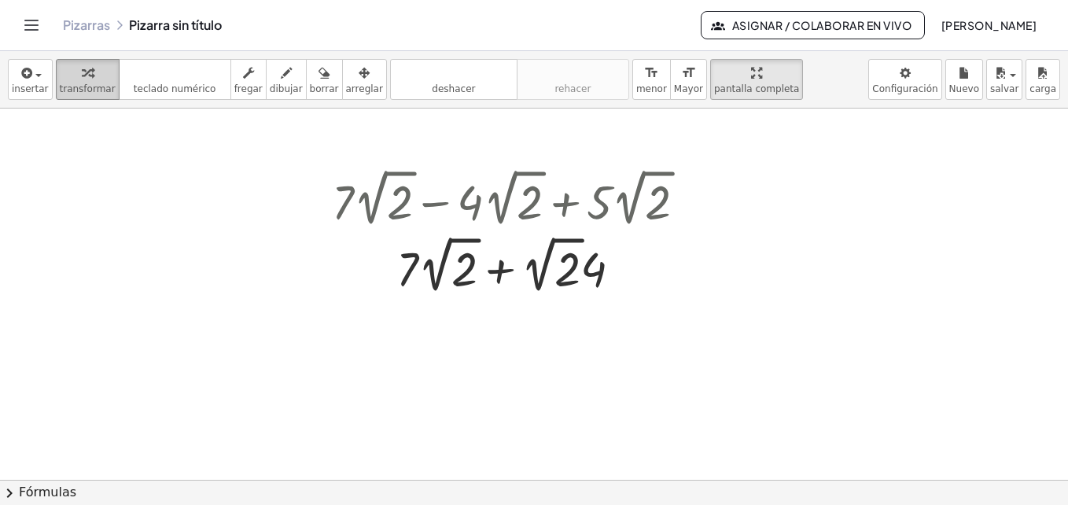
click at [82, 72] on icon "button" at bounding box center [87, 73] width 11 height 19
click at [15, 83] on span "insertar" at bounding box center [30, 88] width 37 height 11
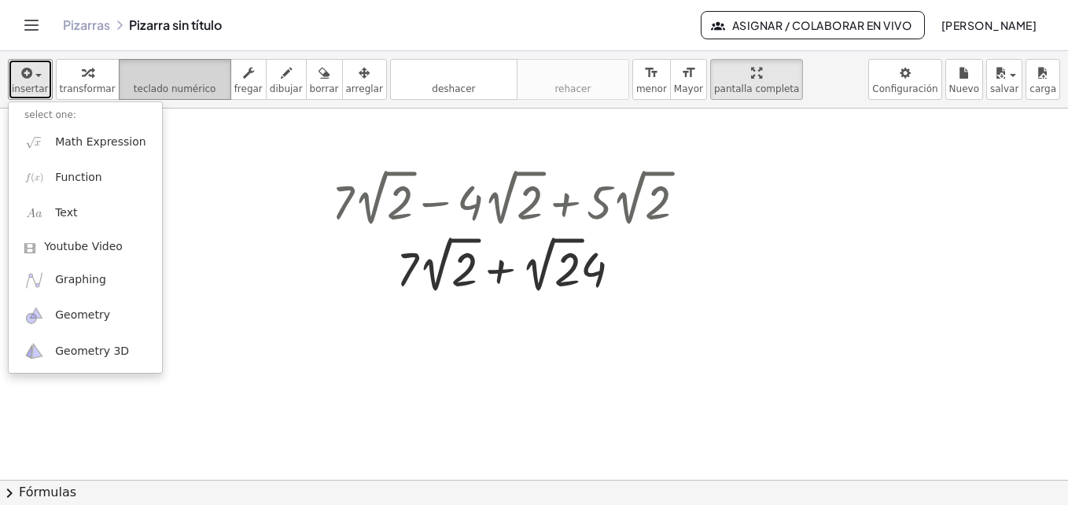
click at [123, 76] on icon "teclado" at bounding box center [175, 73] width 105 height 19
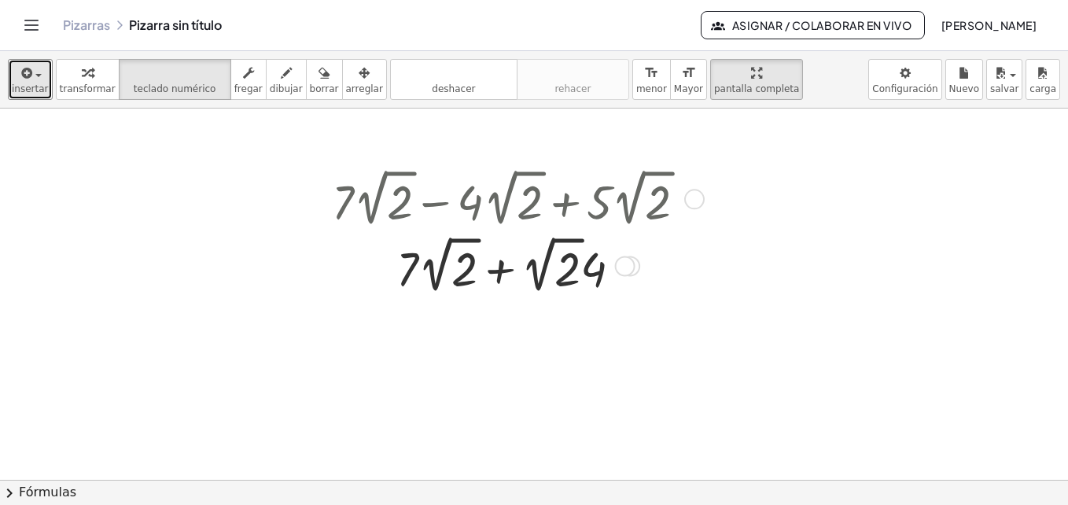
drag, startPoint x: 303, startPoint y: 126, endPoint x: 356, endPoint y: 245, distance: 130.6
click at [356, 245] on div "+ · 7 · 2 √ 2 − · 4 · 2 √ 2 + · 5 · 2 √ 2 + · 7 · 2 √ 2 − · 4 · 2 √ 2 + · 7 · 2…" at bounding box center [534, 480] width 1068 height 742
click at [445, 278] on div at bounding box center [515, 264] width 382 height 67
click at [502, 267] on div "+ · 7 · 2 √ 2 + · 4 · 2 √ 2" at bounding box center [502, 267] width 0 height 0
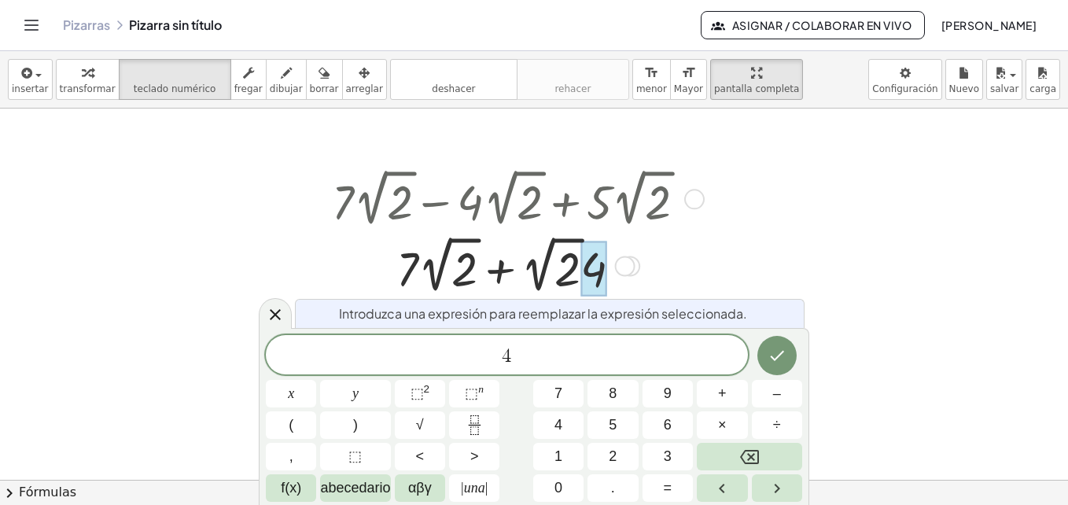
drag, startPoint x: 606, startPoint y: 276, endPoint x: 624, endPoint y: 271, distance: 18.2
click at [502, 267] on div "+ · 7 · 2 √ 2 + · 4 · 2 √ 2" at bounding box center [502, 267] width 0 height 0
drag, startPoint x: 598, startPoint y: 275, endPoint x: 547, endPoint y: 282, distance: 51.5
click at [502, 267] on div "+ · 7 · 2 √ 2 + · 4 · 2 √ 2" at bounding box center [502, 267] width 0 height 0
click at [272, 320] on icon at bounding box center [275, 314] width 19 height 19
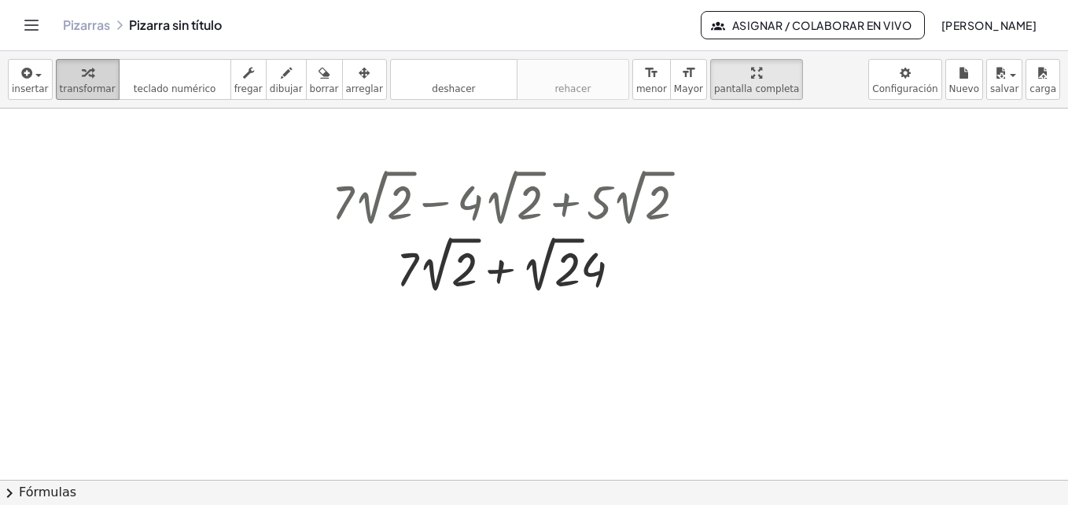
click at [96, 74] on div "button" at bounding box center [88, 72] width 56 height 19
drag, startPoint x: 603, startPoint y: 271, endPoint x: 537, endPoint y: 276, distance: 66.3
click at [537, 276] on div at bounding box center [515, 264] width 382 height 67
click at [513, 262] on div at bounding box center [515, 264] width 382 height 67
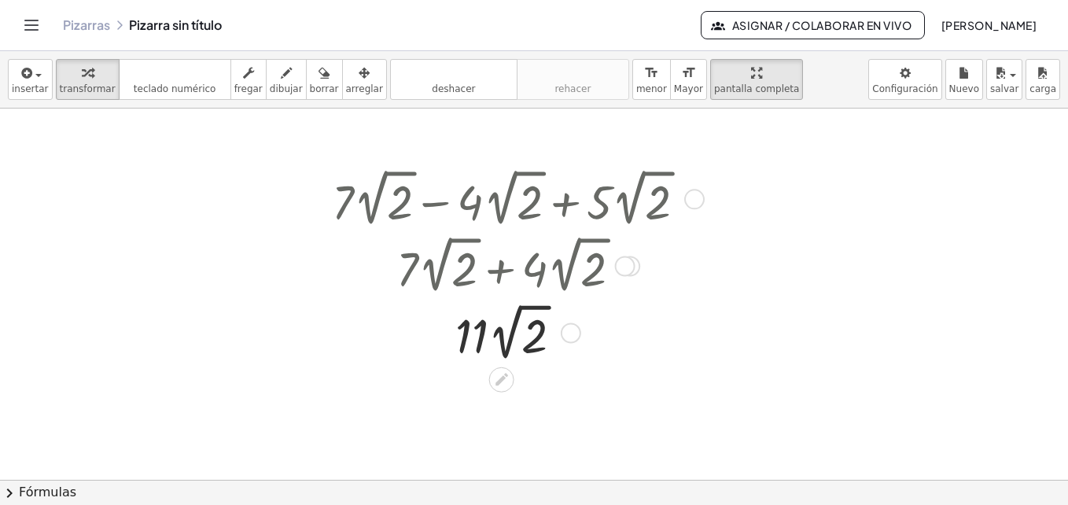
click at [500, 364] on div at bounding box center [515, 331] width 382 height 67
click at [501, 373] on icon at bounding box center [501, 377] width 17 height 17
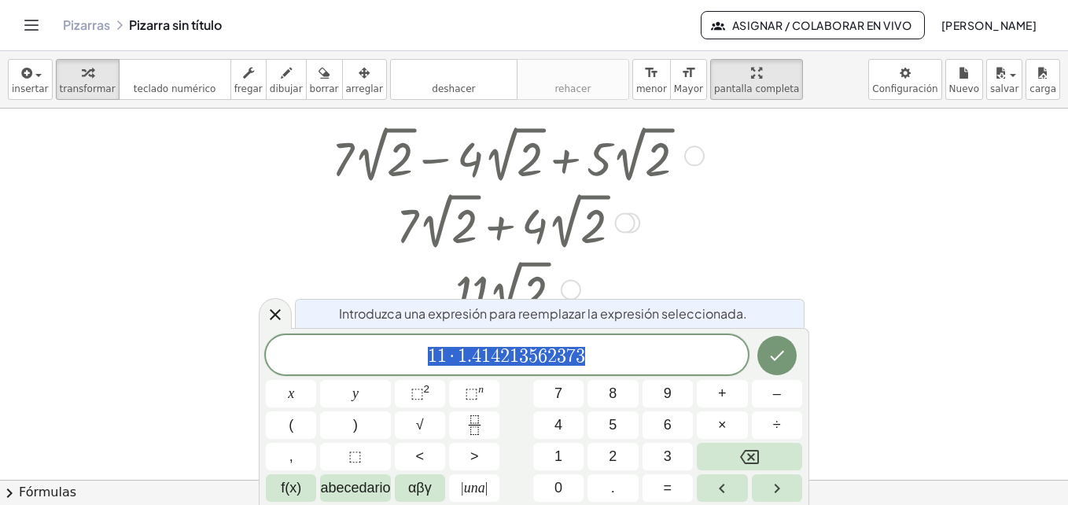
scroll to position [44, 0]
click at [278, 296] on div at bounding box center [534, 435] width 1068 height 742
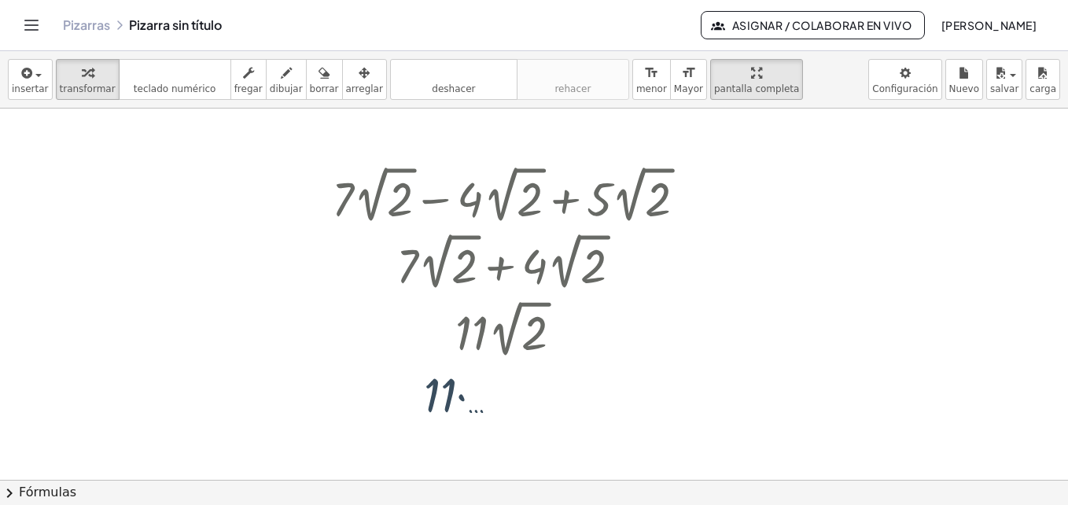
scroll to position [0, 0]
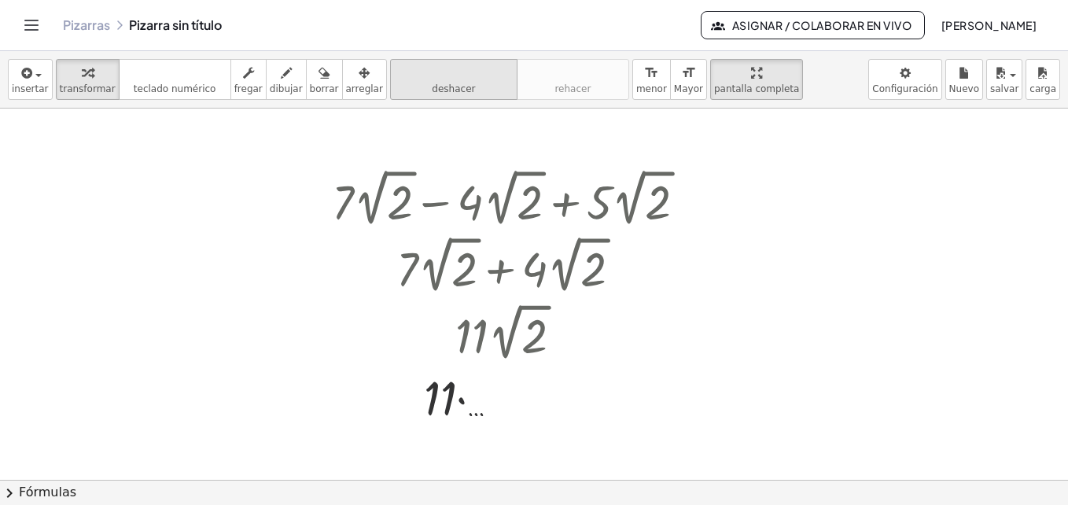
click at [443, 90] on span "deshacer" at bounding box center [453, 88] width 43 height 11
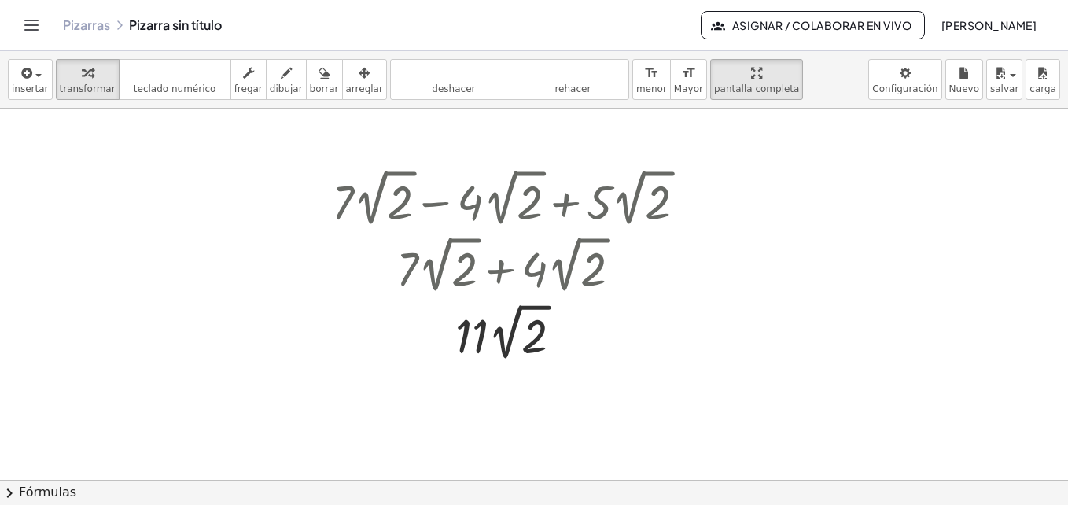
click at [933, 56] on div "**********" at bounding box center [534, 79] width 1068 height 57
click at [925, 69] on body "**********" at bounding box center [534, 252] width 1068 height 505
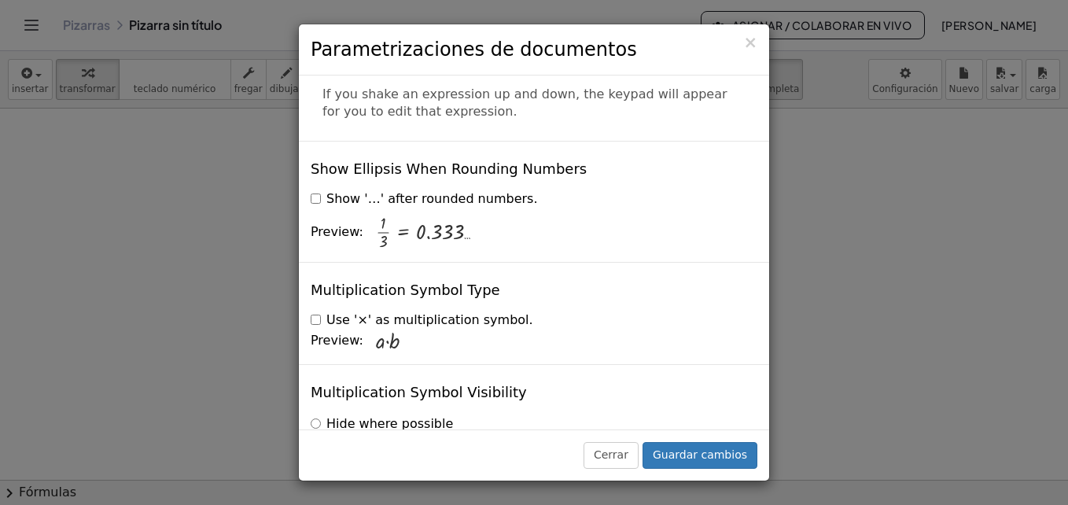
scroll to position [3866, 0]
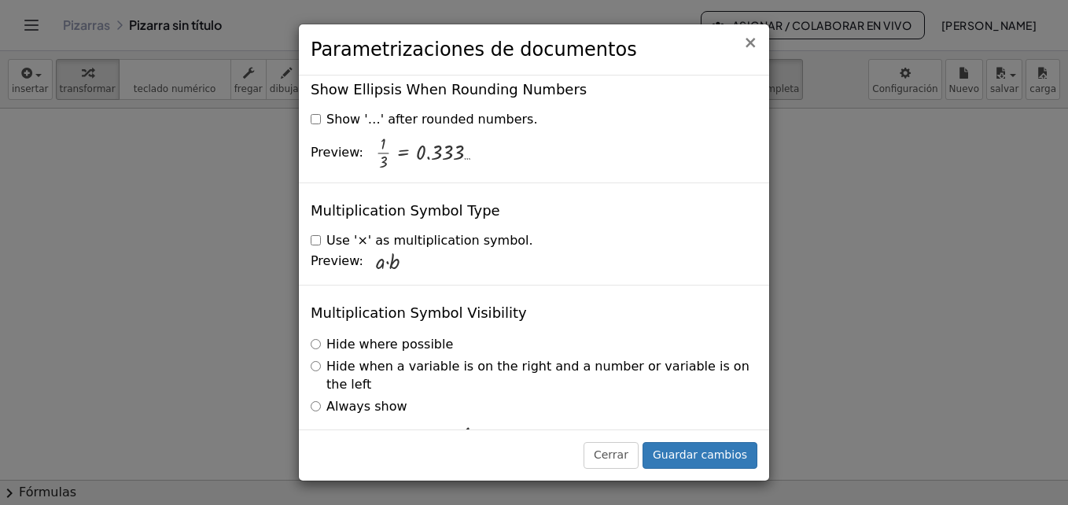
click at [753, 35] on span "×" at bounding box center [750, 42] width 14 height 19
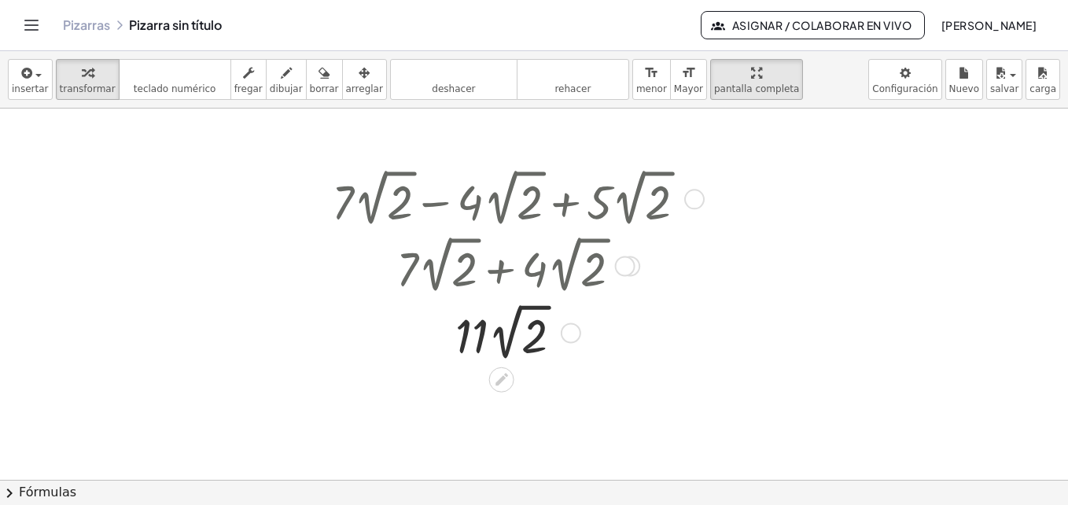
click at [497, 310] on div at bounding box center [515, 331] width 319 height 67
click at [538, 255] on div at bounding box center [515, 264] width 501 height 67
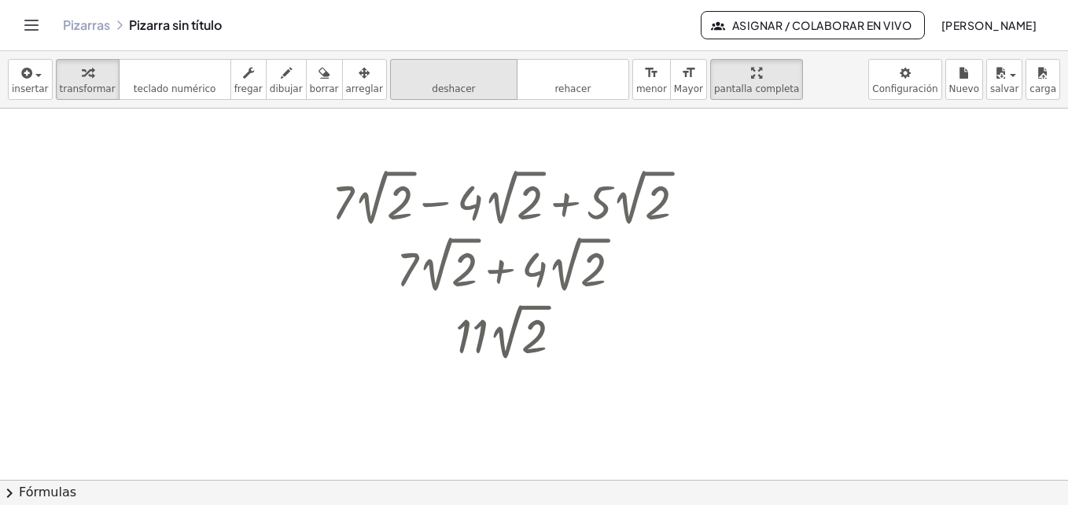
click at [414, 72] on icon "deshacer" at bounding box center [454, 73] width 120 height 19
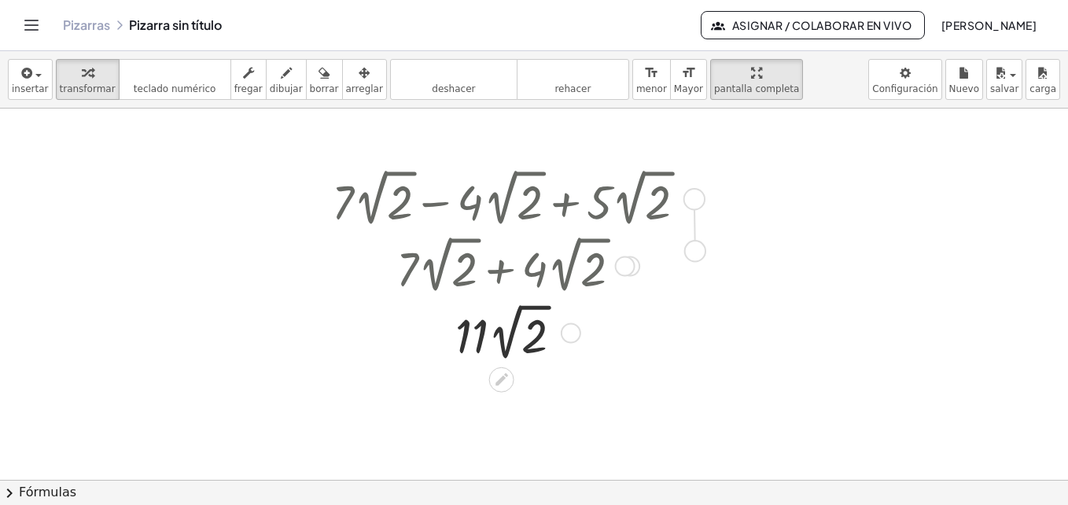
drag, startPoint x: 693, startPoint y: 196, endPoint x: 696, endPoint y: 256, distance: 60.6
click at [502, 200] on div "+ · 7 · 2 √ 2 − · 4 · 2 √ 2 + · 5 · 2 √ 2 + · 7 · 2 √ 2 − · 4 · 2 √ 2 + · 7 · 2…" at bounding box center [502, 200] width 0 height 0
drag, startPoint x: 697, startPoint y: 206, endPoint x: 623, endPoint y: 274, distance: 100.7
click at [502, 200] on div "+ · 7 · 2 √ 2 − · 4 · 2 √ 2 + · 5 · 2 √ 2 + · 7 · 2 √ 2 − · 4 · 2 √ 2 + · 7 · 2…" at bounding box center [502, 200] width 0 height 0
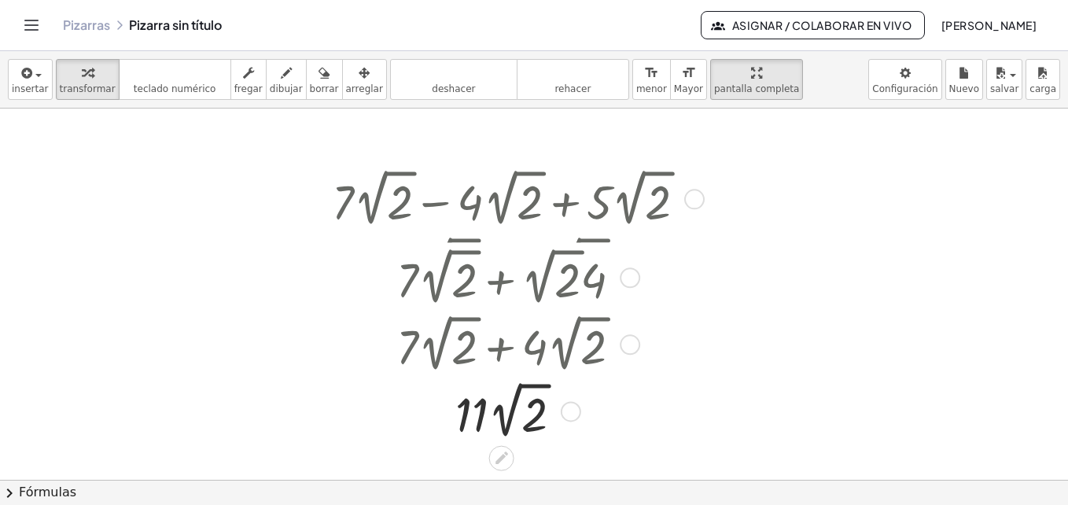
drag, startPoint x: 622, startPoint y: 265, endPoint x: 598, endPoint y: 353, distance: 91.4
click at [502, 345] on div "+ · 7 · 2 √ 2 + · 4 · 2 √ 2" at bounding box center [502, 345] width 0 height 0
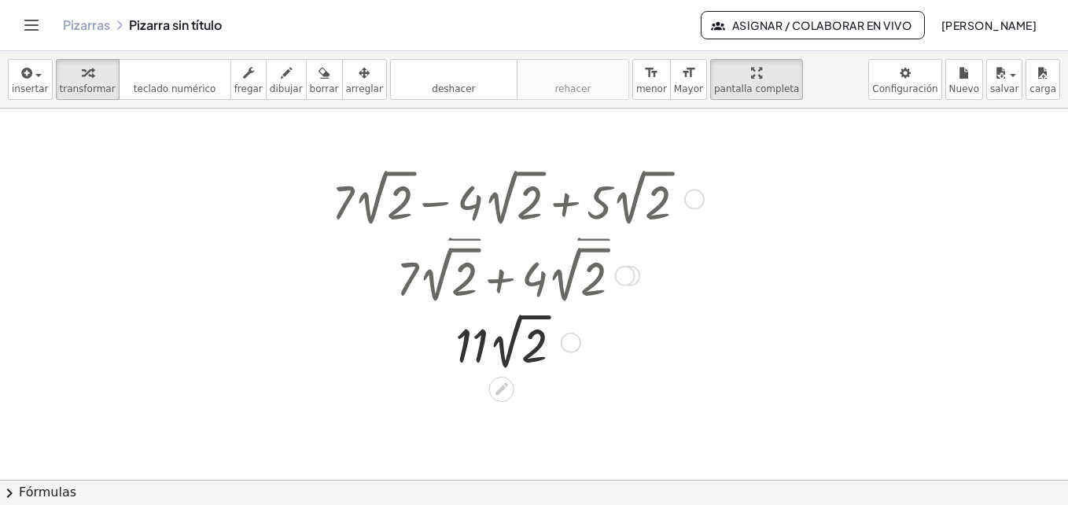
drag, startPoint x: 625, startPoint y: 329, endPoint x: 626, endPoint y: 268, distance: 60.6
click at [626, 268] on div at bounding box center [625, 276] width 20 height 20
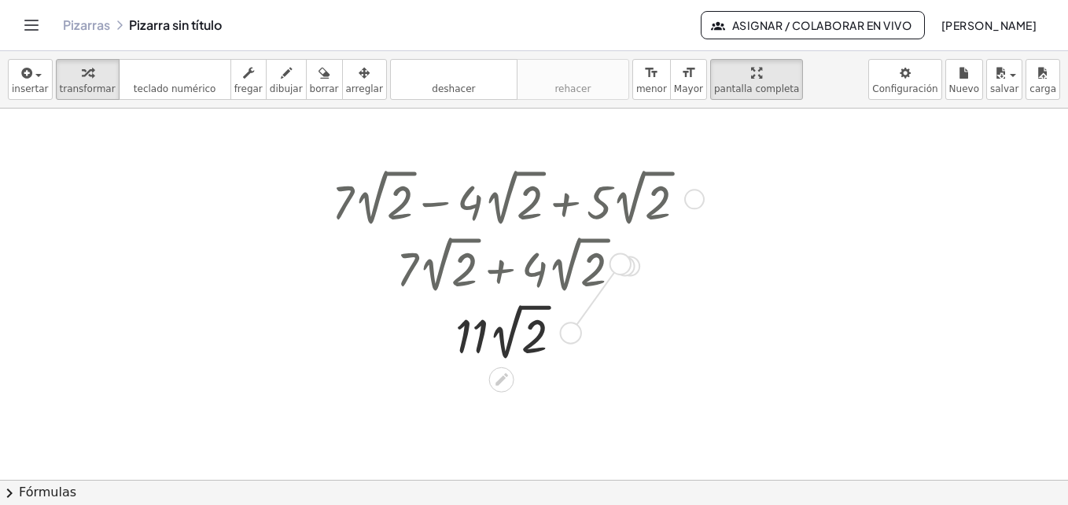
drag, startPoint x: 571, startPoint y: 340, endPoint x: 625, endPoint y: 263, distance: 93.6
click at [502, 200] on div "+ · 7 · 2 √ 2 − · 4 · 2 √ 2 + · 5 · 2 √ 2 + · 7 · 2 √ 2 − · 4 · 2 √ 2 + · 7 · 2…" at bounding box center [502, 200] width 0 height 0
click at [615, 213] on div at bounding box center [515, 197] width 382 height 67
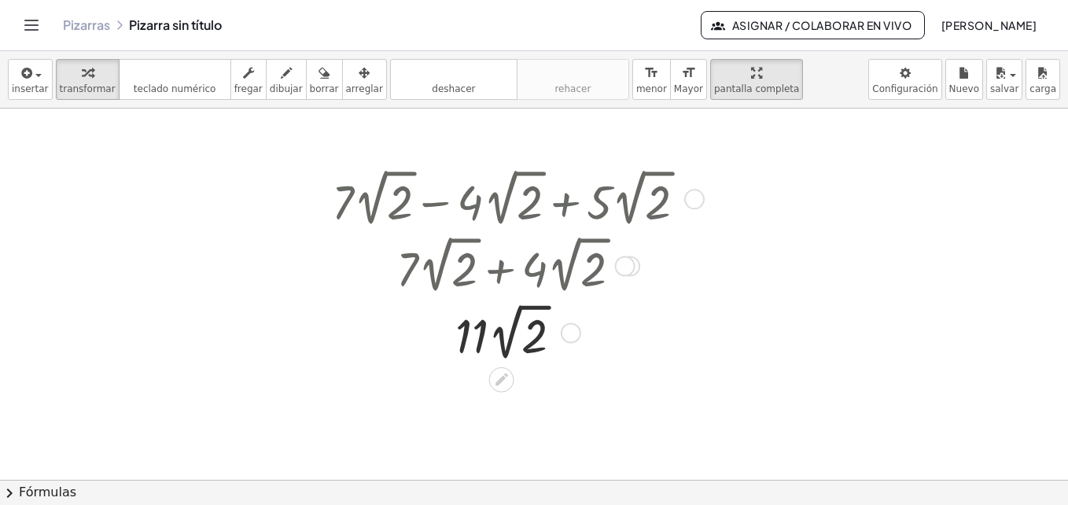
drag, startPoint x: 615, startPoint y: 213, endPoint x: 535, endPoint y: 316, distance: 130.6
click at [535, 316] on div at bounding box center [515, 331] width 382 height 67
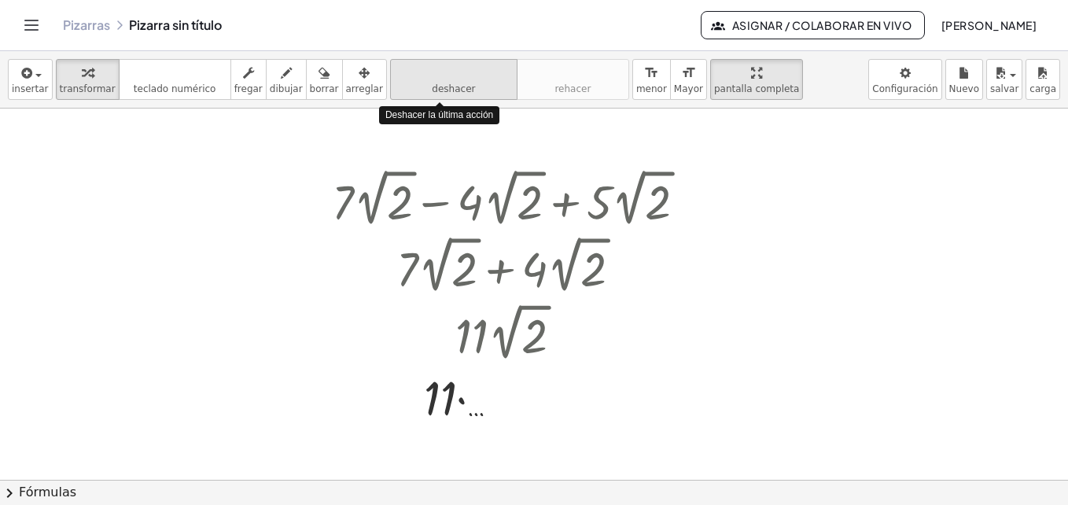
click at [455, 85] on button "deshacer deshacer" at bounding box center [453, 79] width 127 height 41
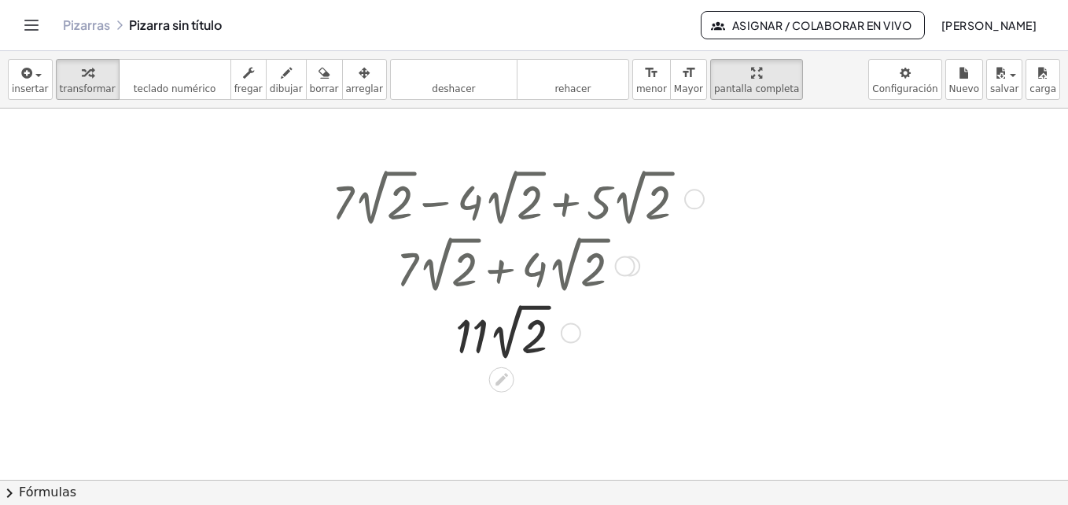
click at [711, 197] on div "+ · 7 · 2 √ 2 − · 4 · 2 √ 2 + · 5 · 2 √ 2 + · 7 · 2 √ 2 − · 4 · 2 √ 2 + · 7 · 2…" at bounding box center [513, 264] width 410 height 208
click at [692, 202] on div at bounding box center [694, 199] width 20 height 20
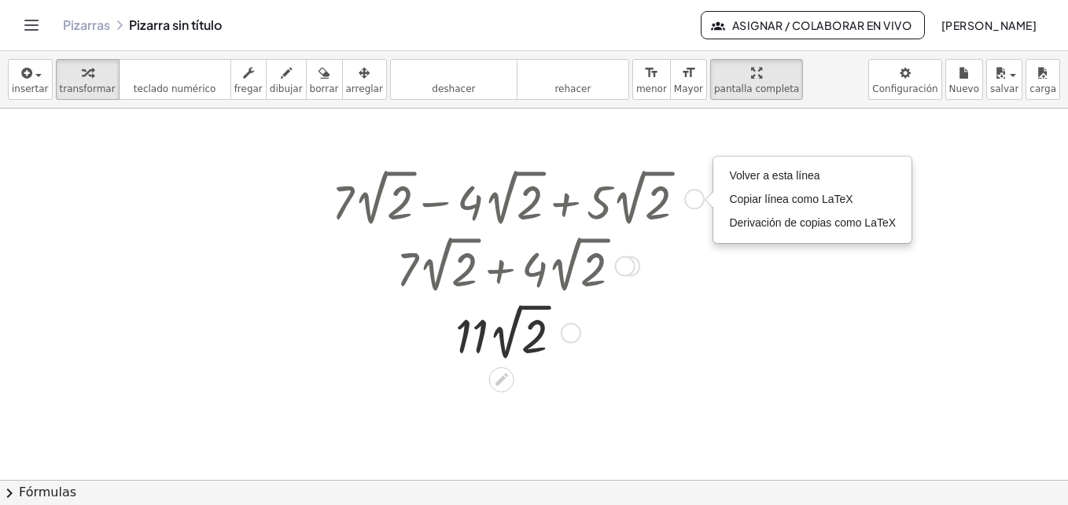
click at [692, 202] on div "Go back to this line Copy line as LaTeX Copy derivation as LaTeX" at bounding box center [694, 199] width 20 height 20
click at [741, 179] on span "Volver a esta línea" at bounding box center [774, 175] width 90 height 13
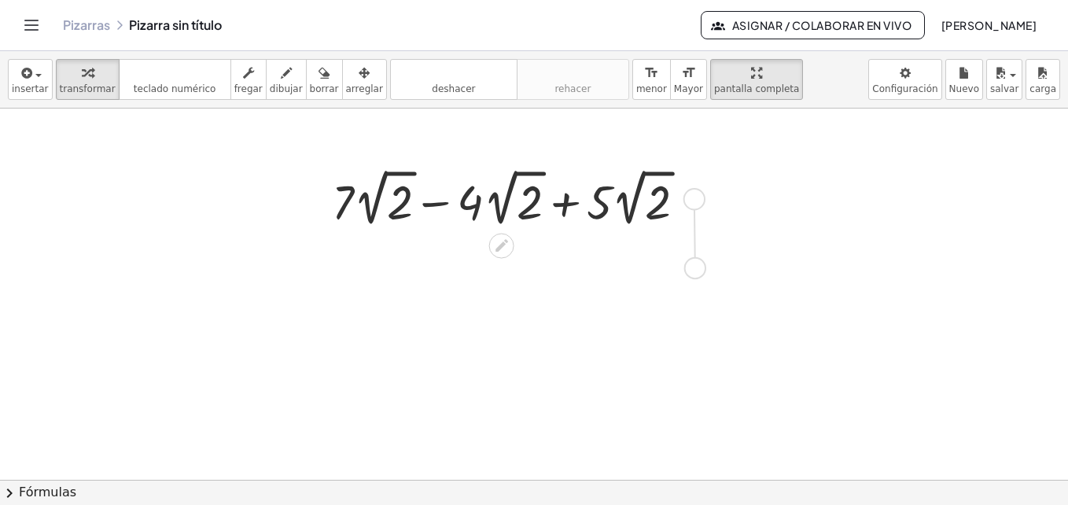
drag, startPoint x: 697, startPoint y: 204, endPoint x: 698, endPoint y: 278, distance: 73.9
click at [698, 278] on div "+ · 7 · 2 √ 2 − · 4 · 2 √ 2 + · 5 · 2 √ 2 Go back to this line Copy line as LaT…" at bounding box center [534, 480] width 1068 height 742
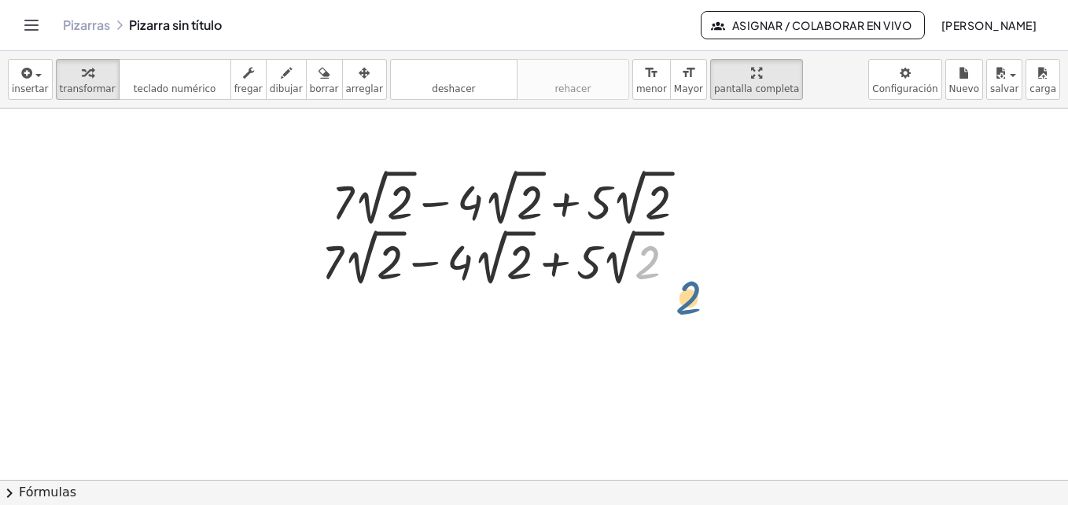
drag, startPoint x: 636, startPoint y: 256, endPoint x: 679, endPoint y: 293, distance: 56.3
click at [679, 293] on div "2 + · 7 · 2 √ 2 − · 4 · 2 √ 2 + · 5 · 2 √ 2" at bounding box center [503, 257] width 410 height 75
click at [443, 265] on div at bounding box center [505, 257] width 382 height 67
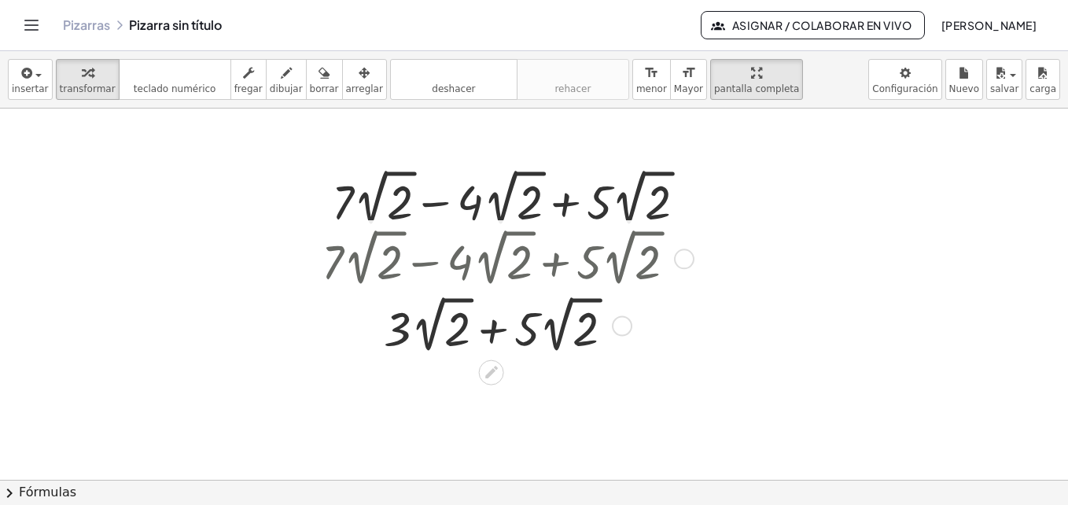
click at [496, 260] on div at bounding box center [505, 257] width 382 height 67
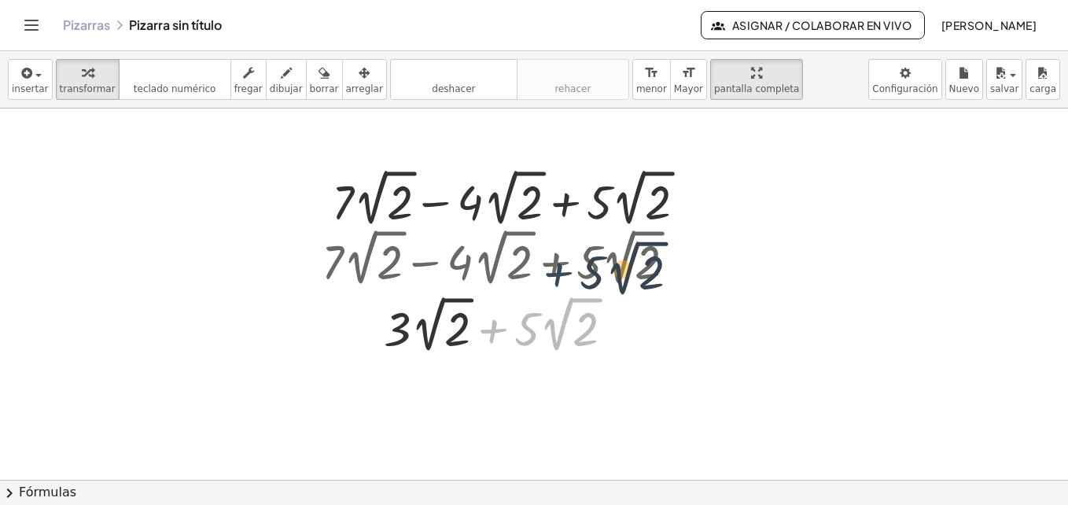
drag, startPoint x: 484, startPoint y: 339, endPoint x: 551, endPoint y: 281, distance: 89.2
click at [492, 260] on div "+ · 7 · 2 √ 2 − · 4 · 2 √ 2 + · 5 · 2 √ 2 + · 5 · 2 √ 2 + · 2 √ 2 + · 5 · 2 √ 2…" at bounding box center [492, 260] width 0 height 0
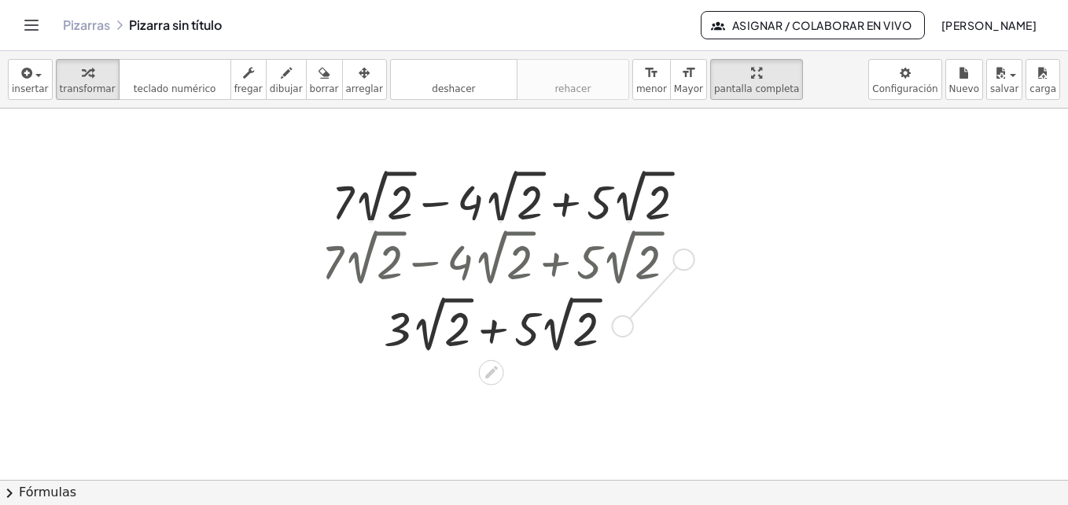
drag, startPoint x: 618, startPoint y: 319, endPoint x: 683, endPoint y: 249, distance: 94.6
click at [492, 260] on div "+ · 7 · 2 √ 2 − · 4 · 2 √ 2 + · 5 · 2 √ 2 + · 2 √ 2 + · 5 · 2 √ 2 · 3" at bounding box center [492, 260] width 0 height 0
drag, startPoint x: 628, startPoint y: 327, endPoint x: 691, endPoint y: 258, distance: 93.5
click at [492, 260] on div "+ · 7 · 2 √ 2 − · 4 · 2 √ 2 + · 5 · 2 √ 2 + · 2 √ 2 + · 5 · 2 √ 2 · 3" at bounding box center [492, 260] width 0 height 0
click at [581, 322] on div at bounding box center [505, 324] width 382 height 67
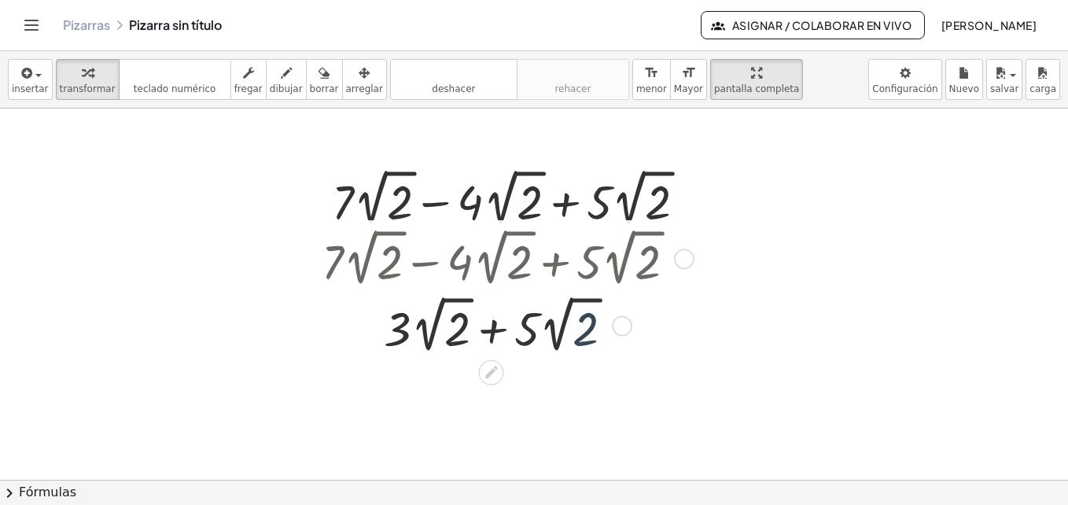
click at [581, 322] on div at bounding box center [505, 324] width 382 height 67
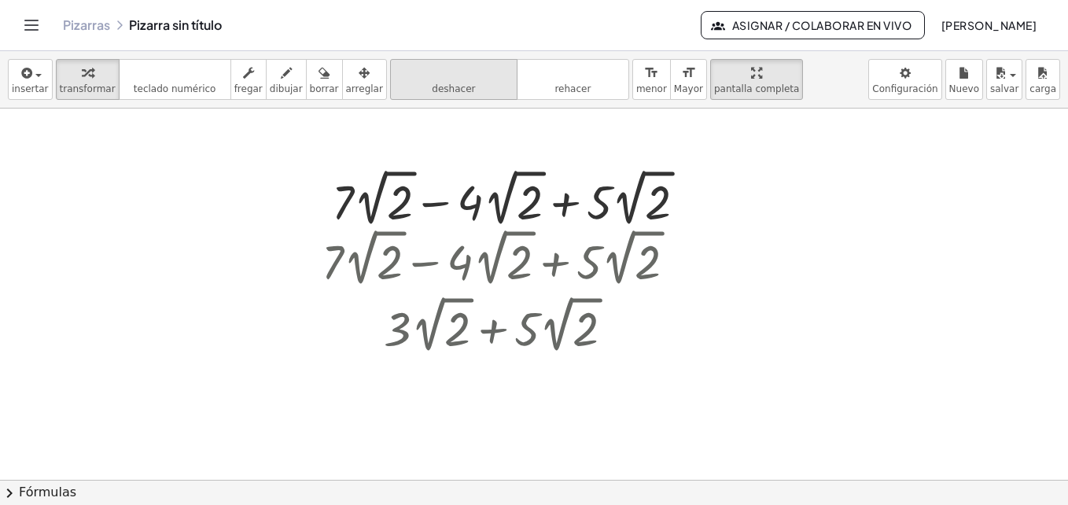
click at [426, 72] on icon "deshacer" at bounding box center [454, 73] width 120 height 19
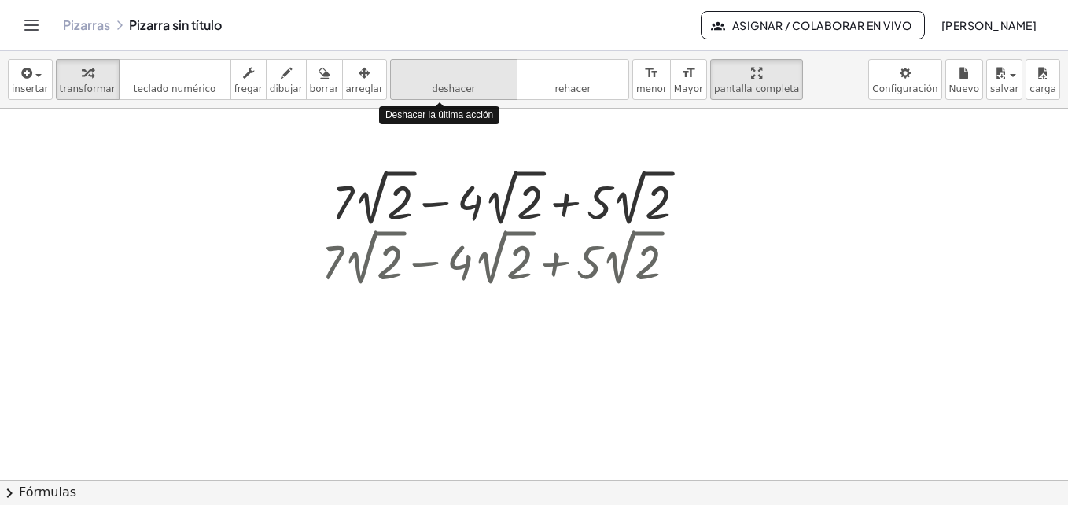
click at [426, 72] on icon "deshacer" at bounding box center [454, 73] width 120 height 19
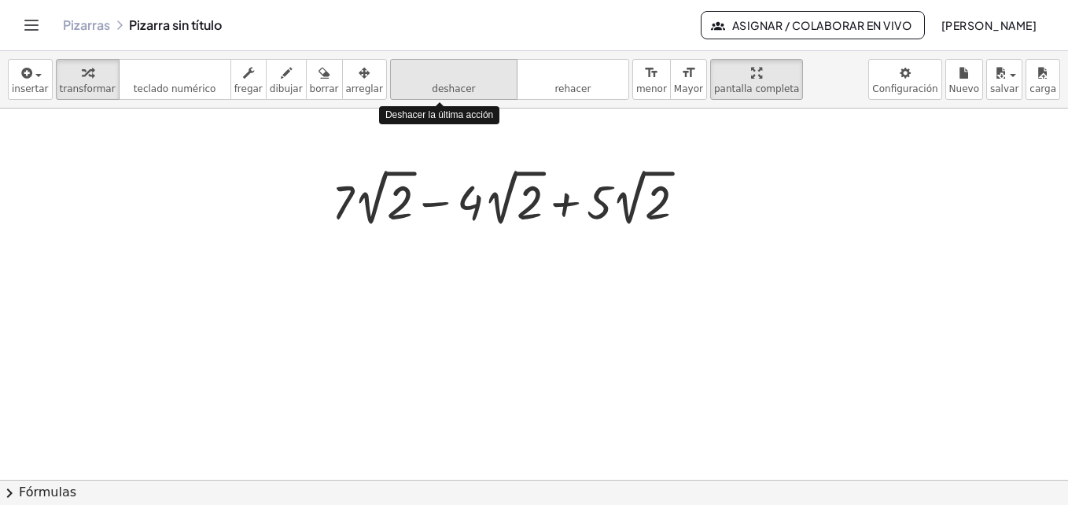
click at [426, 72] on icon "deshacer" at bounding box center [454, 73] width 120 height 19
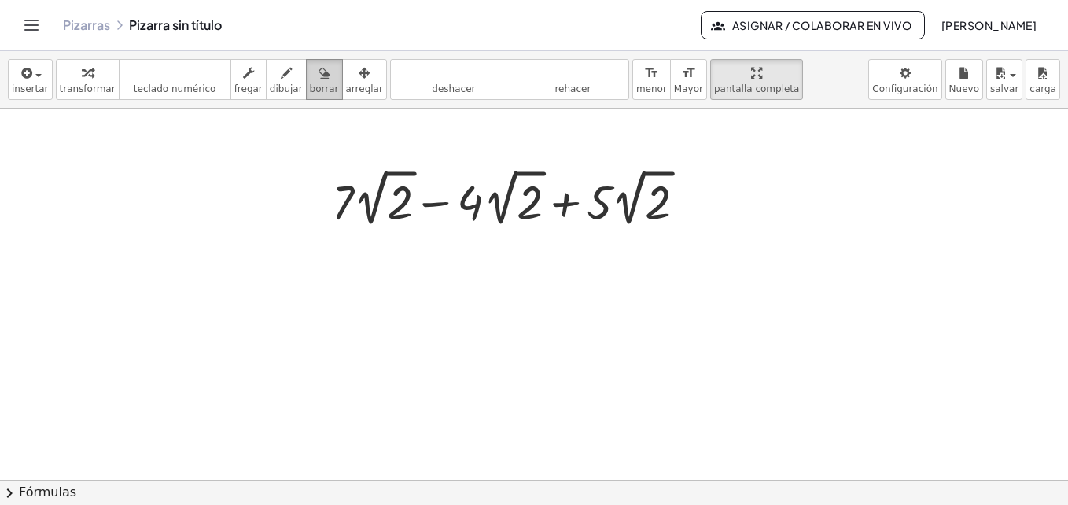
click at [310, 82] on button "borrar" at bounding box center [324, 79] width 37 height 41
click at [238, 87] on span "fregar" at bounding box center [248, 88] width 28 height 11
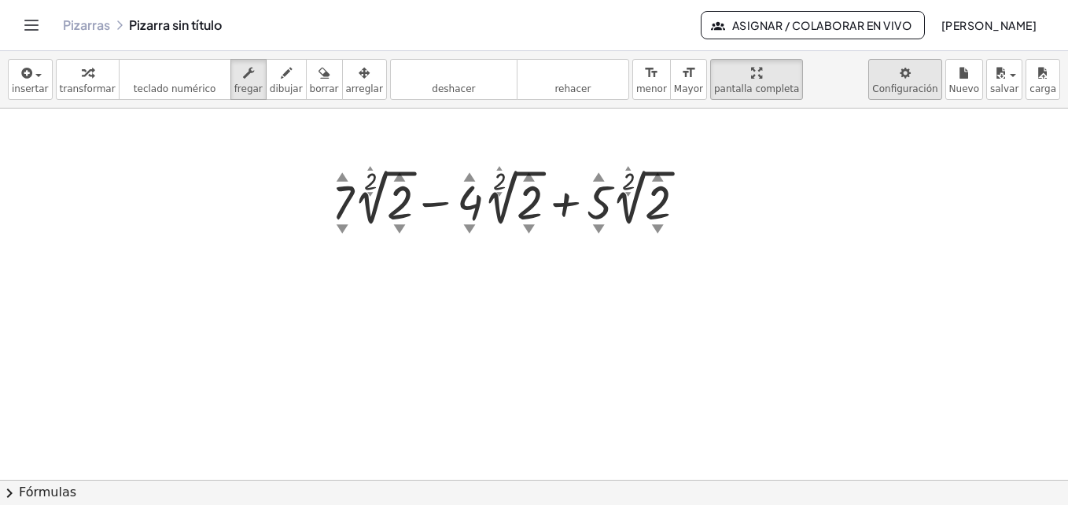
click at [943, 86] on body "**********" at bounding box center [534, 252] width 1068 height 505
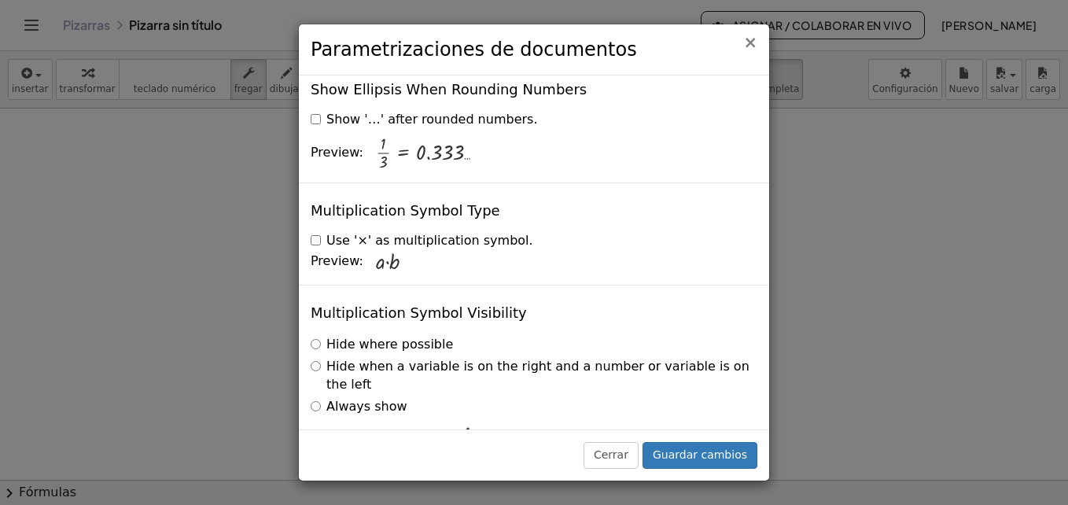
click at [751, 37] on span "×" at bounding box center [750, 42] width 14 height 19
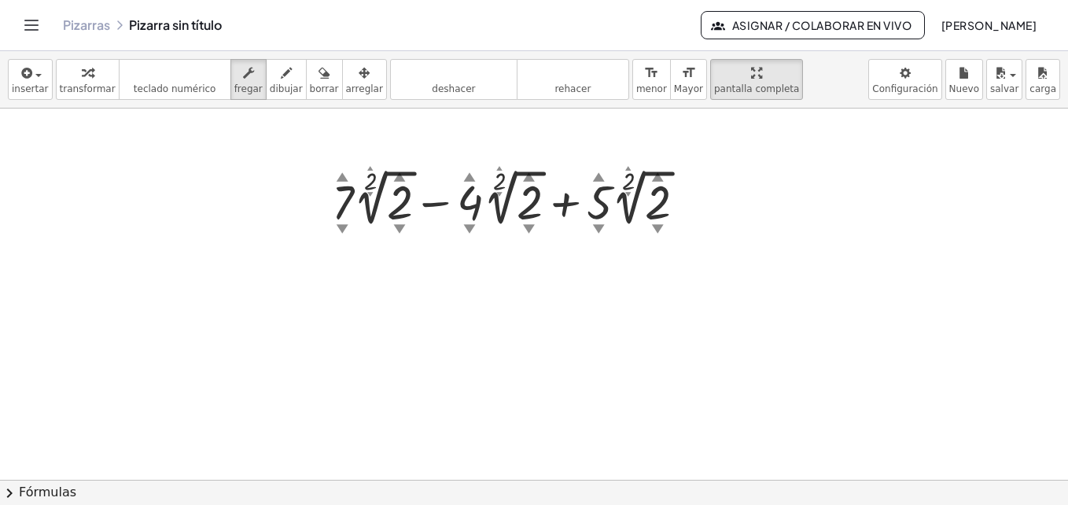
click at [63, 101] on div "**********" at bounding box center [534, 79] width 1068 height 57
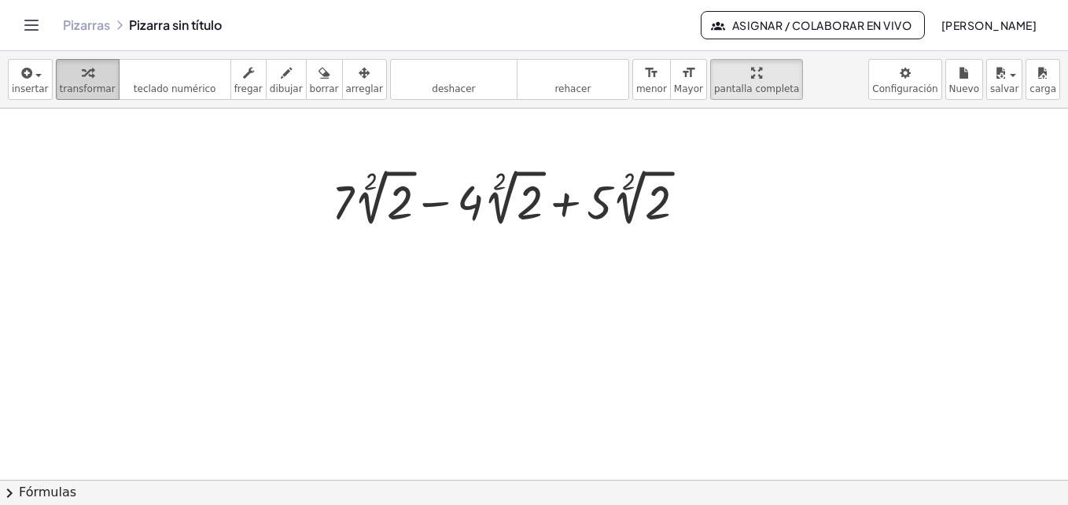
click at [74, 90] on span "transformar" at bounding box center [88, 88] width 56 height 11
drag, startPoint x: 642, startPoint y: 305, endPoint x: 665, endPoint y: 297, distance: 24.9
drag, startPoint x: 665, startPoint y: 297, endPoint x: 606, endPoint y: 337, distance: 72.0
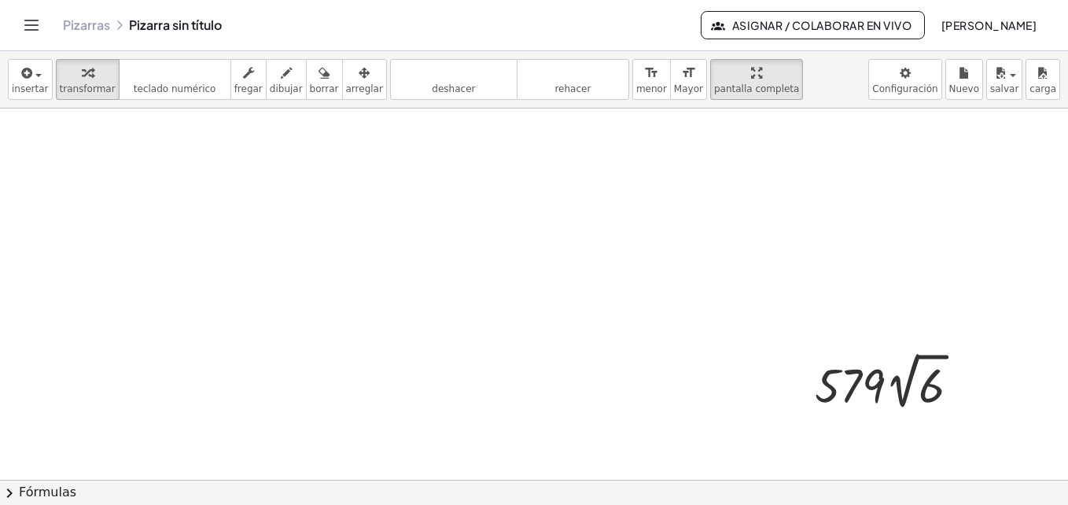
scroll to position [183, 0]
click at [887, 363] on div at bounding box center [893, 380] width 173 height 67
click at [958, 382] on div at bounding box center [968, 381] width 20 height 20
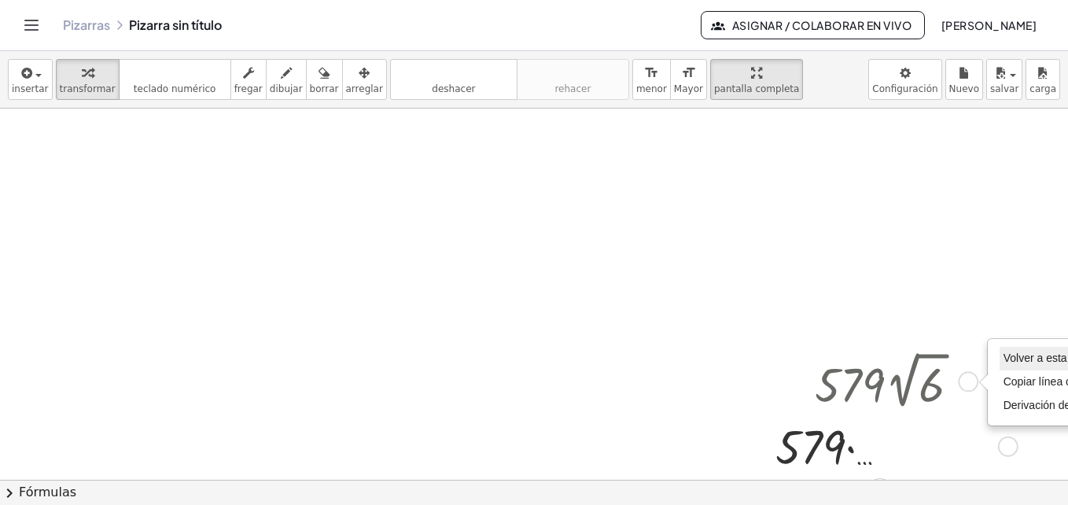
click at [1041, 361] on span "Volver a esta línea" at bounding box center [1049, 358] width 90 height 13
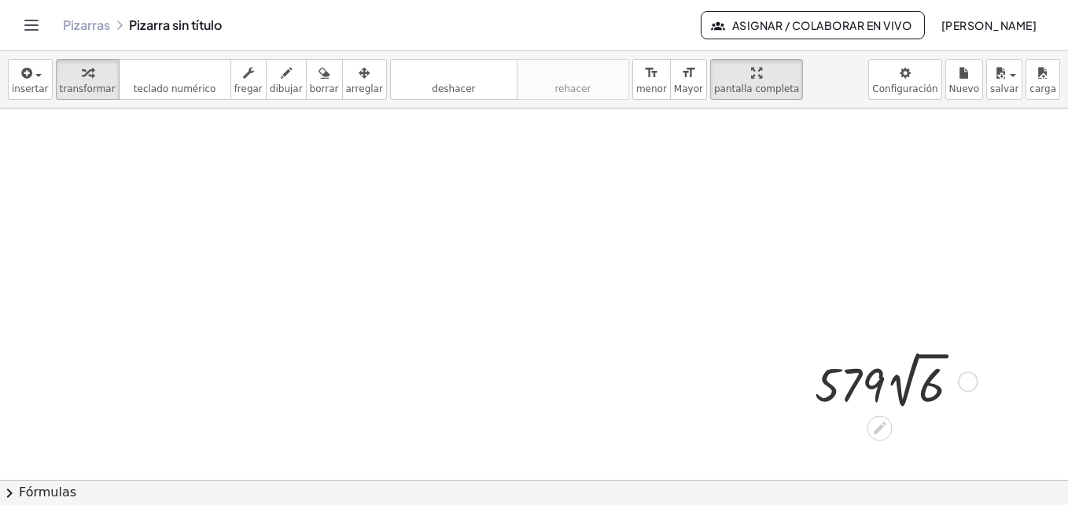
click at [876, 395] on div at bounding box center [893, 380] width 173 height 67
click at [918, 392] on div at bounding box center [893, 380] width 173 height 67
click at [918, 392] on div at bounding box center [894, 380] width 252 height 63
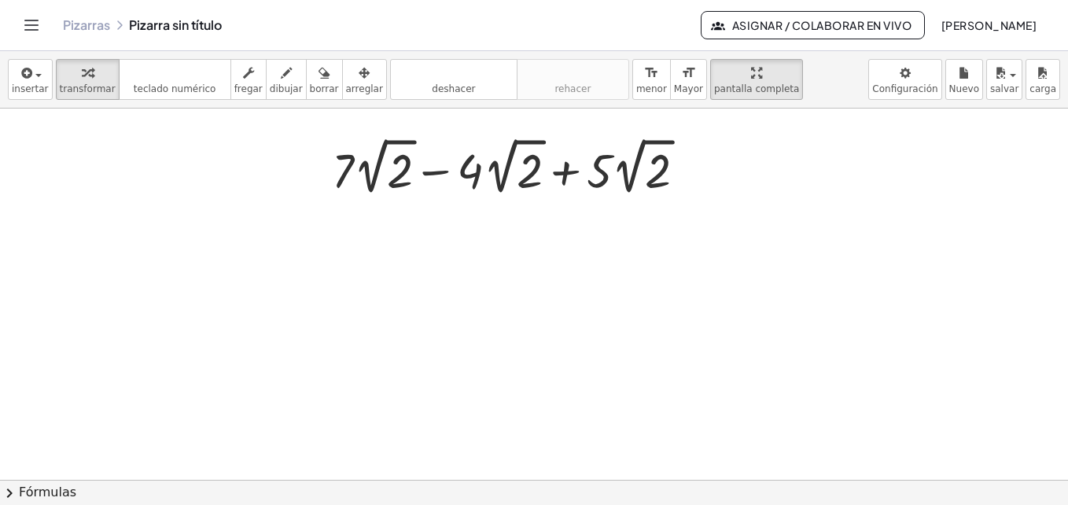
scroll to position [33, 0]
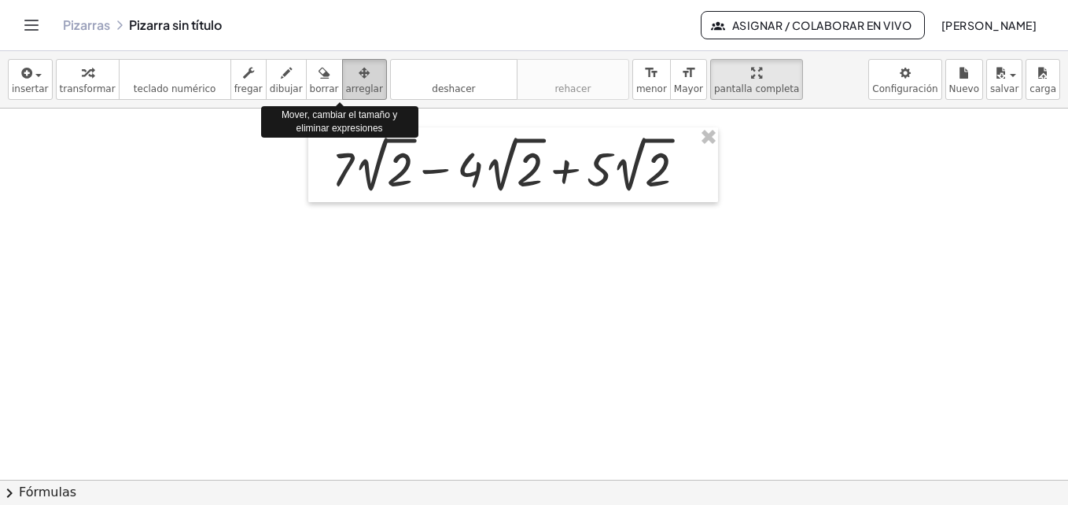
click at [347, 82] on button "arreglar" at bounding box center [364, 79] width 45 height 41
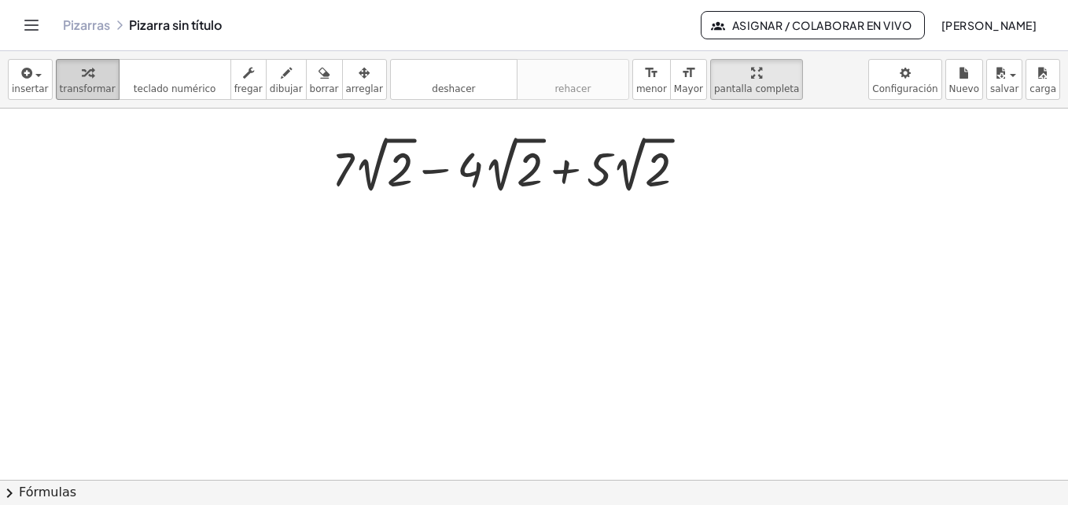
click at [82, 72] on icon "button" at bounding box center [87, 73] width 11 height 19
click at [416, 179] on div at bounding box center [515, 164] width 382 height 67
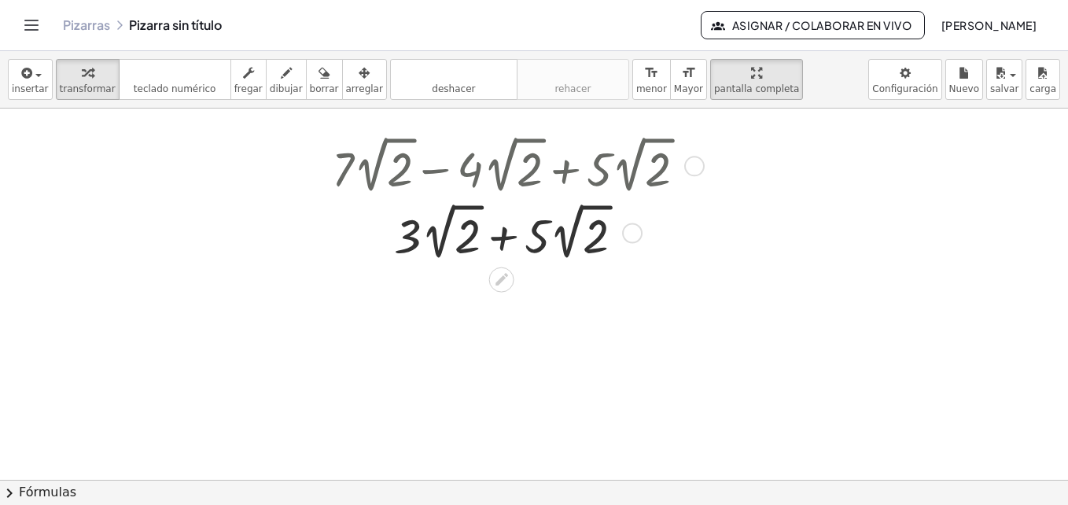
click at [507, 240] on div at bounding box center [515, 231] width 382 height 67
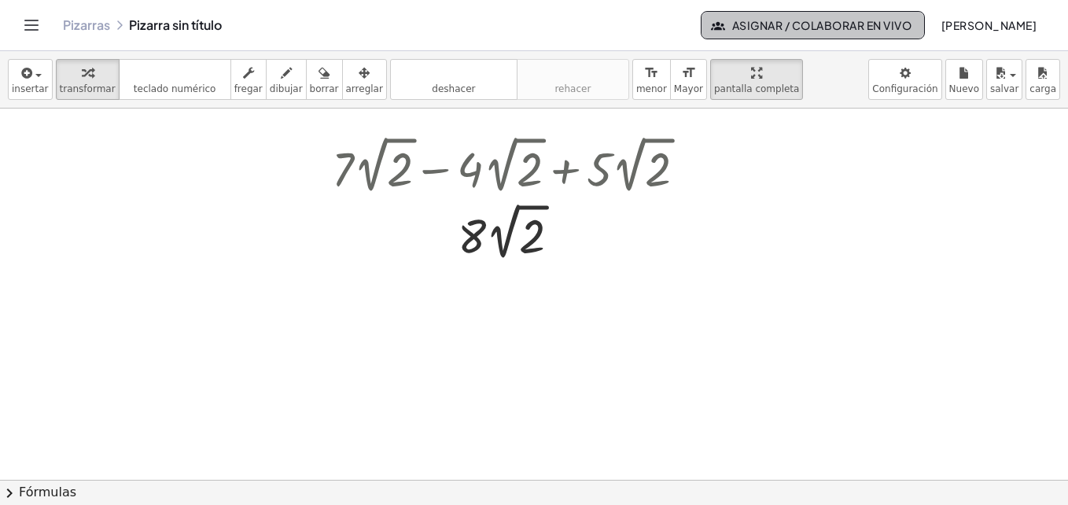
click at [893, 35] on button "Asignar / Colaborar en vivo" at bounding box center [813, 25] width 224 height 28
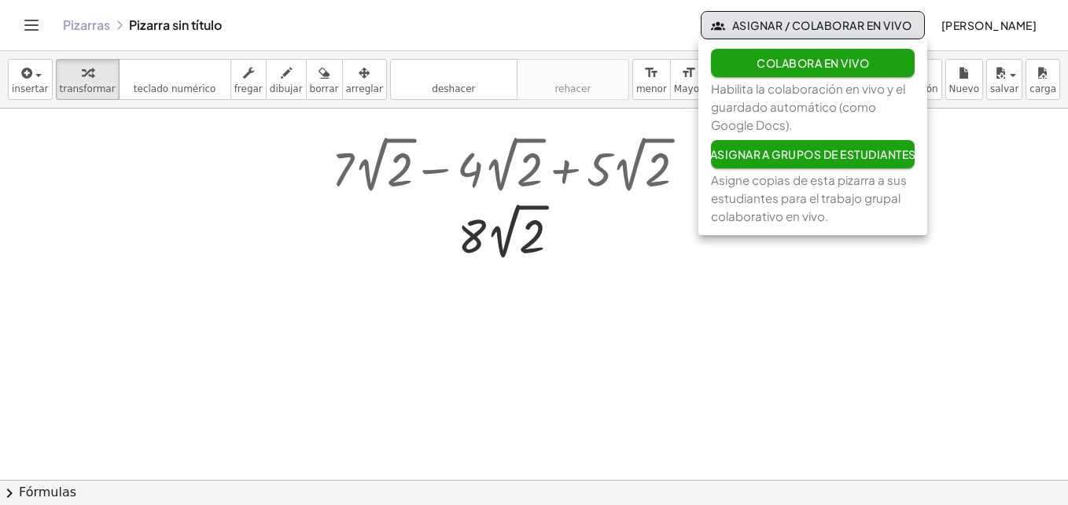
click at [1046, 199] on div at bounding box center [534, 447] width 1068 height 742
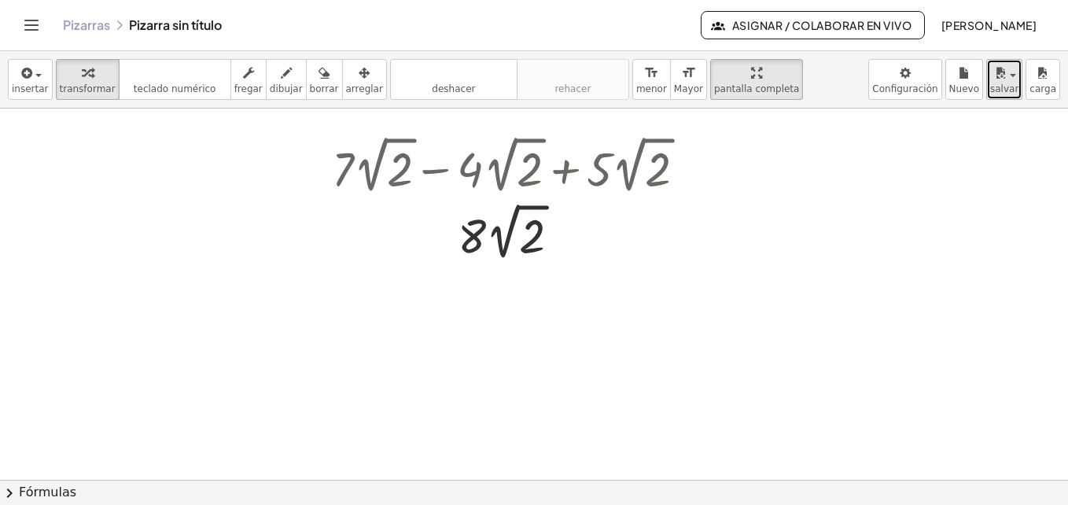
click at [1019, 87] on span "salvar" at bounding box center [1004, 88] width 28 height 11
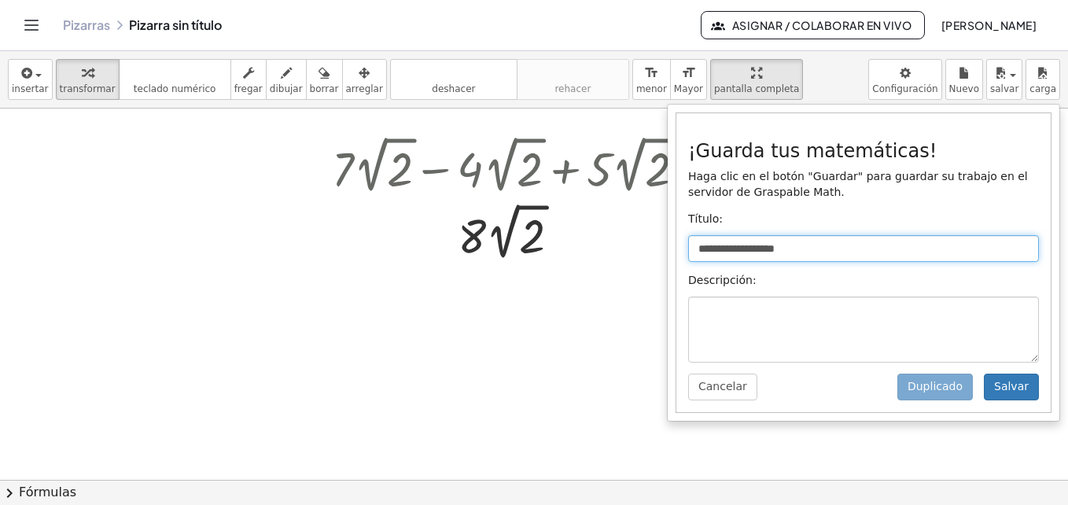
click at [831, 238] on input "**********" at bounding box center [863, 248] width 351 height 27
type input "****"
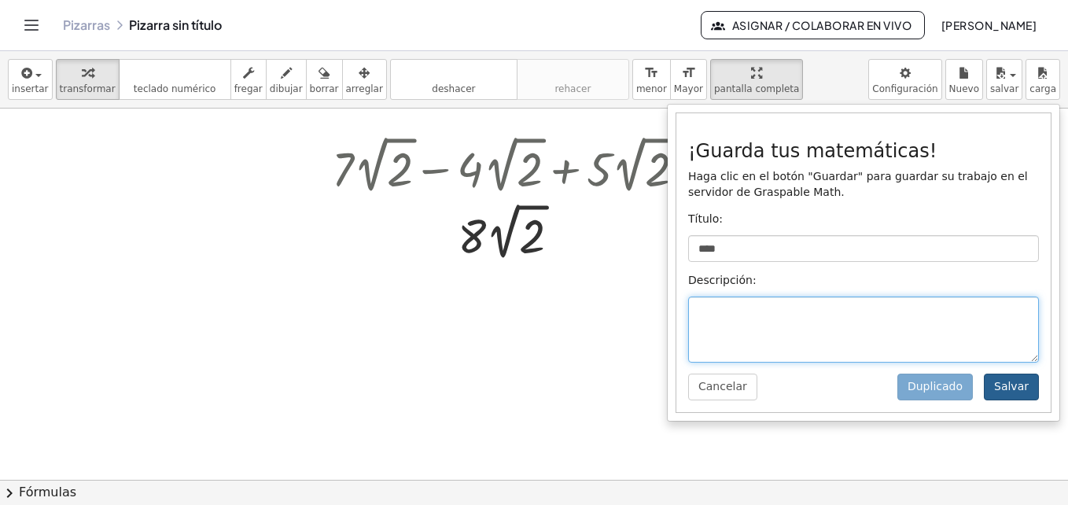
drag, startPoint x: 890, startPoint y: 340, endPoint x: 1019, endPoint y: 374, distance: 132.6
click at [1019, 374] on div "¡Guarda tus matemáticas! Haga clic en el botón "Guardar" para guardar su trabaj…" at bounding box center [863, 262] width 374 height 299
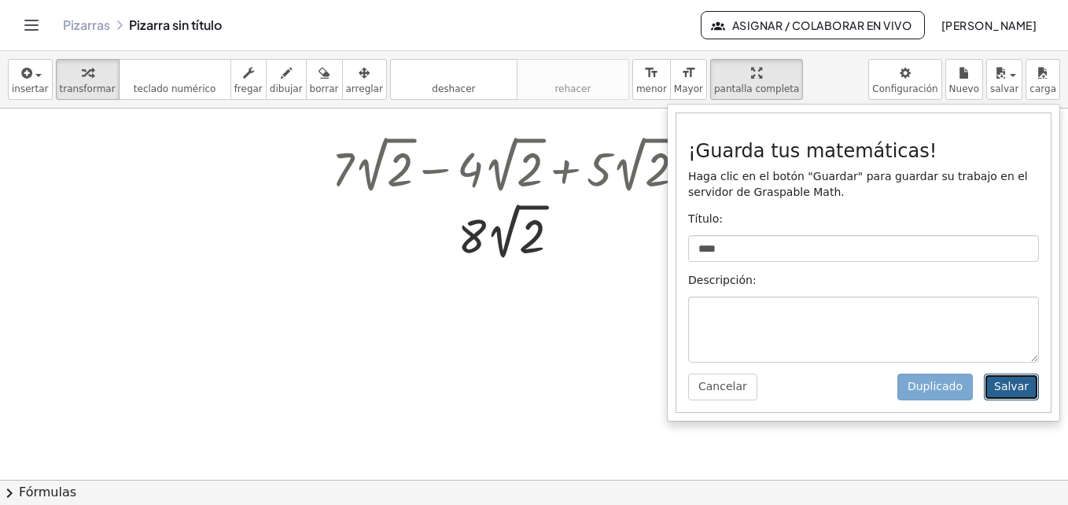
click at [1020, 377] on button "Salvar" at bounding box center [1011, 387] width 55 height 27
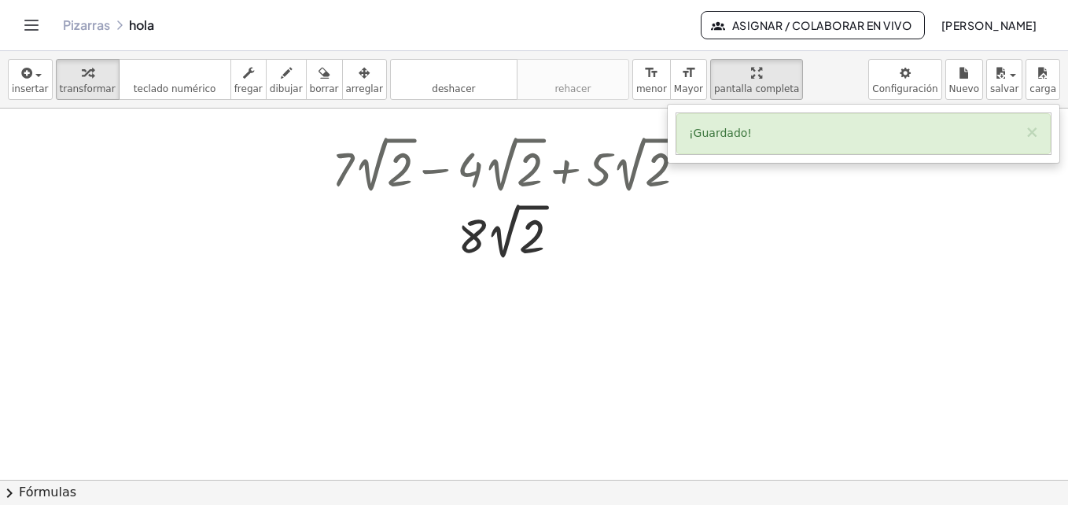
click at [772, 117] on div "¡Guardado! ×" at bounding box center [863, 133] width 374 height 41
click at [746, 142] on div "¡Guardado! ×" at bounding box center [863, 133] width 374 height 41
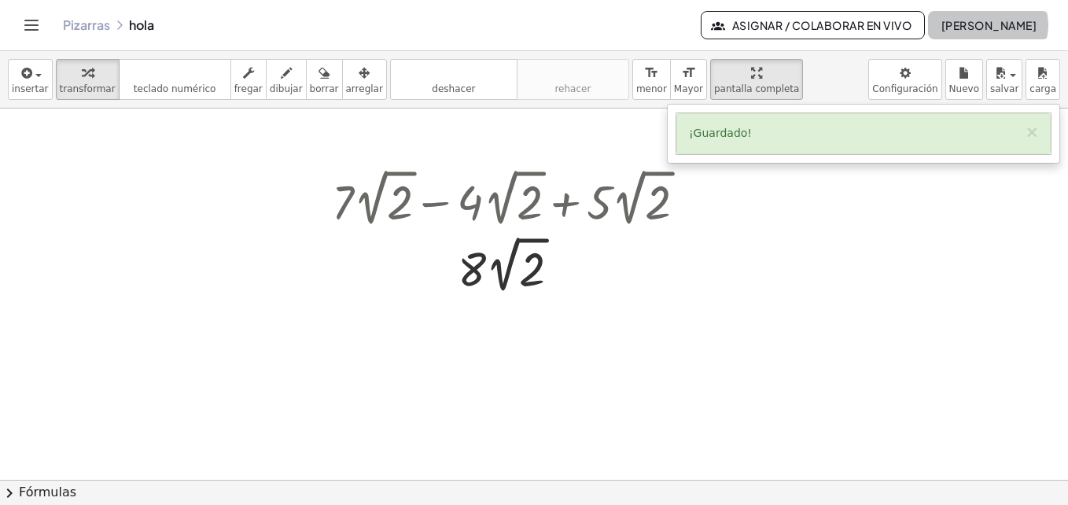
click at [988, 34] on button "jorge romero" at bounding box center [988, 25] width 121 height 28
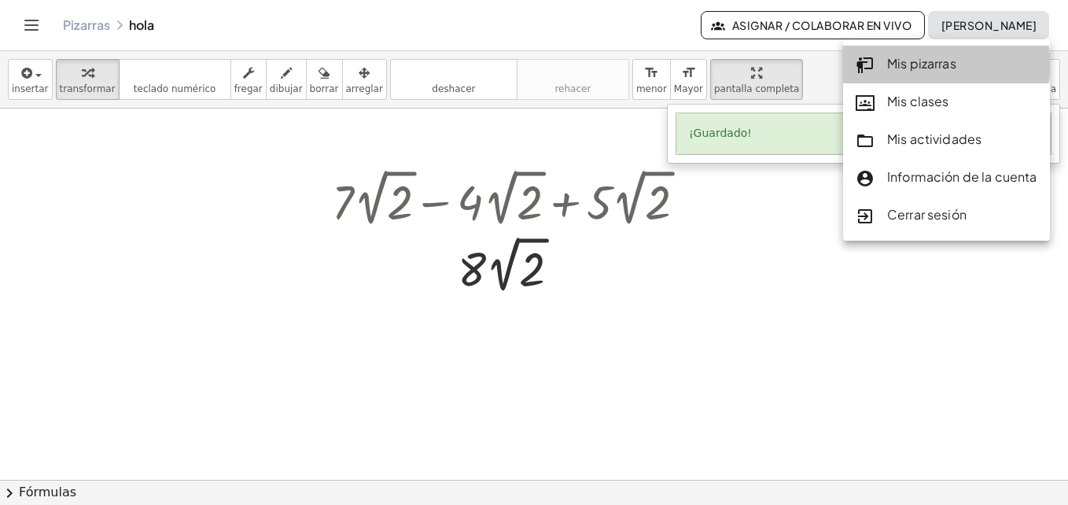
click at [961, 56] on div "Mis pizarras" at bounding box center [947, 64] width 182 height 20
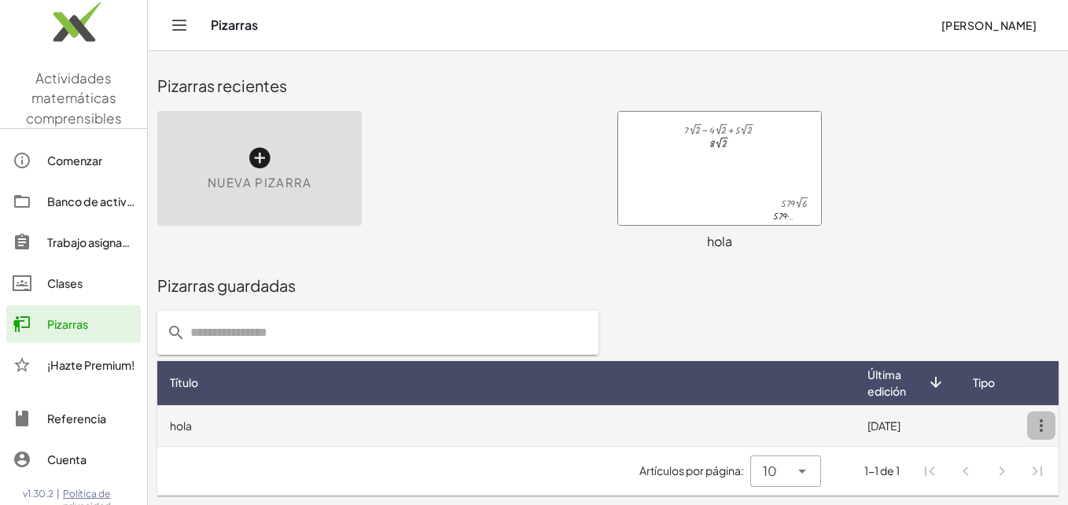
click at [1051, 433] on icon "button" at bounding box center [1041, 425] width 28 height 28
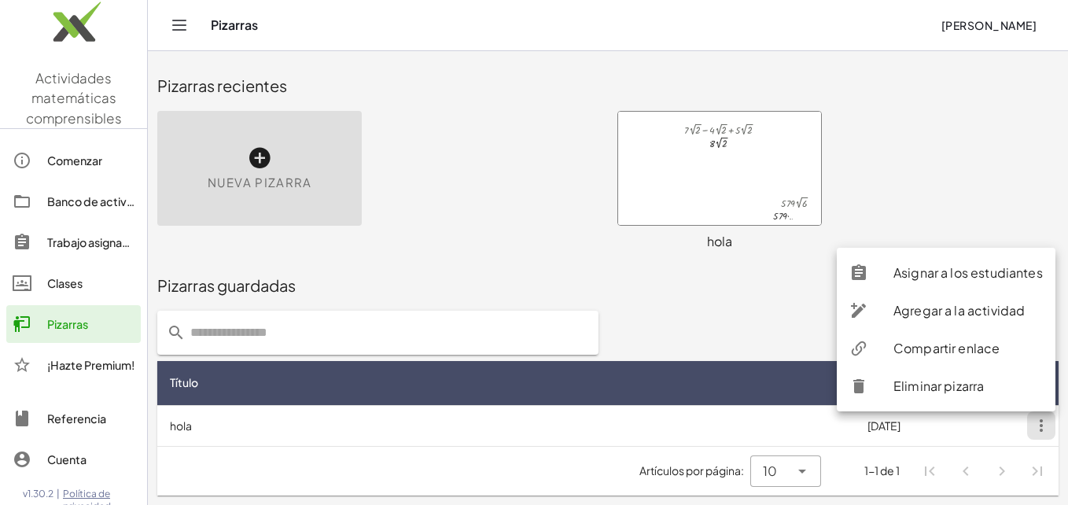
click at [931, 342] on div "Compartir enlace" at bounding box center [967, 348] width 149 height 19
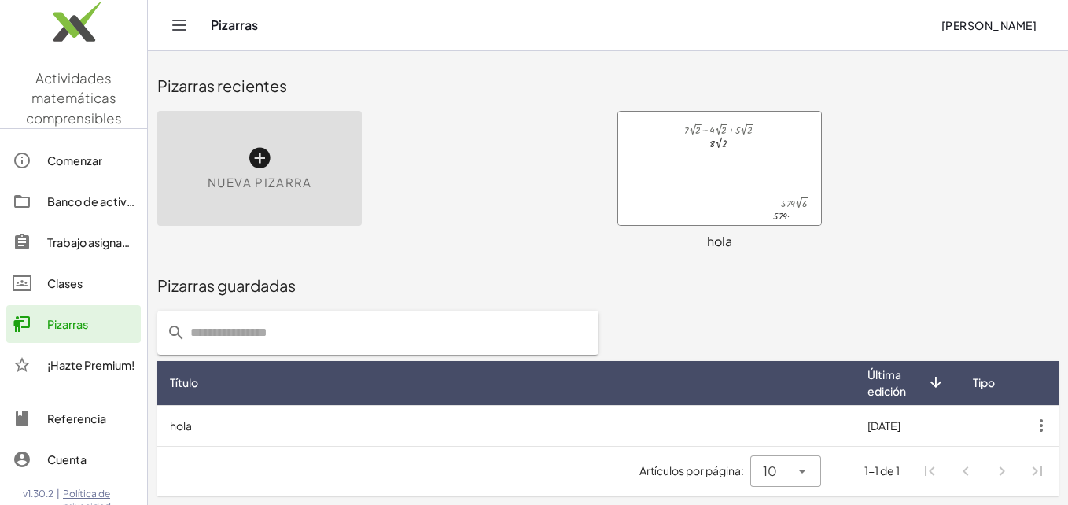
click at [706, 153] on div at bounding box center [719, 168] width 203 height 113
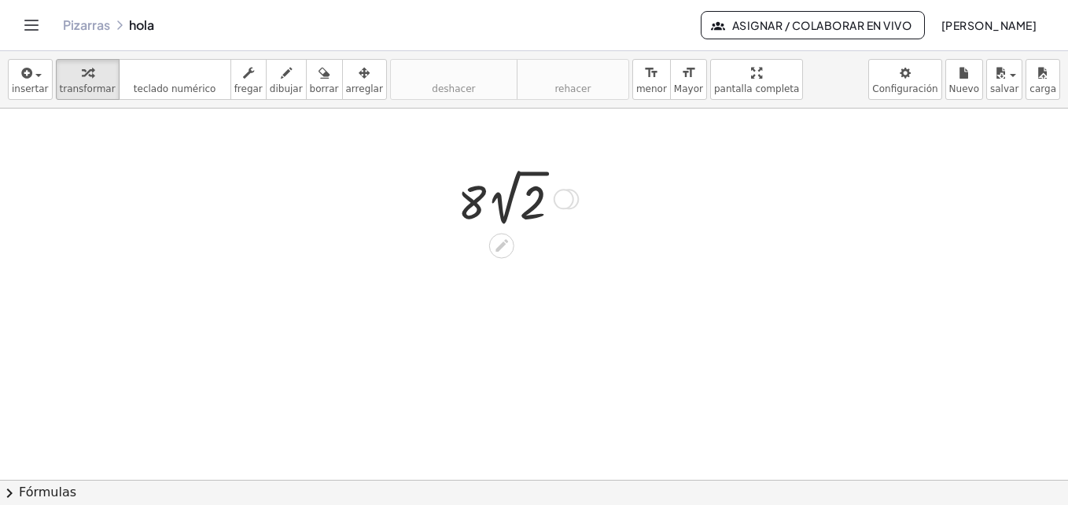
drag, startPoint x: 573, startPoint y: 266, endPoint x: 613, endPoint y: 104, distance: 167.1
click at [613, 104] on div "insertar select one: Math Expression Function Text Youtube Video Graphing Geome…" at bounding box center [534, 278] width 1068 height 454
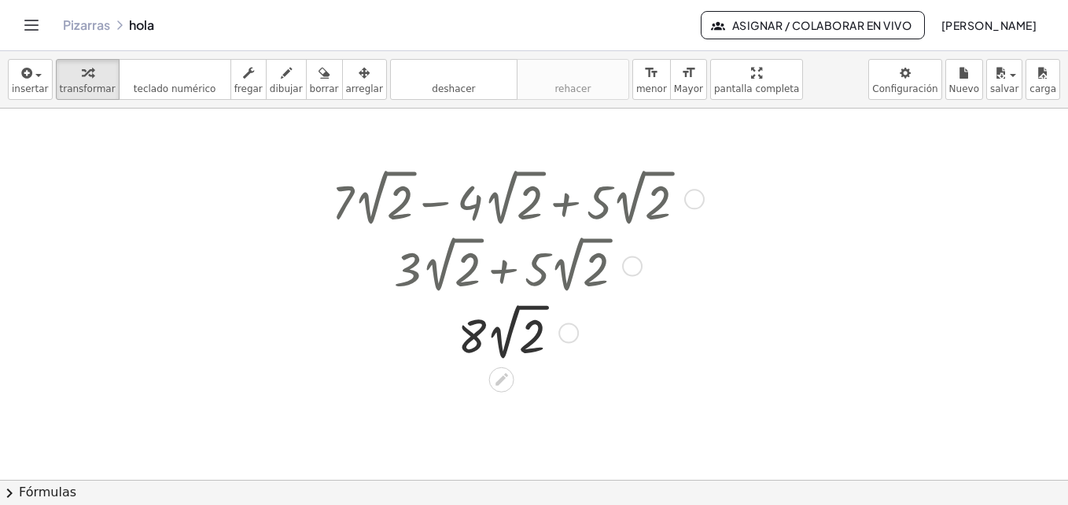
drag, startPoint x: 571, startPoint y: 201, endPoint x: 571, endPoint y: 368, distance: 166.7
click at [571, 368] on div "+ · 7 · 2 √ 2 − · 4 · 2 √ 2 + · 5 · 2 √ 2 + · 3 · 2 √ 2 + · 5 · 2 √ 2 · 8 · 2 √…" at bounding box center [513, 264] width 410 height 208
click at [718, 252] on div at bounding box center [534, 480] width 1068 height 742
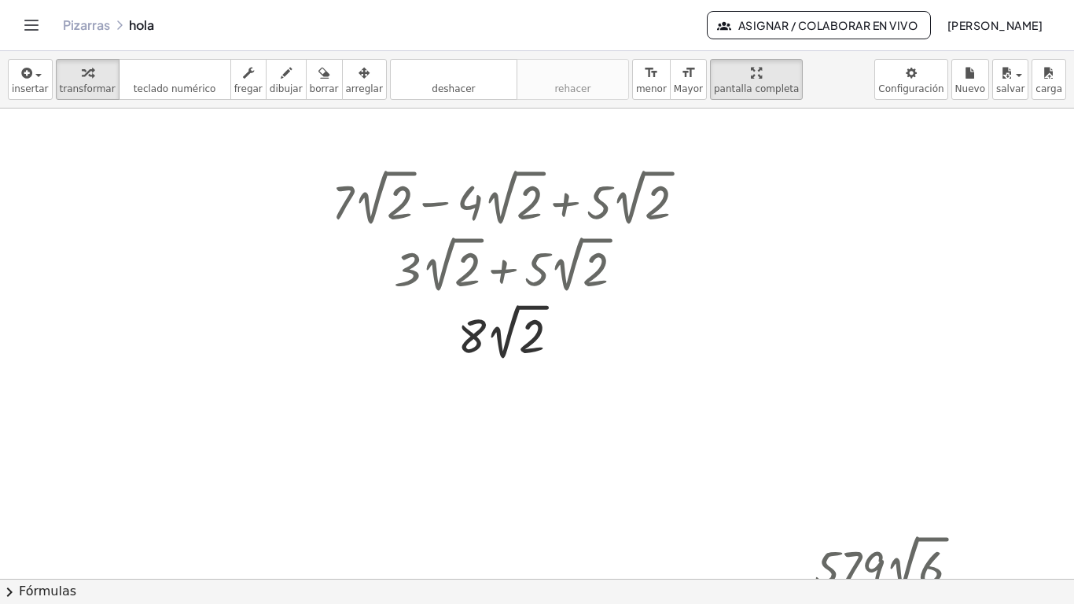
drag, startPoint x: 723, startPoint y: 96, endPoint x: 726, endPoint y: 154, distance: 58.3
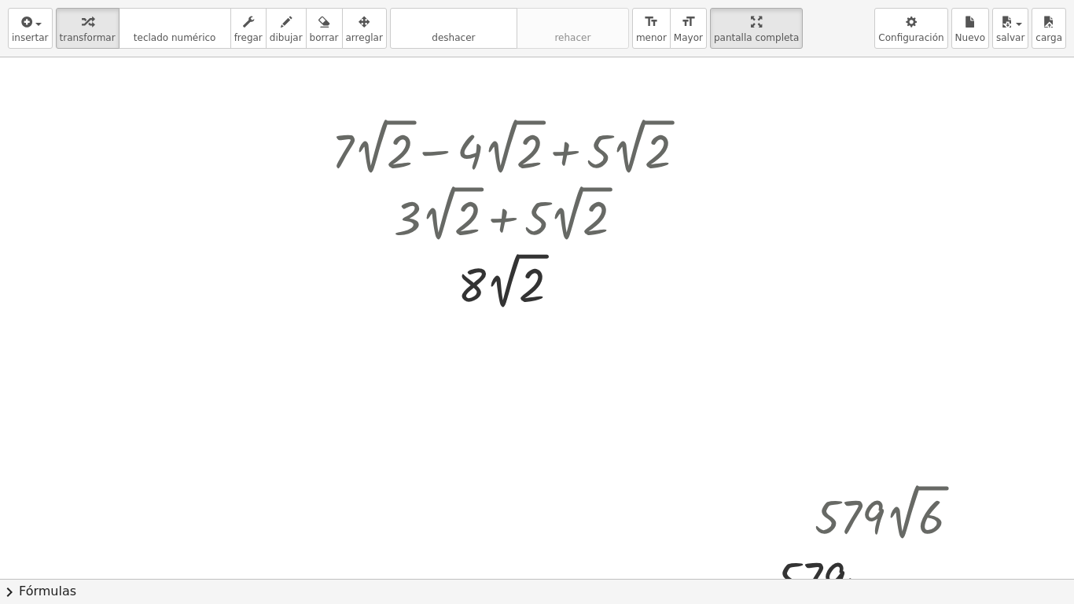
click at [726, 154] on div "insertar select one: Math Expression Function Text Youtube Video Graphing Geome…" at bounding box center [537, 302] width 1074 height 604
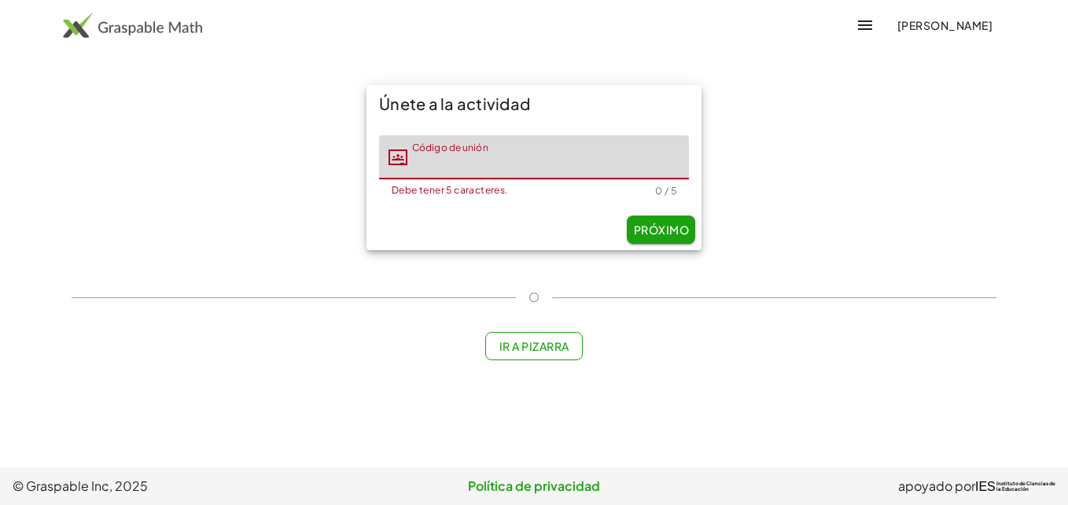
click at [556, 142] on input "Código de unión" at bounding box center [548, 157] width 282 height 44
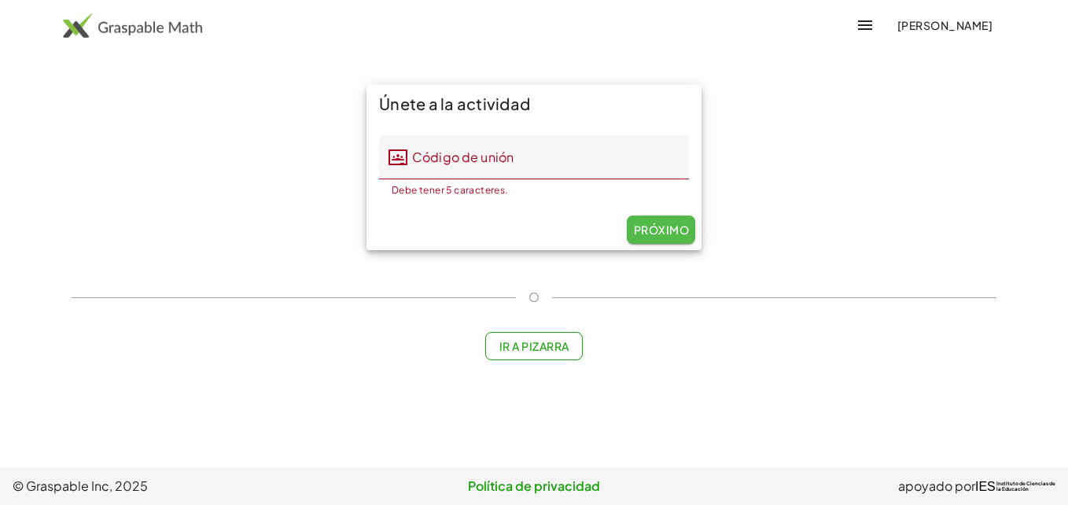
click at [639, 227] on font "Próximo" at bounding box center [661, 230] width 56 height 14
click at [377, 62] on main "Únete a la actividad Código de unión Código de unión Debe tener 5 caracteres. 0…" at bounding box center [534, 233] width 1068 height 467
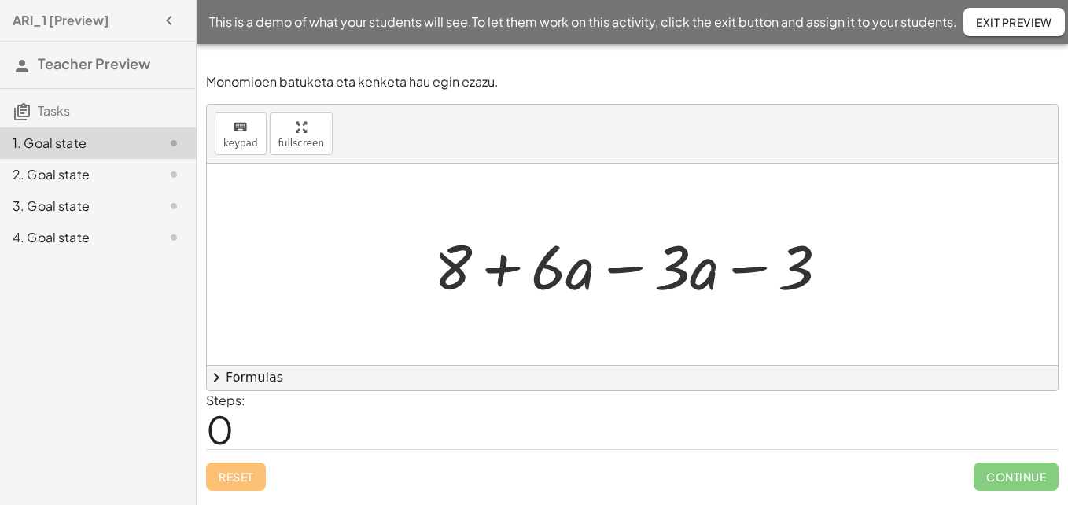
click at [586, 274] on div at bounding box center [637, 264] width 423 height 81
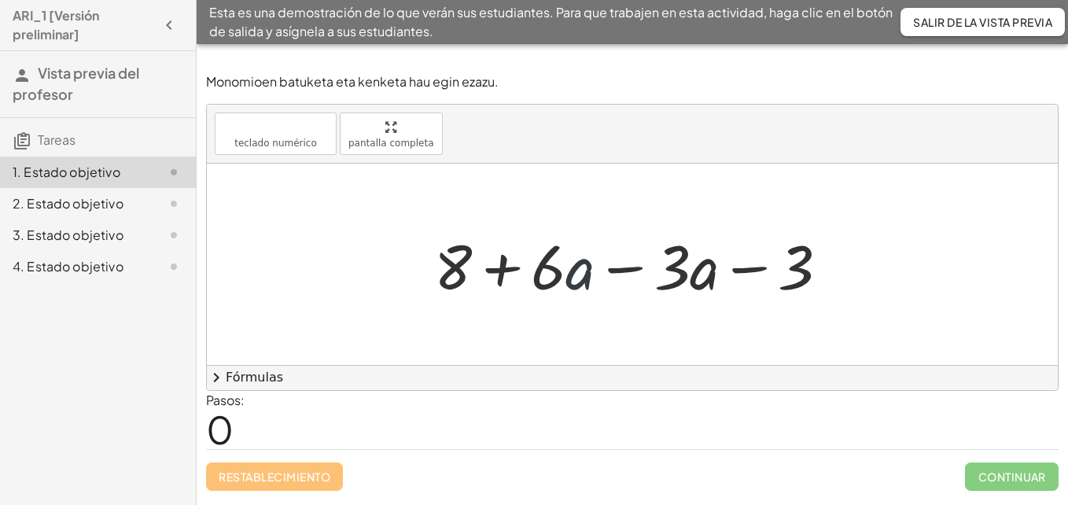
click at [586, 274] on div at bounding box center [637, 264] width 423 height 81
click at [640, 272] on div at bounding box center [637, 264] width 423 height 81
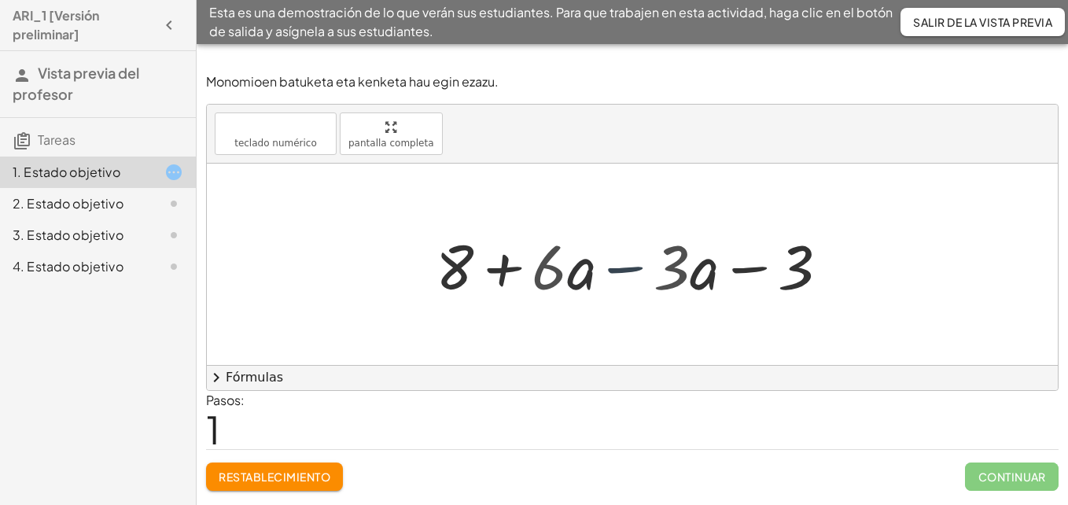
click at [640, 272] on div at bounding box center [638, 264] width 300 height 81
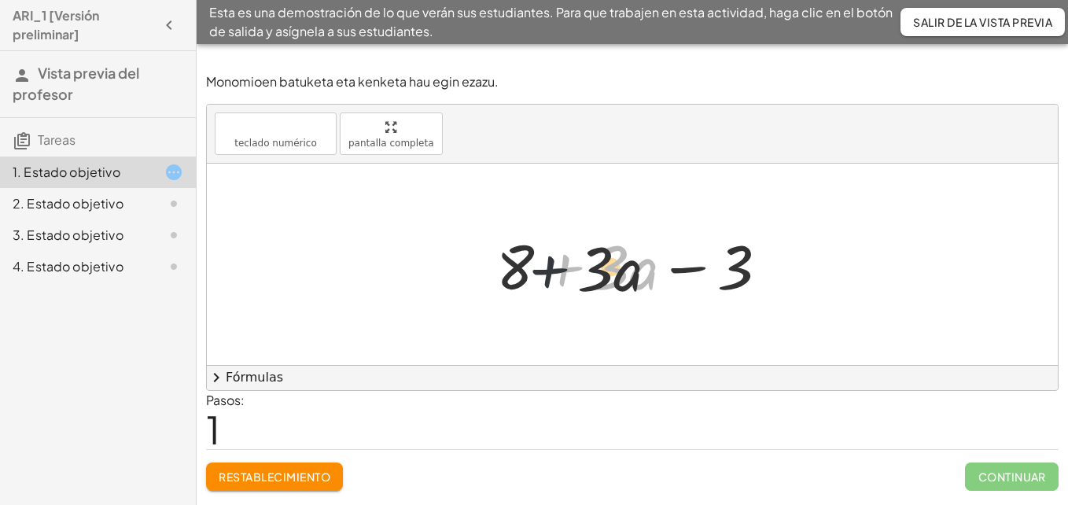
drag, startPoint x: 542, startPoint y: 282, endPoint x: 509, endPoint y: 284, distance: 33.1
click at [509, 284] on div at bounding box center [638, 264] width 300 height 81
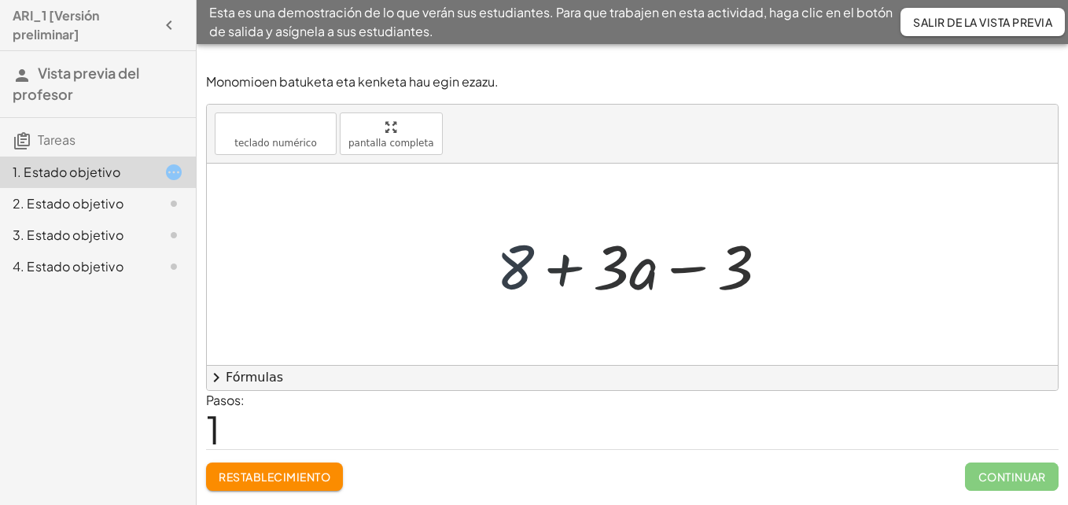
click at [509, 284] on div at bounding box center [638, 264] width 300 height 81
drag, startPoint x: 509, startPoint y: 284, endPoint x: 817, endPoint y: 275, distance: 308.4
click at [817, 275] on div "+ 8 + · 6 · a − · 3 · a − 3 + 8 + 8 + · a − 3 · 3" at bounding box center [632, 264] width 851 height 201
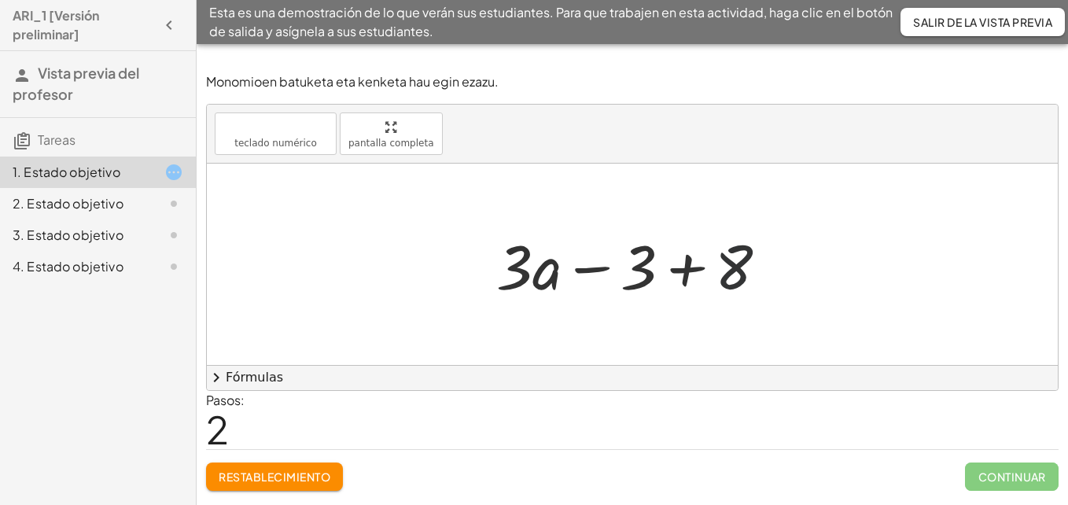
click at [731, 275] on div at bounding box center [638, 264] width 300 height 81
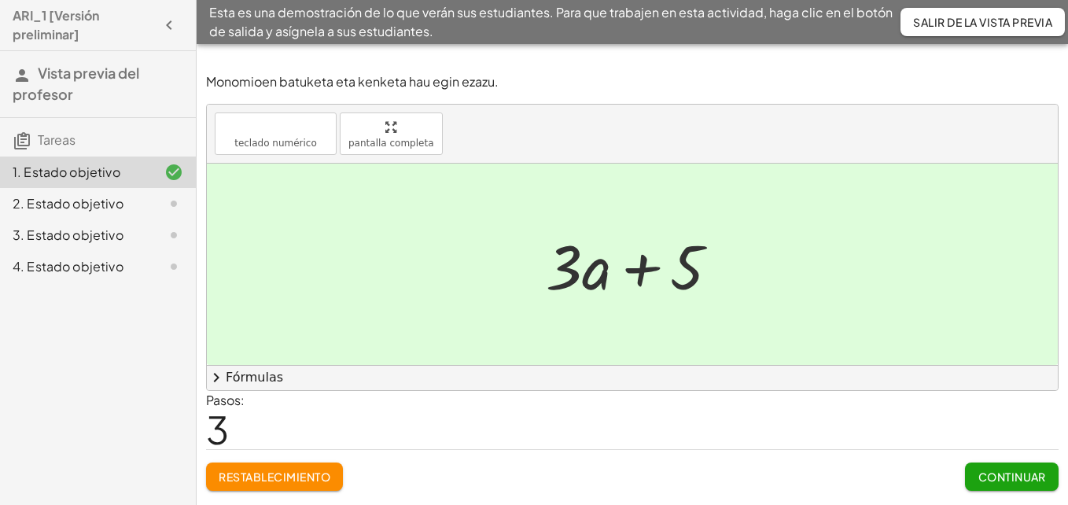
click at [122, 223] on div "3. Estado objetivo" at bounding box center [98, 234] width 196 height 31
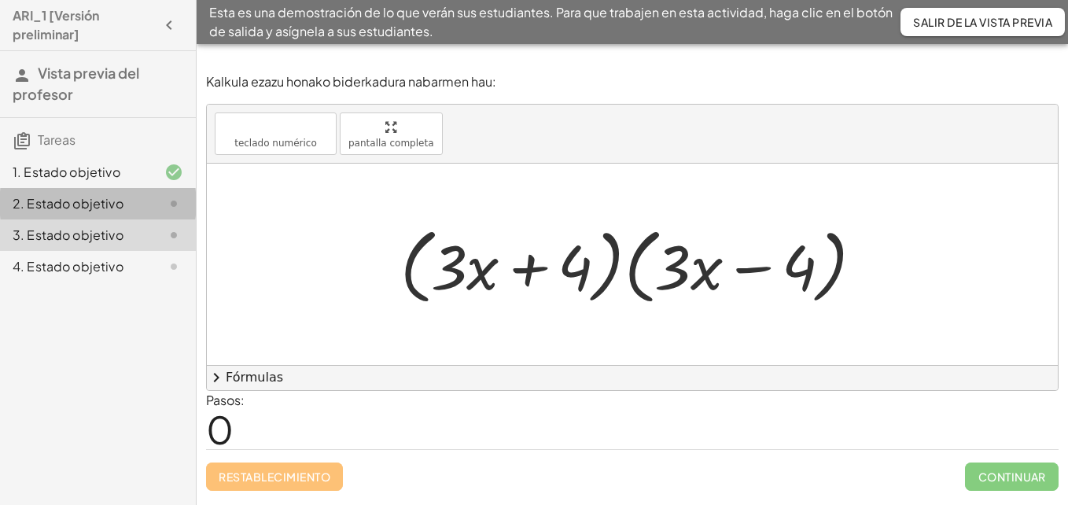
click at [119, 209] on div "2. Estado objetivo" at bounding box center [76, 203] width 127 height 19
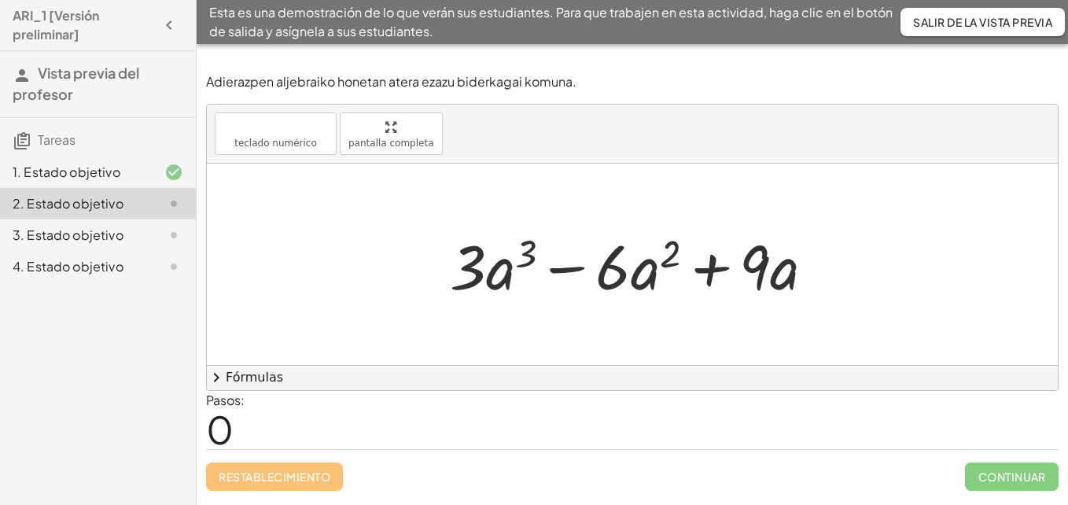
click at [633, 274] on div at bounding box center [638, 264] width 393 height 81
click at [554, 264] on div at bounding box center [638, 264] width 393 height 81
drag, startPoint x: 740, startPoint y: 256, endPoint x: 719, endPoint y: 265, distance: 22.9
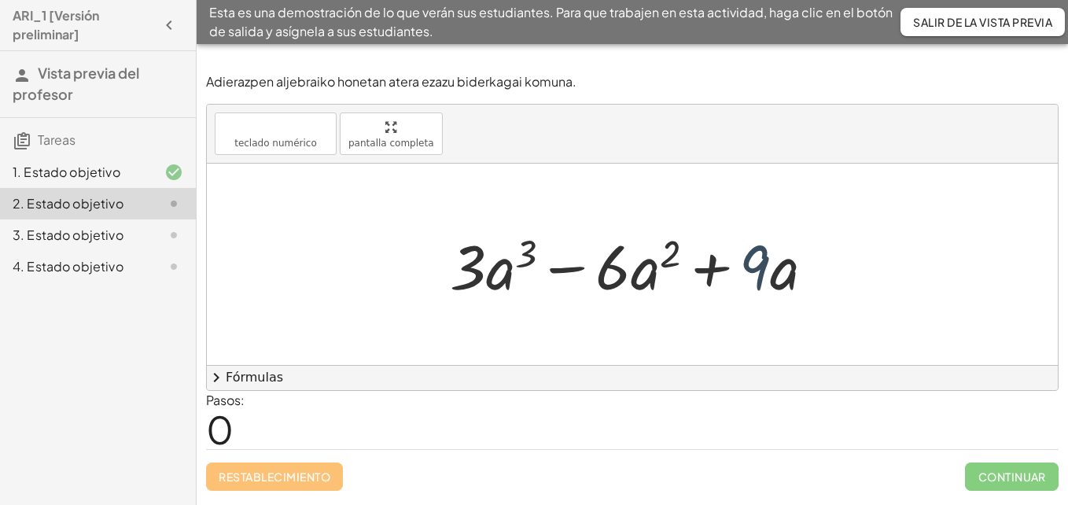
click at [719, 265] on div at bounding box center [638, 264] width 393 height 81
drag, startPoint x: 464, startPoint y: 277, endPoint x: 628, endPoint y: 325, distance: 171.2
drag, startPoint x: 457, startPoint y: 267, endPoint x: 457, endPoint y: 333, distance: 66.1
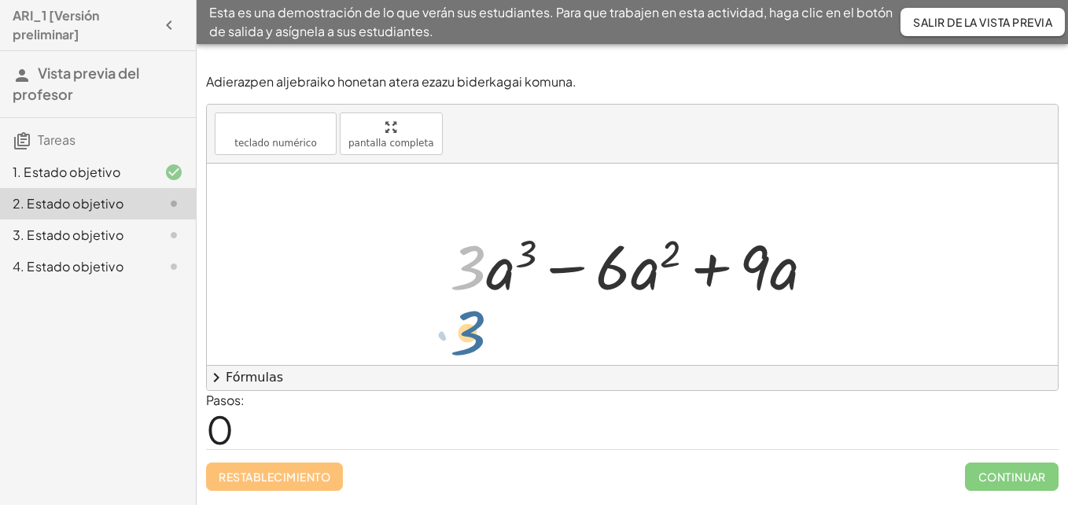
click at [457, 333] on div "· 3 + · 3 · a 3 − · 6 · a 2 + · 9 · a" at bounding box center [632, 264] width 851 height 201
click at [467, 282] on div at bounding box center [638, 264] width 393 height 81
click at [219, 380] on span "chevron_right" at bounding box center [216, 377] width 19 height 19
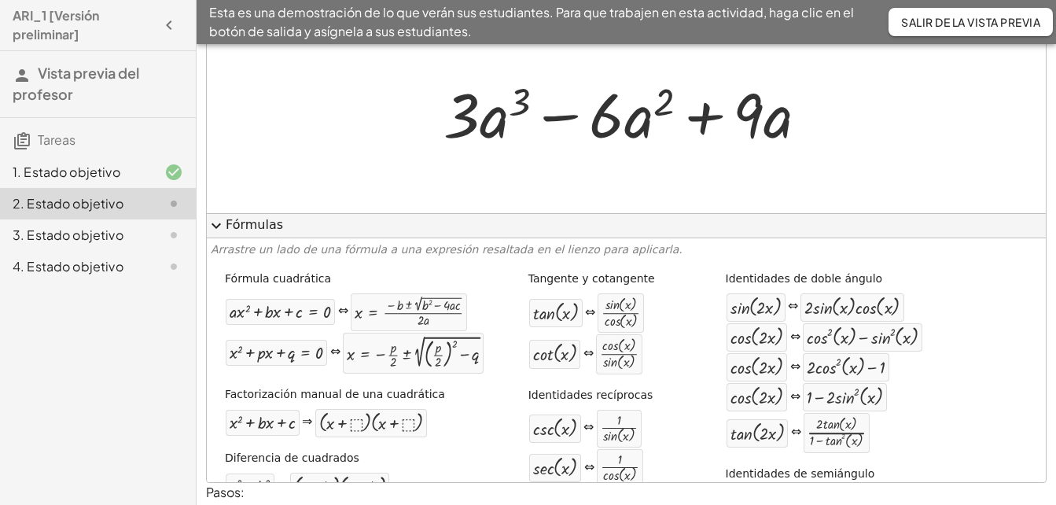
scroll to position [135, 0]
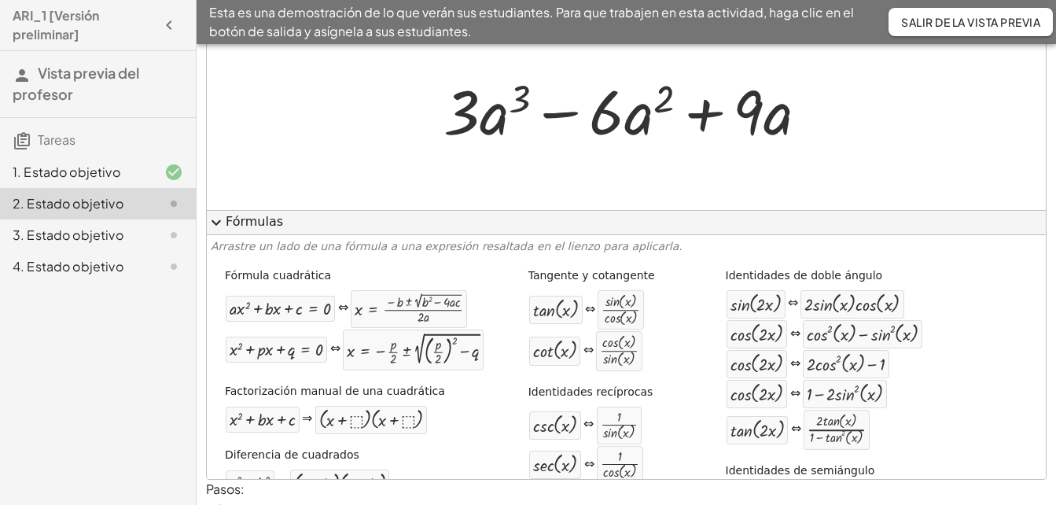
click at [280, 323] on div "+ · a · x 2 + · b · x + c = 0 ⇔ x = · ( − b ± 2 √ ( + b 2 − · 4 · a · c ) ) · 2…" at bounding box center [346, 308] width 243 height 39
click at [317, 306] on div at bounding box center [280, 309] width 101 height 18
drag, startPoint x: 317, startPoint y: 306, endPoint x: 580, endPoint y: 169, distance: 296.9
drag, startPoint x: 359, startPoint y: 319, endPoint x: 600, endPoint y: 120, distance: 313.4
drag, startPoint x: 289, startPoint y: 309, endPoint x: 631, endPoint y: 120, distance: 390.4
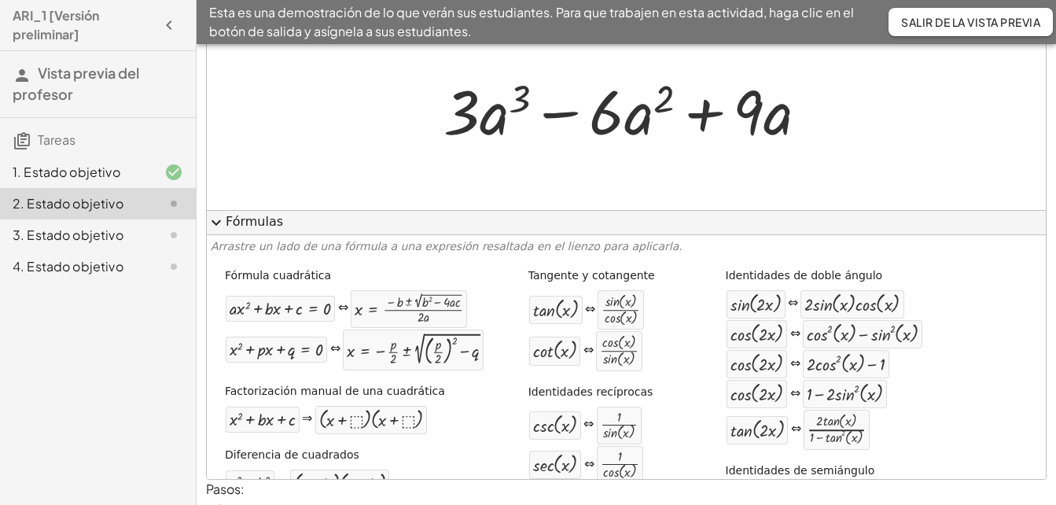
click at [617, 158] on div at bounding box center [626, 109] width 839 height 201
click at [256, 227] on font "Fórmulas" at bounding box center [254, 222] width 57 height 18
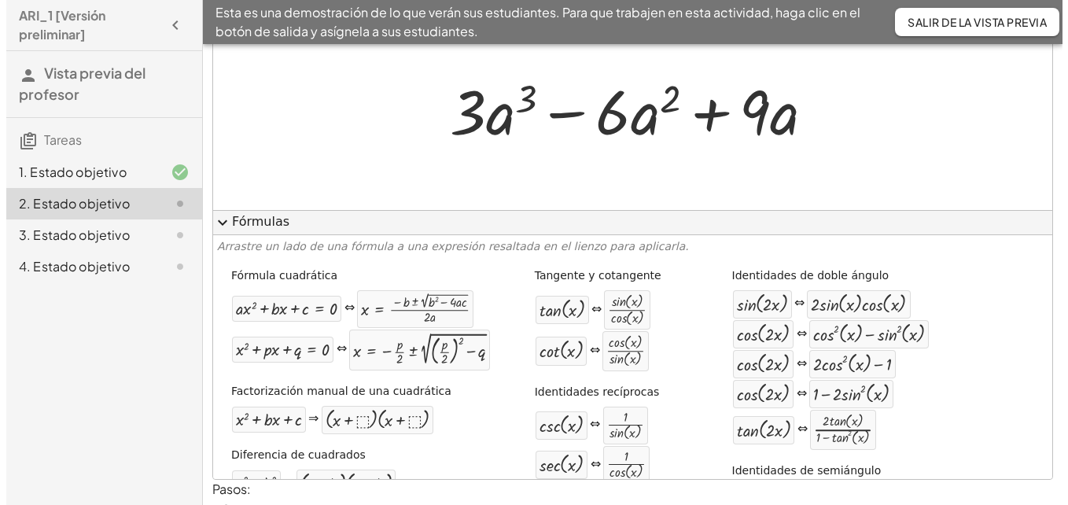
scroll to position [0, 0]
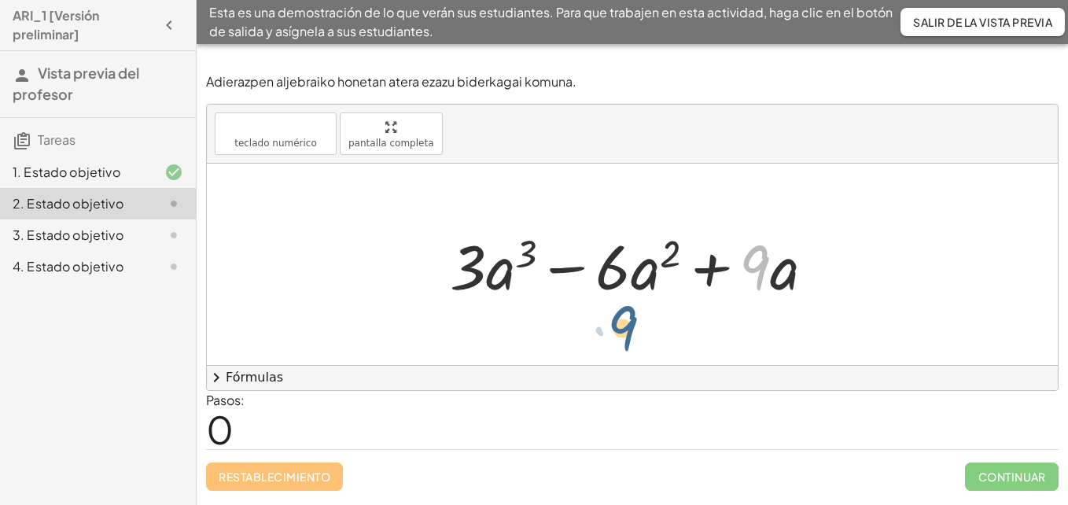
drag, startPoint x: 752, startPoint y: 251, endPoint x: 606, endPoint y: 304, distance: 155.0
click at [606, 304] on div at bounding box center [638, 264] width 393 height 81
drag, startPoint x: 620, startPoint y: 281, endPoint x: 665, endPoint y: 323, distance: 62.3
click at [665, 323] on div "· 6 + · 3 · a 3 − · 6 · a 2 + · 9 · a" at bounding box center [632, 264] width 851 height 201
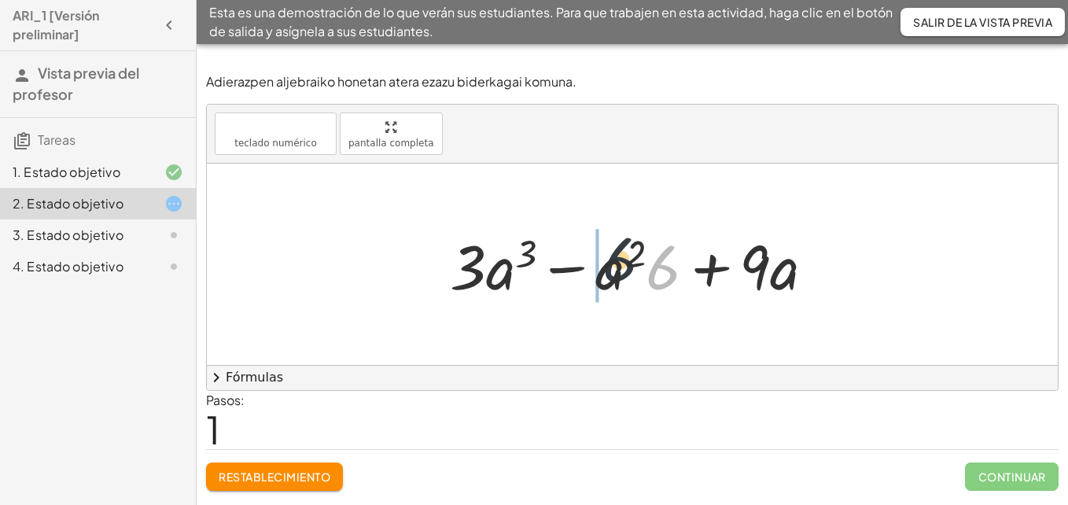
drag, startPoint x: 652, startPoint y: 291, endPoint x: 593, endPoint y: 282, distance: 59.6
click at [593, 282] on div at bounding box center [638, 264] width 393 height 81
click at [496, 265] on div at bounding box center [638, 264] width 393 height 81
click at [498, 274] on div at bounding box center [638, 264] width 393 height 81
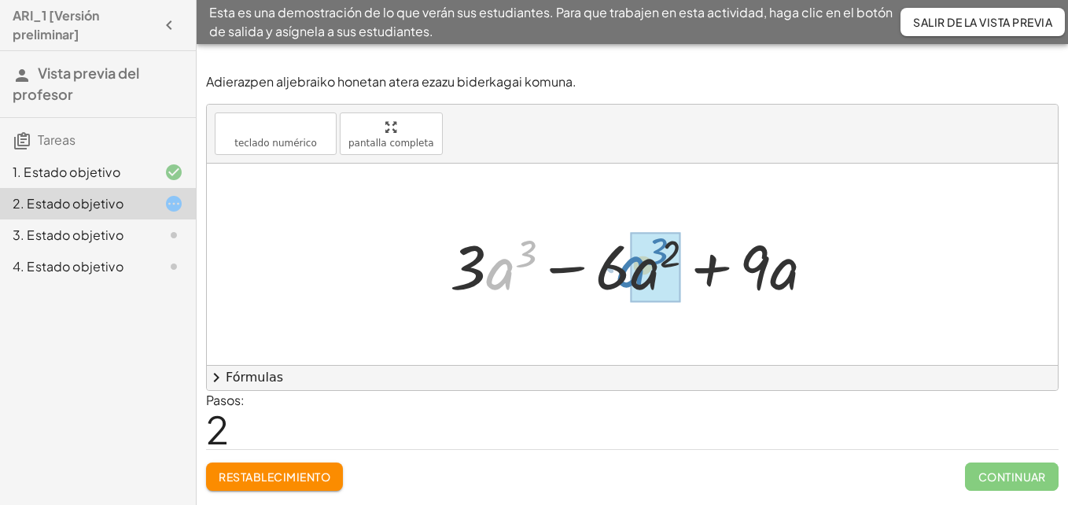
drag, startPoint x: 498, startPoint y: 274, endPoint x: 629, endPoint y: 271, distance: 131.4
click at [629, 271] on div at bounding box center [638, 264] width 393 height 81
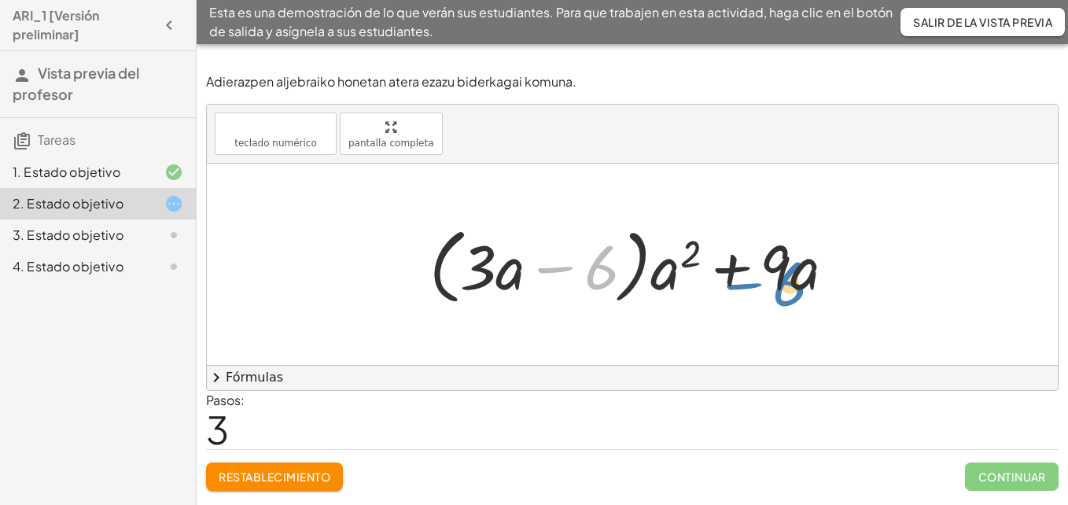
drag, startPoint x: 608, startPoint y: 269, endPoint x: 798, endPoint y: 285, distance: 191.0
click at [798, 285] on div at bounding box center [639, 264] width 434 height 90
drag, startPoint x: 801, startPoint y: 280, endPoint x: 583, endPoint y: 276, distance: 218.7
click at [583, 276] on div at bounding box center [639, 264] width 434 height 90
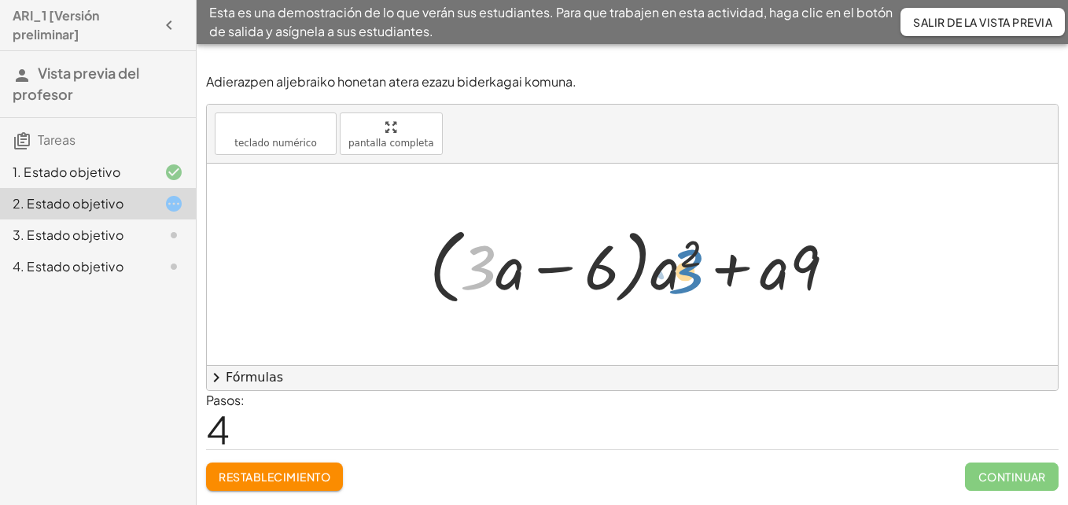
drag, startPoint x: 473, startPoint y: 267, endPoint x: 701, endPoint y: 271, distance: 228.1
click at [701, 271] on div at bounding box center [639, 264] width 434 height 90
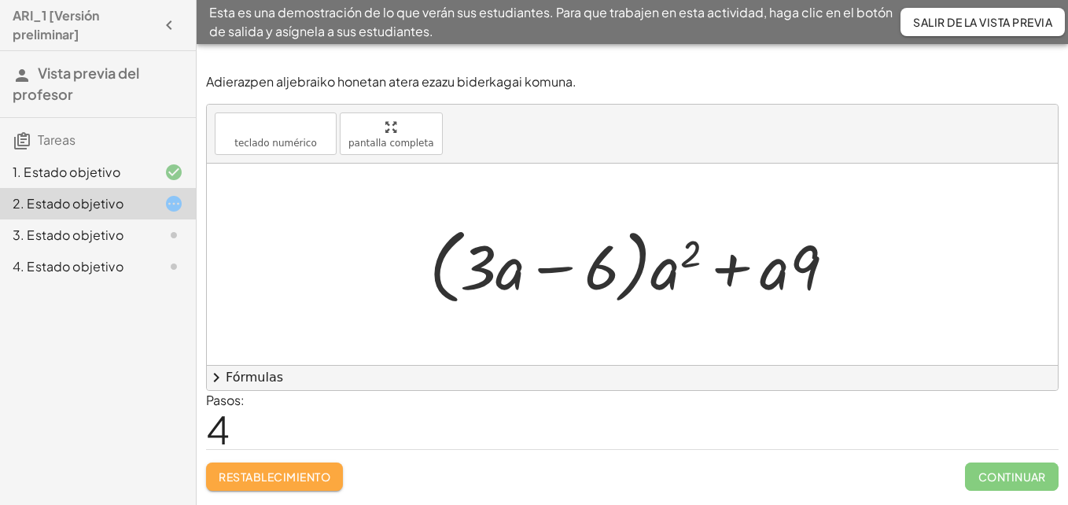
click at [286, 464] on button "Restablecimiento" at bounding box center [274, 476] width 137 height 28
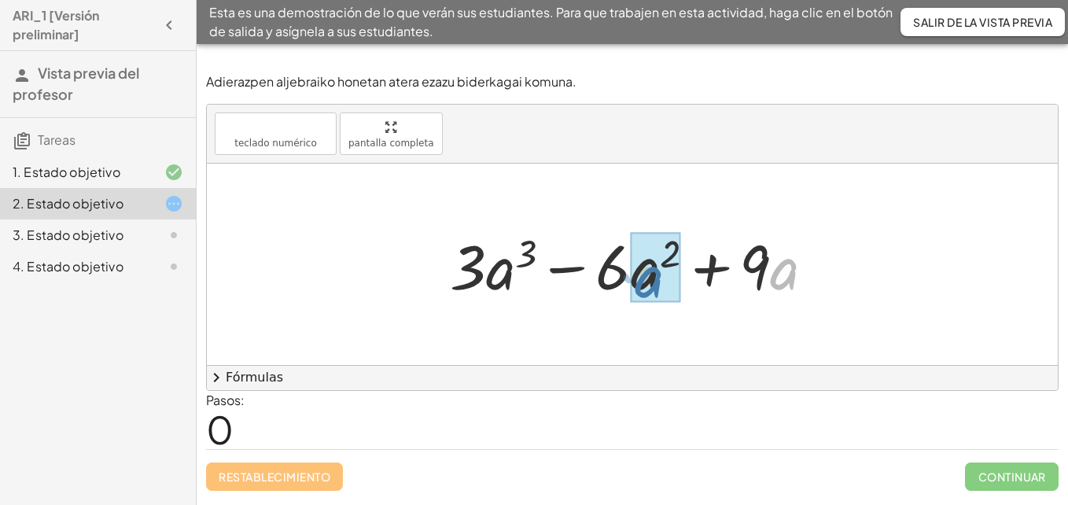
drag, startPoint x: 789, startPoint y: 269, endPoint x: 646, endPoint y: 275, distance: 143.3
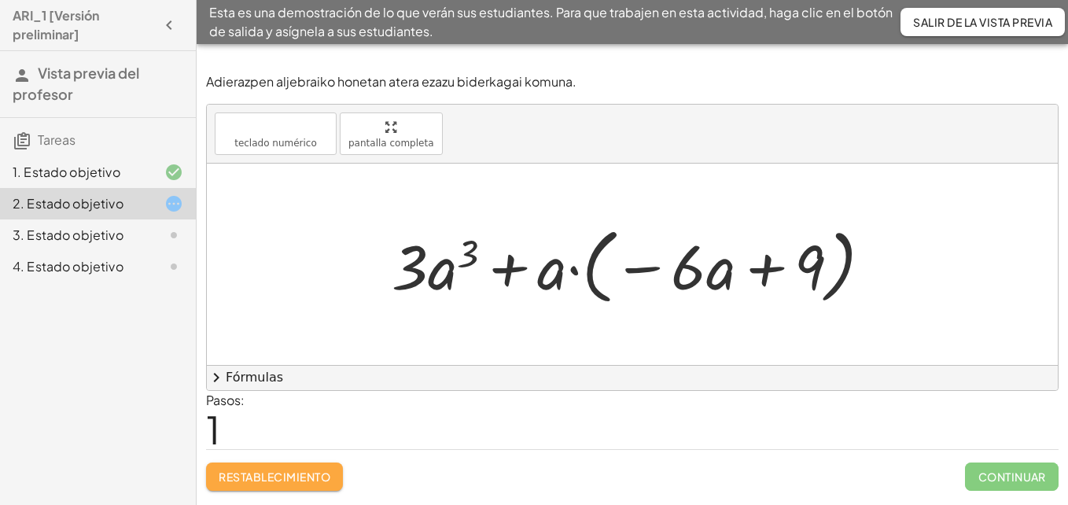
click at [273, 470] on font "Restablecimiento" at bounding box center [275, 477] width 112 height 14
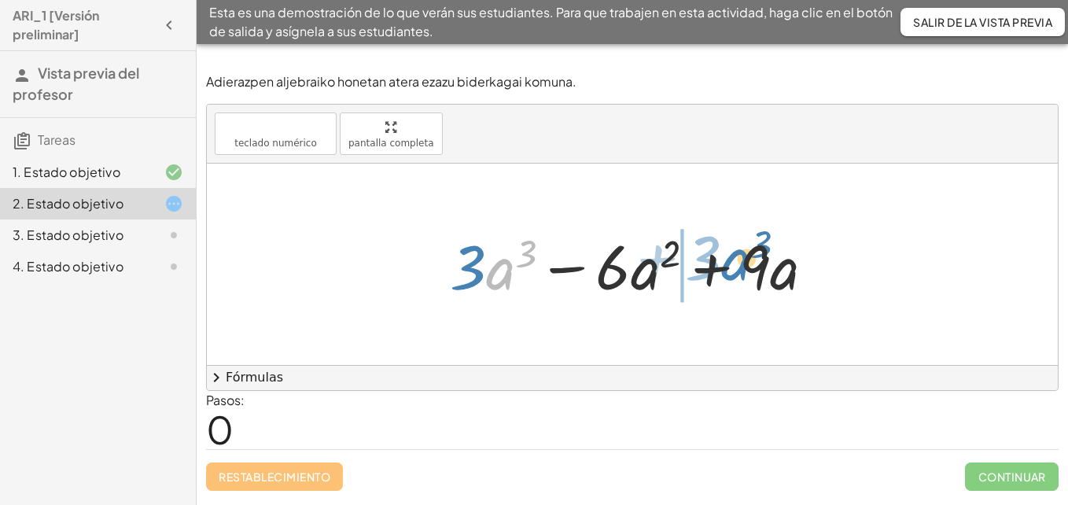
drag, startPoint x: 492, startPoint y: 265, endPoint x: 727, endPoint y: 256, distance: 235.4
click at [727, 256] on div at bounding box center [638, 264] width 393 height 81
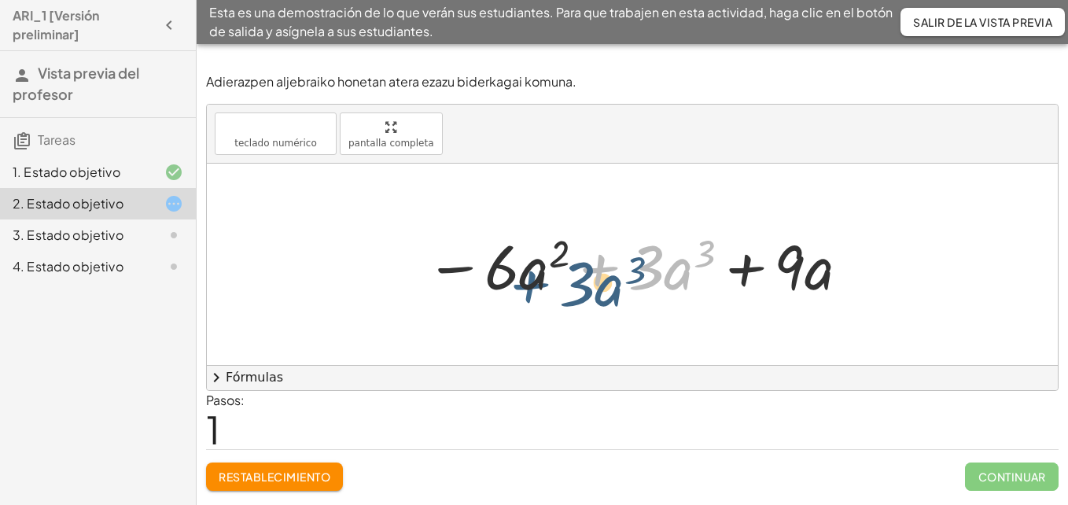
drag, startPoint x: 612, startPoint y: 252, endPoint x: 344, endPoint y: 222, distance: 269.1
click at [344, 222] on div "+ · 3 · a 3 − · 6 · a 2 + · 9 · a + · 3 · a 3 + · 3 · a 3 − · 6 · a 2 + · 9 · a" at bounding box center [632, 264] width 851 height 201
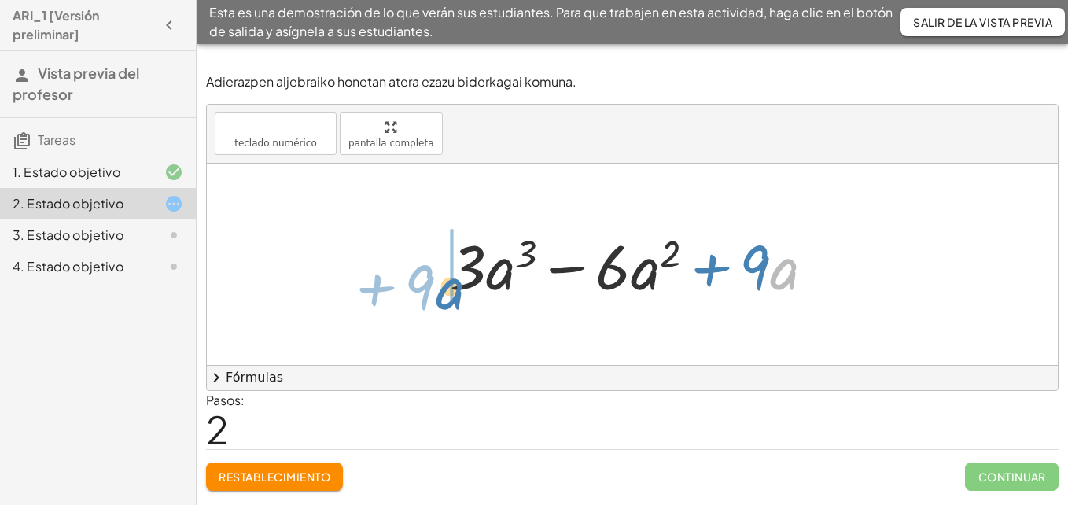
drag, startPoint x: 783, startPoint y: 267, endPoint x: 443, endPoint y: 284, distance: 340.2
click at [443, 284] on div at bounding box center [638, 264] width 393 height 81
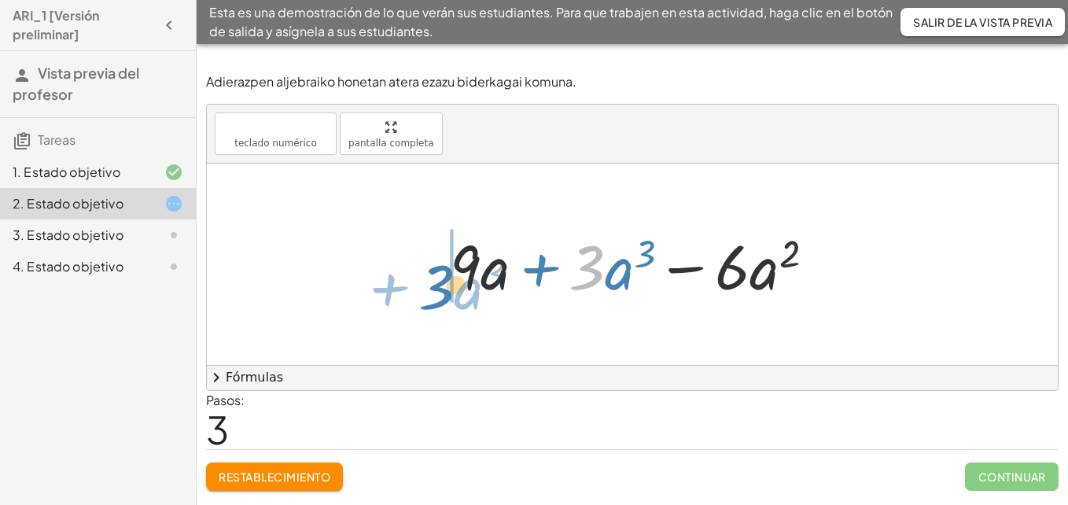
drag, startPoint x: 589, startPoint y: 270, endPoint x: 359, endPoint y: 280, distance: 230.7
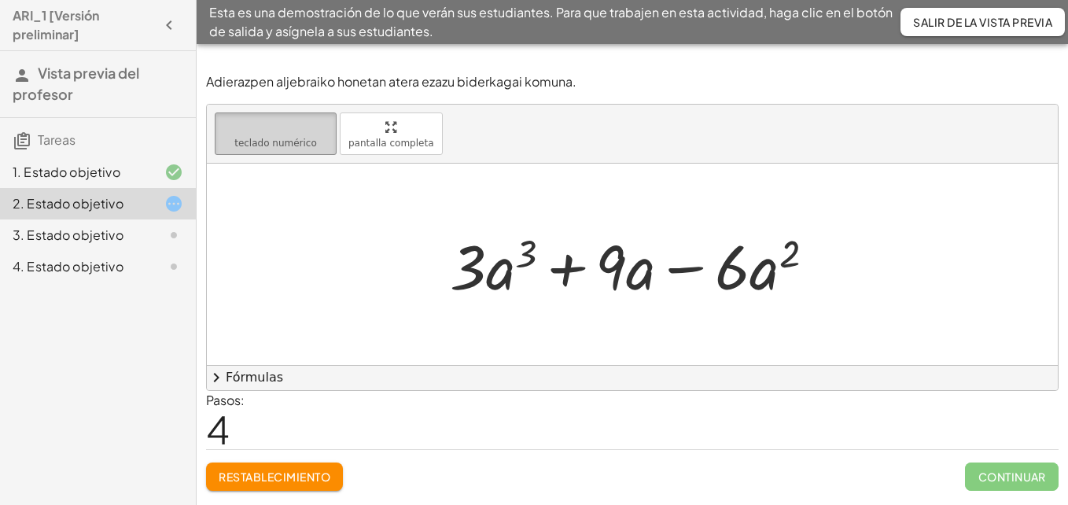
click at [255, 140] on span "teclado numérico" at bounding box center [275, 143] width 83 height 11
click at [705, 278] on div at bounding box center [638, 264] width 393 height 81
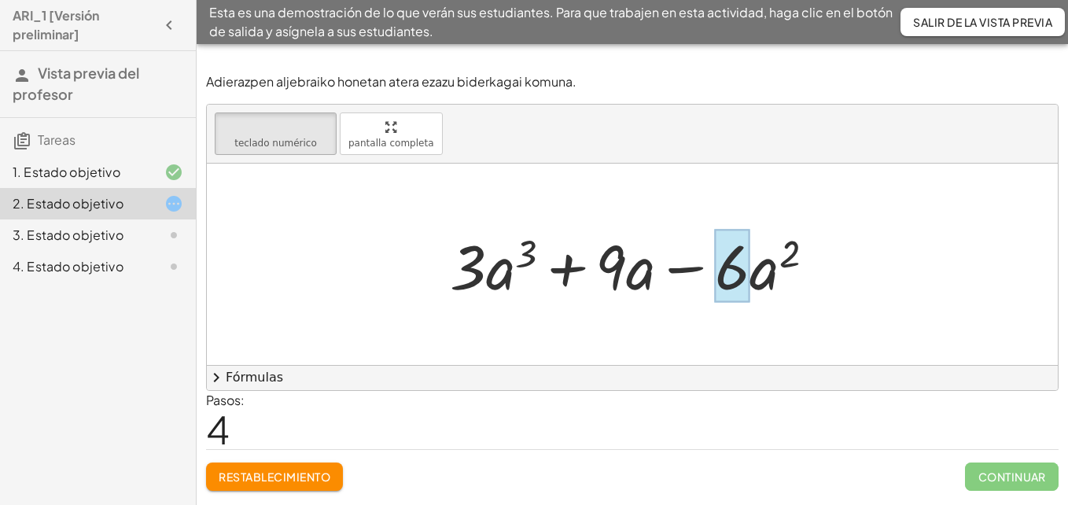
click at [729, 286] on div at bounding box center [732, 266] width 35 height 73
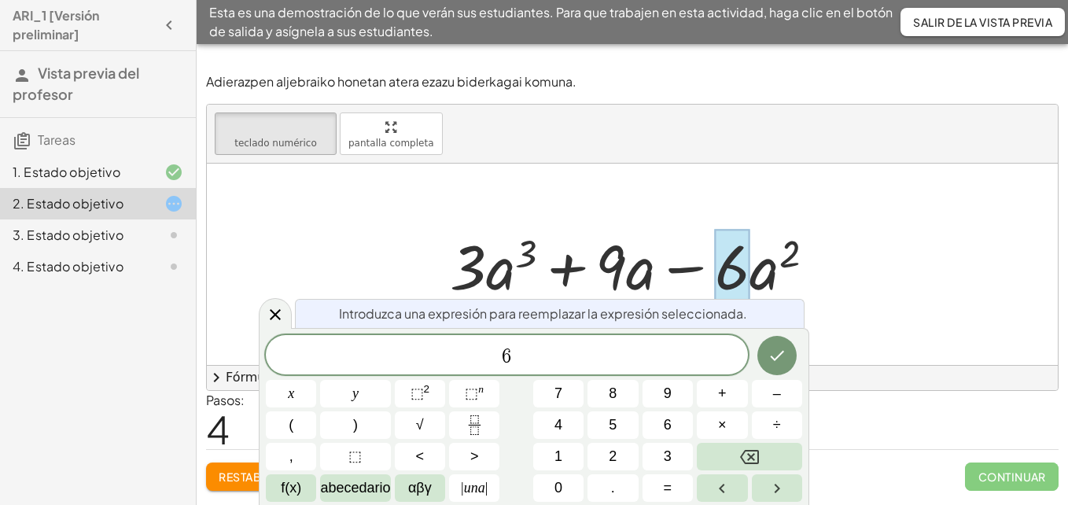
click at [316, 380] on div at bounding box center [291, 394] width 50 height 28
click at [784, 367] on button "Hecho" at bounding box center [776, 355] width 39 height 39
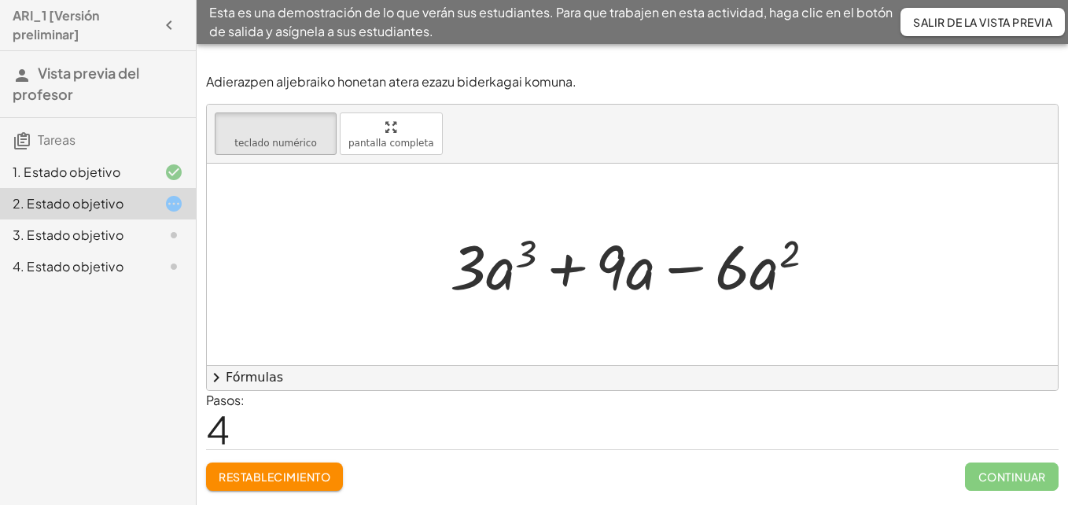
drag, startPoint x: 664, startPoint y: 279, endPoint x: 683, endPoint y: 270, distance: 21.8
click at [683, 270] on div at bounding box center [638, 264] width 393 height 81
drag, startPoint x: 683, startPoint y: 270, endPoint x: 570, endPoint y: 277, distance: 113.5
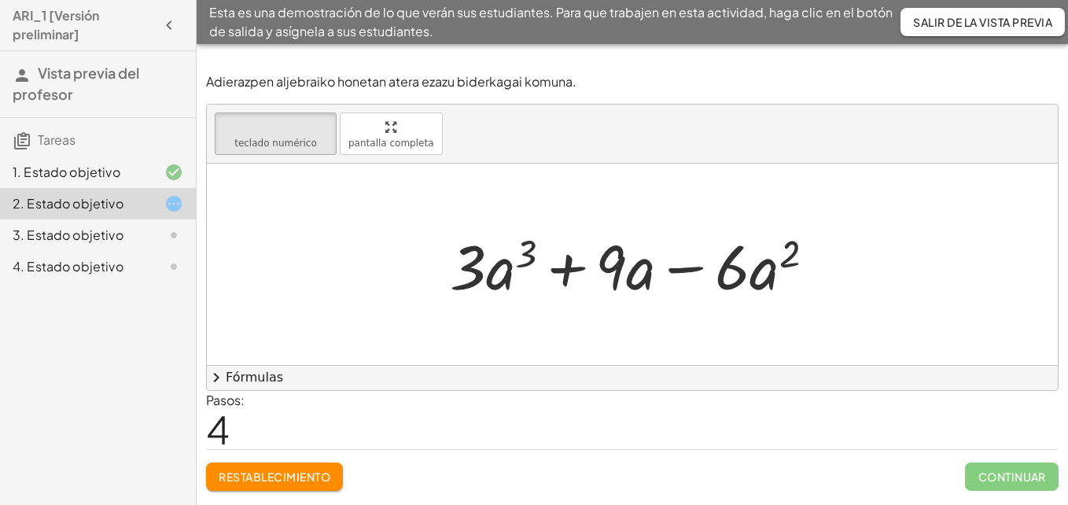
click at [570, 277] on div at bounding box center [638, 264] width 393 height 81
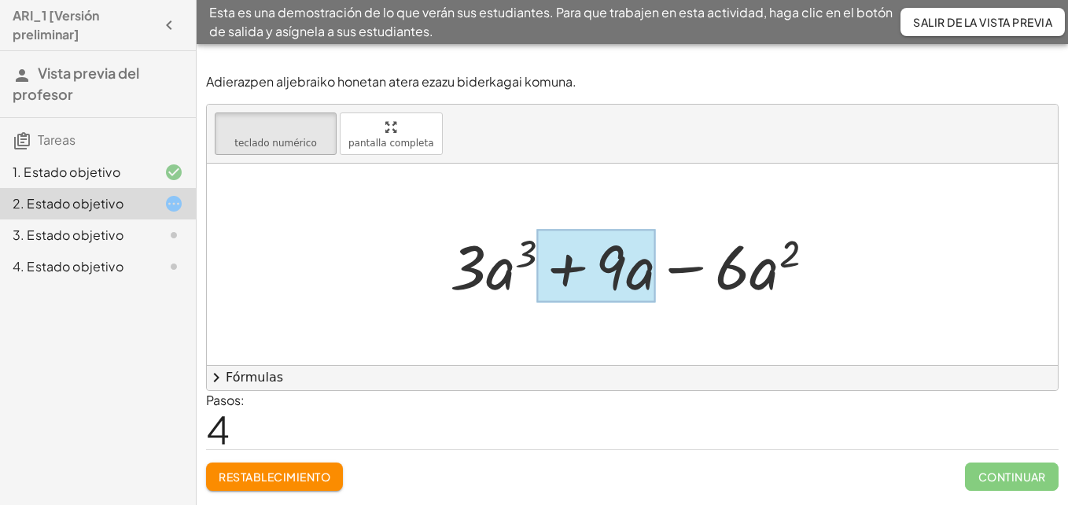
drag, startPoint x: 570, startPoint y: 277, endPoint x: 639, endPoint y: 285, distance: 69.7
click at [624, 266] on div "+ · 3 · a 3 + · 9 · a − · 6 · a 2" at bounding box center [624, 266] width 0 height 0
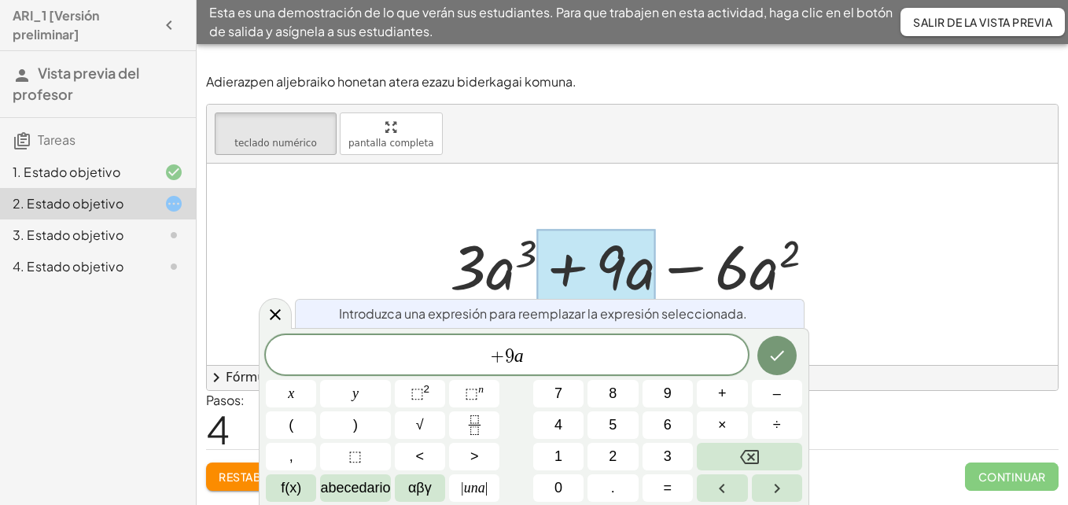
click at [807, 366] on div "Introduzca una expresión para reemplazar la expresión seleccionada. + 9 a x y ⬚…" at bounding box center [534, 416] width 551 height 177
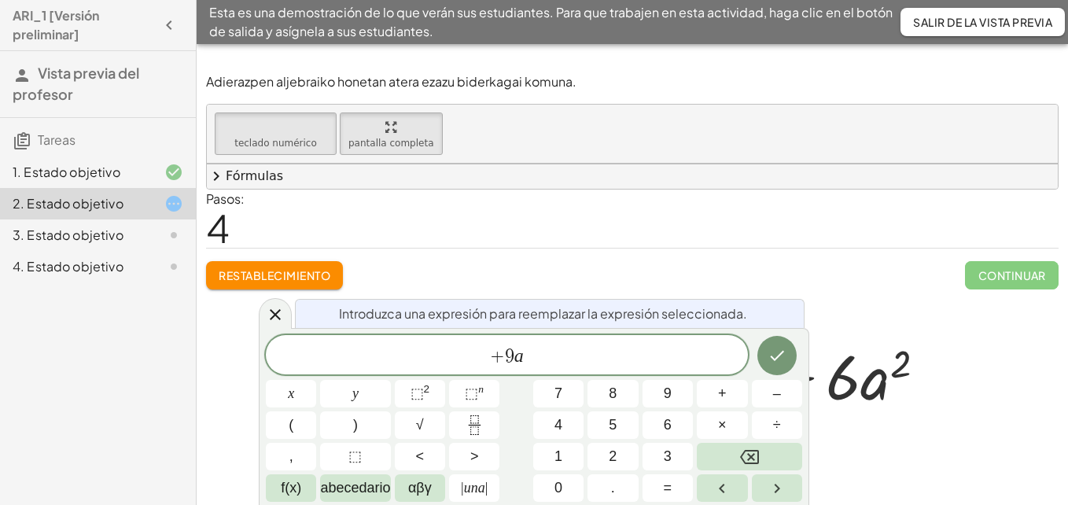
drag, startPoint x: 344, startPoint y: 142, endPoint x: 348, endPoint y: 200, distance: 58.3
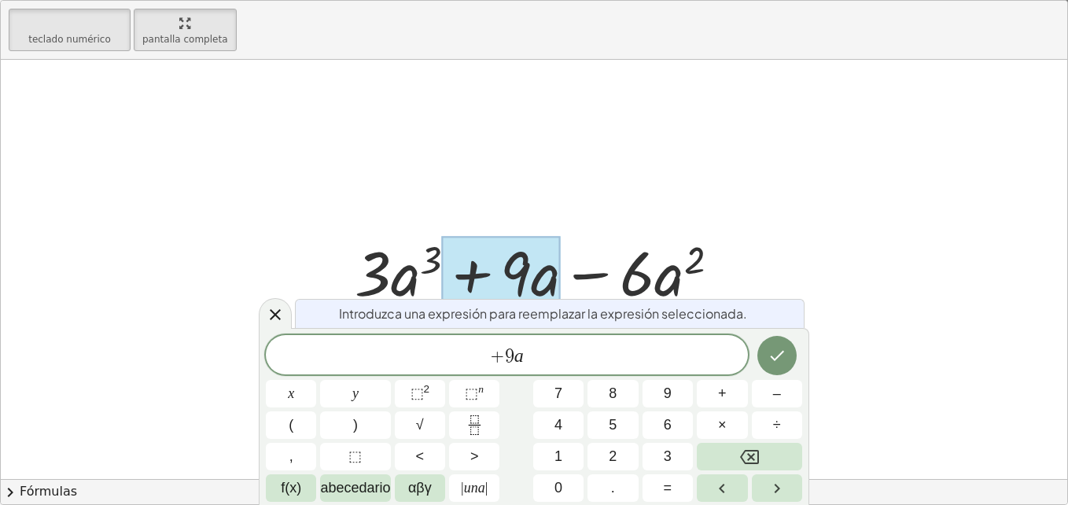
click at [348, 200] on div "teclado teclado numérico pantalla completa + · 3 · a 3 − · 6 · a 2 + · 9 · a − …" at bounding box center [534, 252] width 1067 height 503
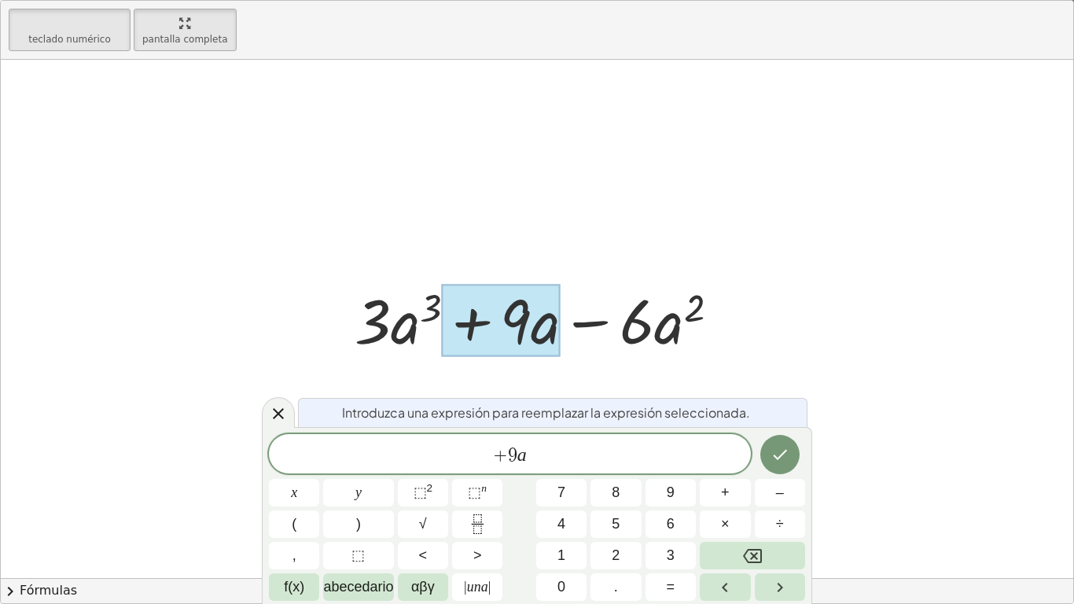
click at [517, 212] on div at bounding box center [537, 319] width 1073 height 518
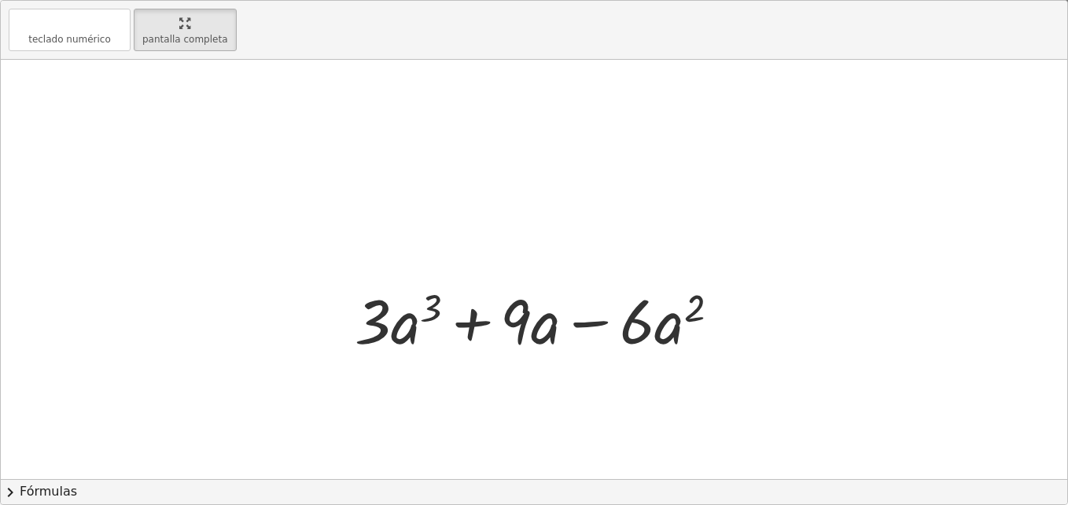
drag, startPoint x: 1023, startPoint y: 37, endPoint x: 1013, endPoint y: 33, distance: 11.0
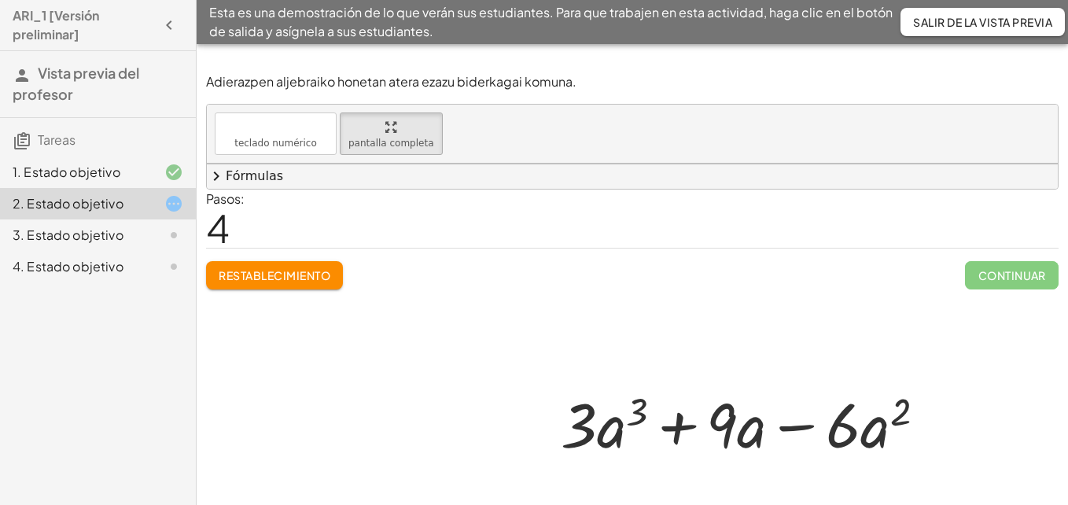
click at [1013, 33] on div "Esta es una demostración de lo que verán sus estudiantes. Para que trabajen en …" at bounding box center [632, 22] width 871 height 44
click at [1013, 33] on button "Salir de la vista previa" at bounding box center [983, 22] width 164 height 28
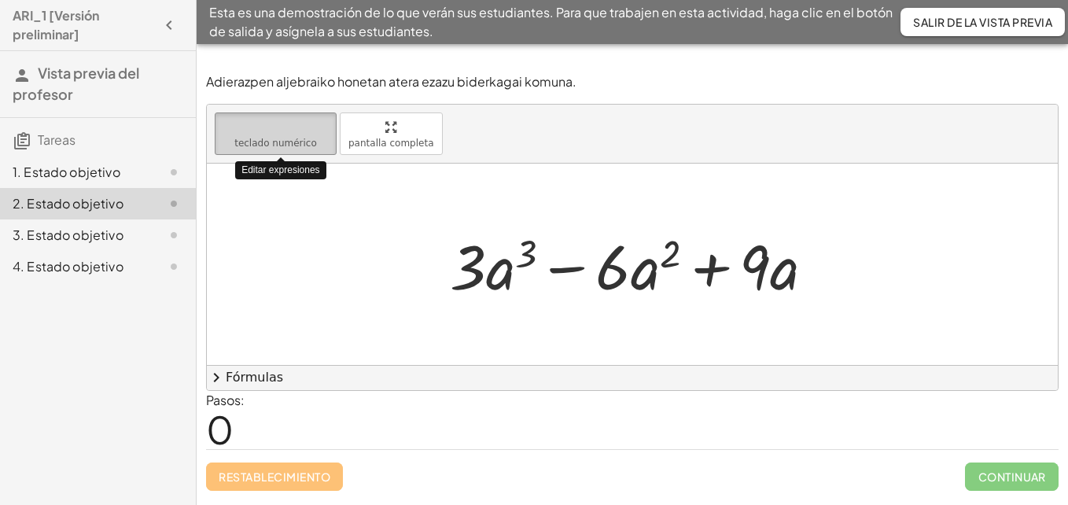
click at [272, 152] on button "teclado teclado numérico" at bounding box center [276, 133] width 122 height 42
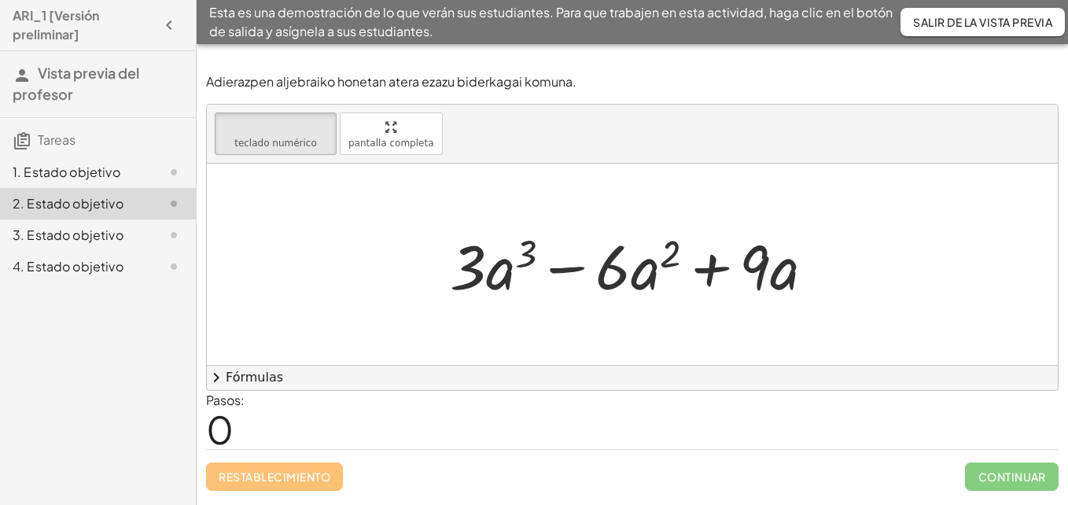
click at [599, 347] on div at bounding box center [632, 264] width 851 height 201
click at [316, 150] on button "teclado teclado numérico" at bounding box center [276, 133] width 122 height 42
drag, startPoint x: 418, startPoint y: 259, endPoint x: 869, endPoint y: 302, distance: 452.7
click at [869, 302] on div at bounding box center [632, 264] width 851 height 201
drag, startPoint x: 869, startPoint y: 302, endPoint x: 360, endPoint y: 184, distance: 522.4
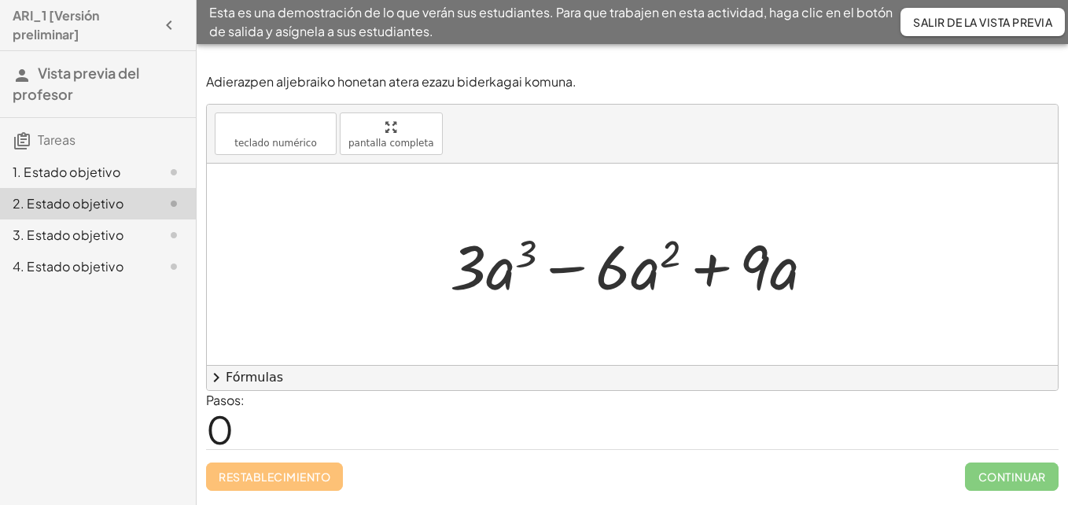
click at [360, 184] on div at bounding box center [632, 264] width 851 height 201
click at [406, 265] on div at bounding box center [632, 264] width 851 height 201
click at [463, 286] on div at bounding box center [638, 264] width 393 height 81
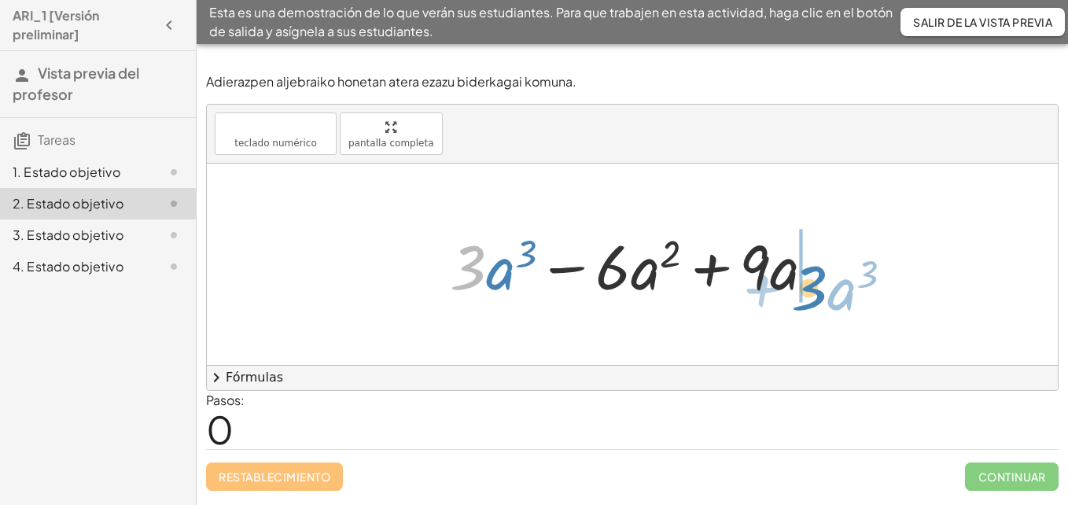
drag, startPoint x: 463, startPoint y: 286, endPoint x: 805, endPoint y: 307, distance: 342.0
click at [805, 307] on div "· 3 + · a 3 + · 3 · a 3 − · 6 · a 2 + · 9 · a" at bounding box center [632, 264] width 413 height 89
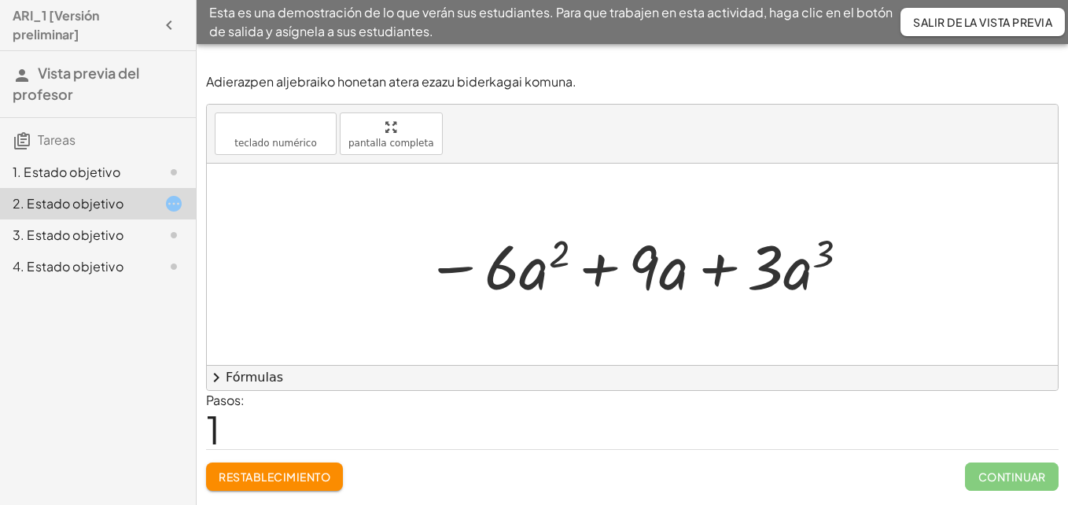
click at [607, 362] on div at bounding box center [632, 264] width 851 height 201
drag, startPoint x: 772, startPoint y: 252, endPoint x: 326, endPoint y: 248, distance: 446.8
click at [326, 248] on div "+ · 3 · a 3 − · 6 · a 2 + · 9 · a · 3 + · a 3 + · 3 · a 3 − · 6 · a 2 + · 9 · a" at bounding box center [632, 264] width 851 height 201
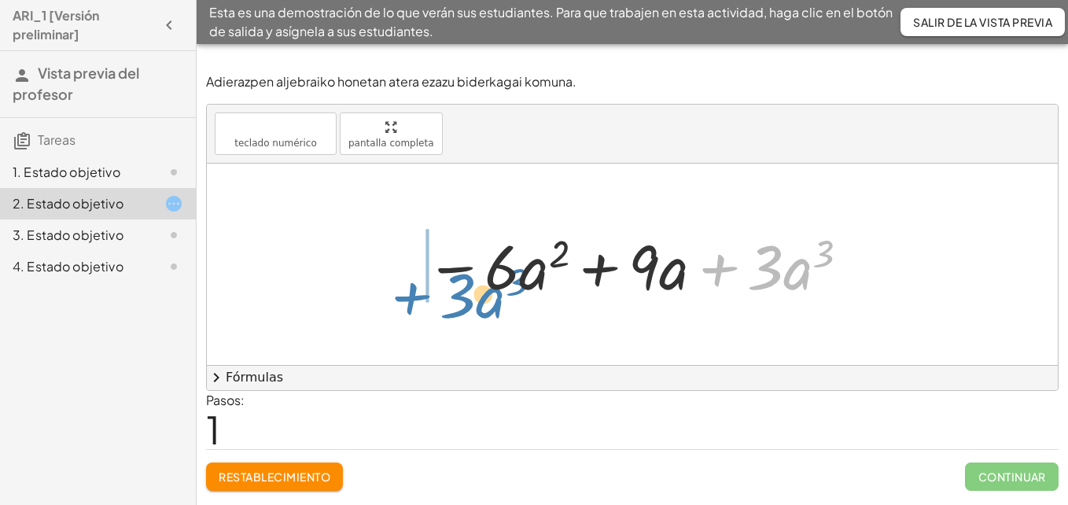
drag, startPoint x: 742, startPoint y: 266, endPoint x: 432, endPoint y: 282, distance: 310.3
click at [432, 282] on div at bounding box center [638, 264] width 441 height 81
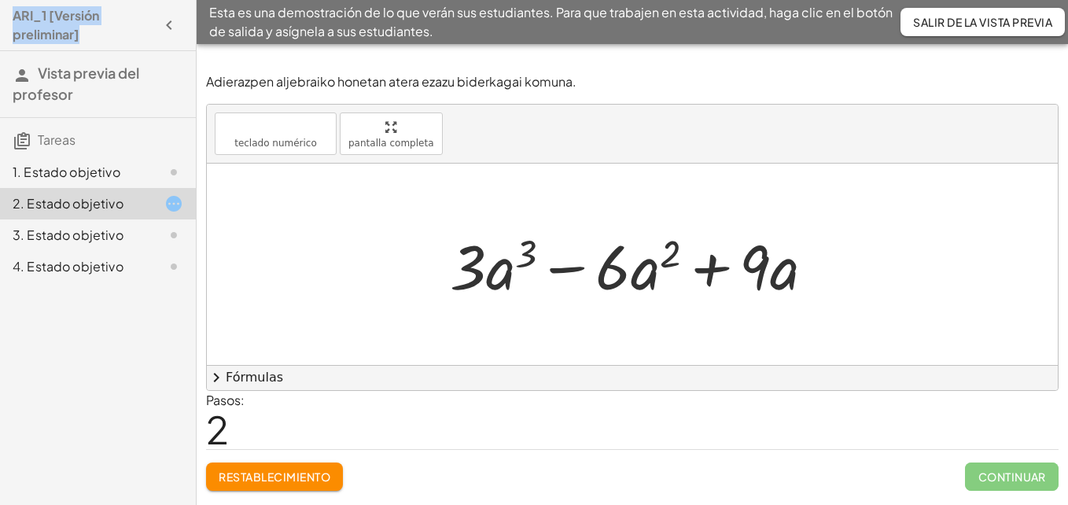
drag, startPoint x: 154, startPoint y: 38, endPoint x: 168, endPoint y: 25, distance: 18.4
click at [168, 25] on div "ARI_1 [Versión preliminar]" at bounding box center [97, 25] width 183 height 38
click at [168, 25] on icon "button" at bounding box center [169, 25] width 19 height 19
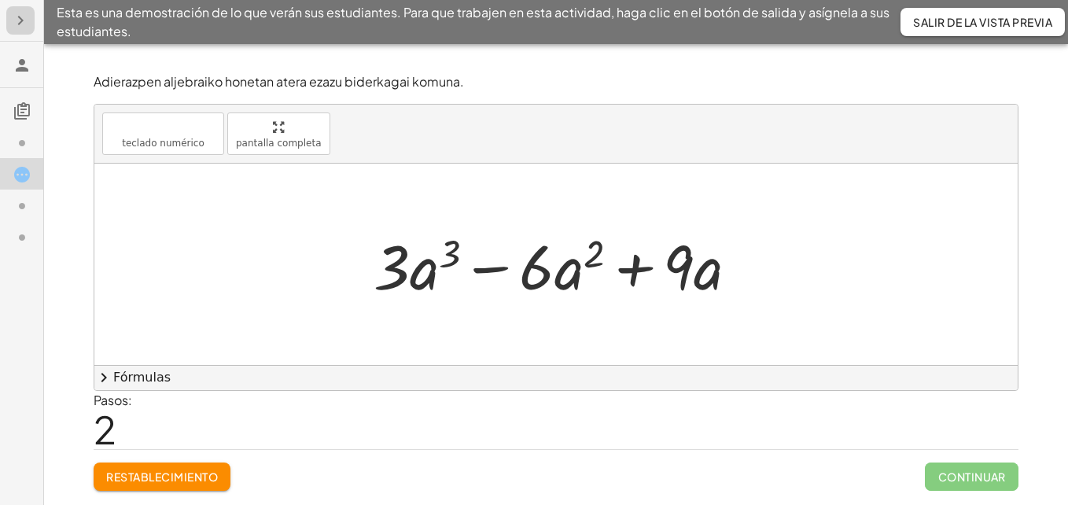
click at [24, 29] on icon "button" at bounding box center [20, 20] width 19 height 19
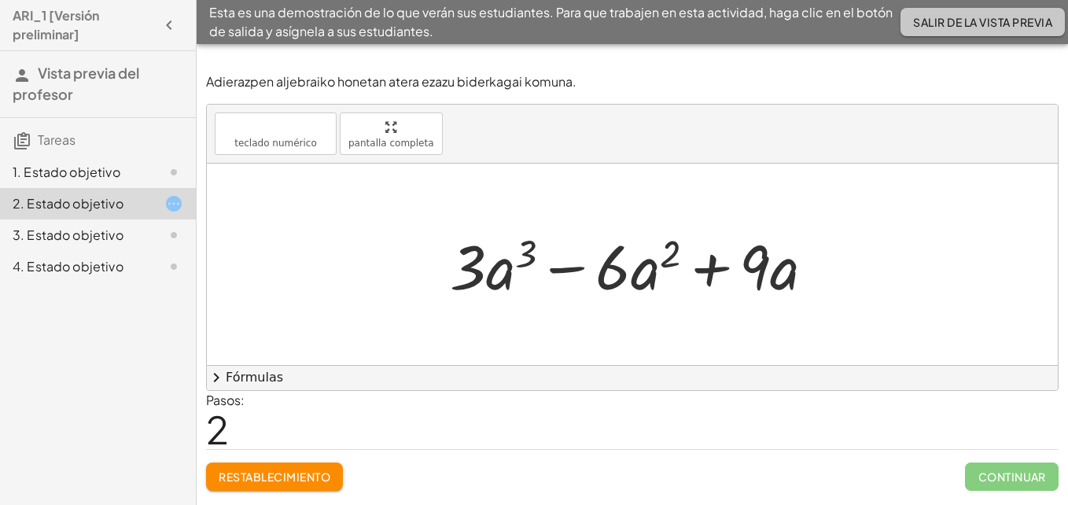
click at [971, 28] on font "Salir de la vista previa" at bounding box center [982, 22] width 139 height 14
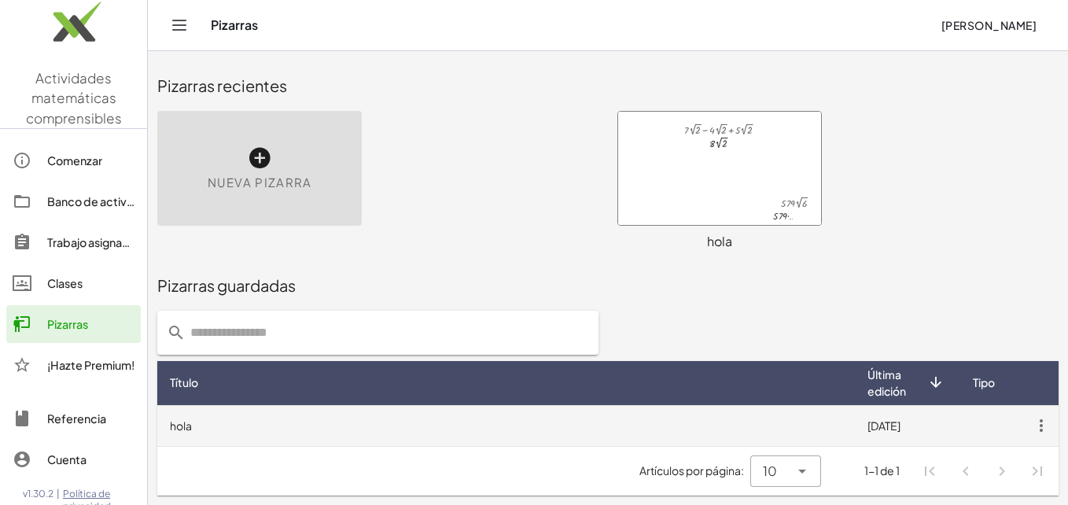
click at [184, 434] on td "hola" at bounding box center [506, 425] width 698 height 41
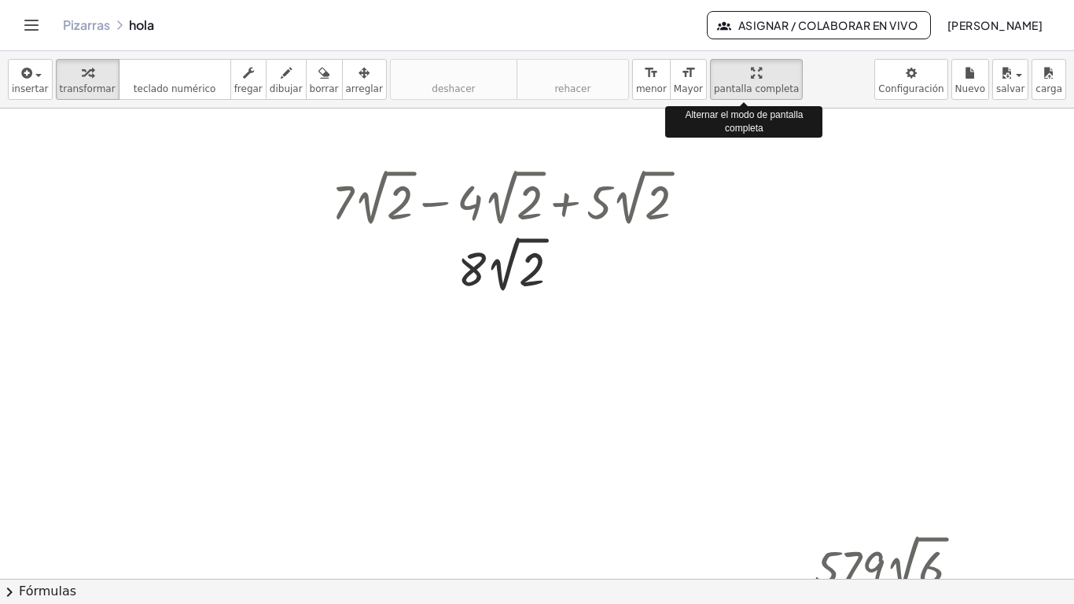
drag, startPoint x: 702, startPoint y: 77, endPoint x: 706, endPoint y: 135, distance: 58.3
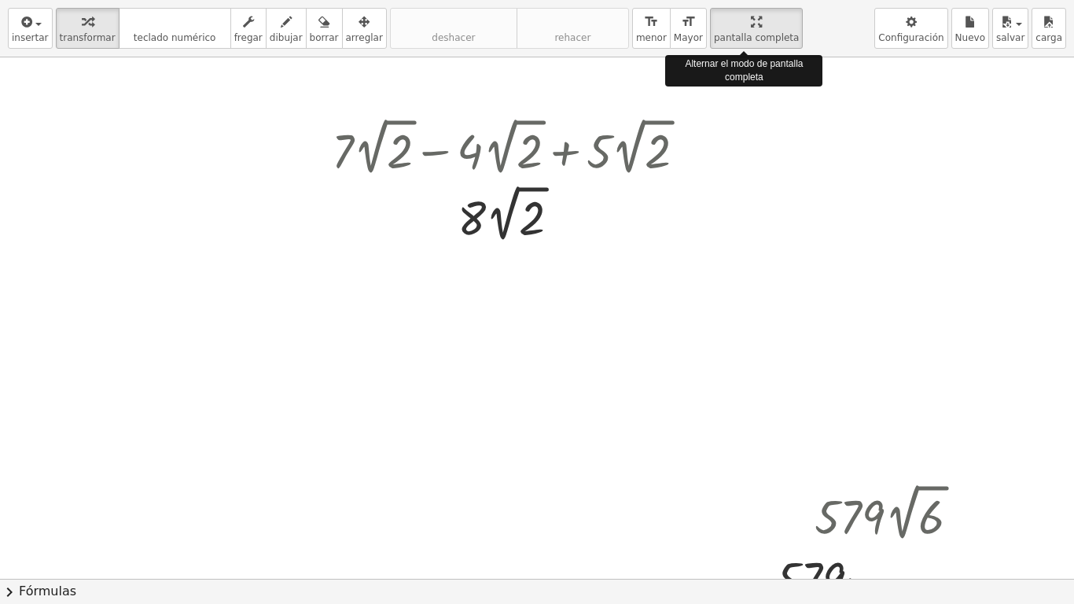
click at [706, 135] on div "insertar select one: Math Expression Function Text Youtube Video Graphing Geome…" at bounding box center [537, 302] width 1074 height 604
click at [455, 156] on div at bounding box center [515, 146] width 382 height 67
click at [437, 158] on div at bounding box center [515, 146] width 382 height 67
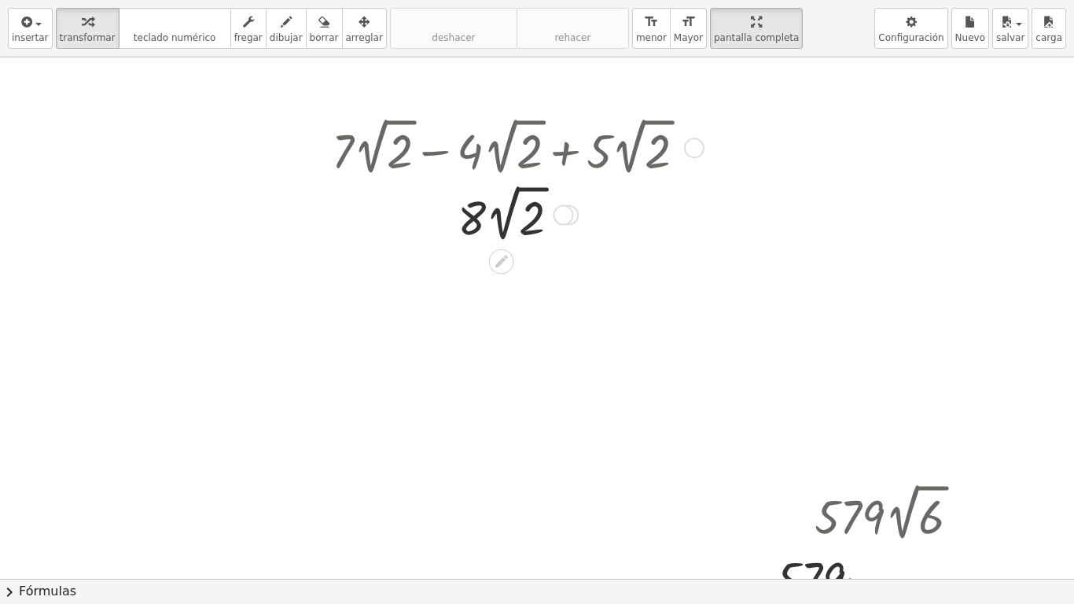
click at [437, 149] on div at bounding box center [515, 146] width 382 height 67
click at [473, 207] on div at bounding box center [515, 213] width 382 height 67
click at [510, 212] on div at bounding box center [515, 213] width 382 height 67
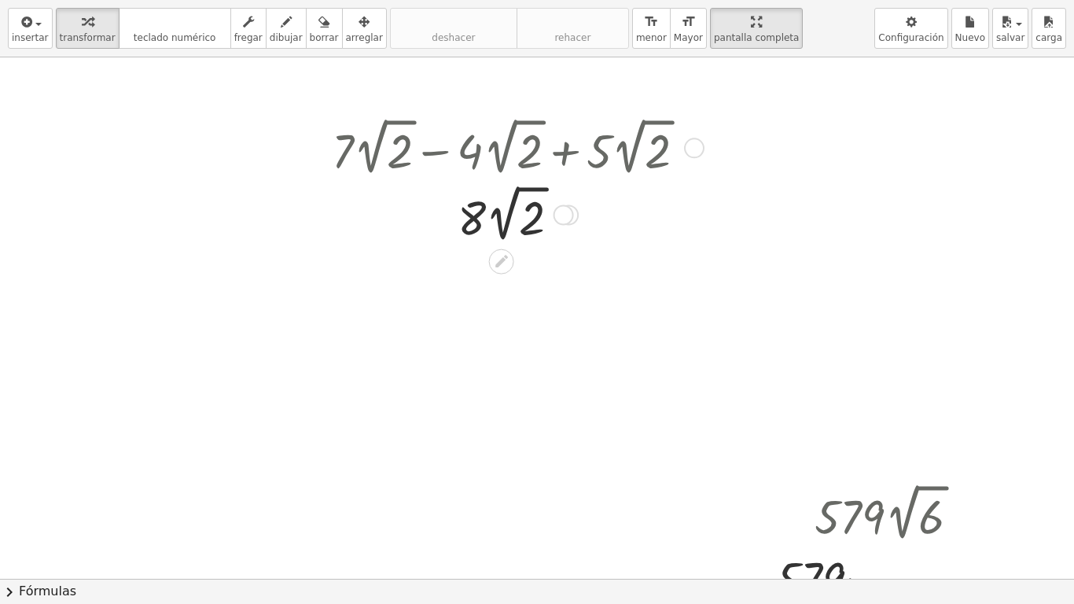
click at [510, 212] on div at bounding box center [515, 213] width 382 height 67
click at [510, 212] on div at bounding box center [515, 213] width 382 height 63
click at [697, 148] on div at bounding box center [694, 148] width 20 height 20
click at [43, 15] on button "insertar" at bounding box center [30, 28] width 45 height 41
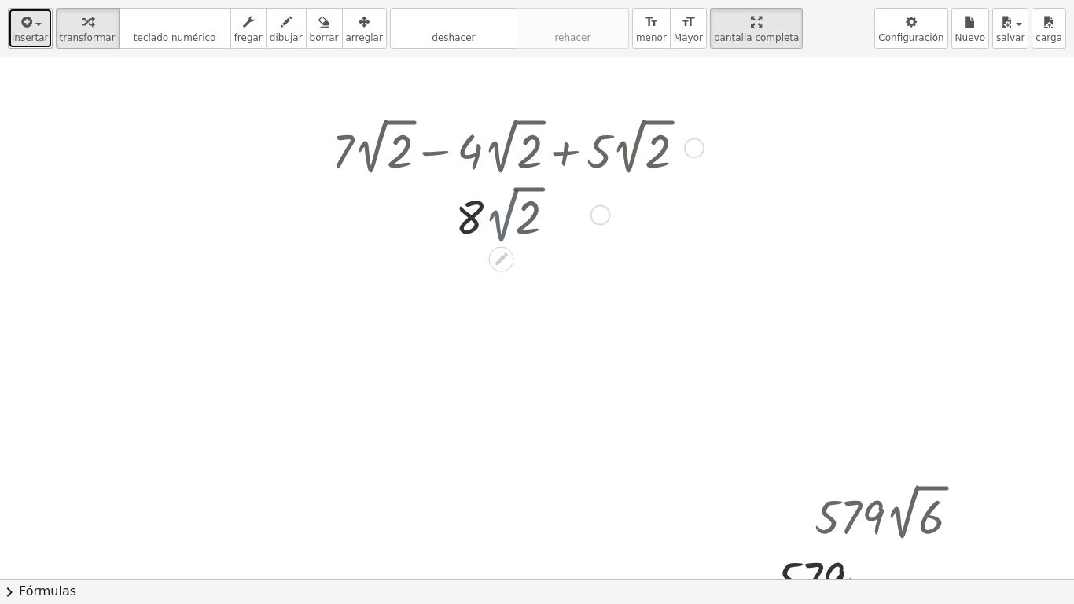
click at [42, 20] on div "button" at bounding box center [30, 21] width 37 height 19
click at [23, 53] on div "insertar select one: Math Expression Function Text Youtube Video Graphing Geome…" at bounding box center [537, 28] width 1074 height 57
click at [27, 37] on span "insertar" at bounding box center [30, 37] width 37 height 11
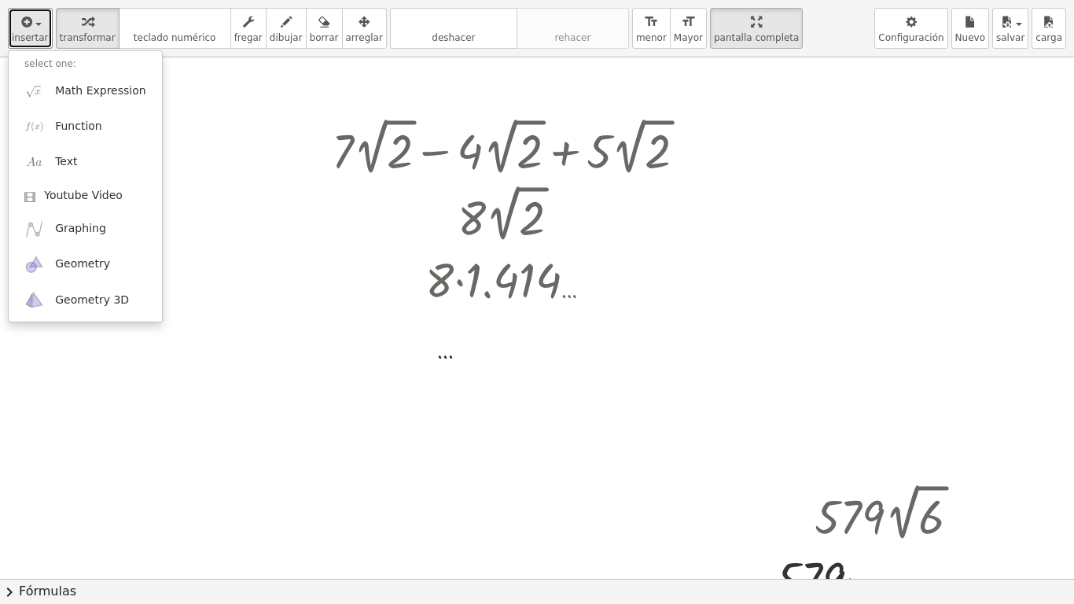
click at [194, 308] on div at bounding box center [537, 578] width 1074 height 1043
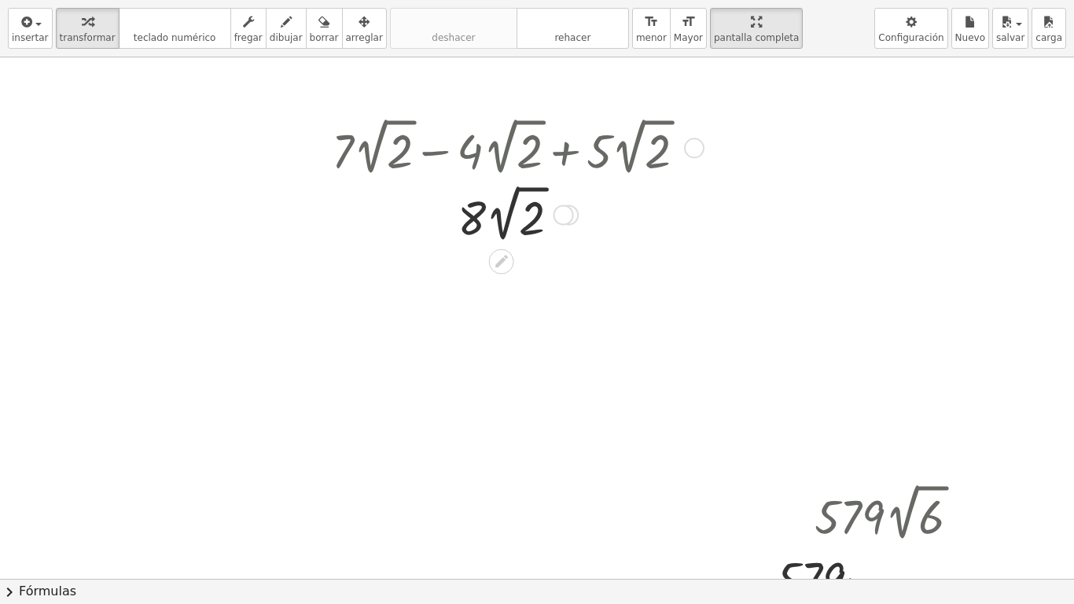
drag, startPoint x: 448, startPoint y: 176, endPoint x: 427, endPoint y: 134, distance: 47.5
click at [427, 134] on div at bounding box center [515, 146] width 382 height 67
drag, startPoint x: 427, startPoint y: 134, endPoint x: 432, endPoint y: 150, distance: 17.2
click at [432, 150] on div at bounding box center [515, 146] width 382 height 67
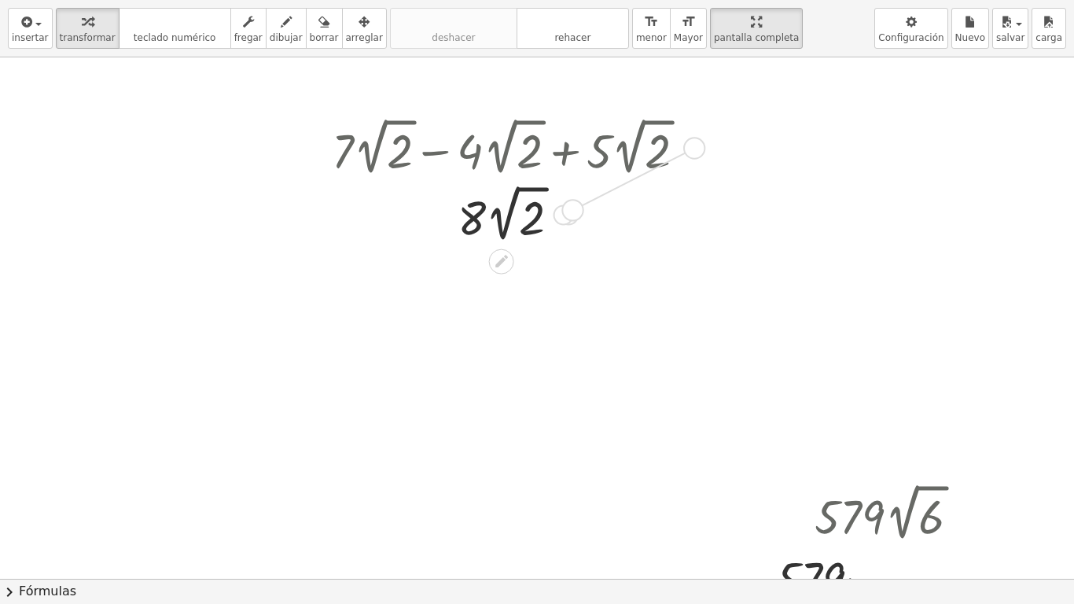
drag, startPoint x: 692, startPoint y: 145, endPoint x: 565, endPoint y: 212, distance: 143.9
click at [502, 149] on div "+ · 7 · 2 √ 2 − · 4 · 2 √ 2 + · 5 · 2 √ 2 Go back to this line Copy line as LaT…" at bounding box center [502, 149] width 0 height 0
drag, startPoint x: 565, startPoint y: 212, endPoint x: 694, endPoint y: 143, distance: 146.0
click at [502, 149] on div "+ · 7 · 2 √ 2 − · 4 · 2 √ 2 + · 5 · 2 √ 2 Go back to this line Copy line as LaT…" at bounding box center [502, 149] width 0 height 0
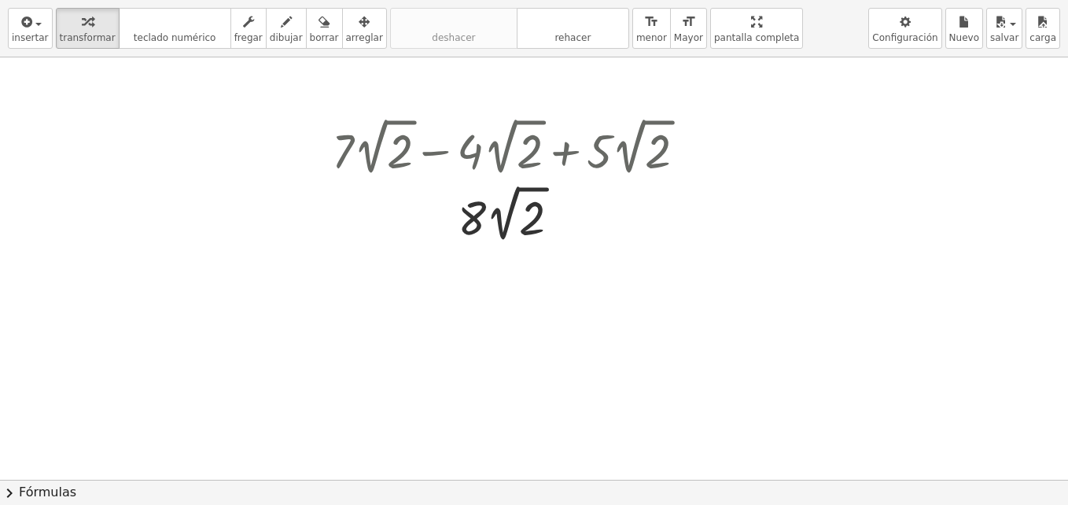
drag, startPoint x: 730, startPoint y: 30, endPoint x: 727, endPoint y: -28, distance: 58.3
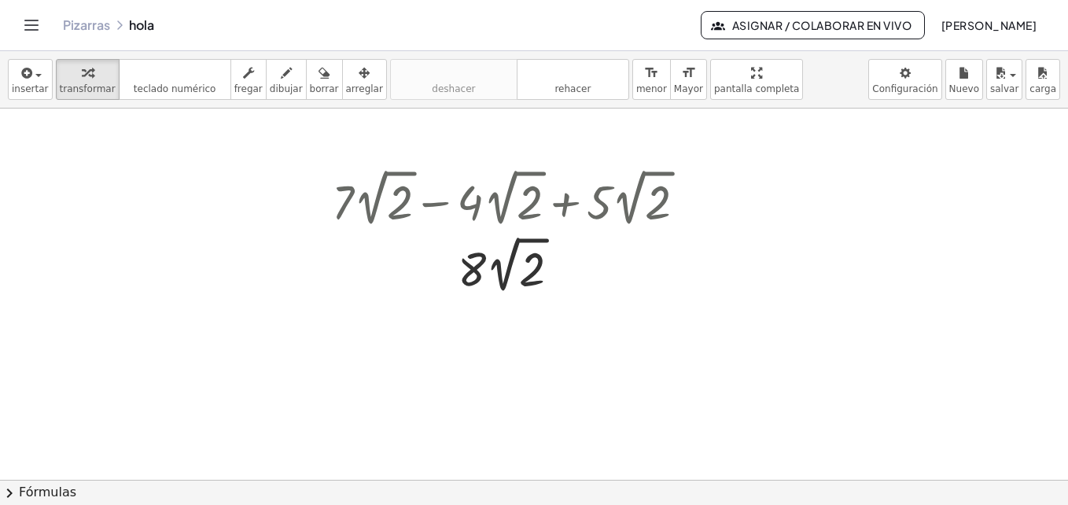
click at [727, 0] on html "Actividades matemáticas comprensibles Comenzar Banco de actividades Trabajo asi…" at bounding box center [534, 252] width 1068 height 505
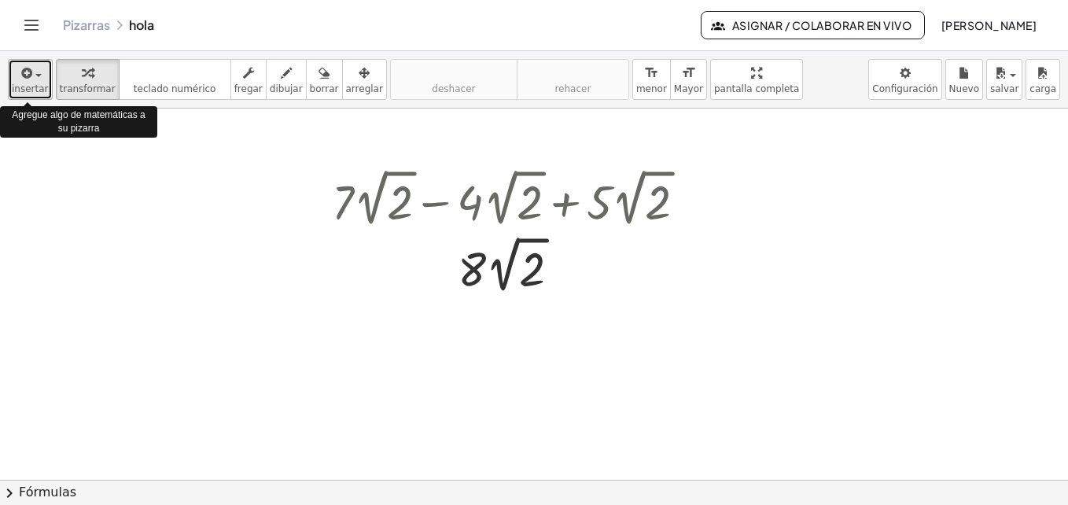
click at [24, 87] on span "insertar" at bounding box center [30, 88] width 37 height 11
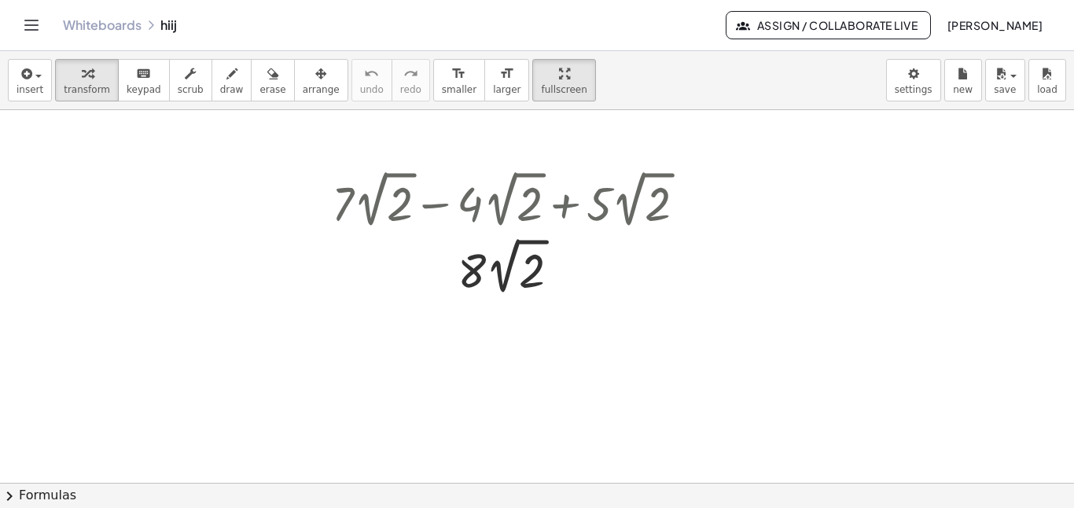
drag, startPoint x: 523, startPoint y: 61, endPoint x: 526, endPoint y: 120, distance: 58.3
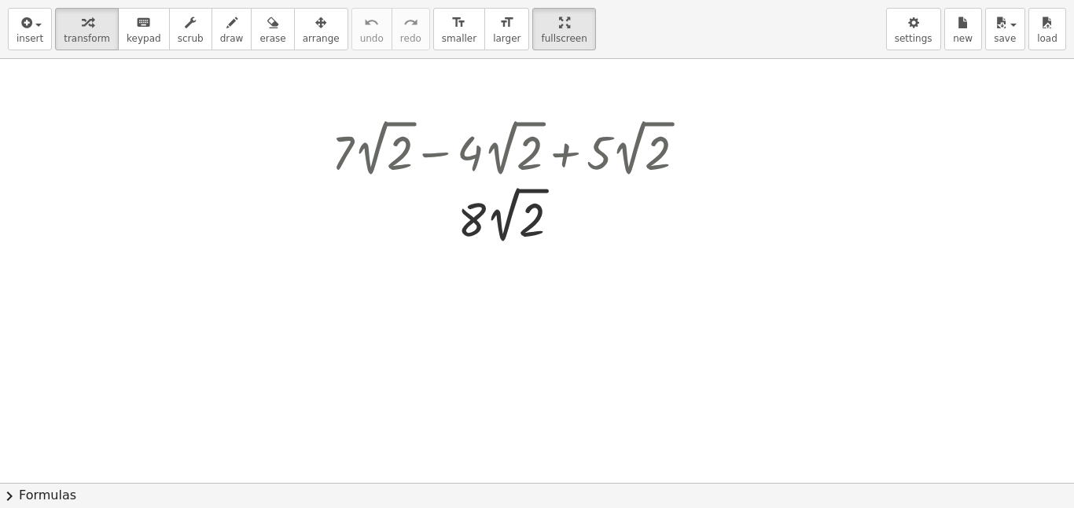
click at [526, 120] on div "insert select one: Math Expression Function Text Youtube Video Graphing Geometr…" at bounding box center [537, 254] width 1074 height 508
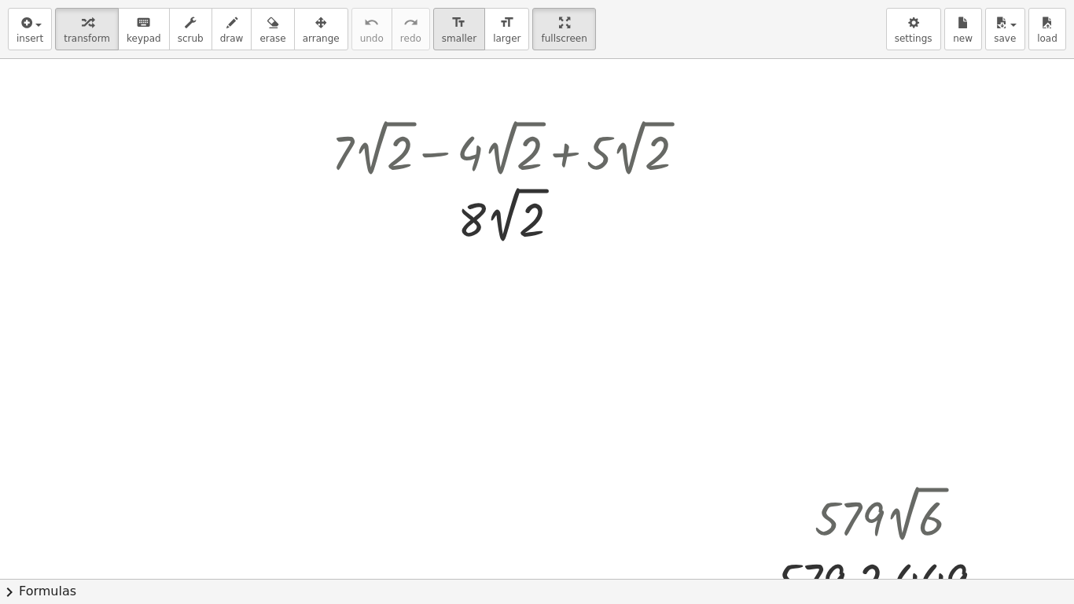
click at [442, 38] on span "smaller" at bounding box center [459, 38] width 35 height 11
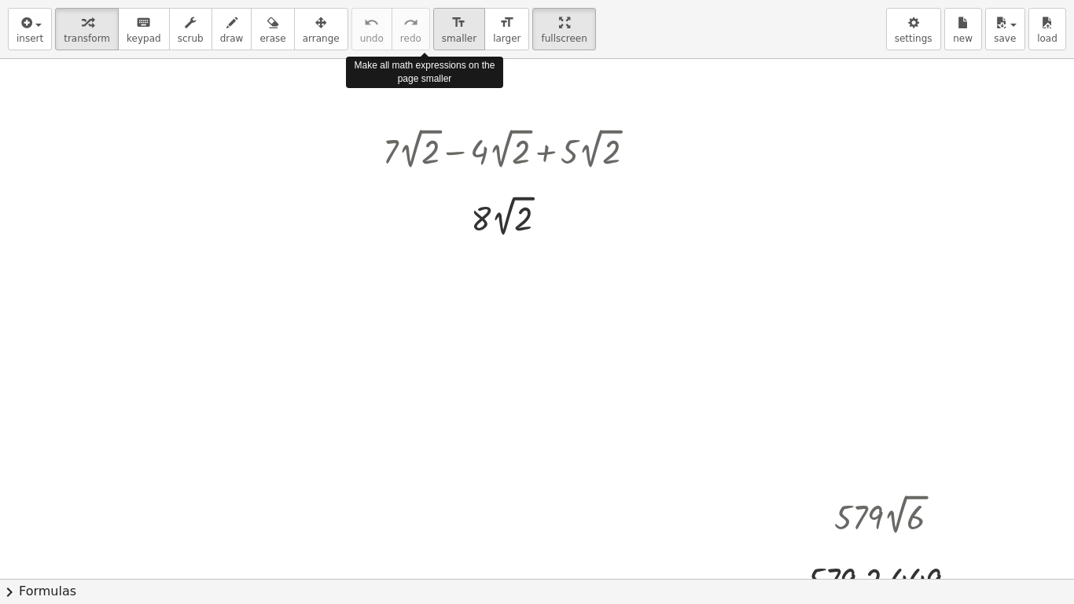
click at [442, 37] on span "smaller" at bounding box center [459, 38] width 35 height 11
click at [559, 22] on icon "button" at bounding box center [564, 22] width 11 height 19
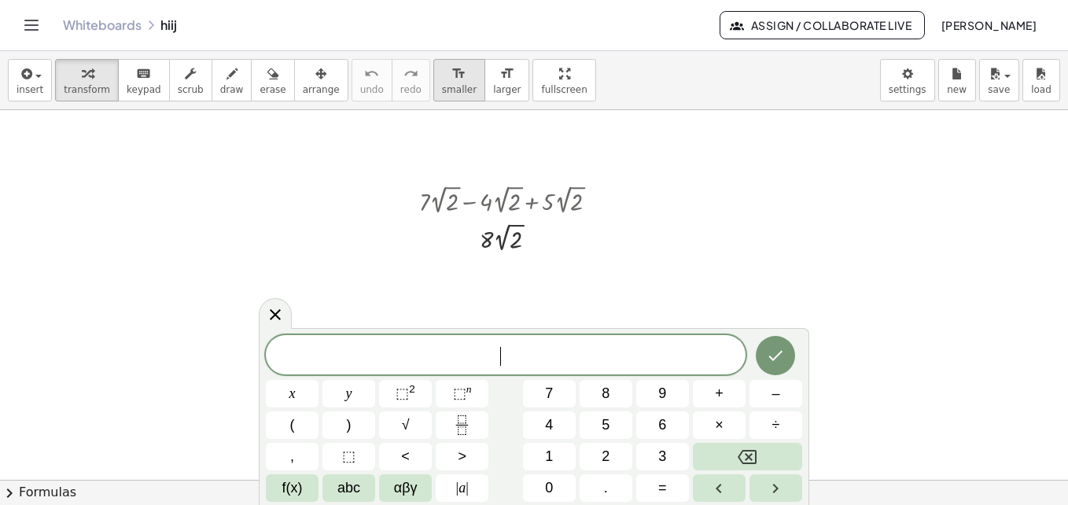
click at [442, 90] on span "smaller" at bounding box center [459, 89] width 35 height 11
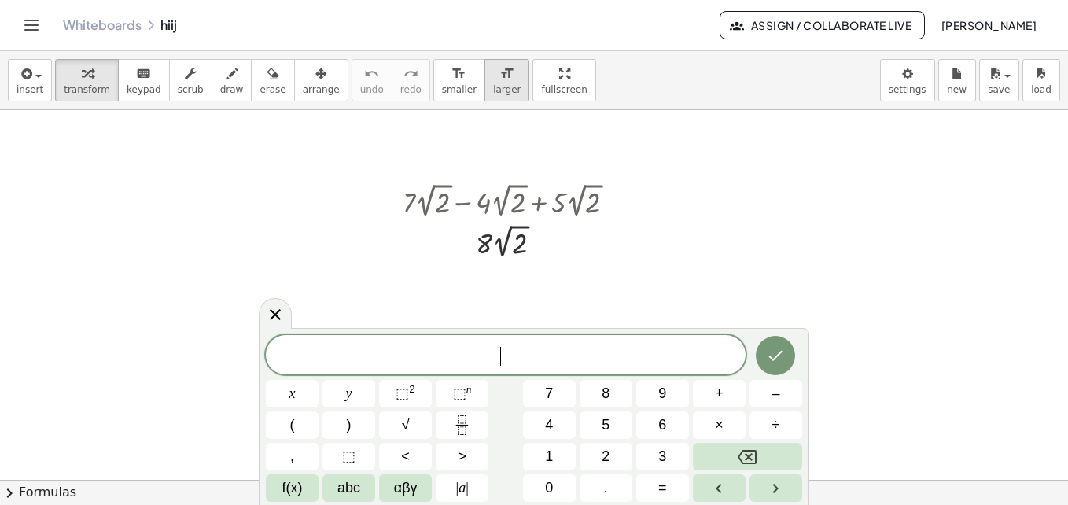
click at [484, 83] on button "format_size larger" at bounding box center [506, 80] width 45 height 42
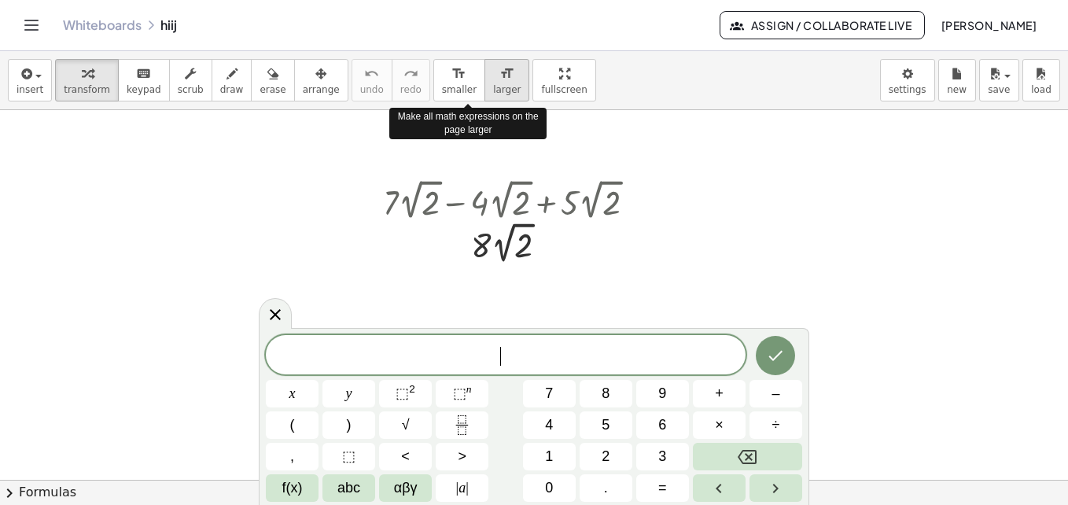
click at [484, 83] on button "format_size larger" at bounding box center [506, 80] width 45 height 42
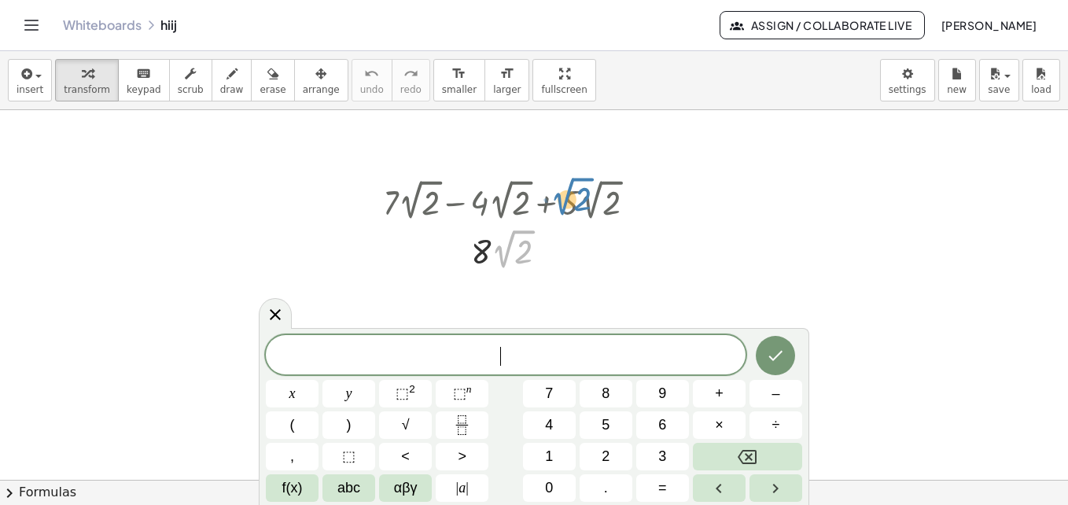
drag, startPoint x: 522, startPoint y: 226, endPoint x: 581, endPoint y: 173, distance: 79.1
click at [581, 173] on div "+ · 7 · 2 √ 2 − · 4 · 2 √ 2 + · 5 · 2 √ 2 + · 3 · 2 √ 2 + · 5 · 2 √ 2 · 2 √ 2 ·…" at bounding box center [506, 224] width 294 height 106
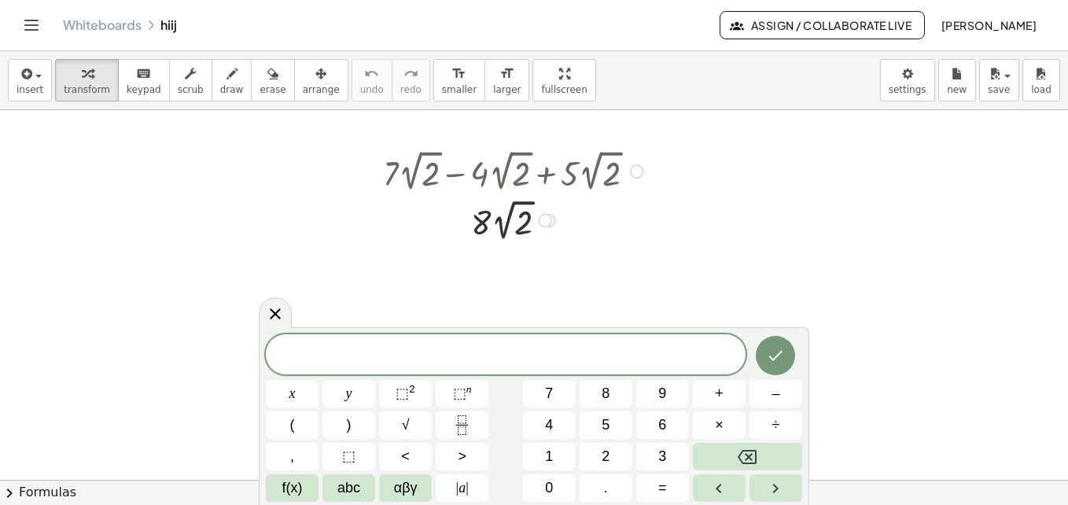
click at [536, 187] on div at bounding box center [515, 171] width 281 height 50
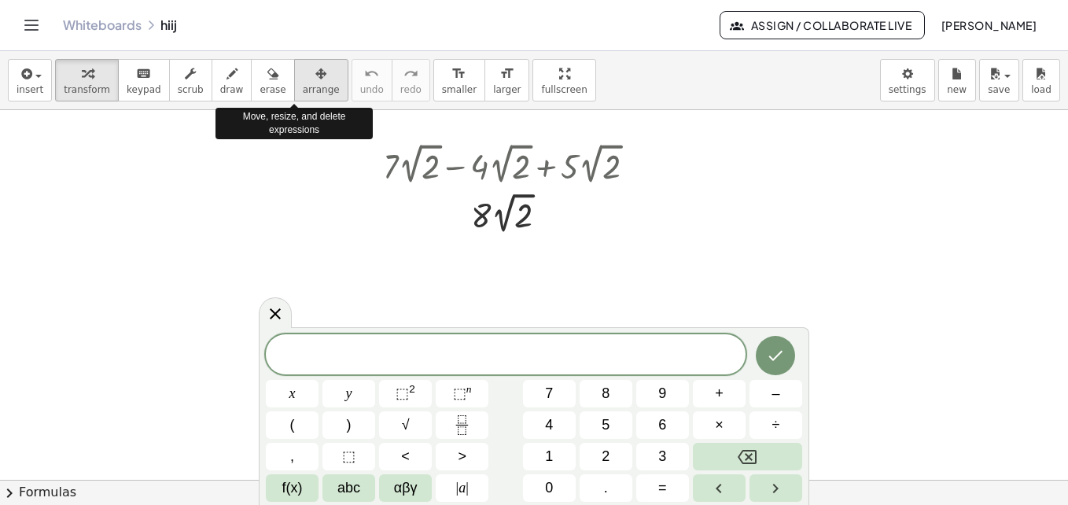
click at [313, 90] on button "arrange" at bounding box center [321, 80] width 54 height 42
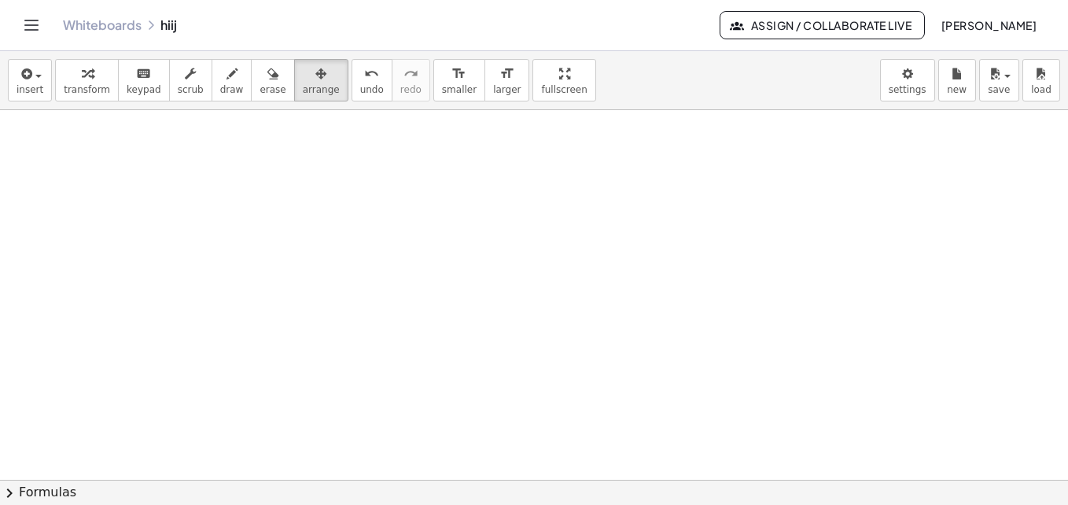
scroll to position [0, 0]
click at [28, 83] on icon "button" at bounding box center [25, 73] width 14 height 19
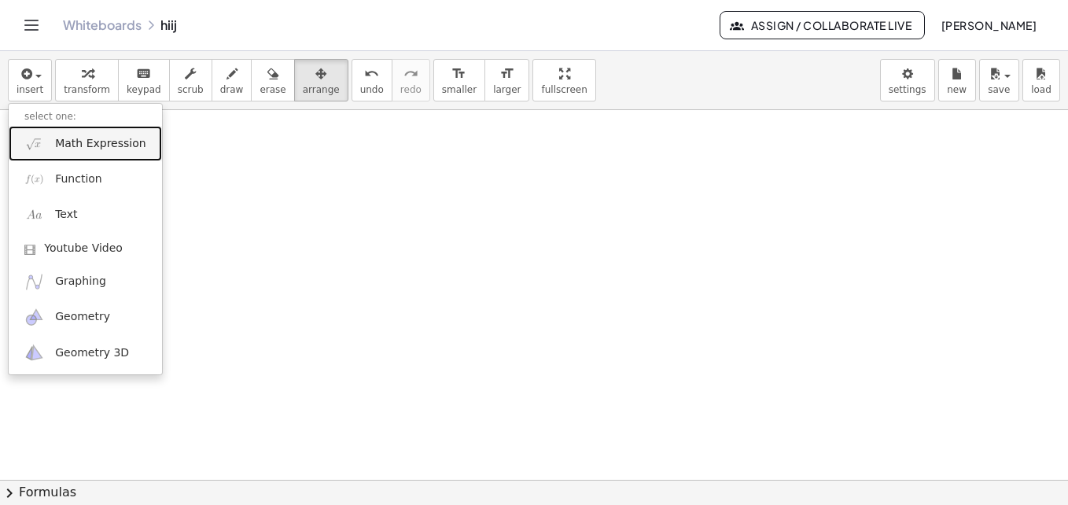
click at [73, 138] on span "Math Expression" at bounding box center [100, 144] width 90 height 16
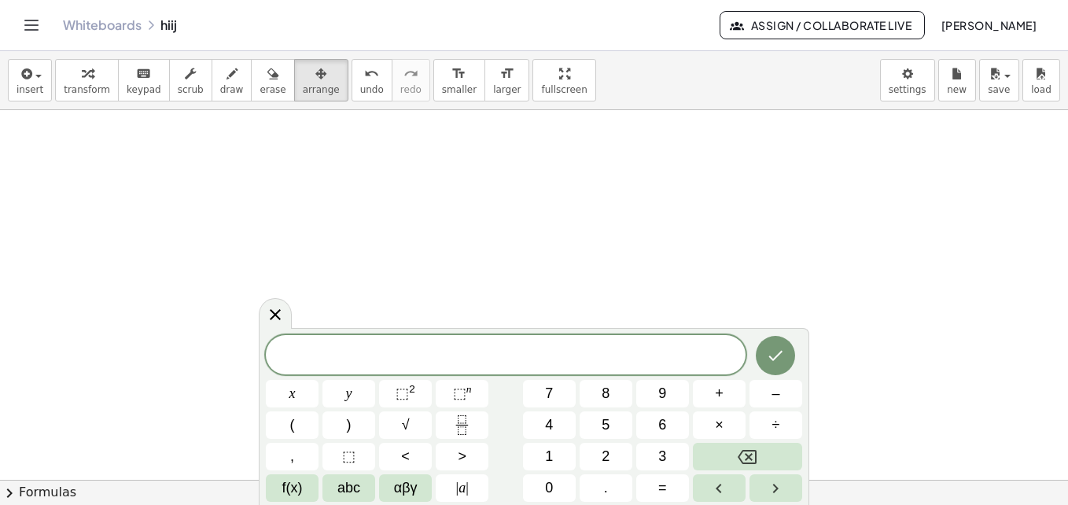
click at [547, 162] on div at bounding box center [534, 479] width 1068 height 739
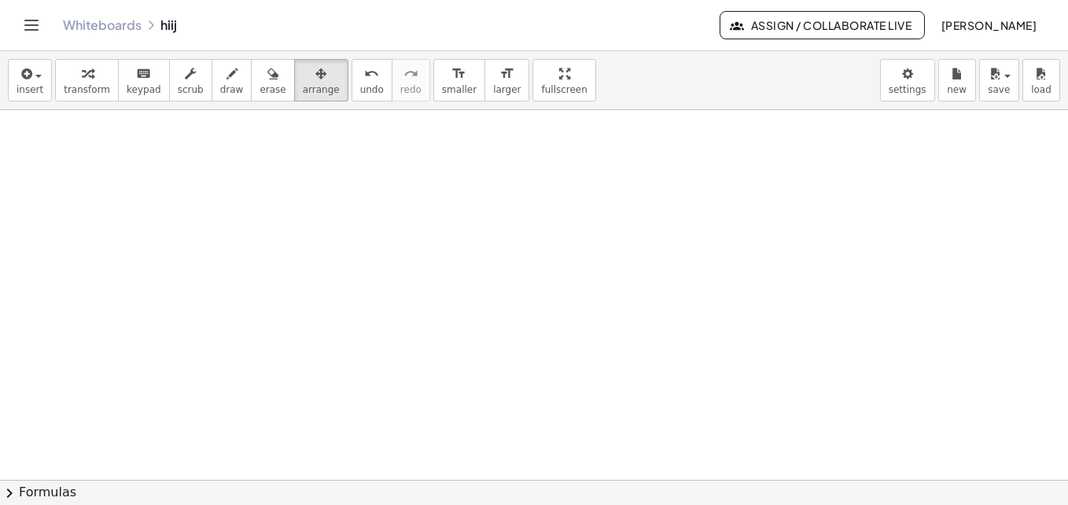
drag, startPoint x: 512, startPoint y: 279, endPoint x: 512, endPoint y: 266, distance: 13.4
click at [512, 266] on div at bounding box center [534, 479] width 1068 height 739
click at [18, 69] on icon "button" at bounding box center [25, 73] width 14 height 19
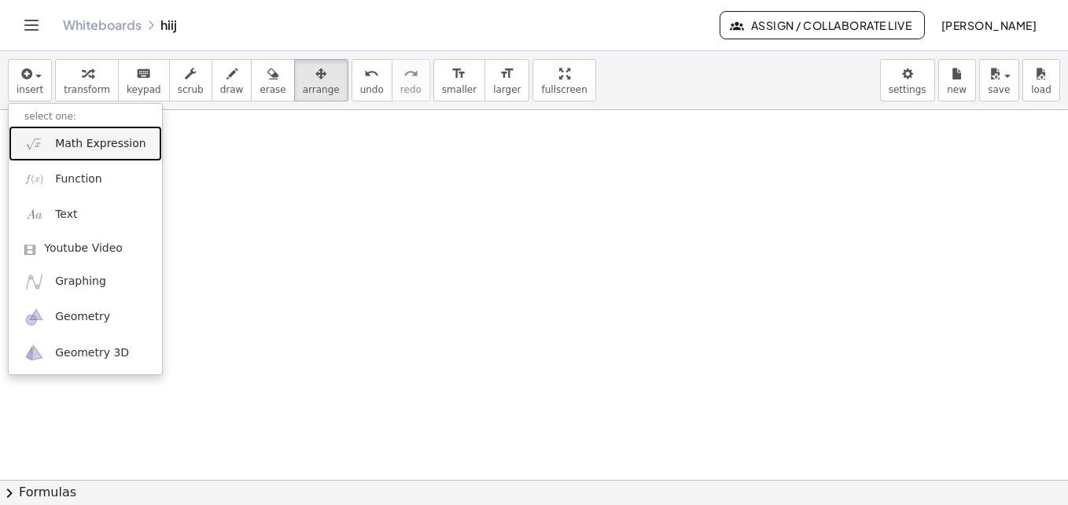
click at [79, 160] on link "Math Expression" at bounding box center [85, 143] width 153 height 35
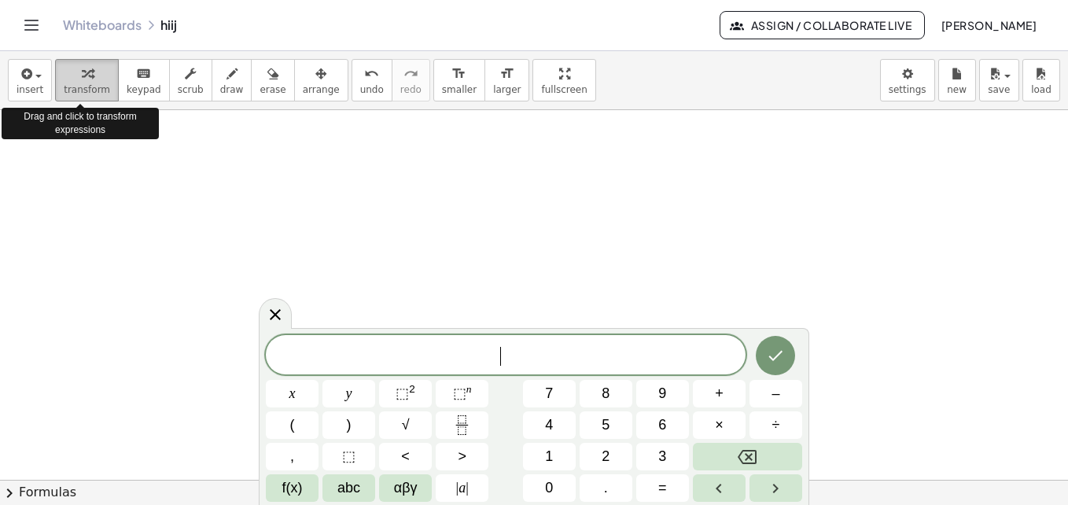
click at [64, 79] on div "button" at bounding box center [87, 73] width 46 height 19
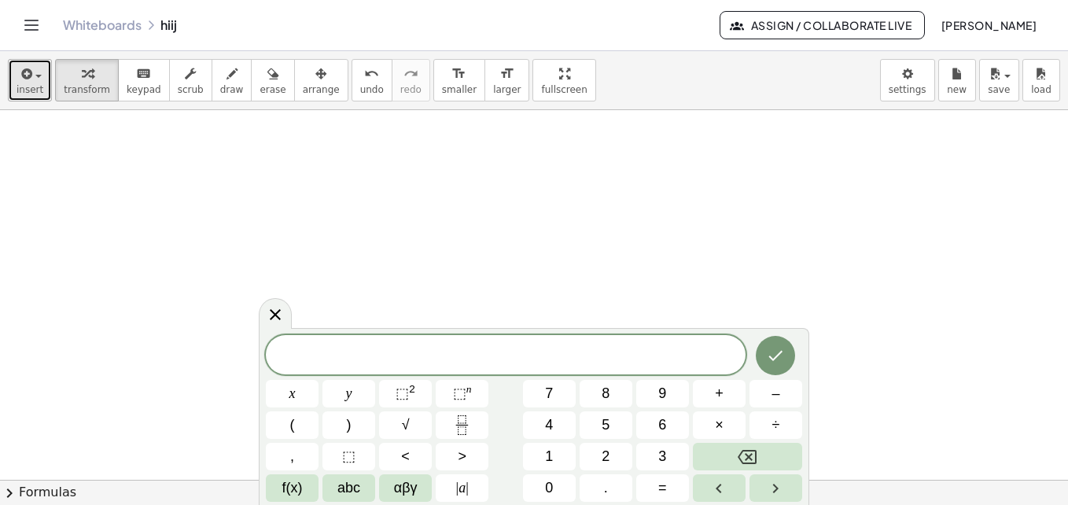
click at [39, 94] on span "insert" at bounding box center [30, 89] width 27 height 11
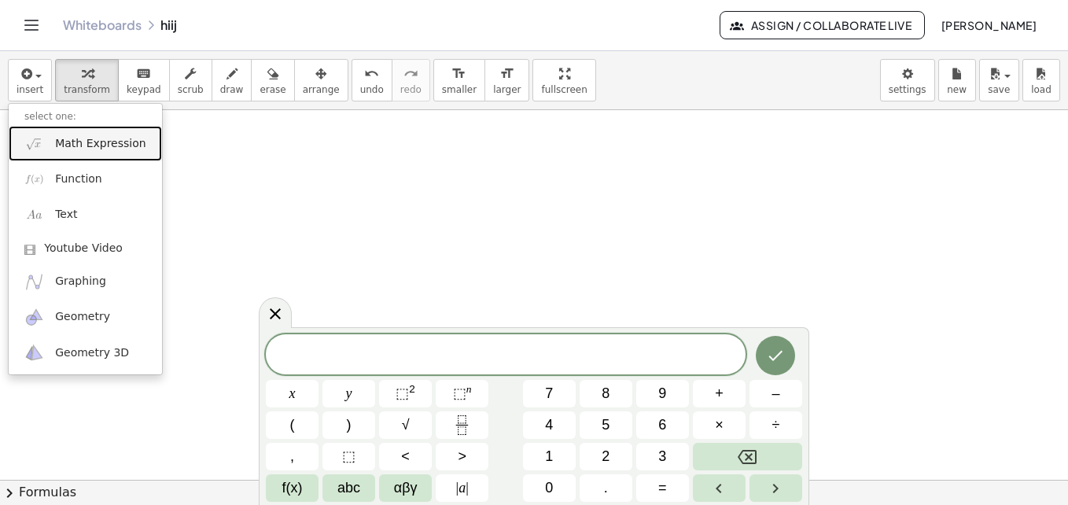
click at [66, 141] on span "Math Expression" at bounding box center [100, 144] width 90 height 16
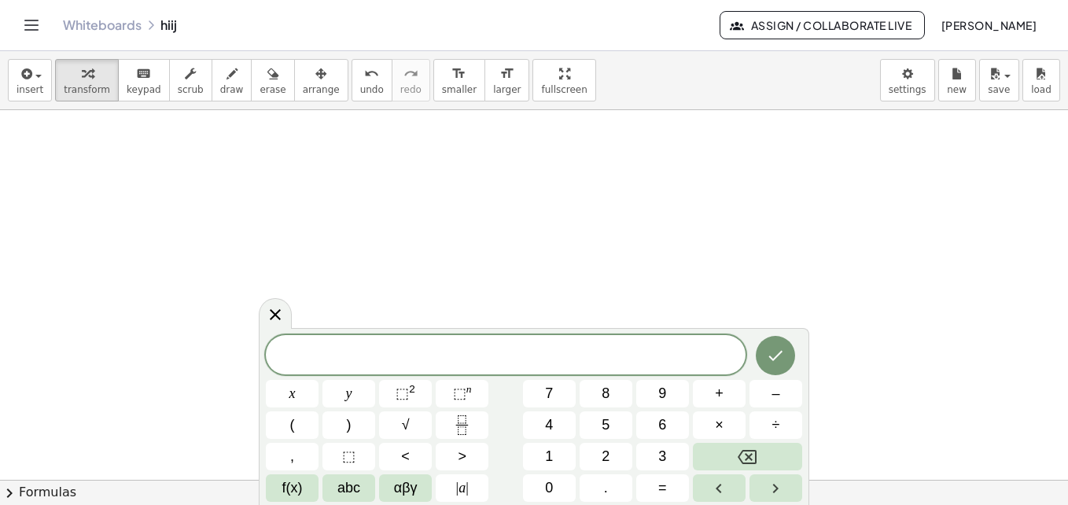
click at [454, 126] on div at bounding box center [534, 479] width 1068 height 739
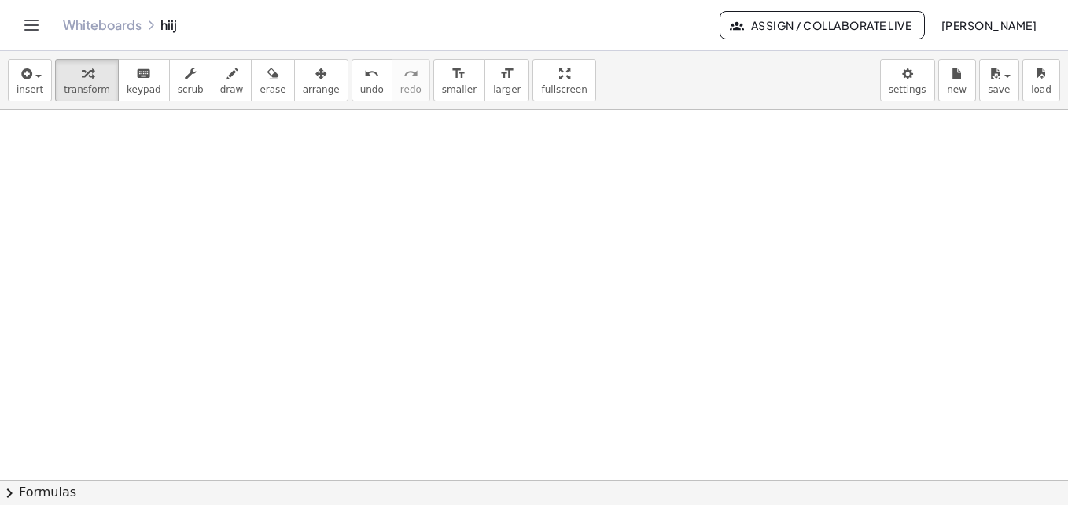
click at [448, 136] on div at bounding box center [534, 479] width 1068 height 739
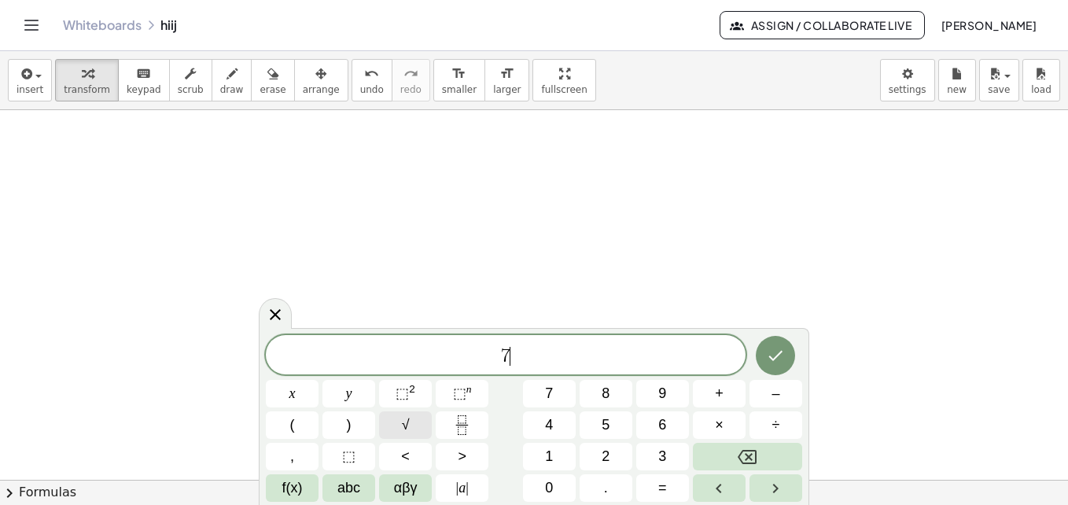
click at [410, 415] on button "√" at bounding box center [405, 425] width 53 height 28
click at [403, 444] on button "<" at bounding box center [405, 457] width 53 height 28
click at [409, 430] on span "√" at bounding box center [406, 424] width 8 height 21
click at [427, 414] on button "√" at bounding box center [405, 425] width 53 height 28
click at [764, 341] on button "Done" at bounding box center [775, 354] width 39 height 39
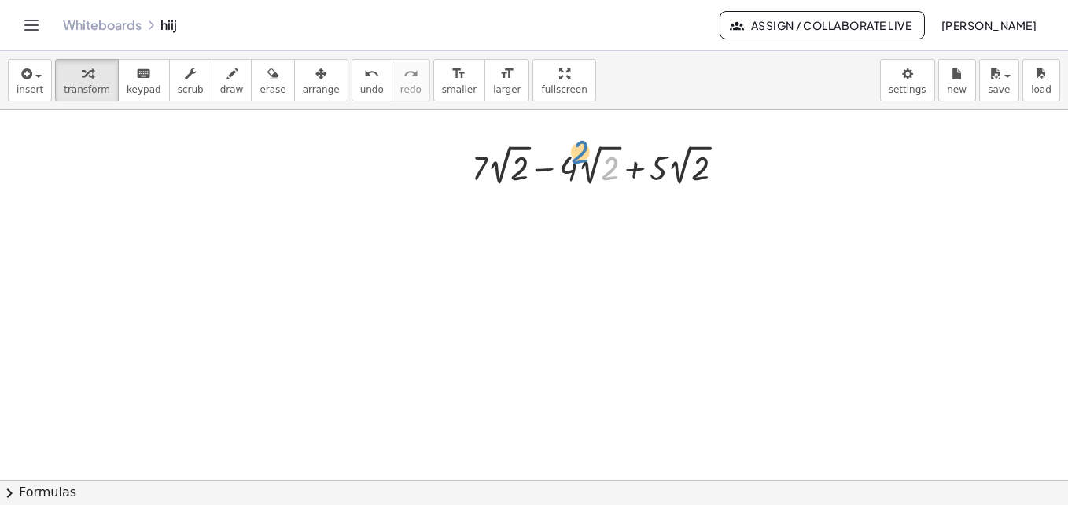
drag, startPoint x: 611, startPoint y: 164, endPoint x: 581, endPoint y: 148, distance: 34.1
click at [581, 148] on div at bounding box center [604, 165] width 281 height 50
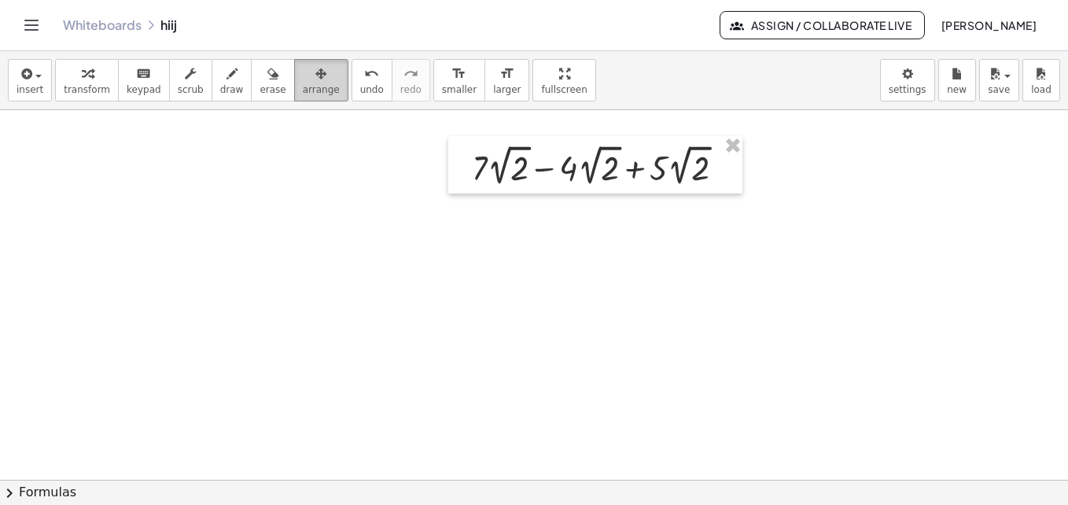
click at [315, 77] on icon "button" at bounding box center [320, 73] width 11 height 19
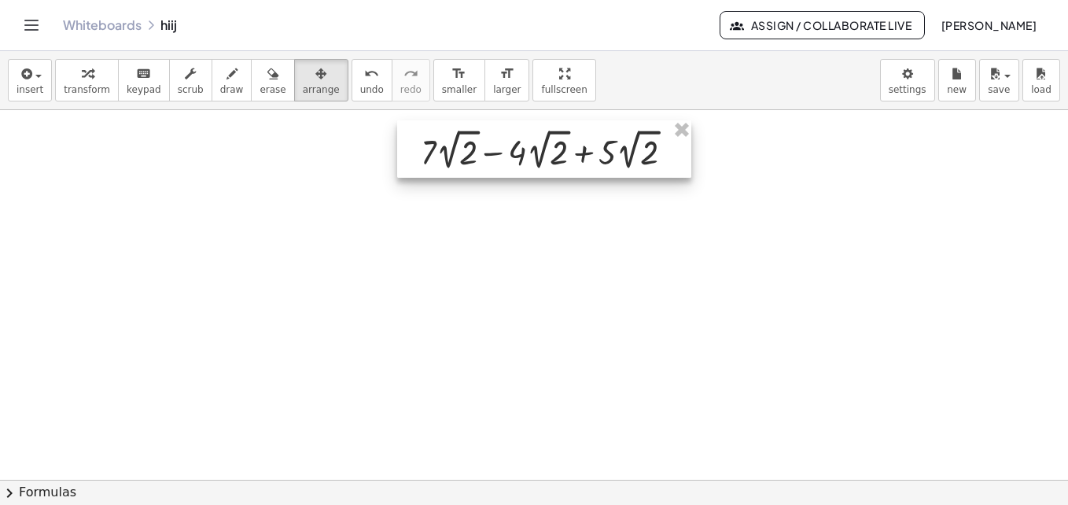
drag, startPoint x: 606, startPoint y: 151, endPoint x: 555, endPoint y: 135, distance: 53.5
click at [555, 135] on div at bounding box center [544, 148] width 294 height 57
click at [553, 162] on div at bounding box center [547, 148] width 294 height 57
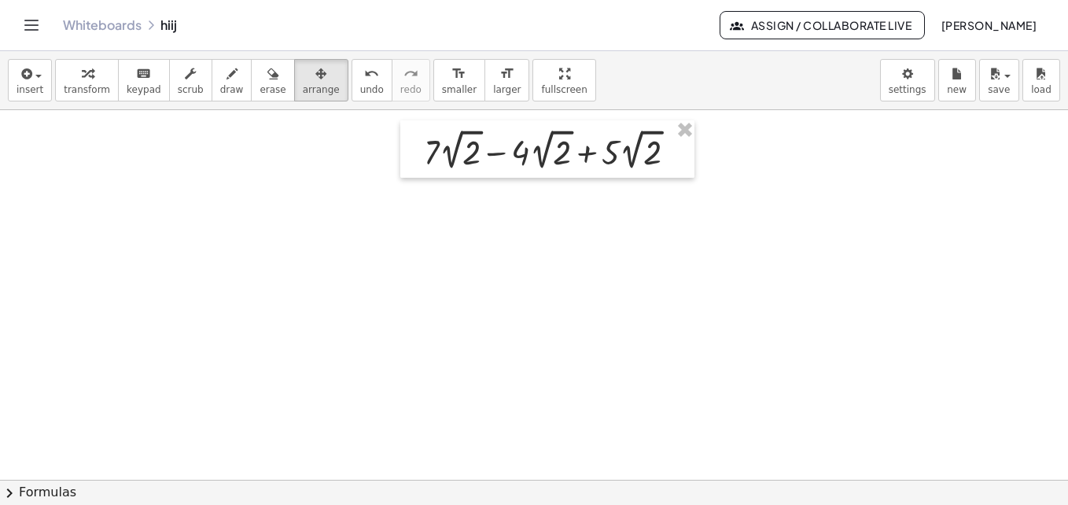
click at [671, 211] on div at bounding box center [534, 479] width 1068 height 739
click at [257, 197] on div at bounding box center [534, 479] width 1068 height 739
click at [195, 182] on div at bounding box center [534, 479] width 1068 height 739
click at [71, 78] on div "button" at bounding box center [87, 73] width 46 height 19
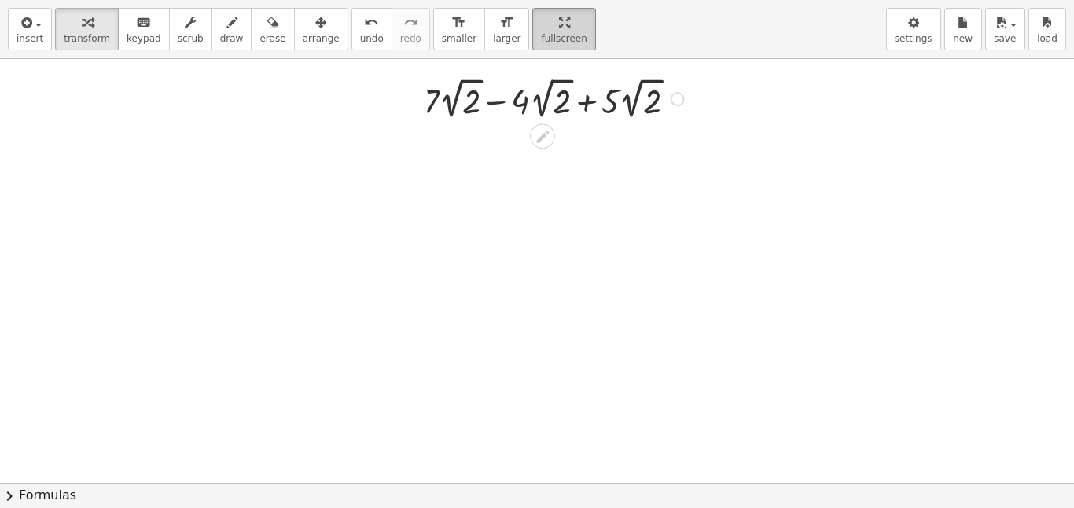
click at [524, 138] on div "insert select one: Math Expression Function Text Youtube Video Graphing Geometr…" at bounding box center [537, 254] width 1074 height 508
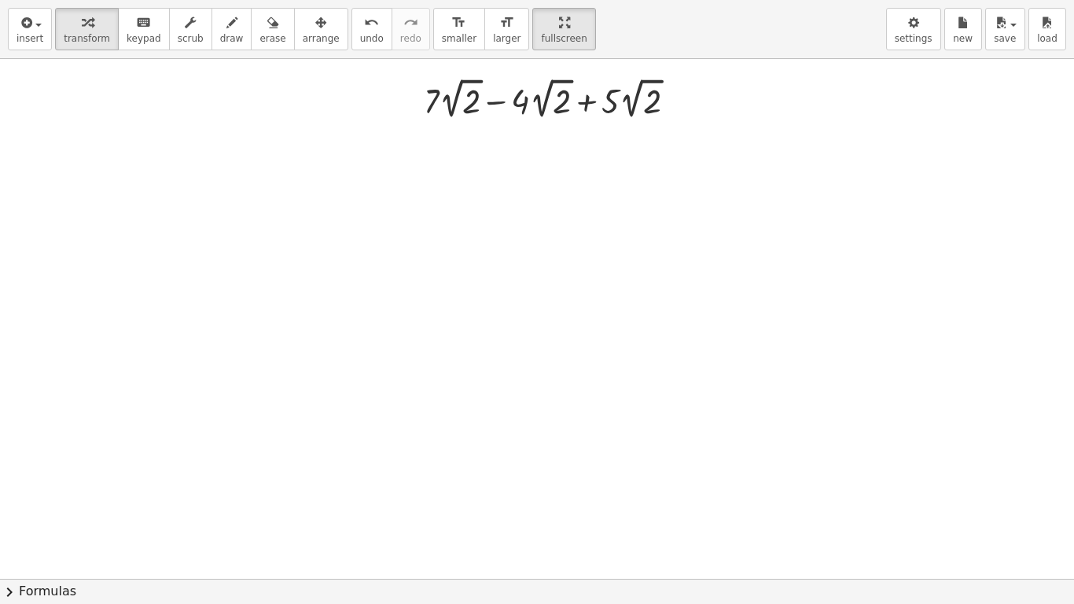
drag, startPoint x: 554, startPoint y: 267, endPoint x: 553, endPoint y: 205, distance: 62.1
click at [553, 205] on div at bounding box center [537, 579] width 1074 height 1040
click at [519, 94] on div at bounding box center [556, 98] width 281 height 50
click at [543, 132] on icon at bounding box center [542, 136] width 17 height 17
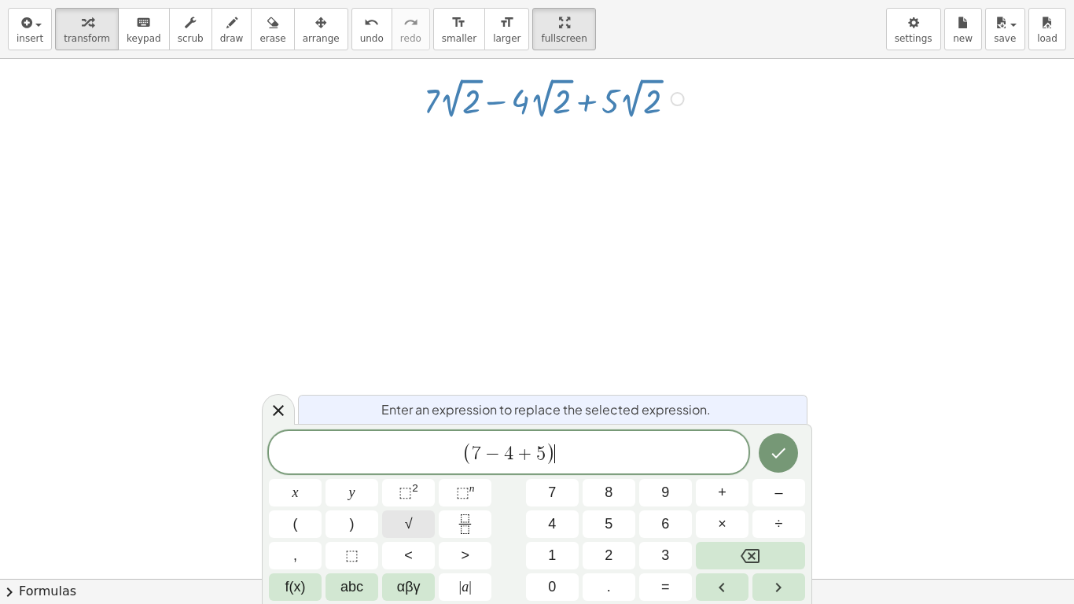
click at [403, 504] on button "√" at bounding box center [408, 524] width 53 height 28
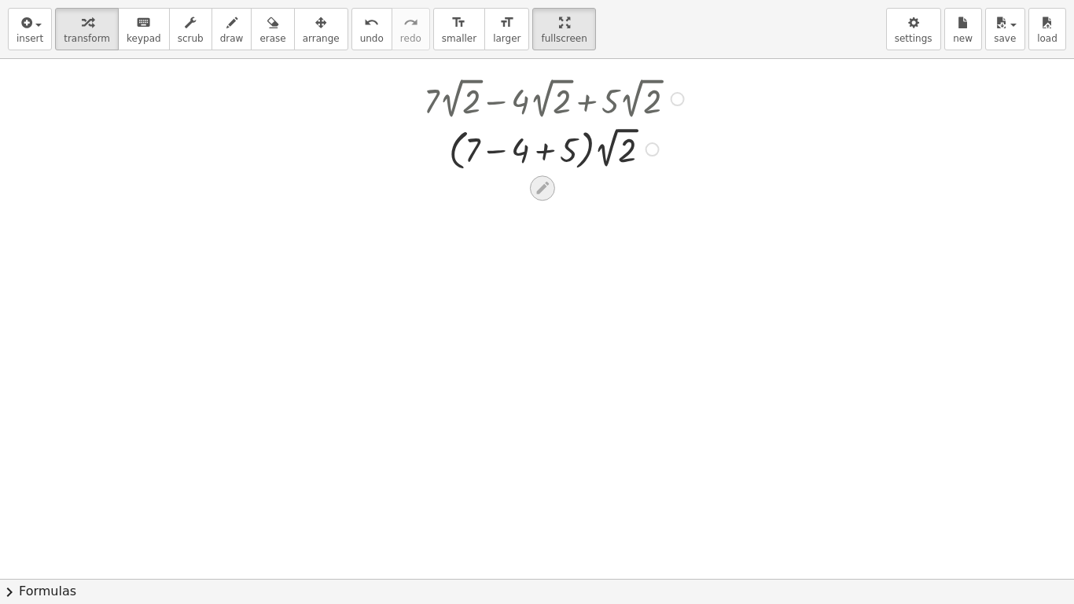
click at [536, 190] on icon at bounding box center [542, 188] width 17 height 17
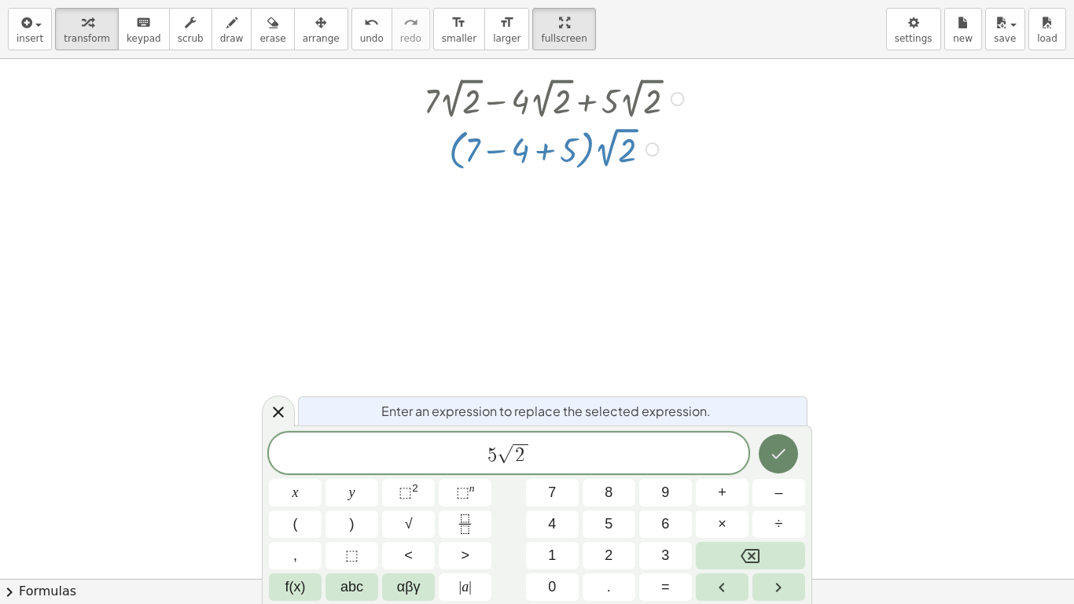
click at [794, 451] on button "Done" at bounding box center [778, 453] width 39 height 39
click at [779, 455] on icon "Done" at bounding box center [779, 454] width 14 height 10
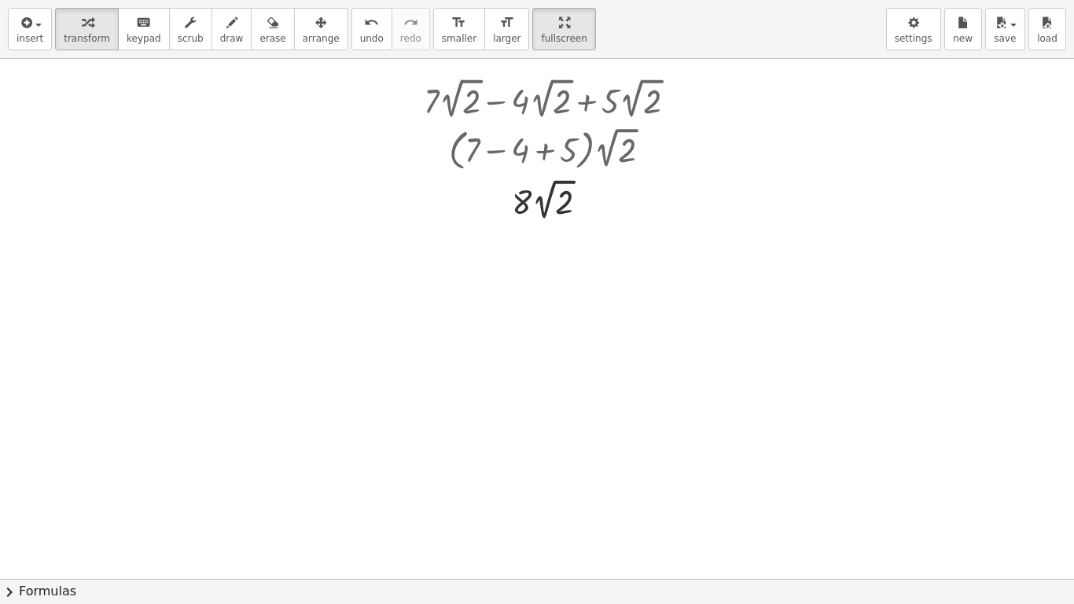
click at [906, 356] on div at bounding box center [537, 579] width 1074 height 1040
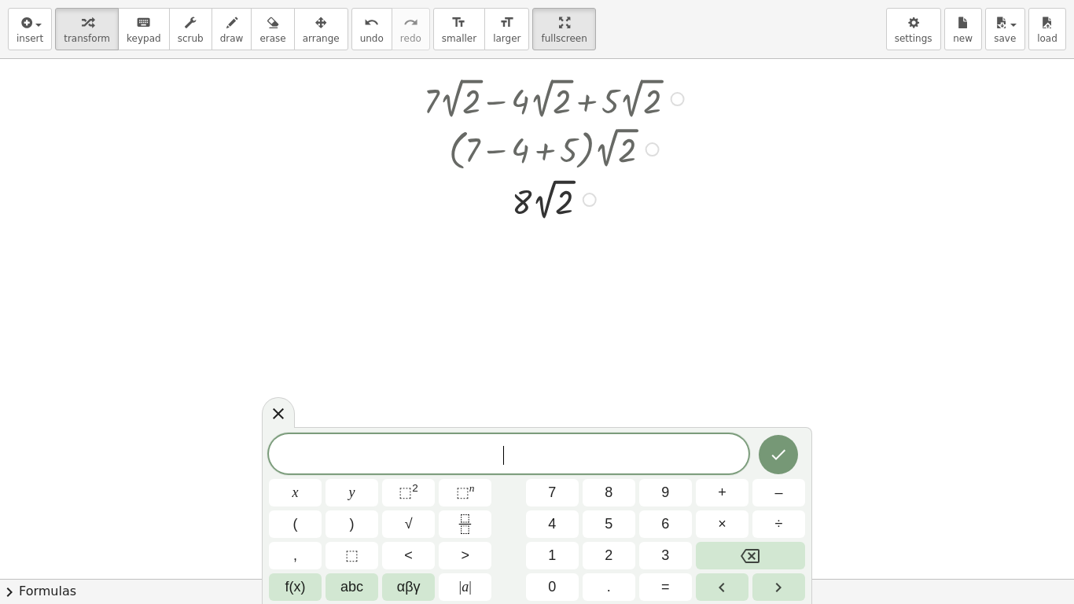
click at [675, 105] on div at bounding box center [678, 99] width 14 height 14
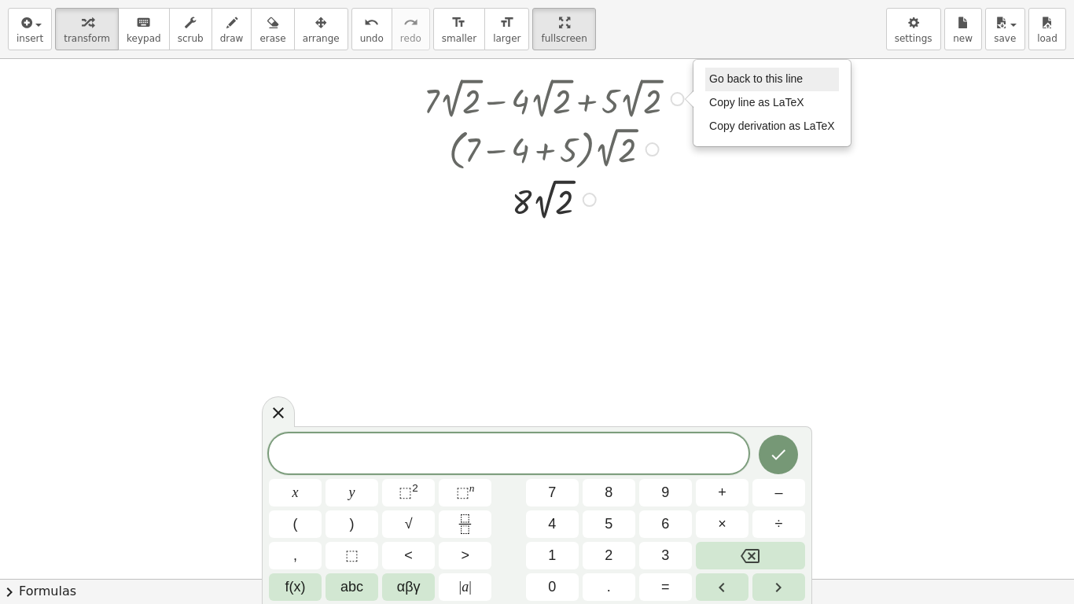
click at [753, 84] on span "Go back to this line" at bounding box center [756, 78] width 94 height 13
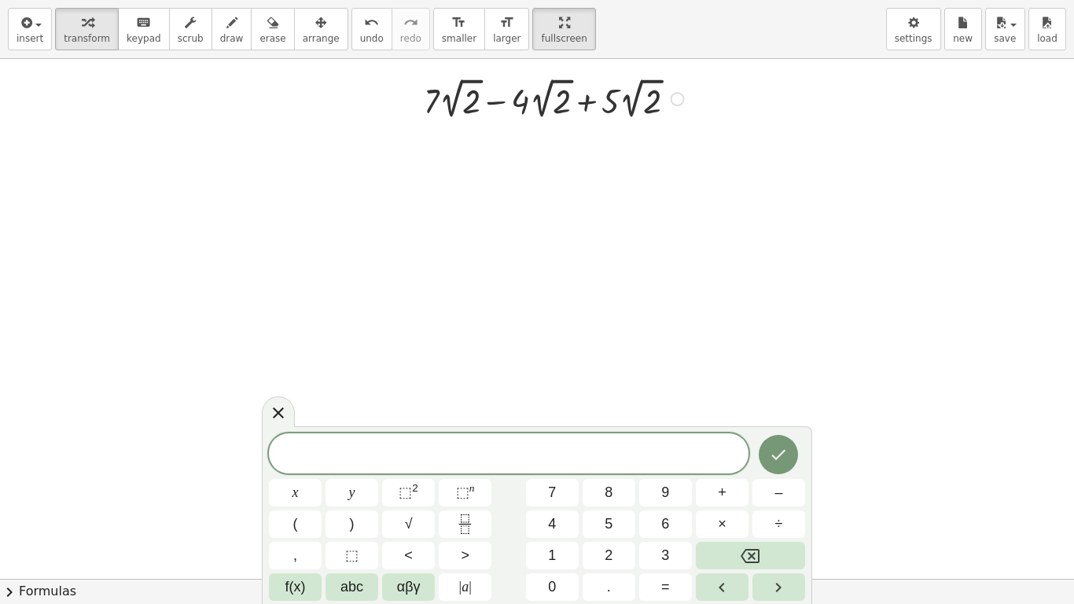
click at [918, 233] on div at bounding box center [537, 579] width 1074 height 1040
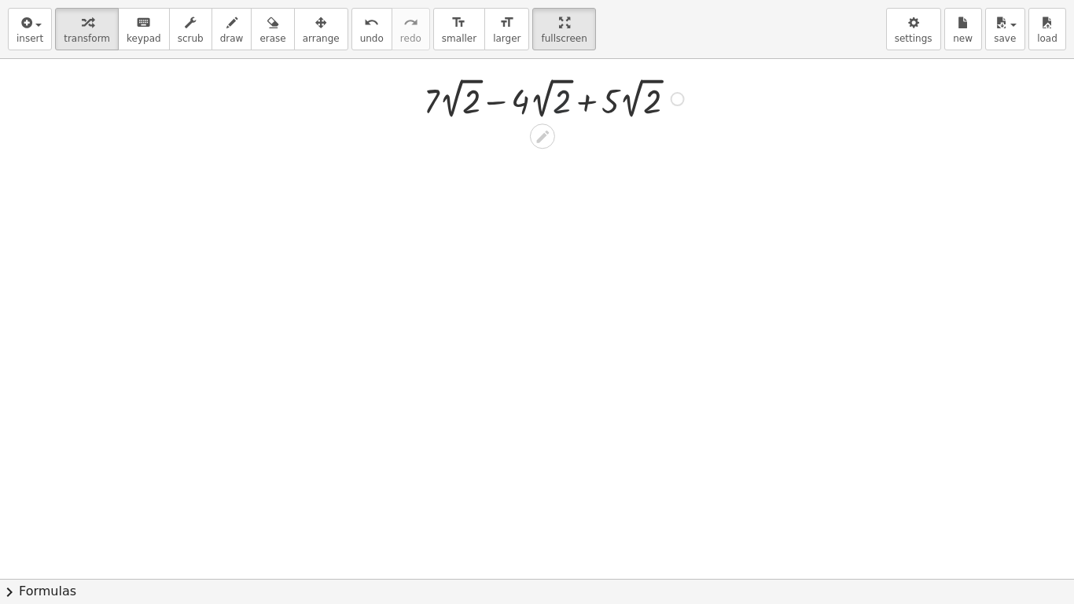
click at [558, 114] on div at bounding box center [556, 98] width 281 height 50
click at [538, 138] on icon at bounding box center [542, 137] width 13 height 13
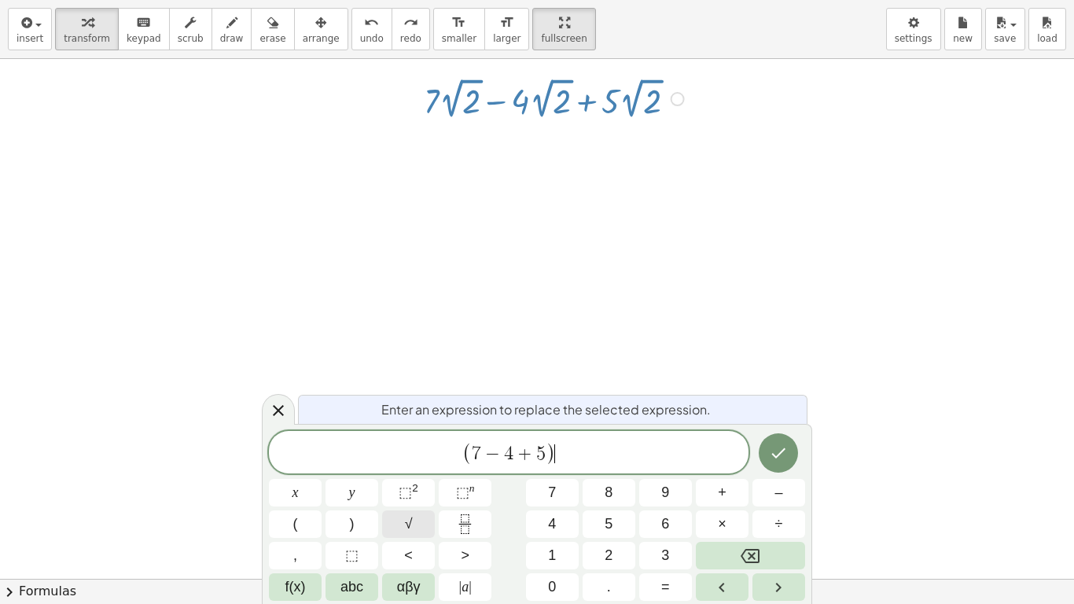
click at [416, 504] on button "√" at bounding box center [408, 524] width 53 height 28
click at [779, 453] on icon "Done" at bounding box center [778, 453] width 19 height 19
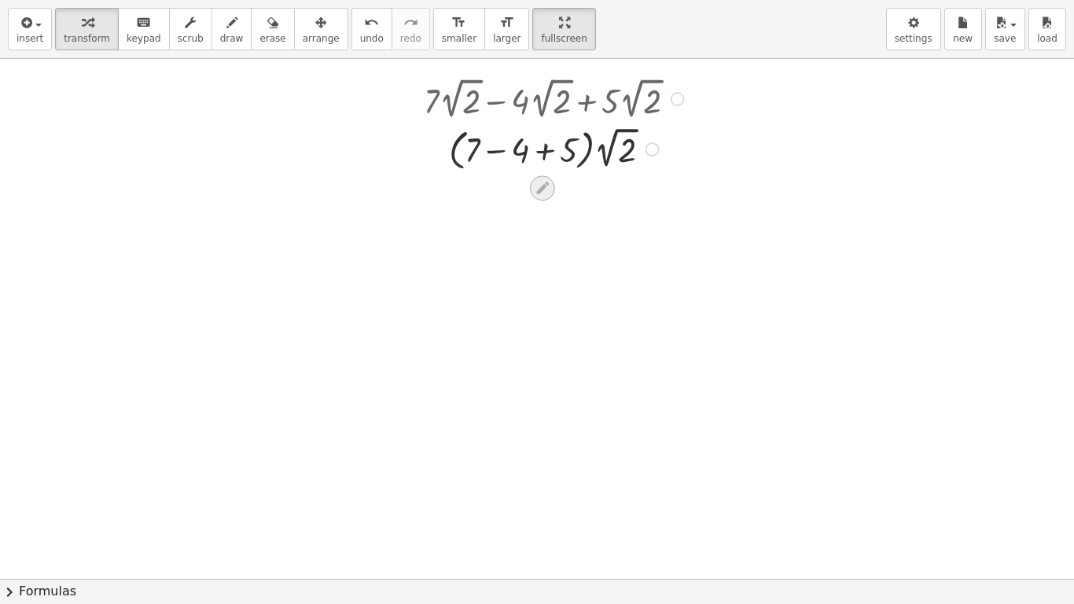
click at [544, 190] on icon at bounding box center [542, 188] width 17 height 17
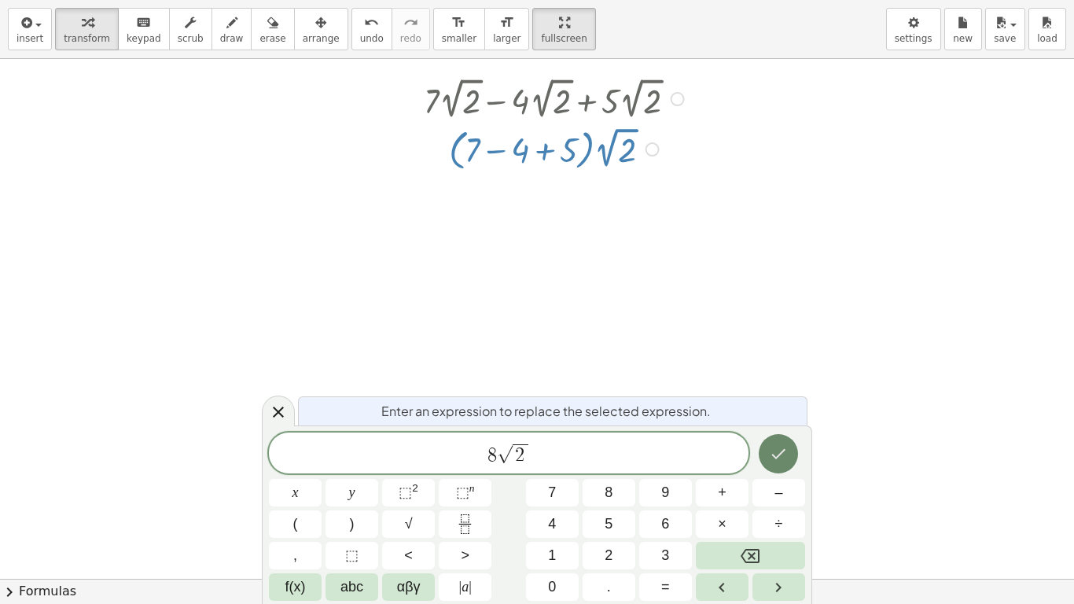
click at [761, 446] on button "Done" at bounding box center [778, 453] width 39 height 39
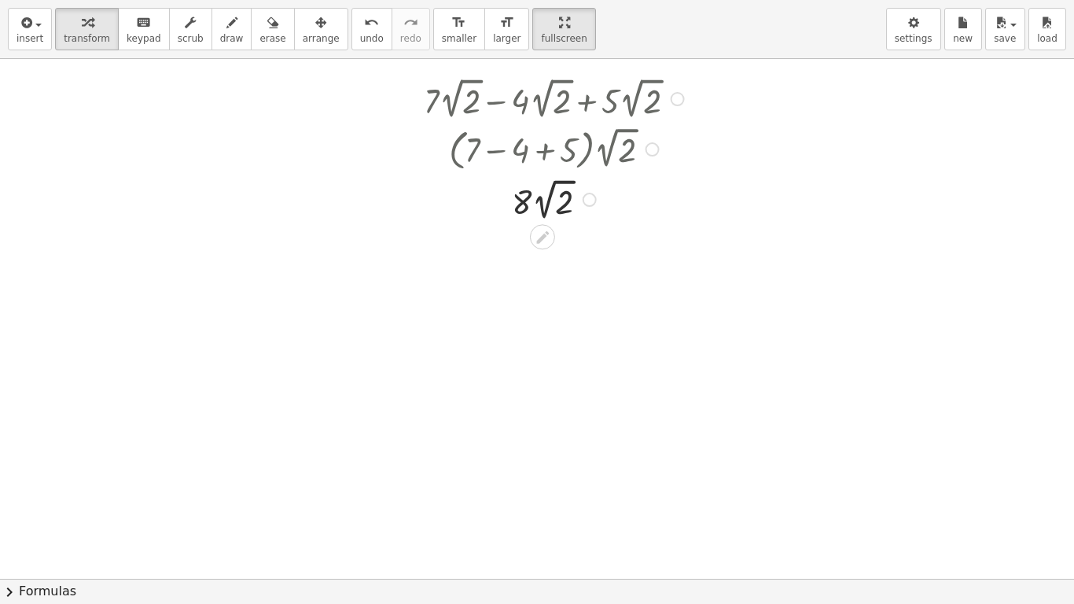
drag, startPoint x: 714, startPoint y: 270, endPoint x: 499, endPoint y: 101, distance: 273.3
click at [499, 101] on div "+ · 7 · 2 √ 2 − · 4 · 2 √ 2 + · 5 · 2 √ 2 · ( + 7 − 4 + 5 ) · 2 √ 2 · 8 · 2 √ 2" at bounding box center [537, 579] width 1074 height 1040
drag, startPoint x: 591, startPoint y: 198, endPoint x: 636, endPoint y: 203, distance: 44.3
click at [543, 99] on div "+ · 7 · 2 √ 2 − · 4 · 2 √ 2 + · 5 · 2 √ 2 · ( + 7 − 4 + 5 ) · 2 √ 2 · 8 · 2 √ 2" at bounding box center [543, 99] width 0 height 0
drag, startPoint x: 591, startPoint y: 201, endPoint x: 680, endPoint y: 96, distance: 137.9
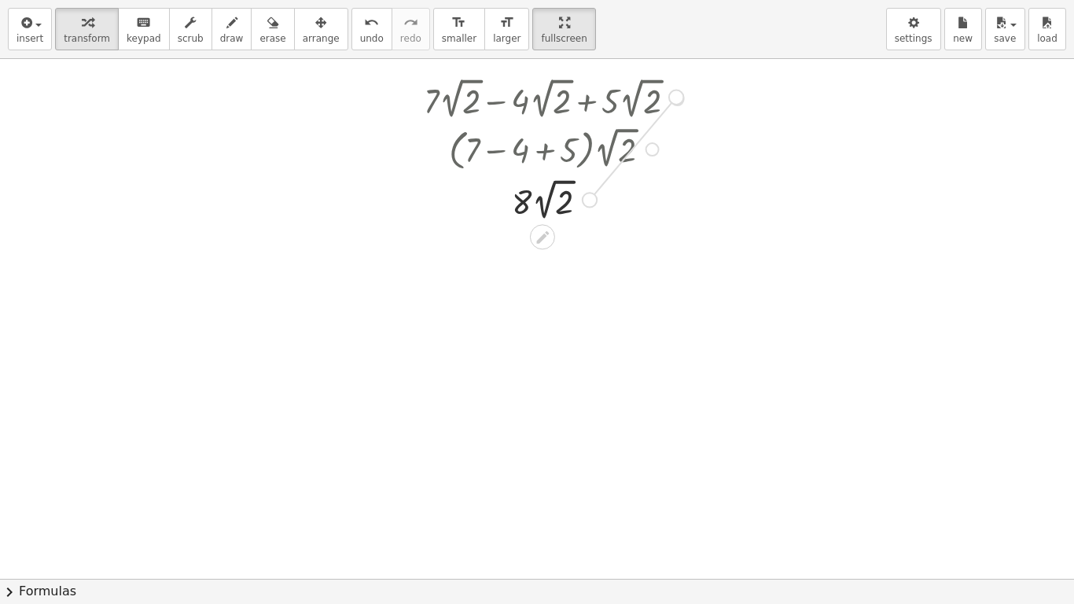
click at [543, 99] on div "+ · 7 · 2 √ 2 − · 4 · 2 √ 2 + · 5 · 2 √ 2 · ( + 7 − 4 + 5 ) · 2 √ 2 · 8 · 2 √ 2" at bounding box center [543, 99] width 0 height 0
drag, startPoint x: 595, startPoint y: 205, endPoint x: 663, endPoint y: 159, distance: 82.0
click at [543, 99] on div "+ · 7 · 2 √ 2 − · 4 · 2 √ 2 + · 5 · 2 √ 2 · ( + 7 − 4 + 5 ) · 2 √ 2 2 · 8 · 2 √…" at bounding box center [543, 99] width 0 height 0
drag, startPoint x: 589, startPoint y: 199, endPoint x: 660, endPoint y: 146, distance: 88.2
click at [543, 99] on div "+ · 7 · 2 √ 2 − · 4 · 2 √ 2 + · 5 · 2 √ 2 · ( + 7 − 4 + 5 ) · 2 √ 2 · 8 · 2 √ 2" at bounding box center [543, 99] width 0 height 0
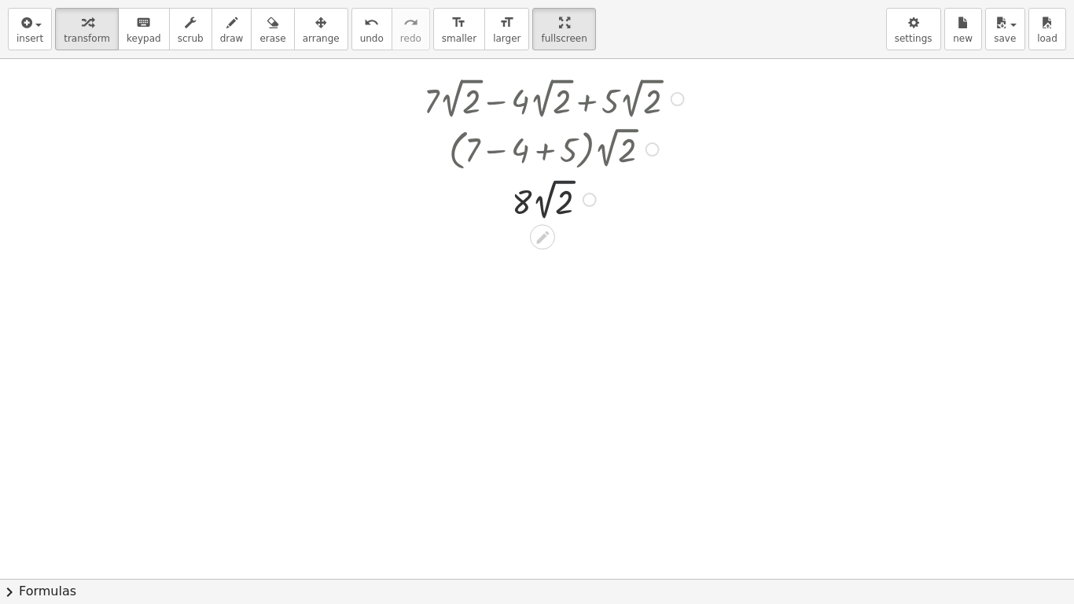
click at [628, 191] on div at bounding box center [556, 199] width 281 height 50
drag, startPoint x: 589, startPoint y: 202, endPoint x: 656, endPoint y: 147, distance: 86.6
click at [543, 99] on div "+ · 7 · 2 √ 2 − · 4 · 2 √ 2 + · 5 · 2 √ 2 · ( + 7 − 4 + 5 ) · 2 √ 2 · 8 · 2 √ 2" at bounding box center [543, 99] width 0 height 0
drag, startPoint x: 594, startPoint y: 197, endPoint x: 685, endPoint y: 90, distance: 140.6
click at [543, 99] on div "+ · 7 · 2 √ 2 − · 4 · 2 √ 2 + · 5 · 2 √ 2 · ( + 7 − 4 + 5 ) · 2 √ 2 · 8 · 2 √ 2" at bounding box center [543, 99] width 0 height 0
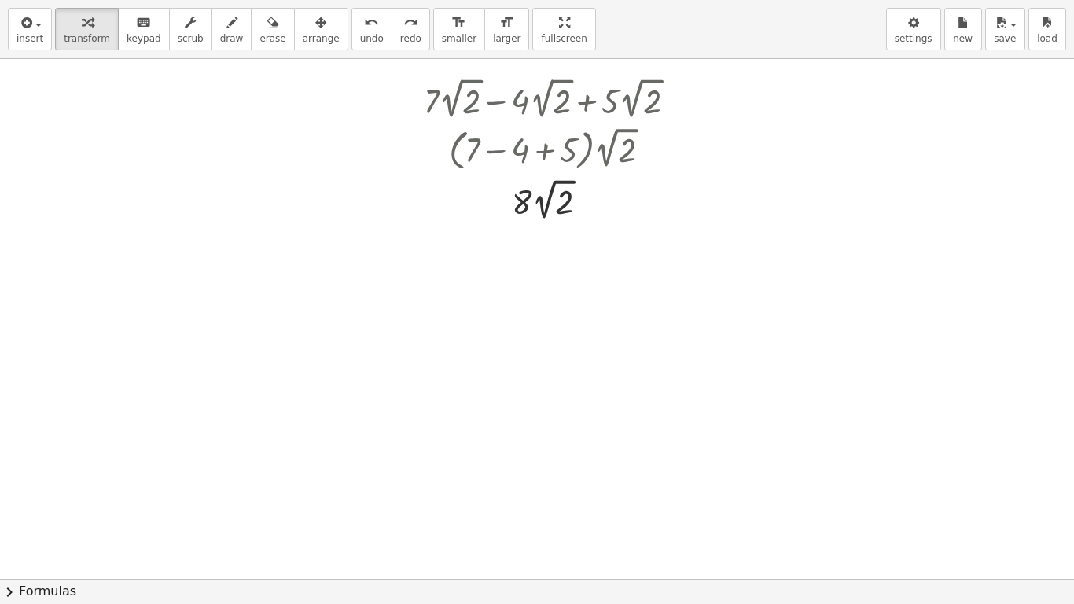
drag, startPoint x: 532, startPoint y: 9, endPoint x: 529, endPoint y: -50, distance: 58.3
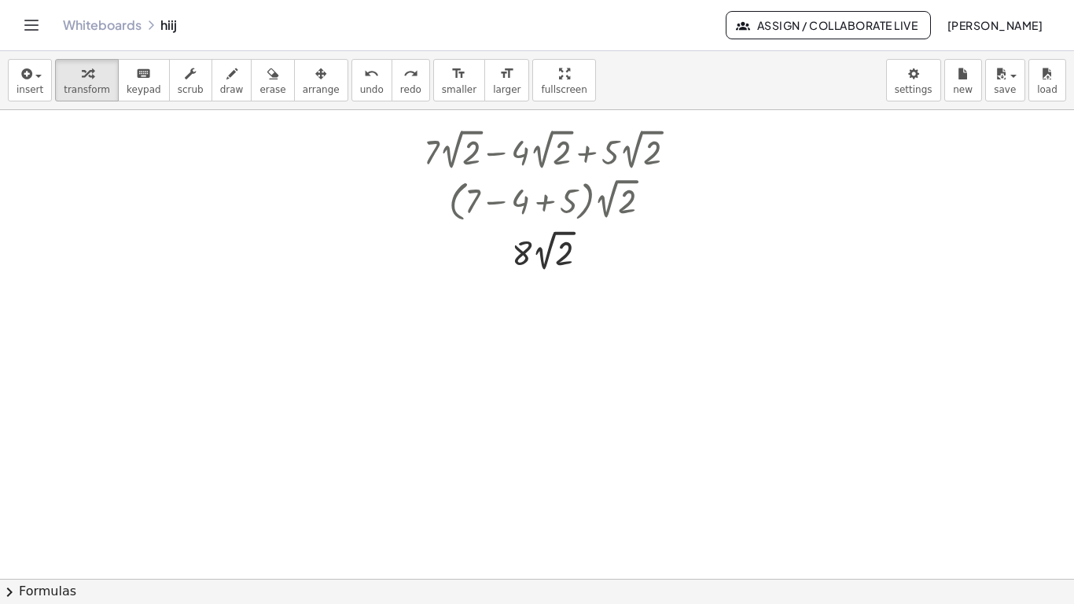
click at [529, 0] on html "Graspable Math Activities Get Started Activity Bank Assigned Work Classes White…" at bounding box center [537, 302] width 1074 height 604
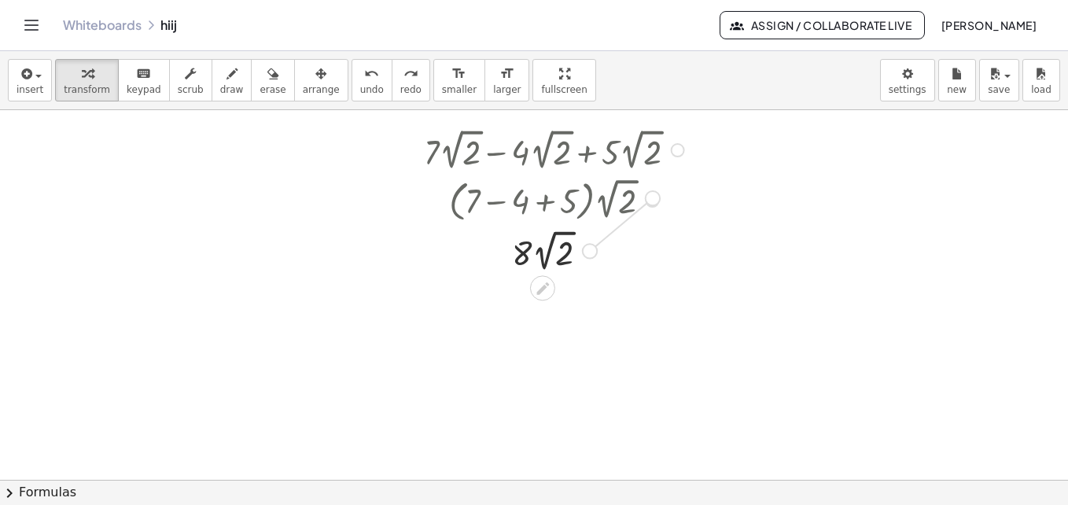
drag, startPoint x: 588, startPoint y: 254, endPoint x: 654, endPoint y: 201, distance: 84.5
click at [543, 150] on div "+ · 7 · 2 √ 2 − · 4 · 2 √ 2 + · 5 · 2 √ 2 · ( + 7 − 4 + 5 ) · 2 √ 2 · 8 · 2 √ 2" at bounding box center [543, 150] width 0 height 0
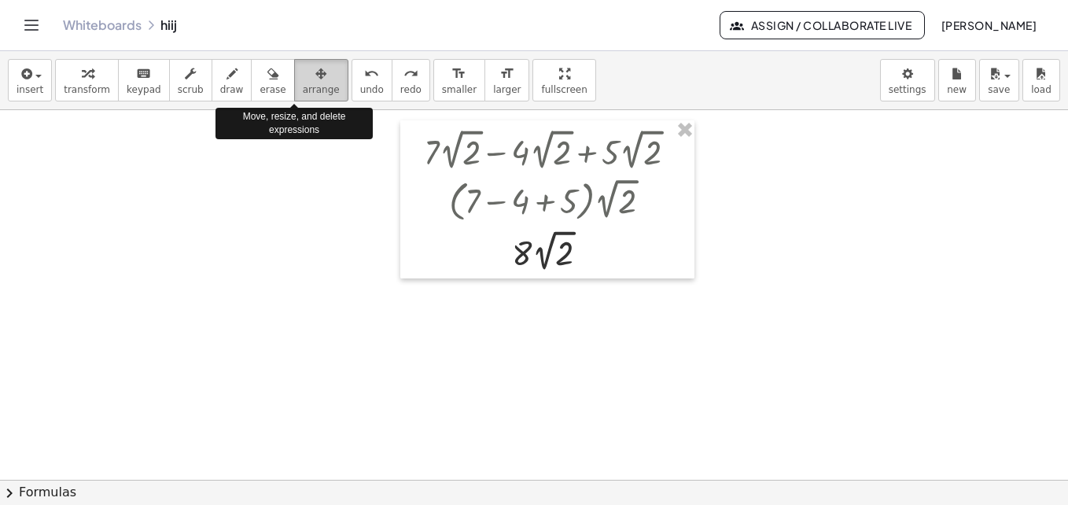
click at [303, 78] on div "button" at bounding box center [321, 73] width 37 height 19
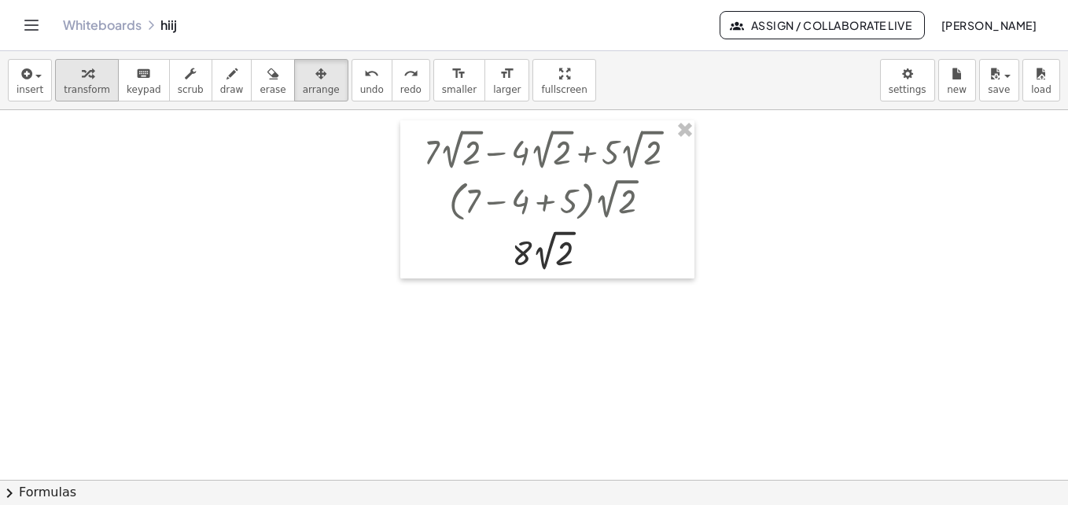
click at [55, 79] on button "transform" at bounding box center [87, 80] width 64 height 42
drag, startPoint x: 590, startPoint y: 256, endPoint x: 660, endPoint y: 201, distance: 89.5
click at [543, 150] on div "+ · 7 · 2 √ 2 − · 4 · 2 √ 2 + · 5 · 2 √ 2 · ( + 7 − 4 + 5 ) · 2 √ 2 · 8 · 2 √ 2" at bounding box center [543, 150] width 0 height 0
click at [21, 82] on icon "button" at bounding box center [25, 73] width 14 height 19
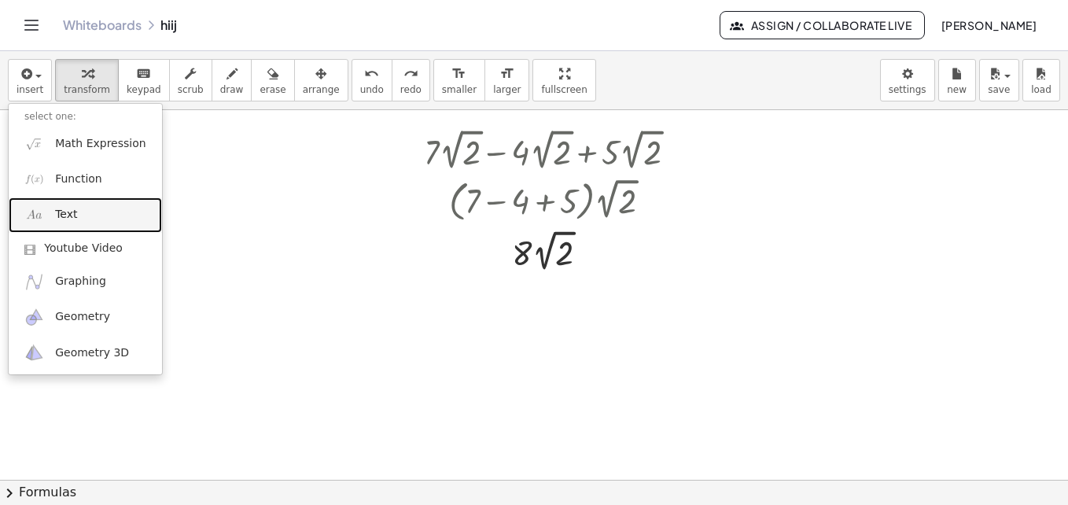
click at [87, 220] on link "Text" at bounding box center [85, 214] width 153 height 35
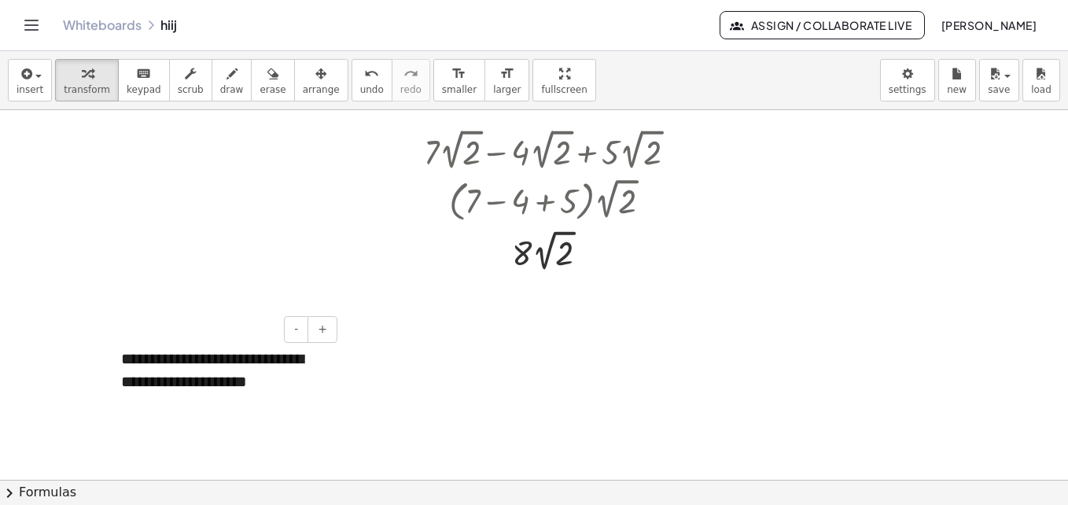
click at [296, 375] on div "**********" at bounding box center [223, 370] width 236 height 76
click at [310, 337] on button "+" at bounding box center [323, 329] width 30 height 27
click at [293, 335] on button "-" at bounding box center [296, 329] width 24 height 27
click at [289, 381] on div "**********" at bounding box center [223, 370] width 236 height 76
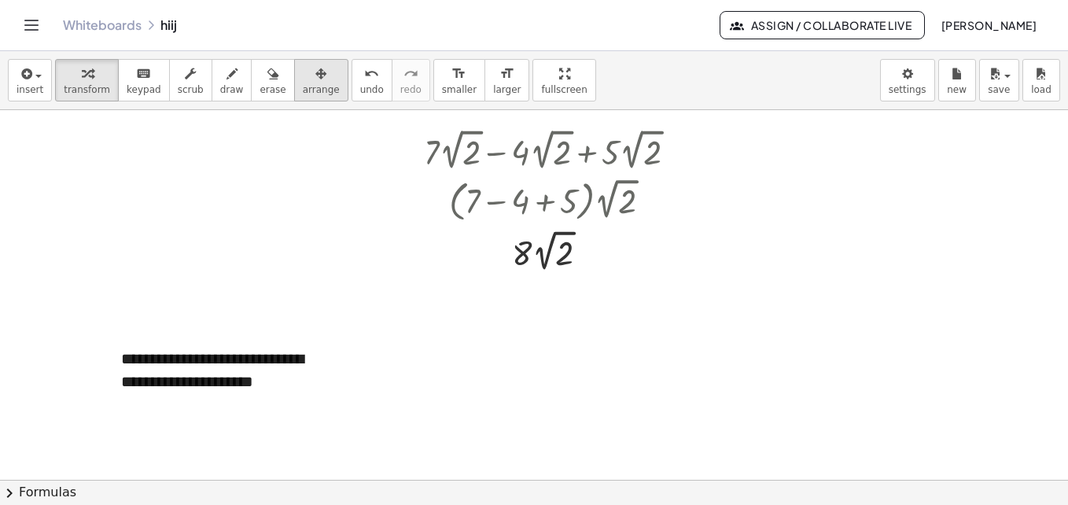
click at [303, 94] on span "arrange" at bounding box center [321, 89] width 37 height 11
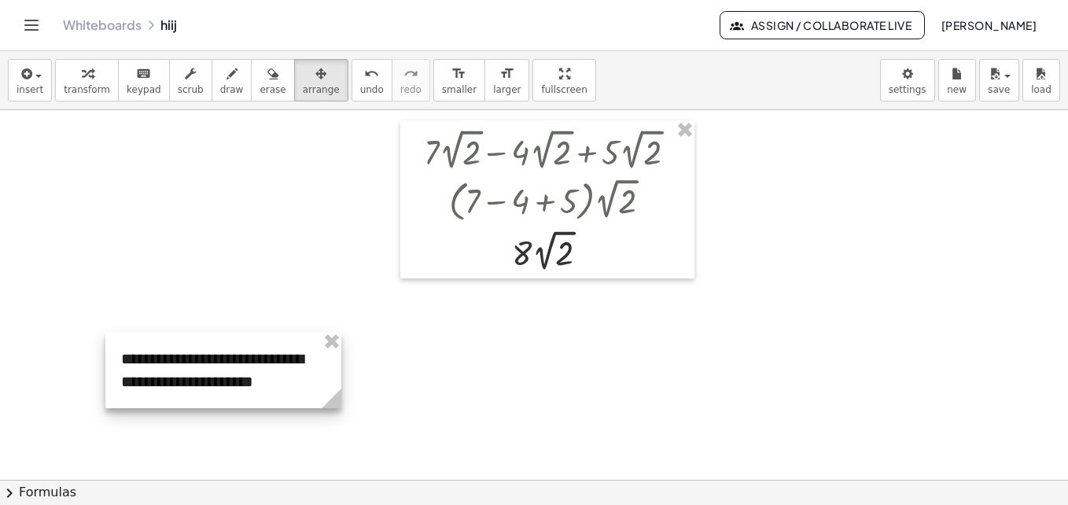
click at [336, 395] on icon at bounding box center [332, 399] width 20 height 20
drag, startPoint x: 337, startPoint y: 399, endPoint x: 397, endPoint y: 375, distance: 65.0
click at [397, 375] on div "**********" at bounding box center [253, 370] width 297 height 76
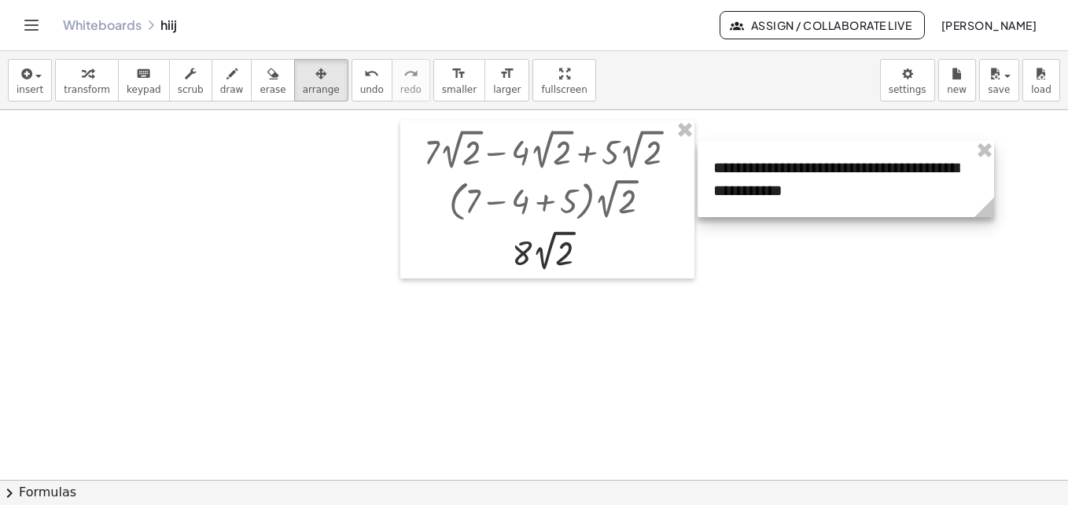
drag, startPoint x: 305, startPoint y: 381, endPoint x: 904, endPoint y: 191, distance: 628.8
click at [904, 191] on div at bounding box center [846, 179] width 297 height 76
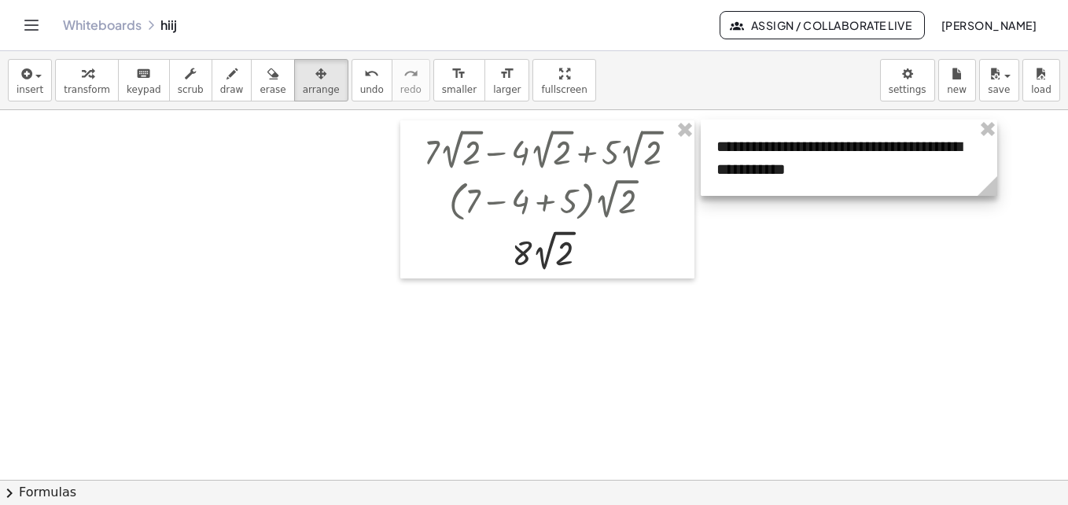
drag, startPoint x: 904, startPoint y: 191, endPoint x: 899, endPoint y: 167, distance: 25.0
click at [899, 167] on div at bounding box center [849, 158] width 297 height 76
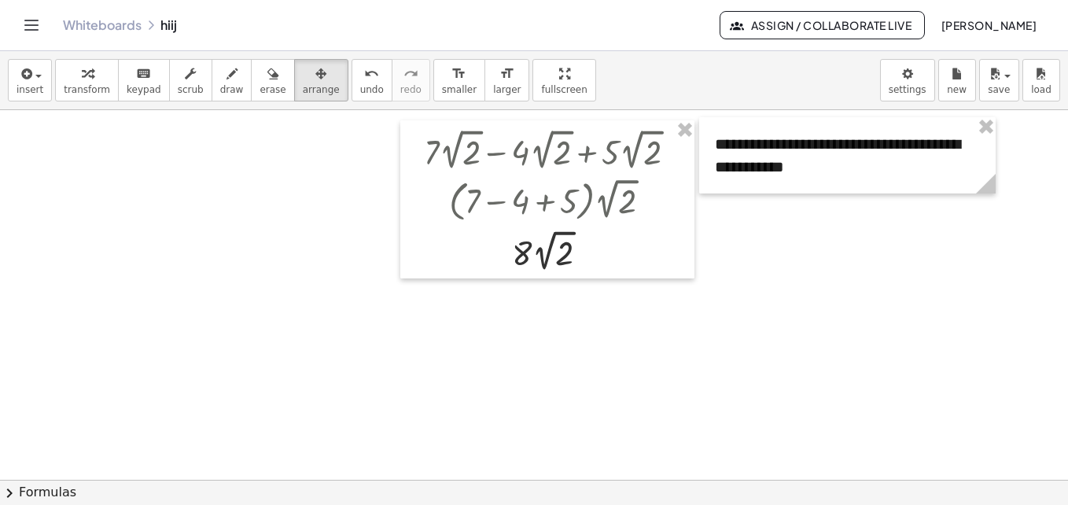
click at [869, 237] on div at bounding box center [534, 479] width 1068 height 739
click at [315, 82] on icon "button" at bounding box center [320, 73] width 11 height 19
click at [842, 370] on div at bounding box center [534, 479] width 1068 height 739
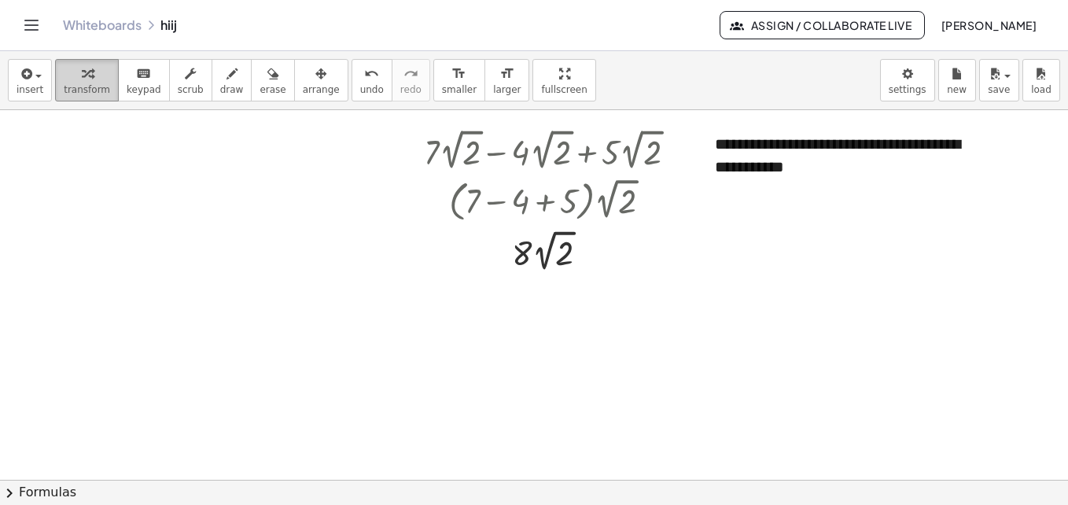
click at [88, 93] on span "transform" at bounding box center [87, 89] width 46 height 11
drag, startPoint x: 836, startPoint y: 129, endPoint x: 816, endPoint y: 150, distance: 29.5
click at [816, 150] on div "**********" at bounding box center [847, 155] width 297 height 76
click at [952, 176] on div "**********" at bounding box center [847, 155] width 297 height 76
click at [945, 121] on button "-" at bounding box center [950, 114] width 24 height 27
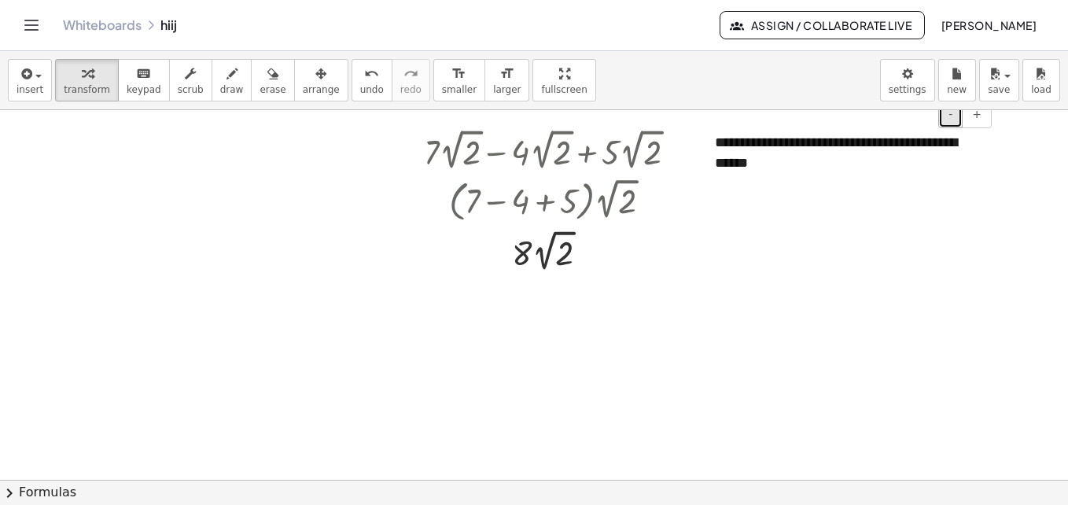
click at [945, 121] on button "-" at bounding box center [950, 114] width 24 height 27
click at [992, 121] on div "**********" at bounding box center [847, 140] width 297 height 47
click at [977, 120] on span "+" at bounding box center [976, 114] width 9 height 13
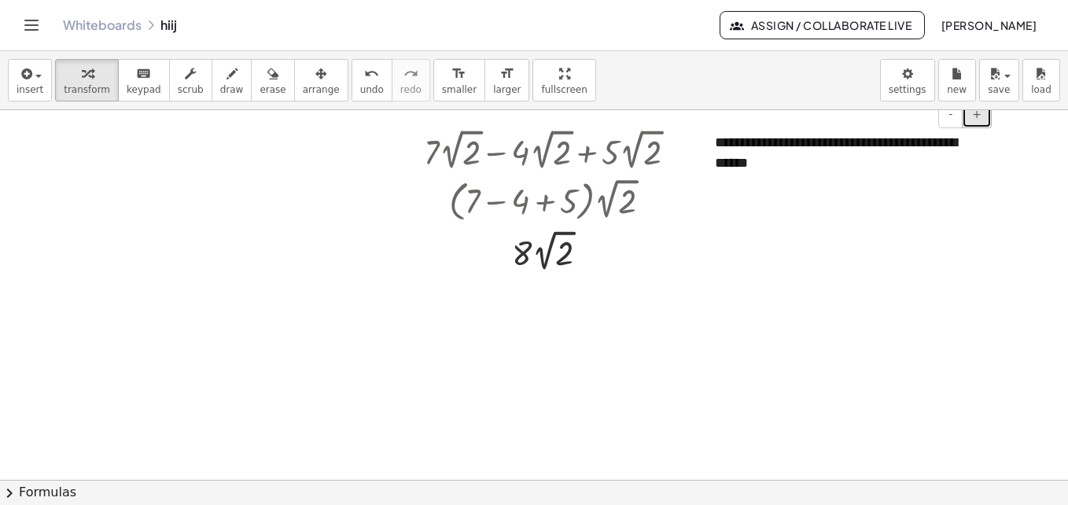
click at [986, 120] on button "+" at bounding box center [977, 114] width 30 height 27
click at [985, 127] on button "+" at bounding box center [977, 114] width 30 height 27
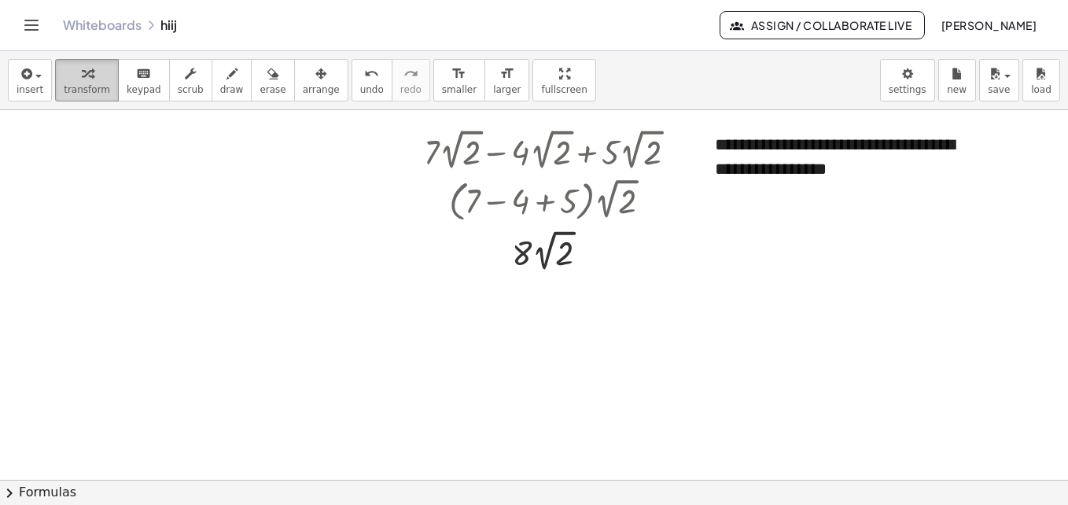
click at [101, 83] on button "transform" at bounding box center [87, 80] width 64 height 42
click at [316, 83] on button "arrange" at bounding box center [321, 80] width 54 height 42
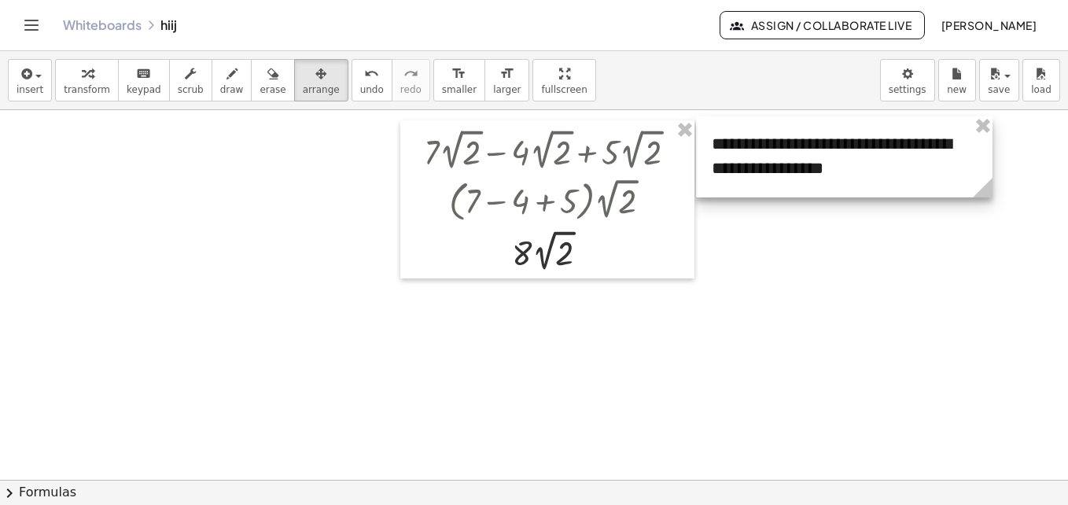
click at [804, 168] on div at bounding box center [844, 156] width 297 height 81
click at [360, 152] on div at bounding box center [534, 479] width 1068 height 739
click at [811, 259] on div at bounding box center [534, 479] width 1068 height 739
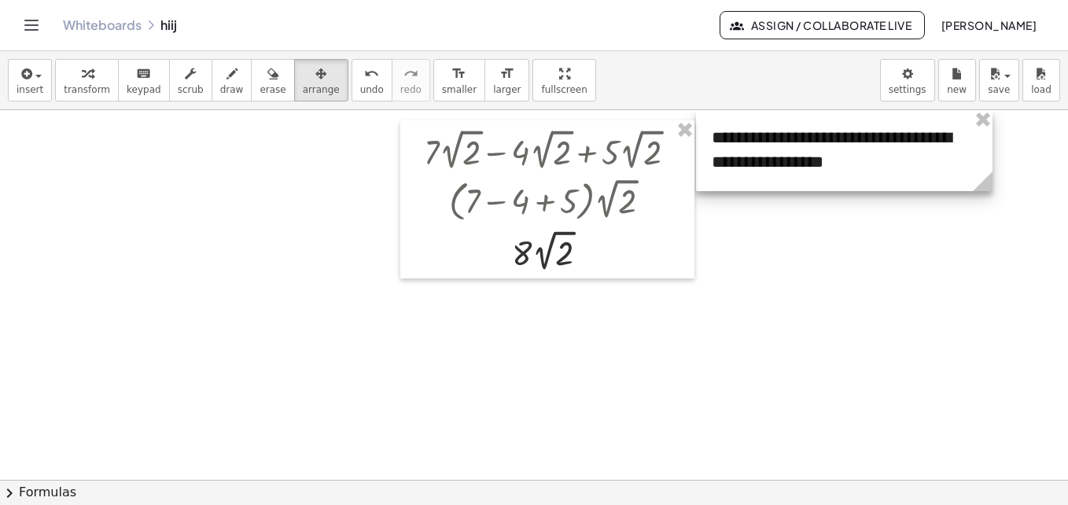
click at [901, 154] on div at bounding box center [844, 150] width 297 height 81
click at [89, 72] on div "button" at bounding box center [87, 73] width 46 height 19
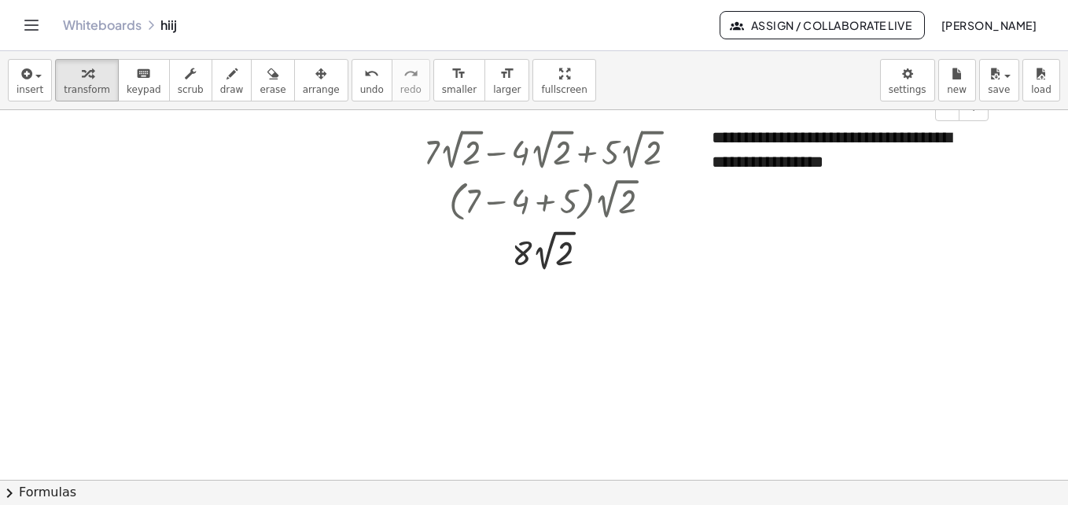
click at [895, 141] on div "**********" at bounding box center [844, 150] width 297 height 81
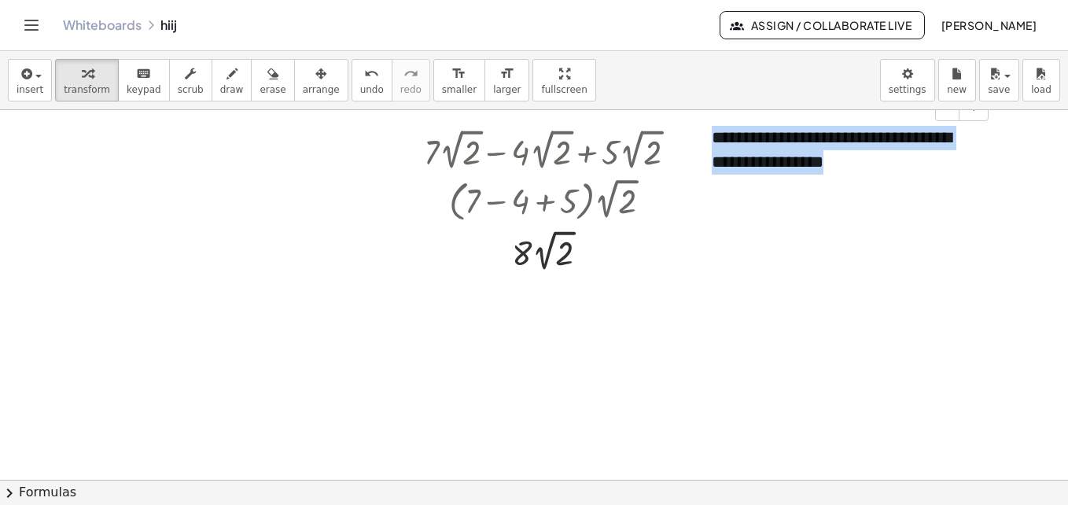
drag, startPoint x: 872, startPoint y: 164, endPoint x: 704, endPoint y: 146, distance: 169.3
click at [704, 146] on div "**********" at bounding box center [844, 150] width 297 height 81
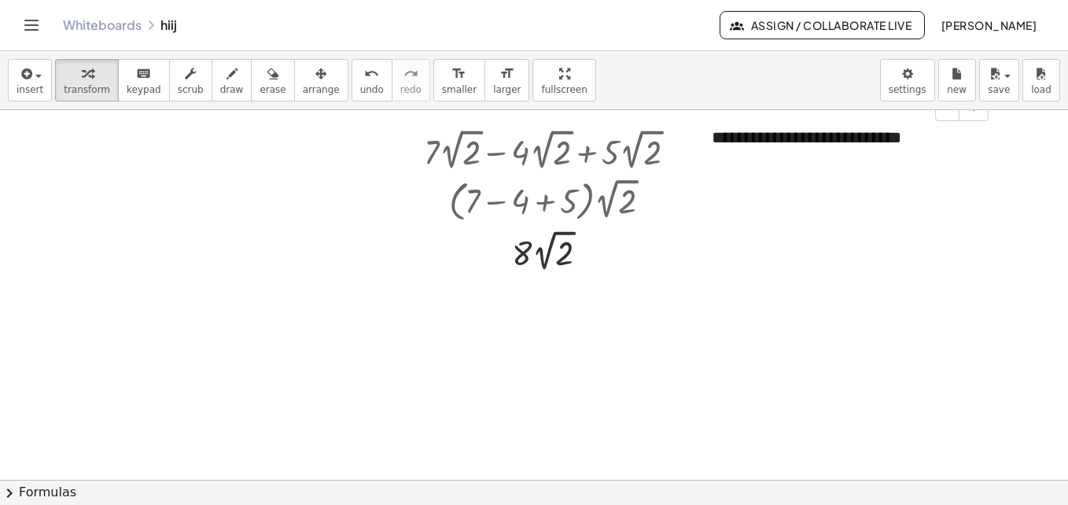
drag, startPoint x: 827, startPoint y: 131, endPoint x: 823, endPoint y: 140, distance: 9.5
click at [823, 140] on div "**********" at bounding box center [844, 138] width 297 height 56
drag, startPoint x: 823, startPoint y: 140, endPoint x: 823, endPoint y: 149, distance: 9.4
click at [823, 149] on div "**********" at bounding box center [844, 138] width 297 height 56
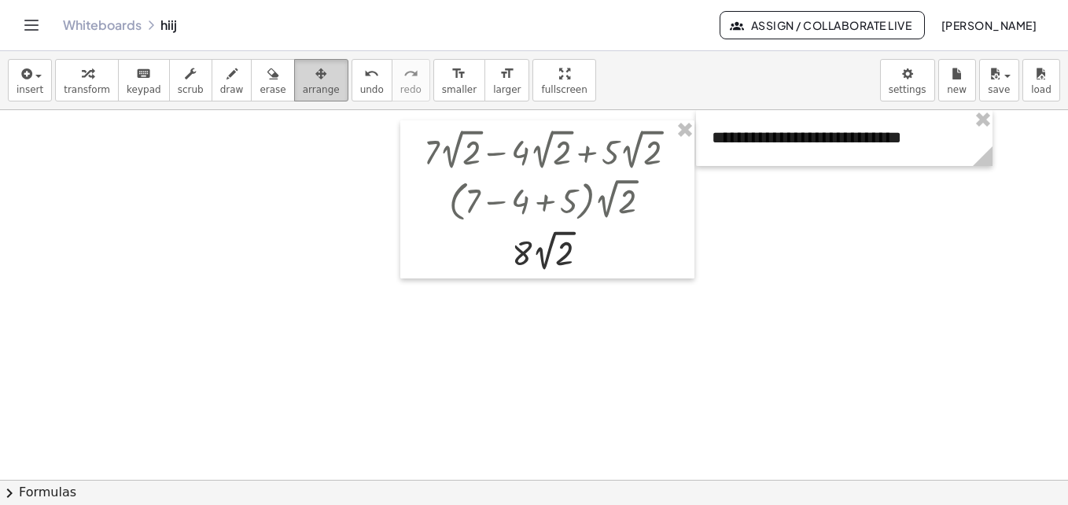
click at [303, 84] on span "arrange" at bounding box center [321, 89] width 37 height 11
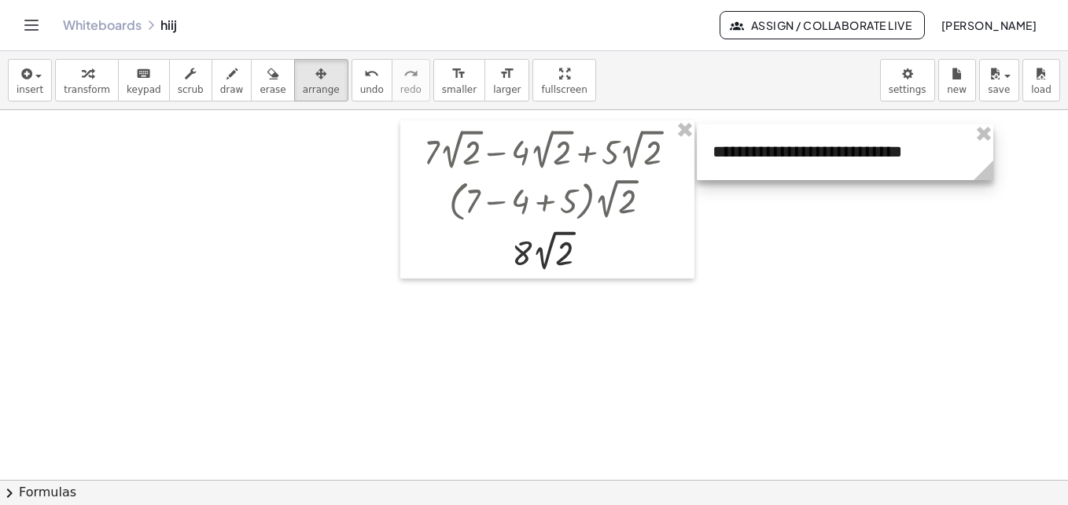
drag, startPoint x: 871, startPoint y: 156, endPoint x: 872, endPoint y: 170, distance: 14.2
click at [872, 170] on div at bounding box center [845, 152] width 297 height 56
click at [1005, 262] on div at bounding box center [534, 479] width 1068 height 739
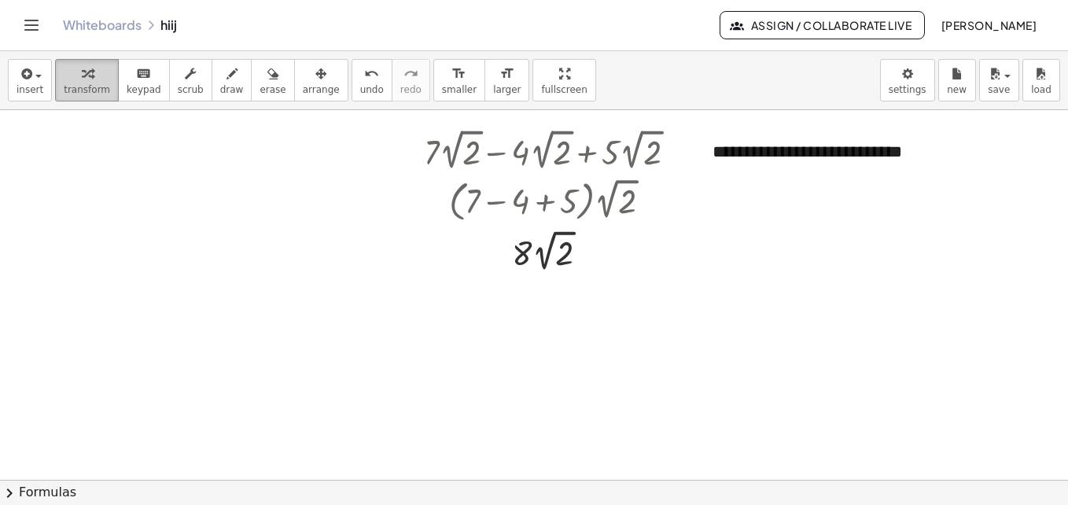
click at [95, 84] on span "transform" at bounding box center [87, 89] width 46 height 11
click at [315, 81] on icon "button" at bounding box center [320, 73] width 11 height 19
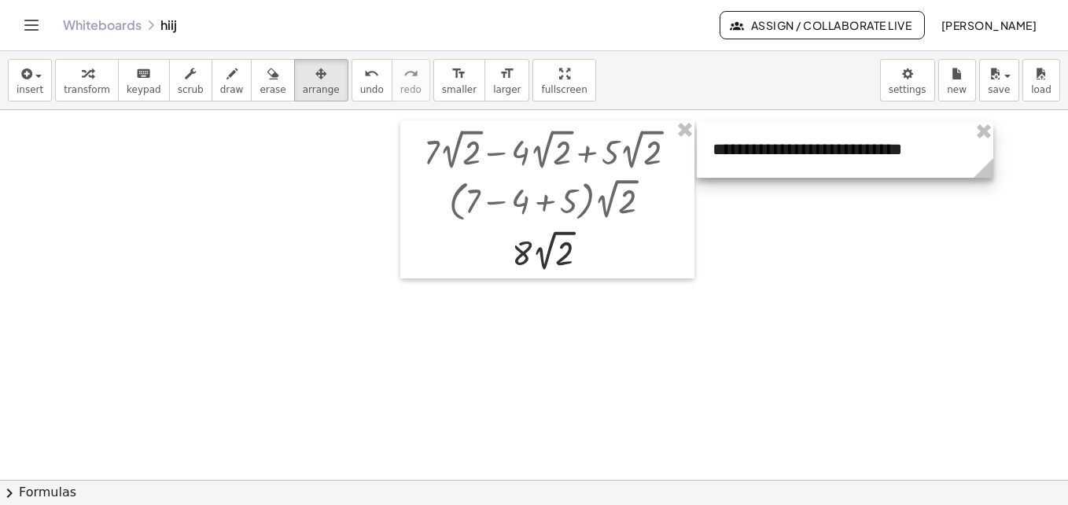
click at [754, 162] on div at bounding box center [845, 150] width 297 height 56
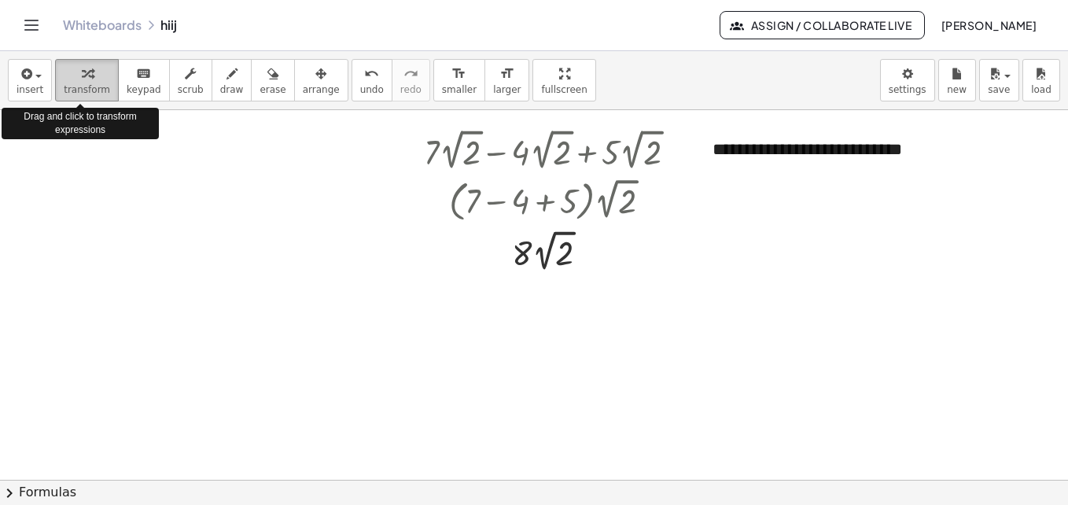
click at [85, 68] on icon "button" at bounding box center [87, 73] width 11 height 19
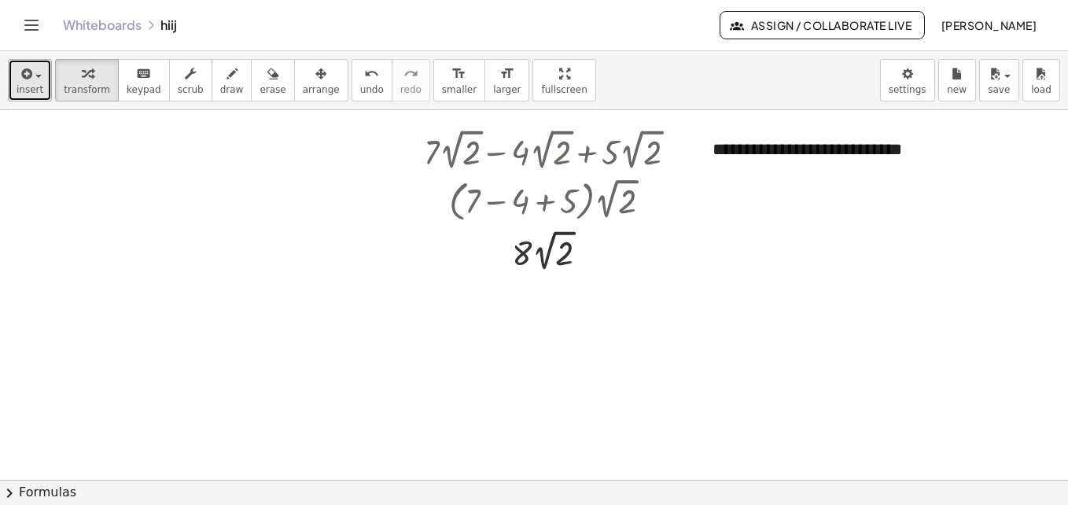
click at [40, 77] on button "insert" at bounding box center [30, 80] width 44 height 42
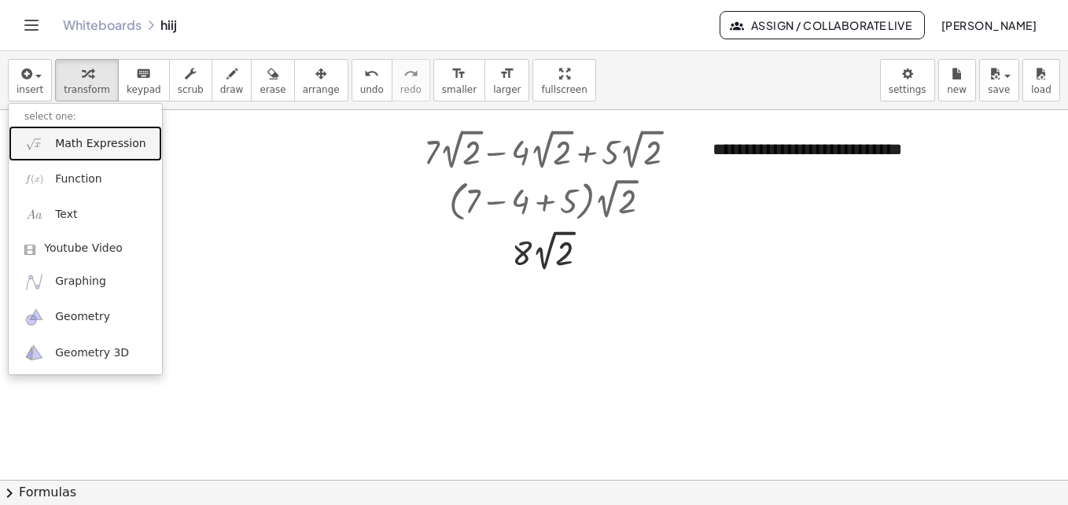
click at [54, 140] on link "Math Expression" at bounding box center [85, 143] width 153 height 35
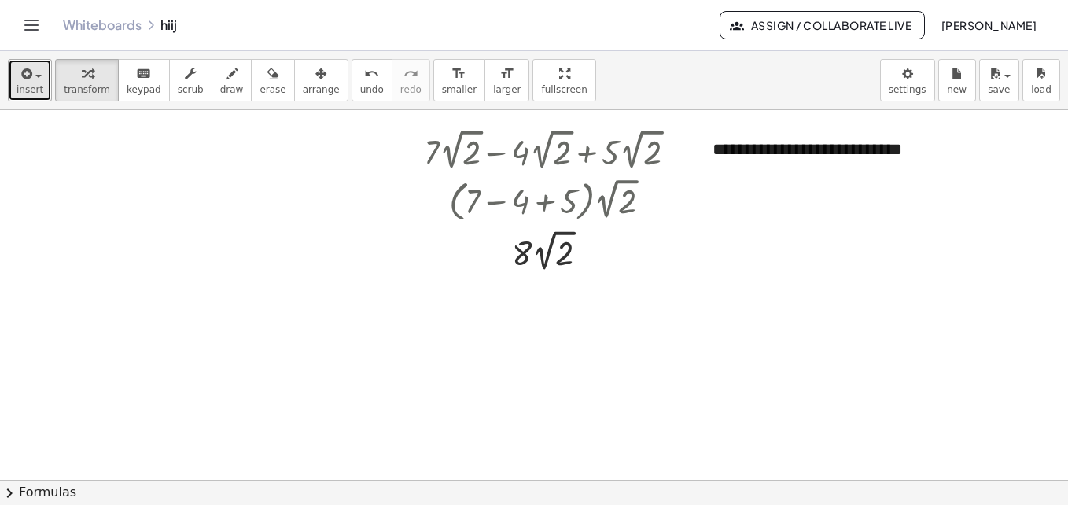
click at [23, 84] on span "insert" at bounding box center [30, 89] width 27 height 11
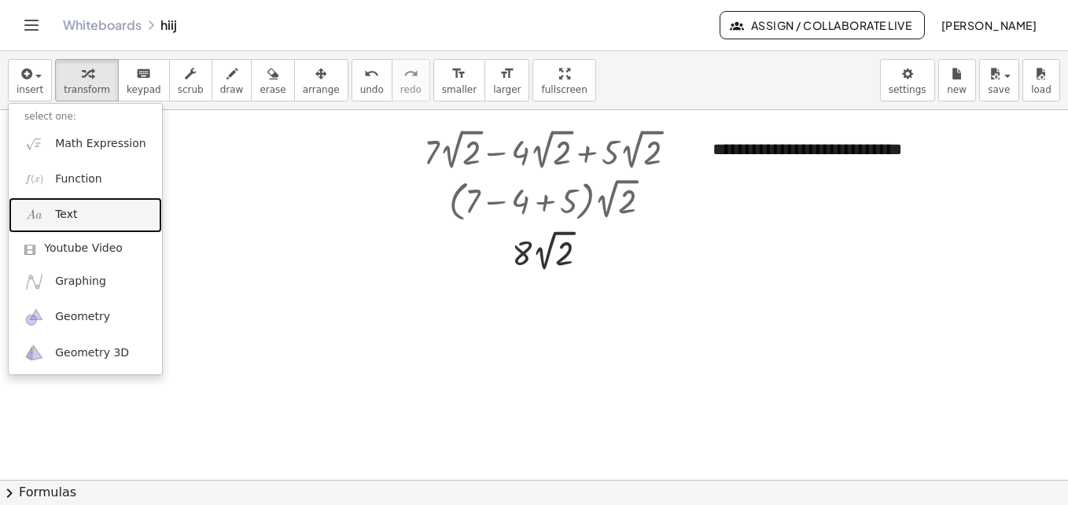
click at [75, 204] on link "Text" at bounding box center [85, 214] width 153 height 35
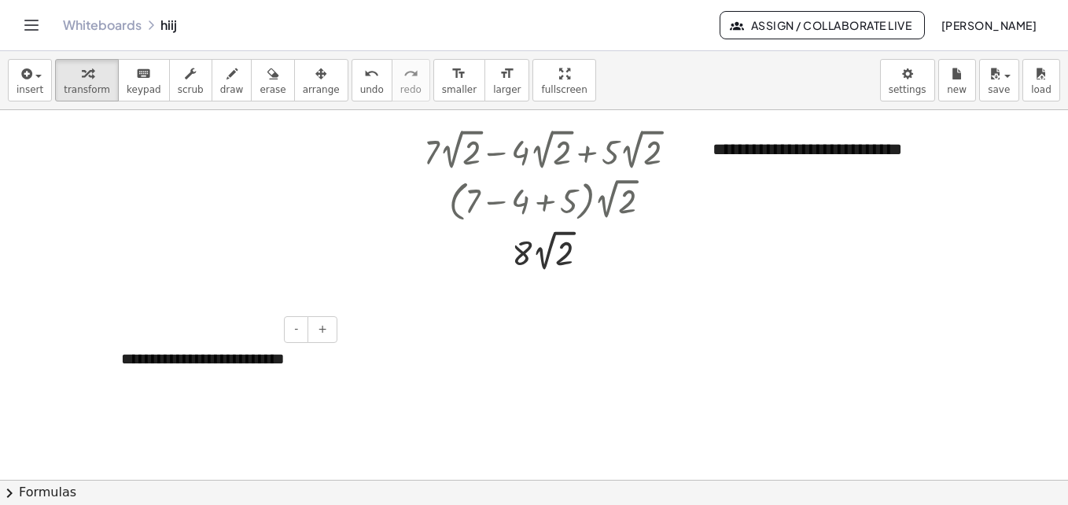
click at [228, 374] on div "**********" at bounding box center [223, 359] width 236 height 54
click at [294, 63] on button "arrange" at bounding box center [321, 80] width 54 height 42
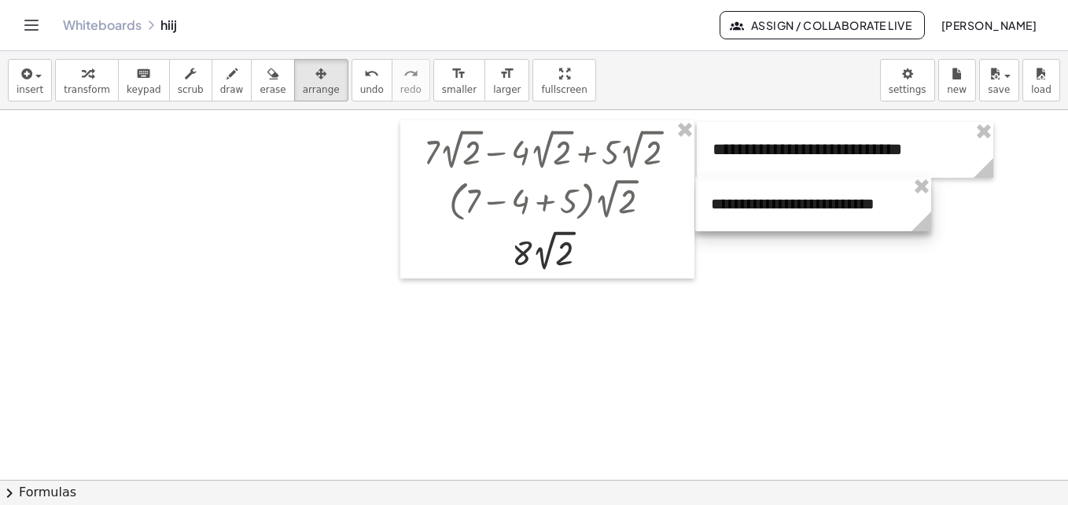
drag, startPoint x: 243, startPoint y: 356, endPoint x: 833, endPoint y: 201, distance: 609.9
click at [833, 201] on div at bounding box center [813, 204] width 236 height 54
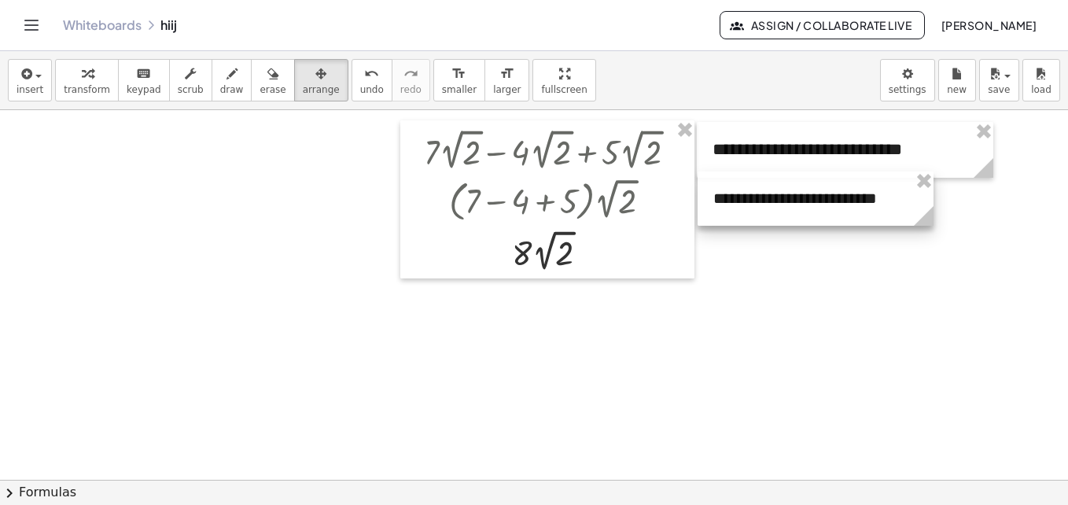
click at [835, 195] on div at bounding box center [816, 198] width 236 height 54
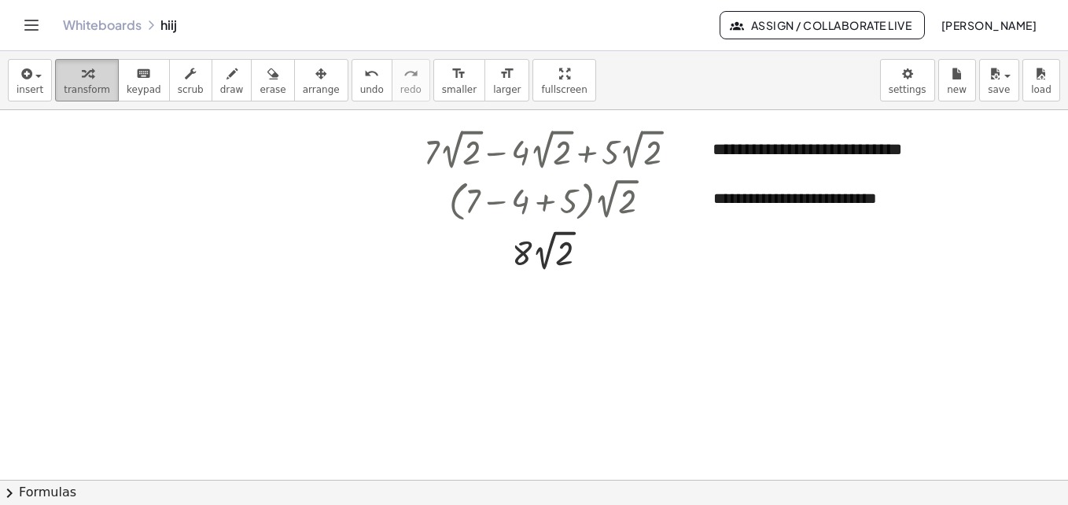
click at [64, 88] on span "transform" at bounding box center [87, 89] width 46 height 11
click at [28, 75] on icon "button" at bounding box center [25, 73] width 14 height 19
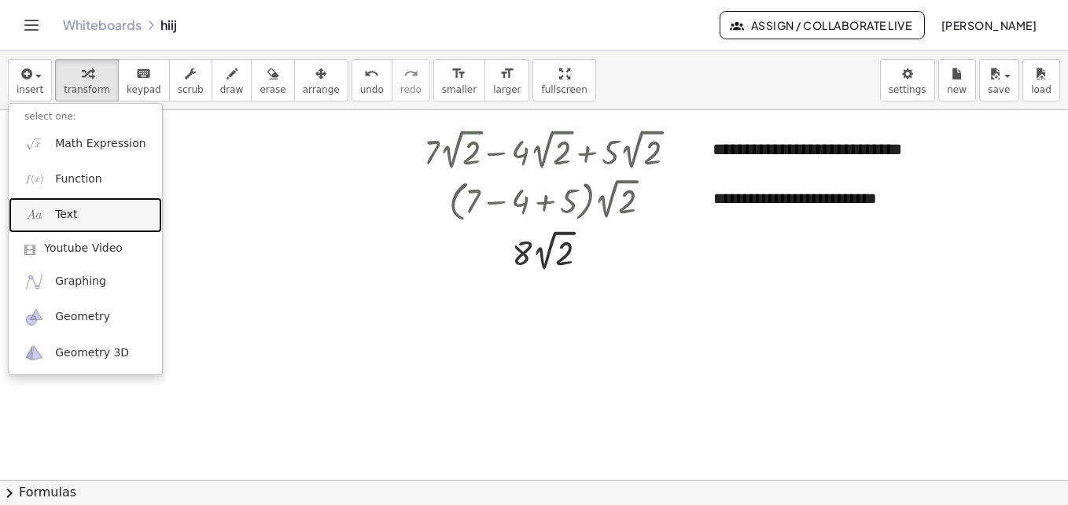
click at [64, 207] on span "Text" at bounding box center [66, 215] width 22 height 16
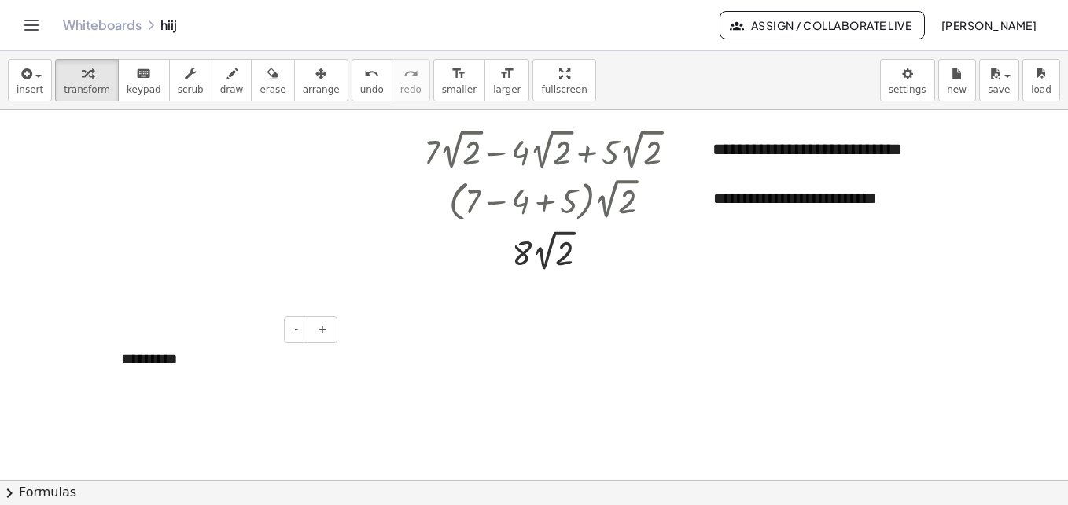
click at [169, 359] on div "*********" at bounding box center [223, 359] width 236 height 54
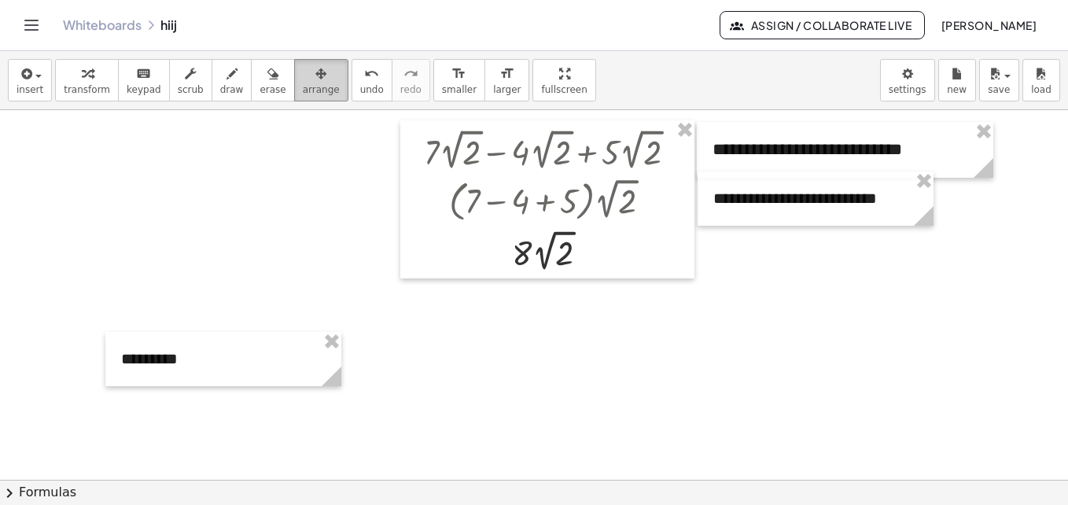
click at [315, 83] on icon "button" at bounding box center [320, 73] width 11 height 19
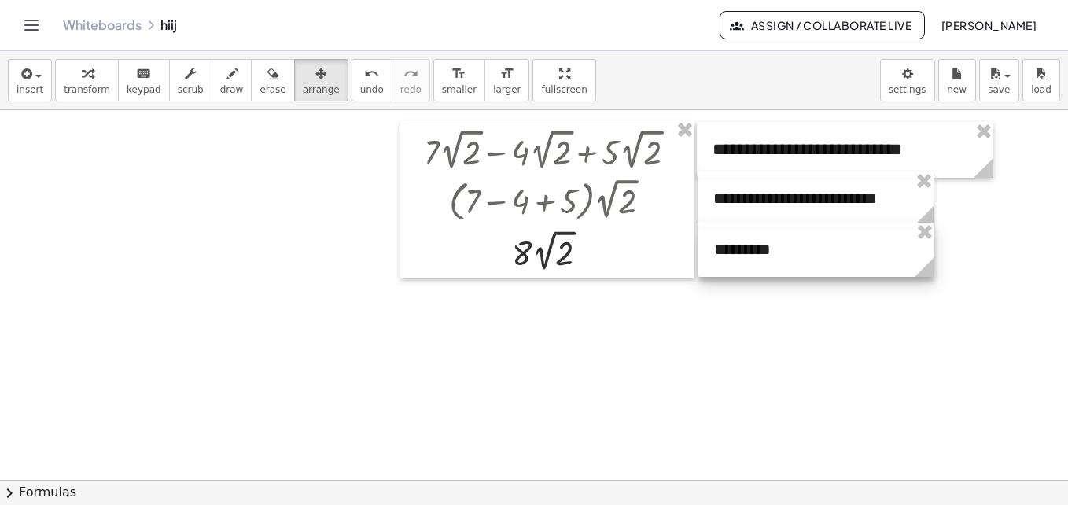
drag, startPoint x: 192, startPoint y: 385, endPoint x: 785, endPoint y: 276, distance: 603.0
click at [785, 276] on div at bounding box center [816, 250] width 236 height 54
click at [788, 347] on div at bounding box center [534, 479] width 1068 height 739
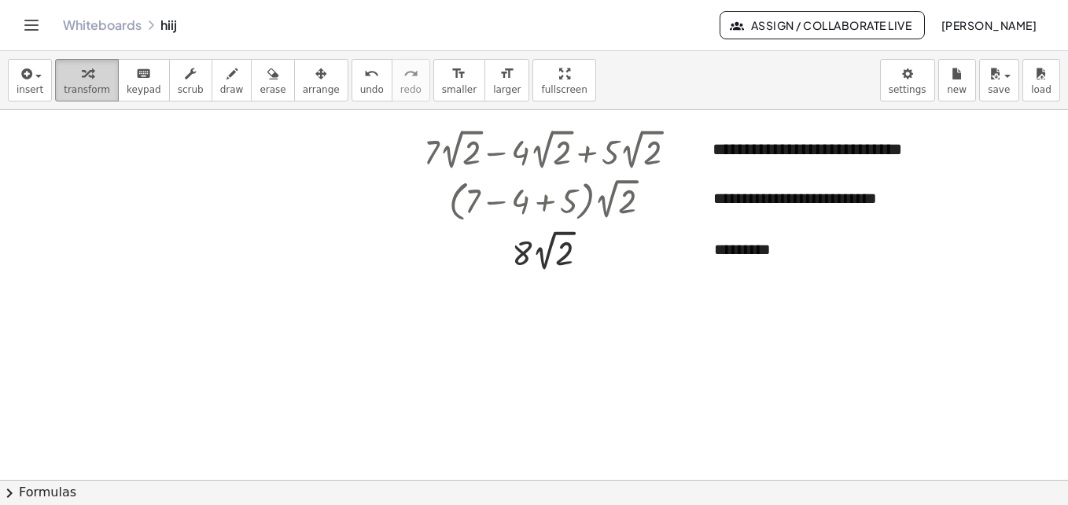
click at [82, 83] on icon "button" at bounding box center [87, 73] width 11 height 19
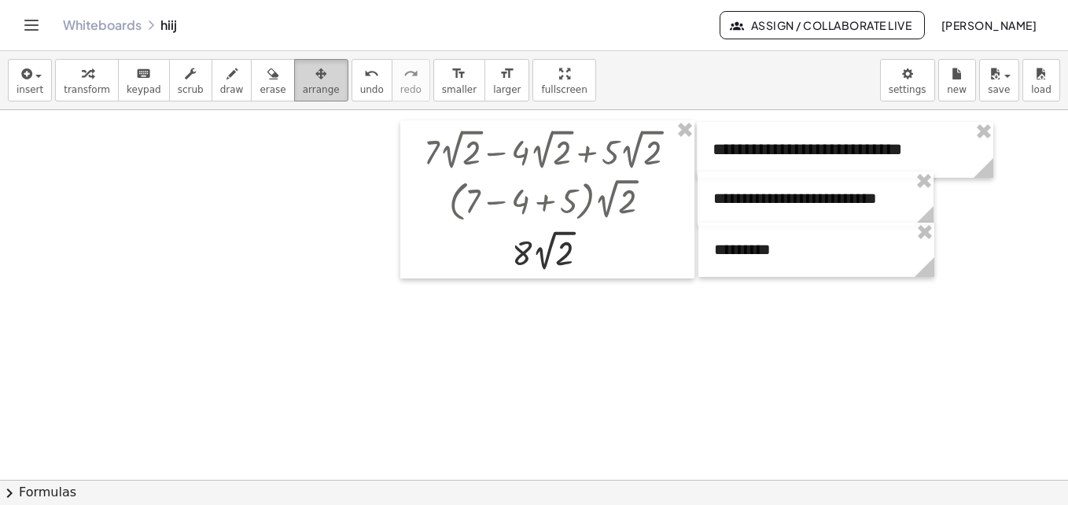
click at [303, 76] on div "button" at bounding box center [321, 73] width 37 height 19
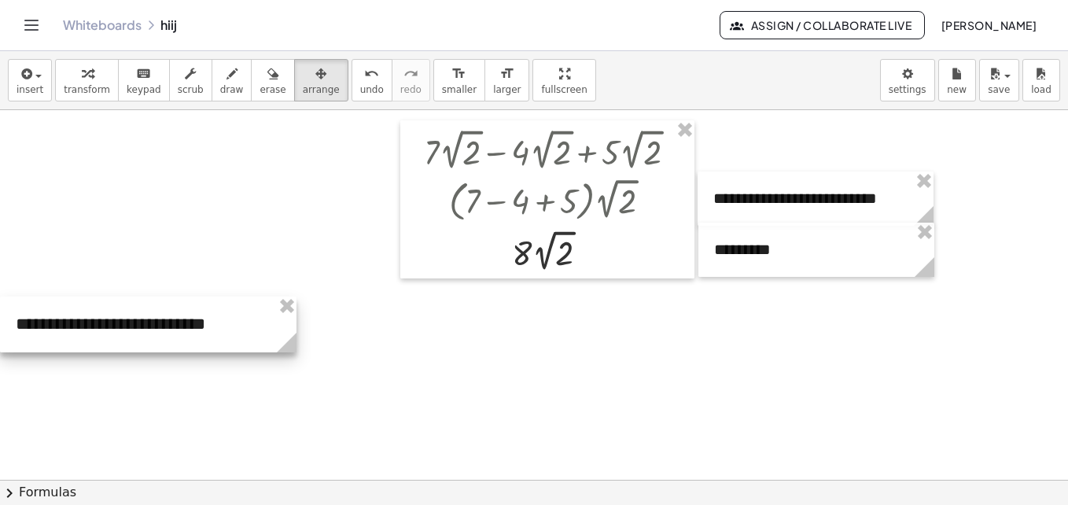
drag, startPoint x: 820, startPoint y: 167, endPoint x: 101, endPoint y: 341, distance: 739.8
click at [101, 341] on div at bounding box center [148, 325] width 297 height 56
click at [39, 339] on div at bounding box center [148, 325] width 297 height 56
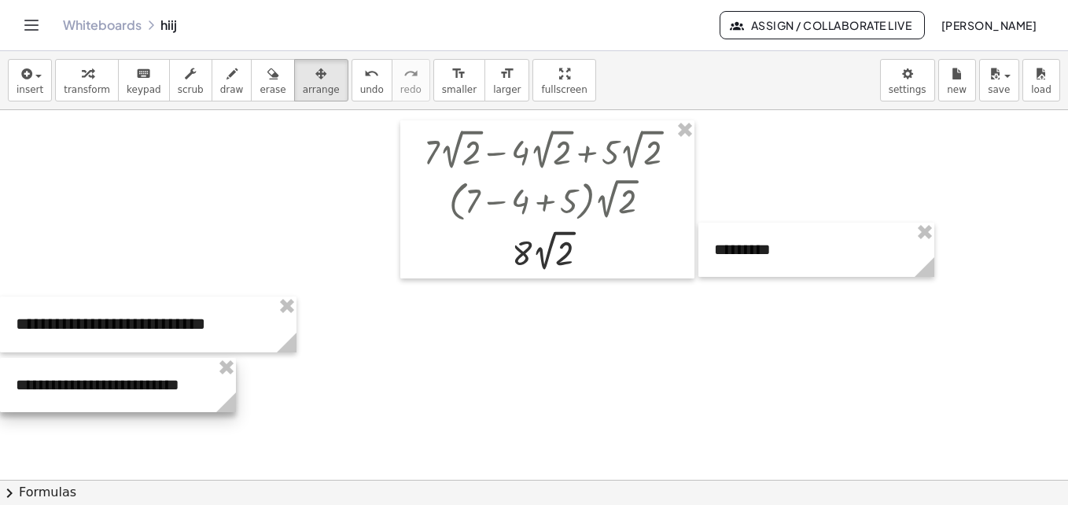
drag, startPoint x: 812, startPoint y: 179, endPoint x: 109, endPoint y: 365, distance: 727.4
click at [109, 365] on div at bounding box center [118, 385] width 236 height 54
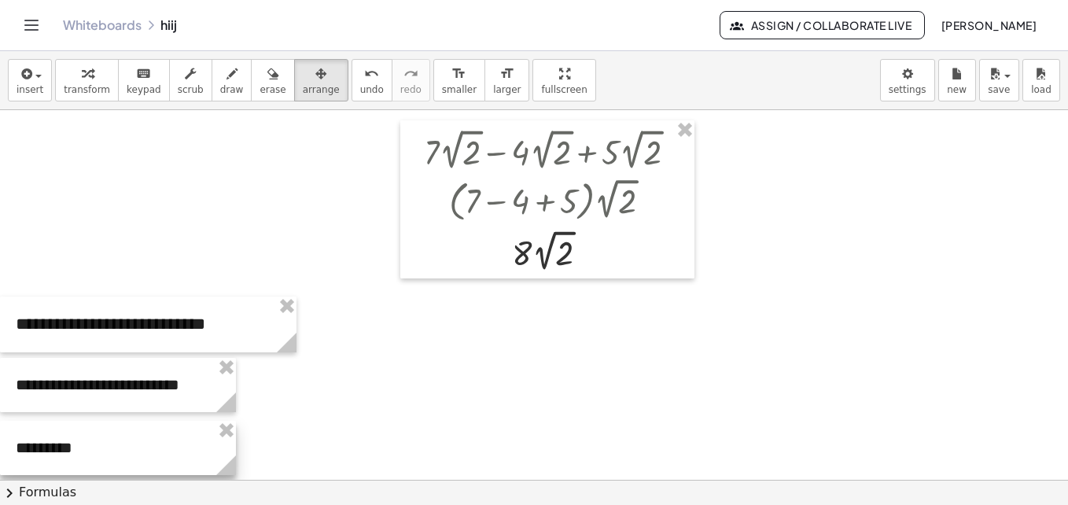
drag, startPoint x: 842, startPoint y: 257, endPoint x: 119, endPoint y: 455, distance: 750.3
click at [119, 455] on div at bounding box center [118, 448] width 236 height 54
click at [86, 85] on span "transform" at bounding box center [87, 89] width 46 height 11
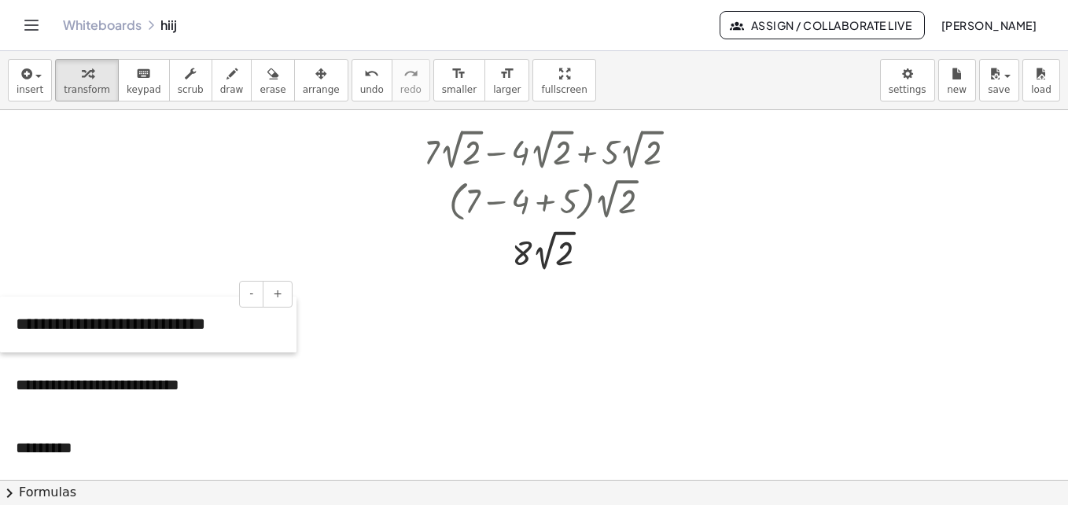
click at [13, 330] on div at bounding box center [8, 325] width 16 height 56
click at [24, 328] on div "**********" at bounding box center [148, 325] width 297 height 56
click at [0, 0] on div "- +" at bounding box center [0, 0] width 0 height 0
click at [21, 401] on div "**********" at bounding box center [118, 385] width 236 height 54
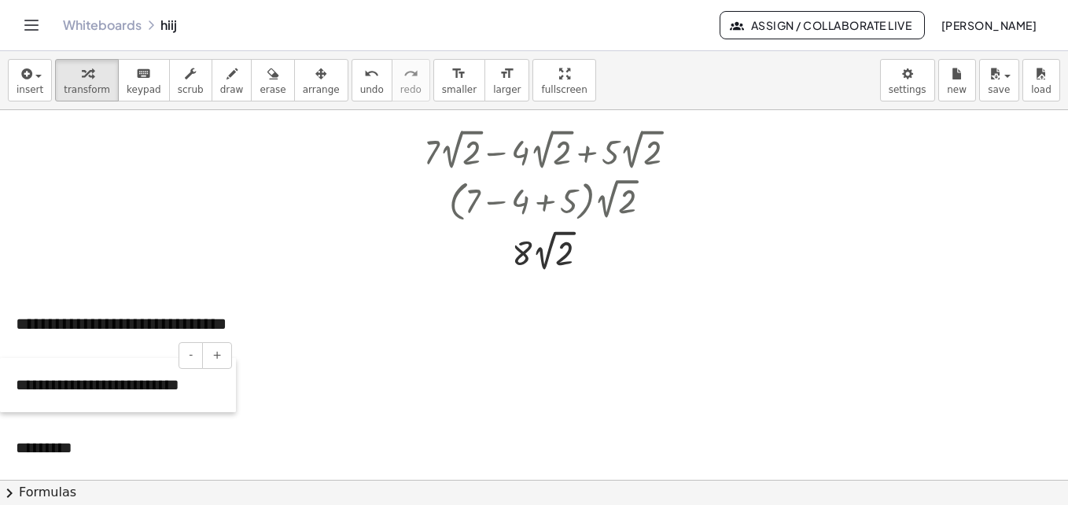
click at [15, 388] on div at bounding box center [8, 385] width 16 height 54
click at [20, 448] on div "*********" at bounding box center [118, 448] width 236 height 54
click at [37, 289] on div "- +" at bounding box center [144, 294] width 297 height 27
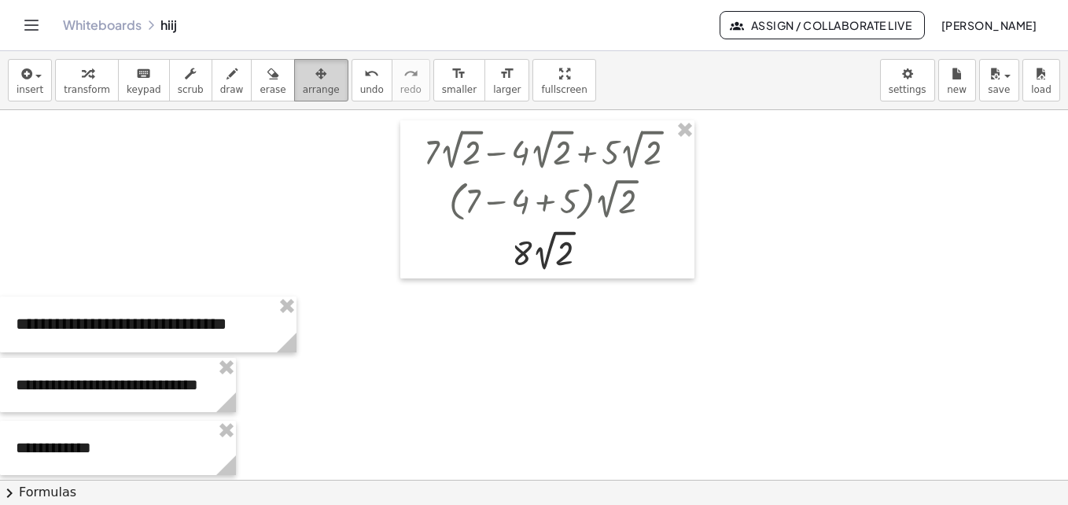
click at [315, 73] on icon "button" at bounding box center [320, 73] width 11 height 19
